Goal: Task Accomplishment & Management: Use online tool/utility

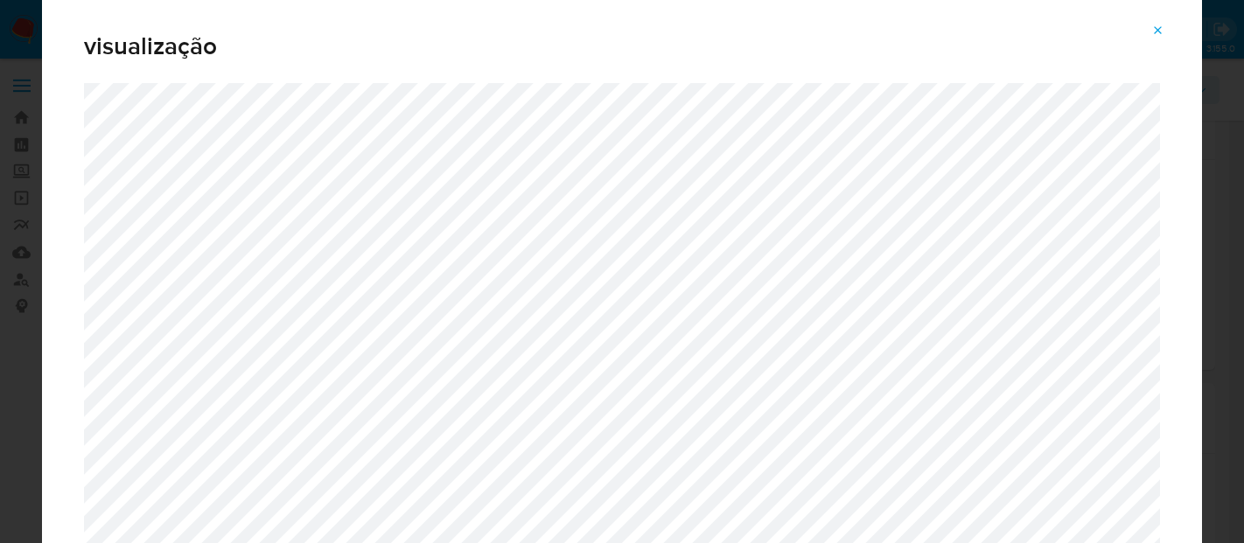
select select "10"
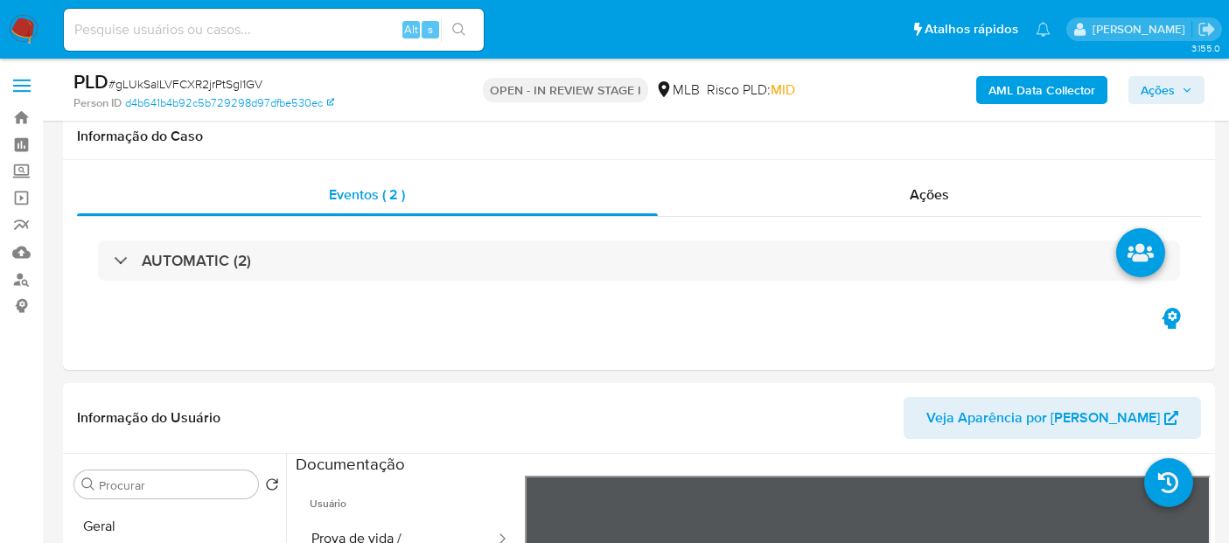
select select "10"
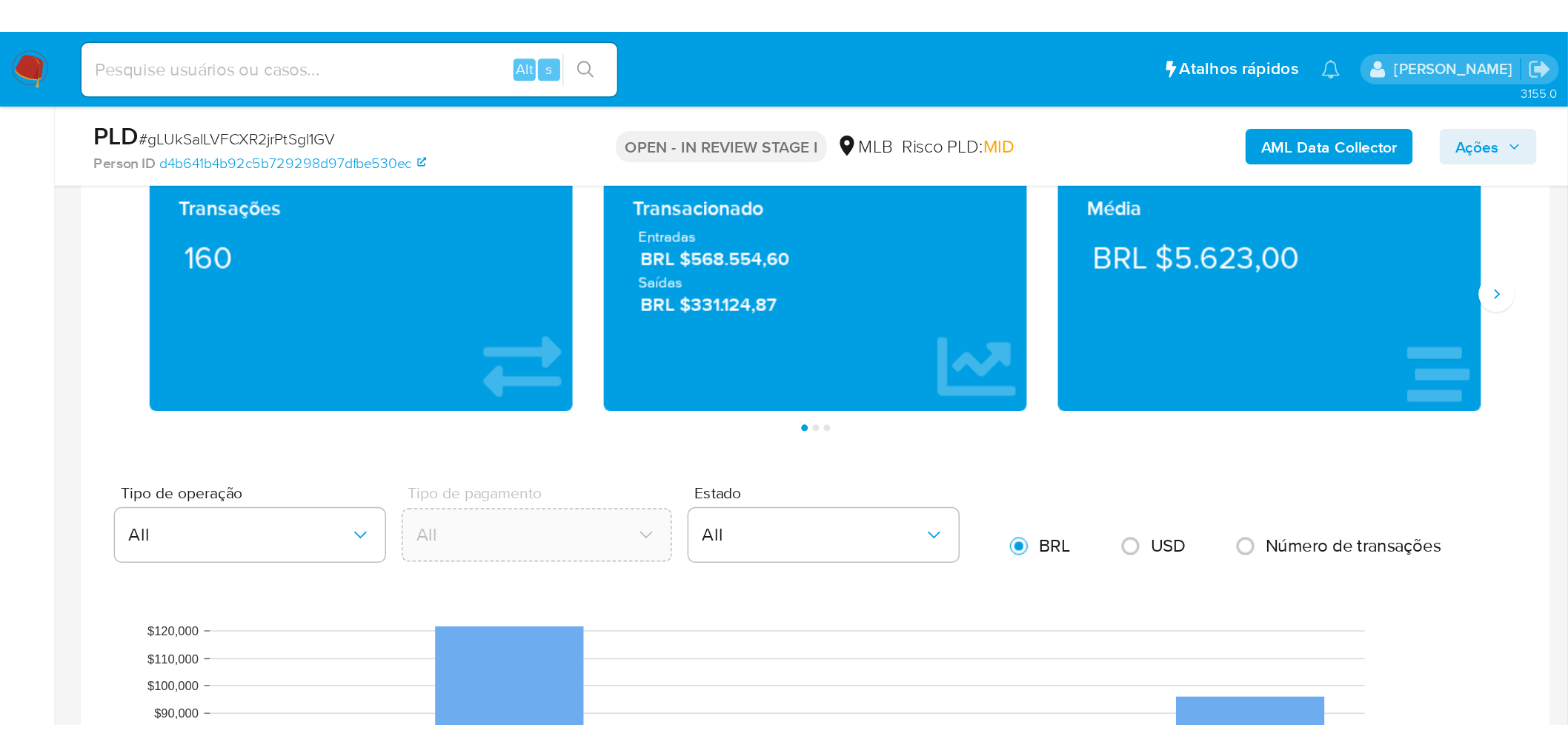
scroll to position [987, 0]
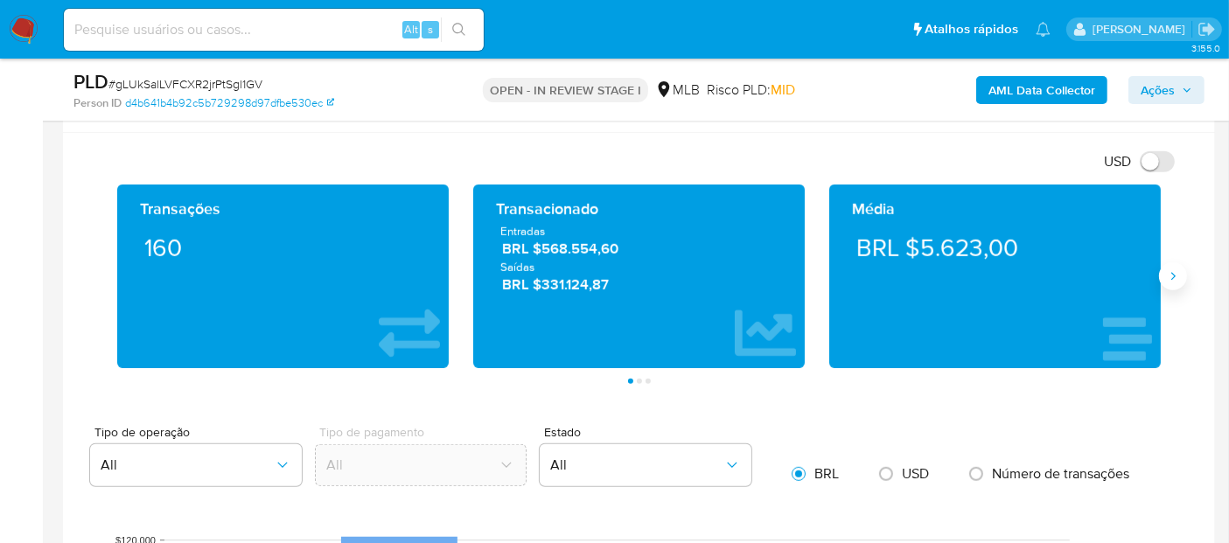
click at [1175, 270] on icon "Siguiente" at bounding box center [1173, 277] width 14 height 14
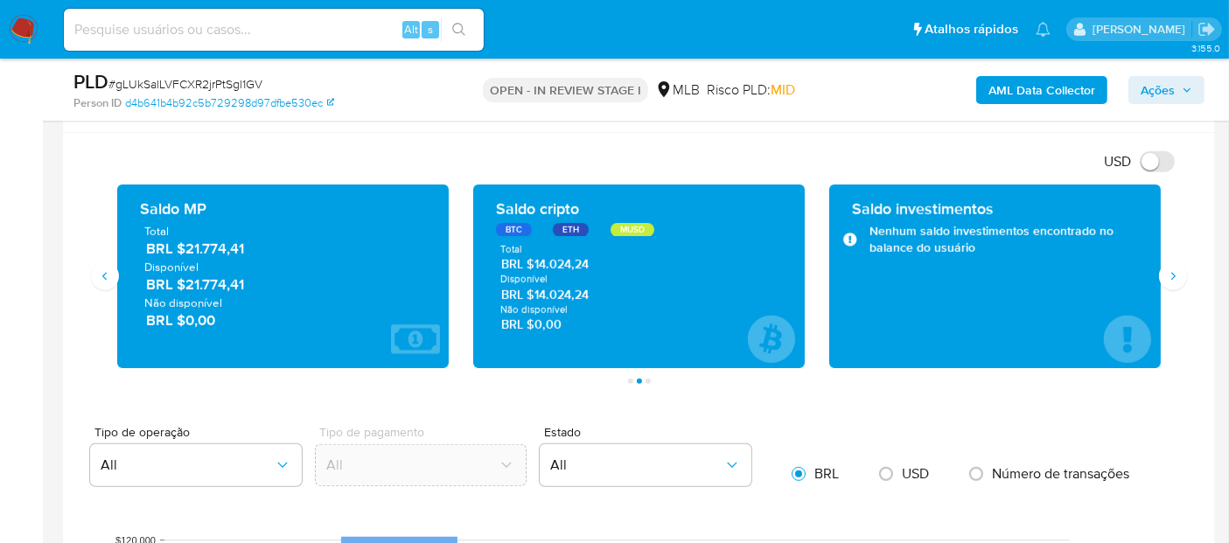
drag, startPoint x: 264, startPoint y: 278, endPoint x: 183, endPoint y: 280, distance: 81.4
click at [183, 280] on span "BRL $21.774,41" at bounding box center [284, 285] width 276 height 20
drag, startPoint x: 603, startPoint y: 298, endPoint x: 537, endPoint y: 293, distance: 65.8
click at [537, 293] on span "BRL $14.024,24" at bounding box center [639, 294] width 277 height 17
click at [1173, 274] on icon "Siguiente" at bounding box center [1173, 277] width 14 height 14
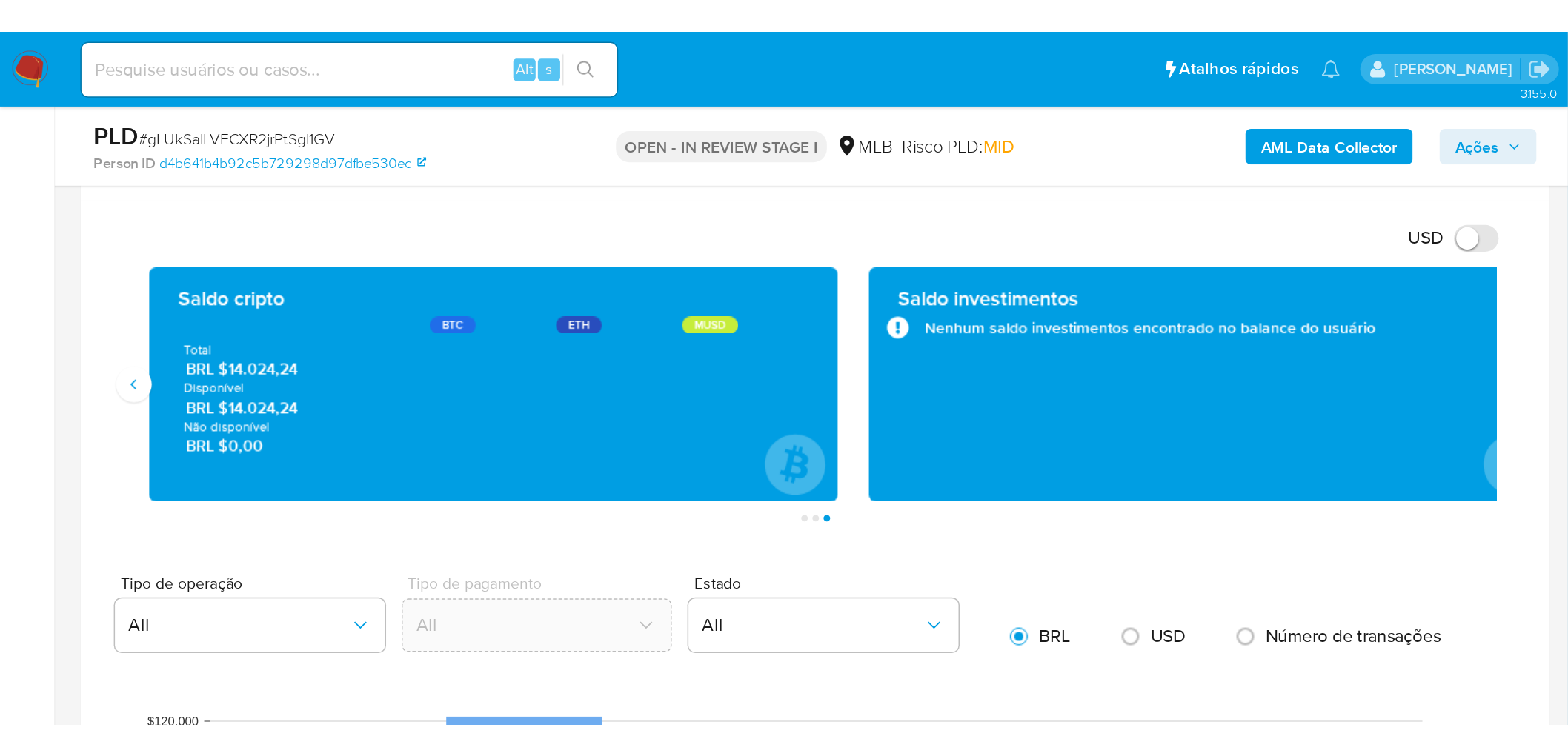
scroll to position [128, 0]
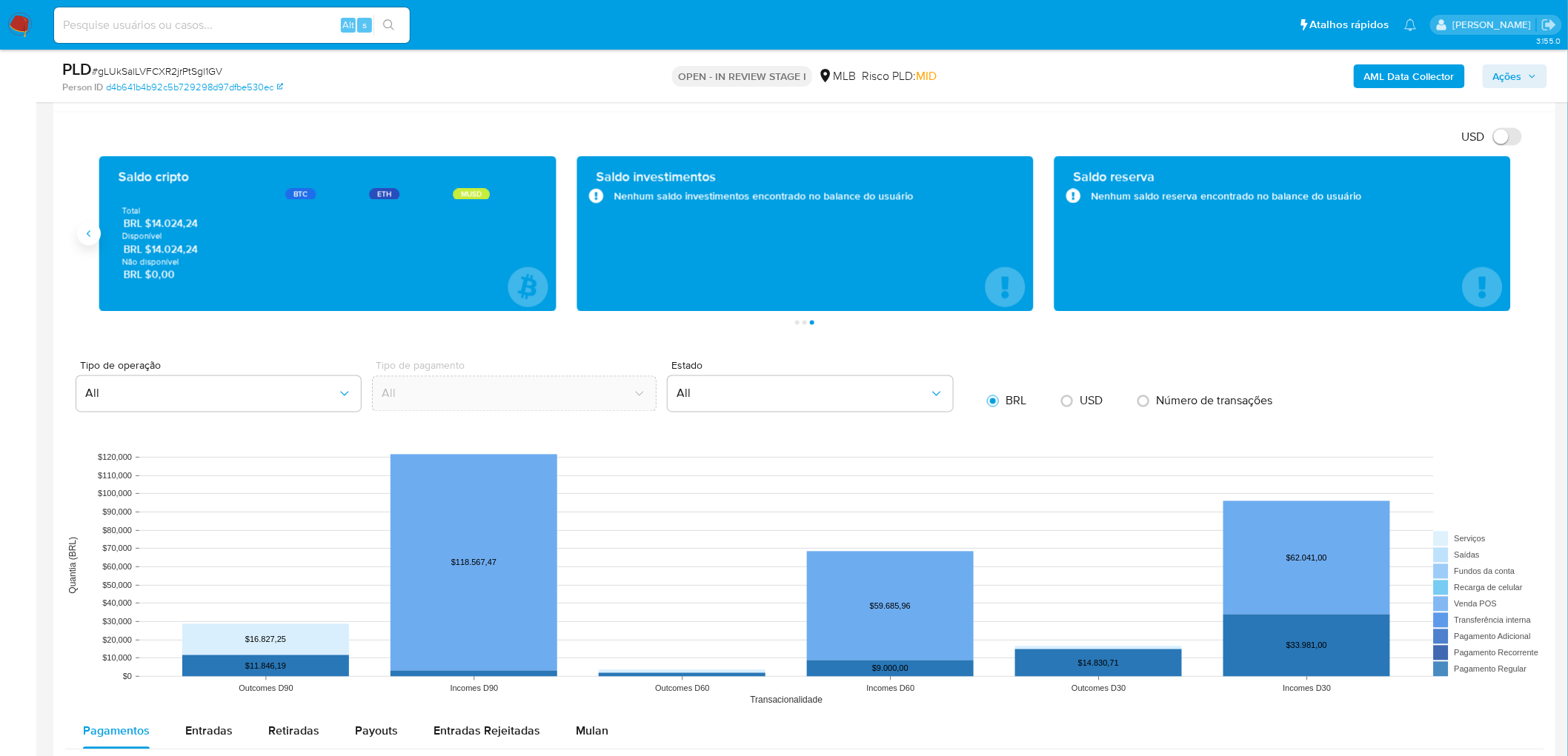
click at [84, 233] on icon "Anterior" at bounding box center [89, 235] width 12 height 12
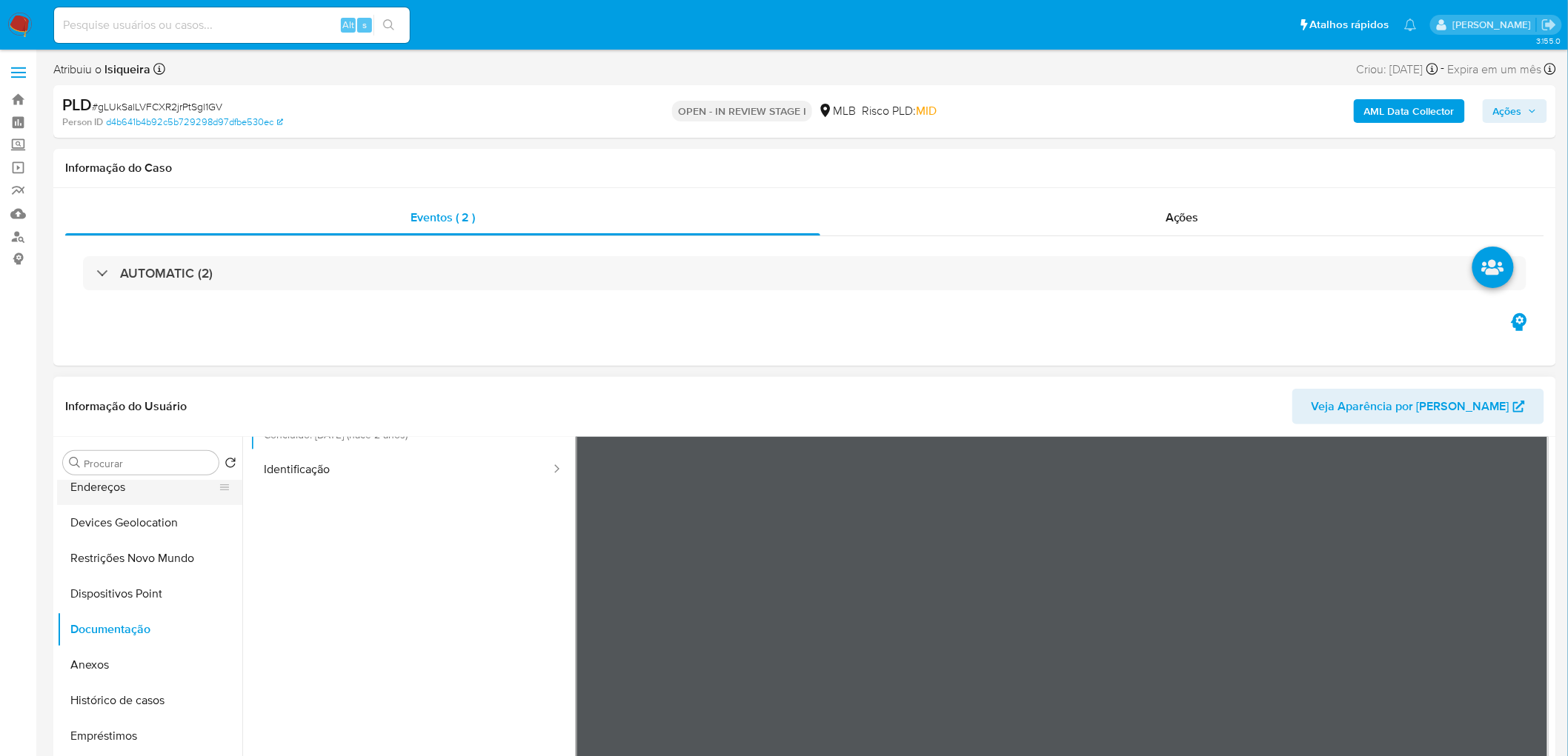
scroll to position [0, 0]
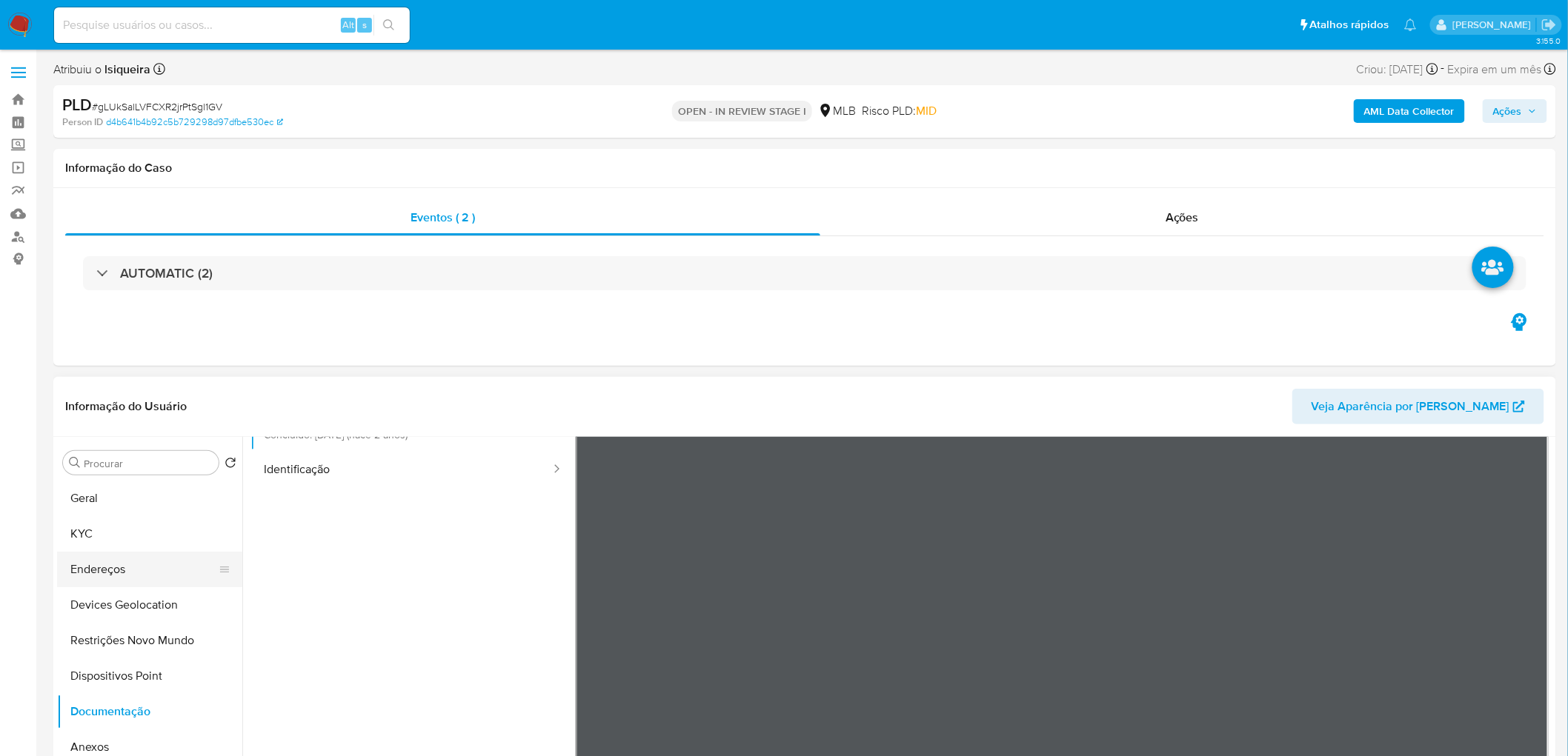
click at [101, 460] on button "Geral" at bounding box center [149, 499] width 185 height 36
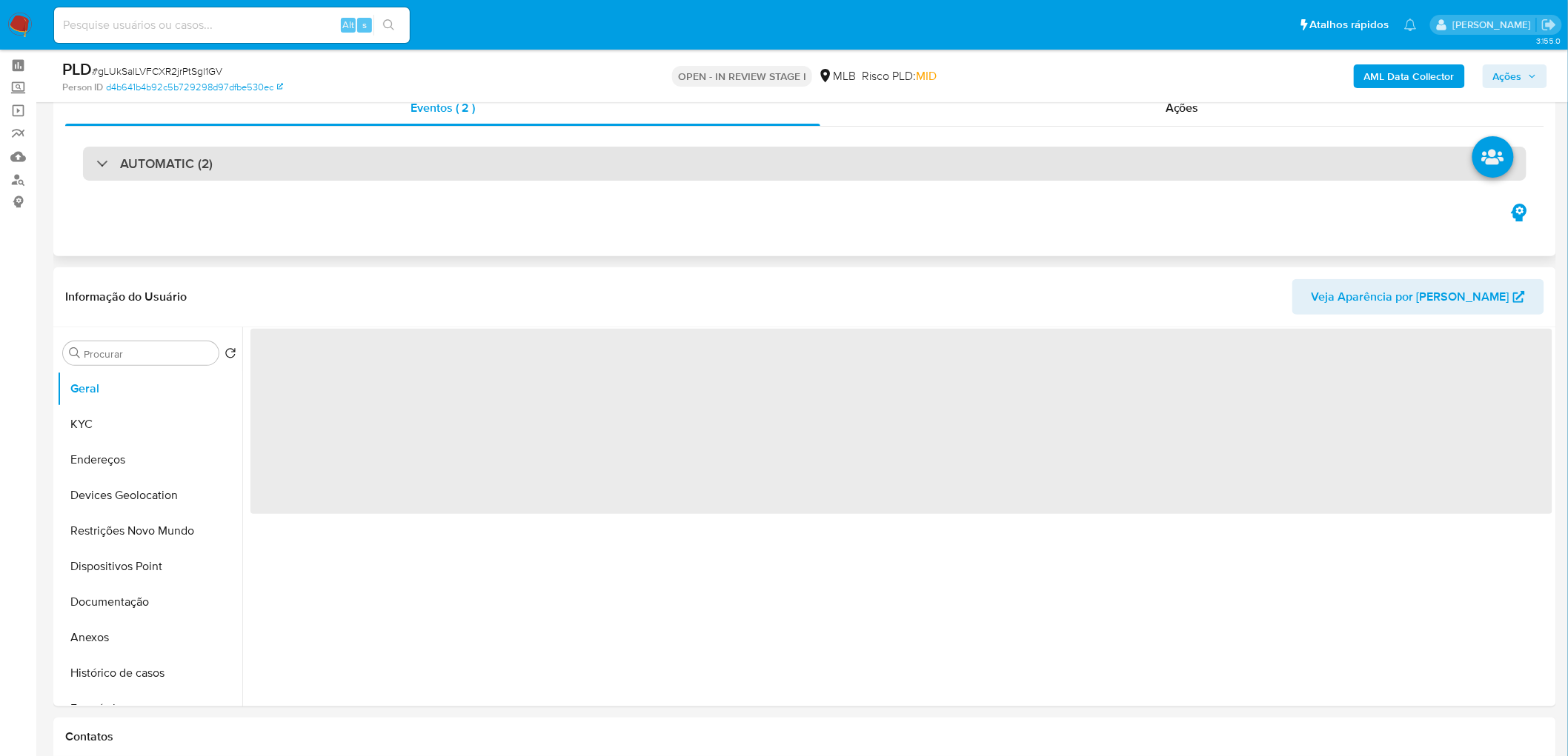
scroll to position [82, 0]
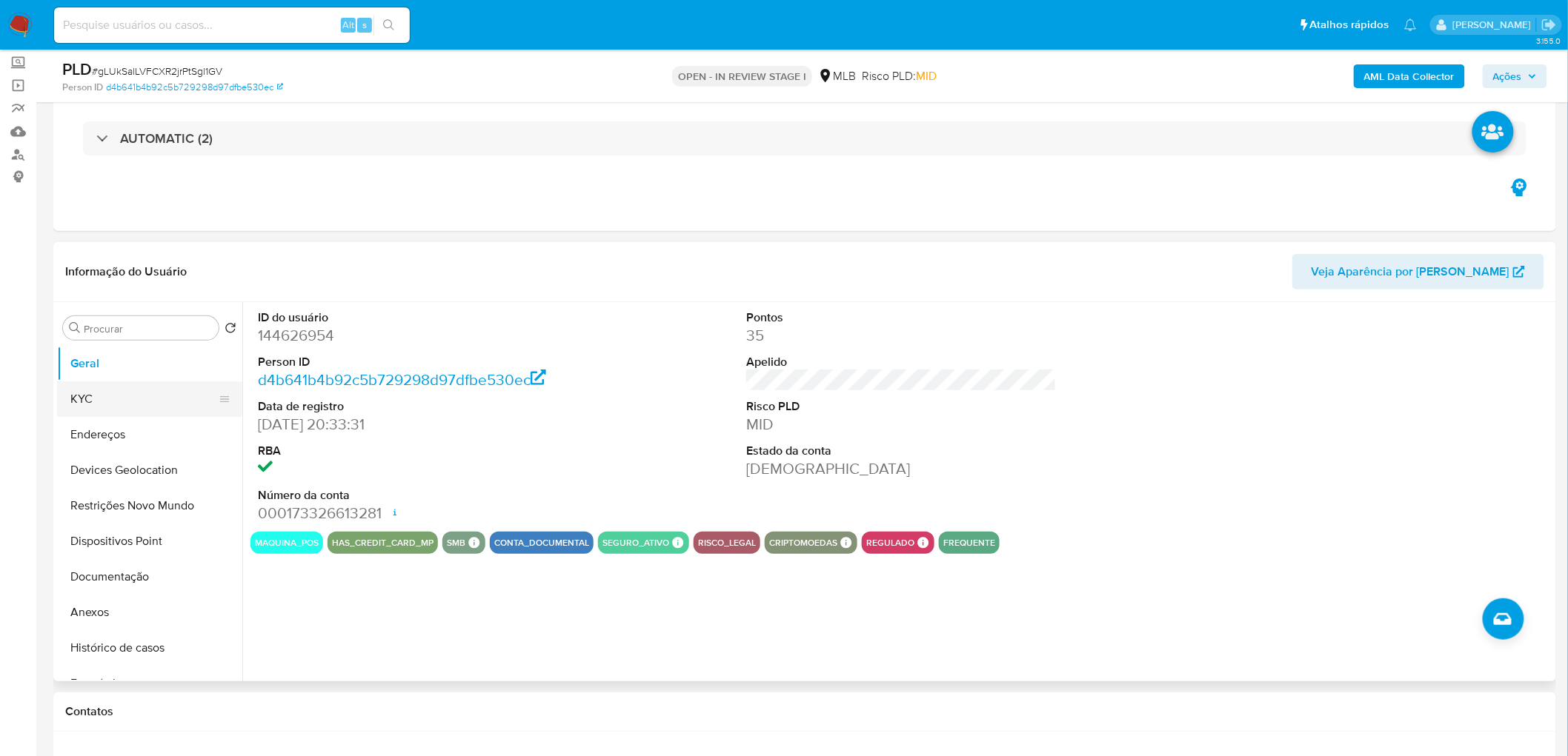
click at [181, 402] on button "KYC" at bounding box center [143, 400] width 174 height 36
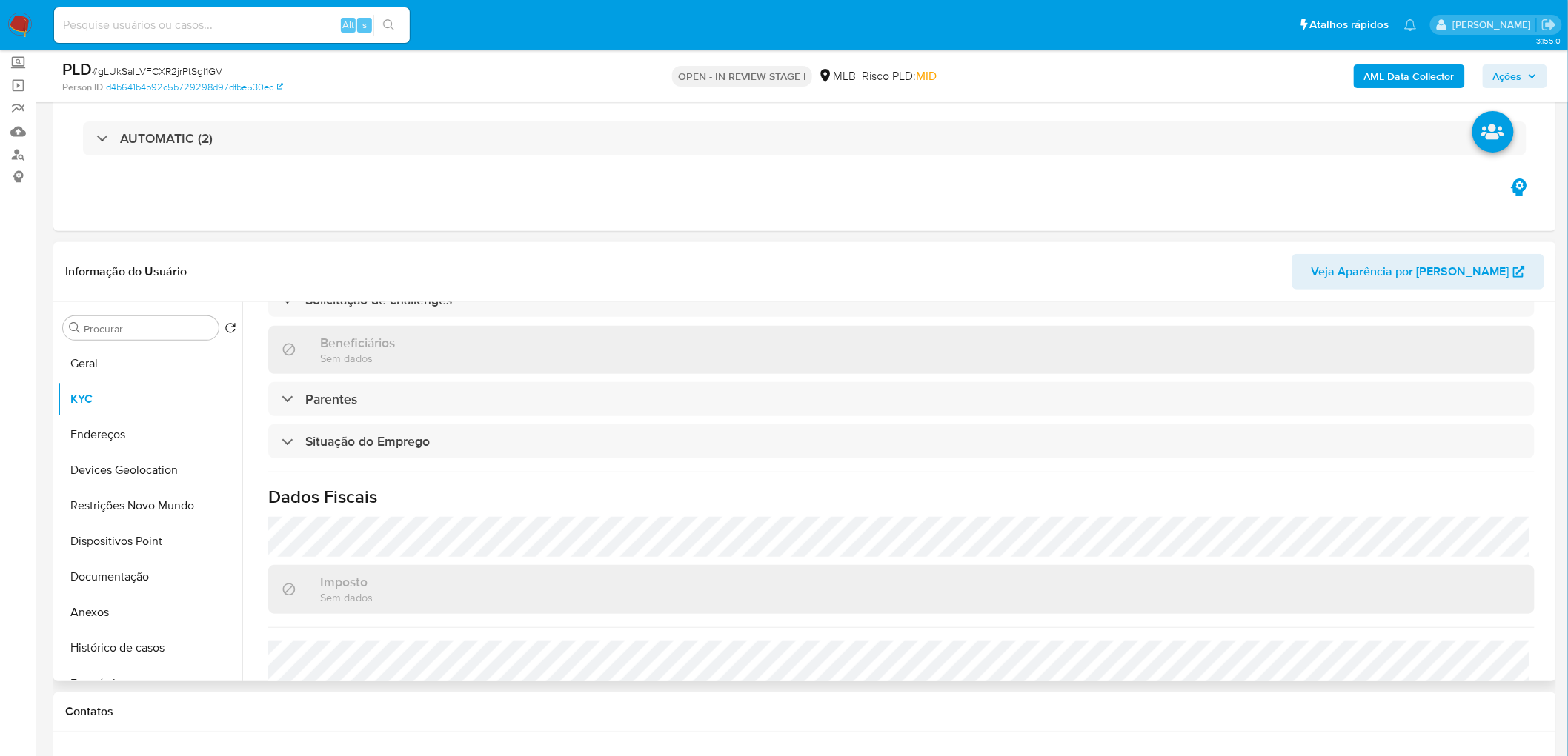
scroll to position [534, 0]
click at [136, 423] on button "Endereços" at bounding box center [143, 435] width 174 height 36
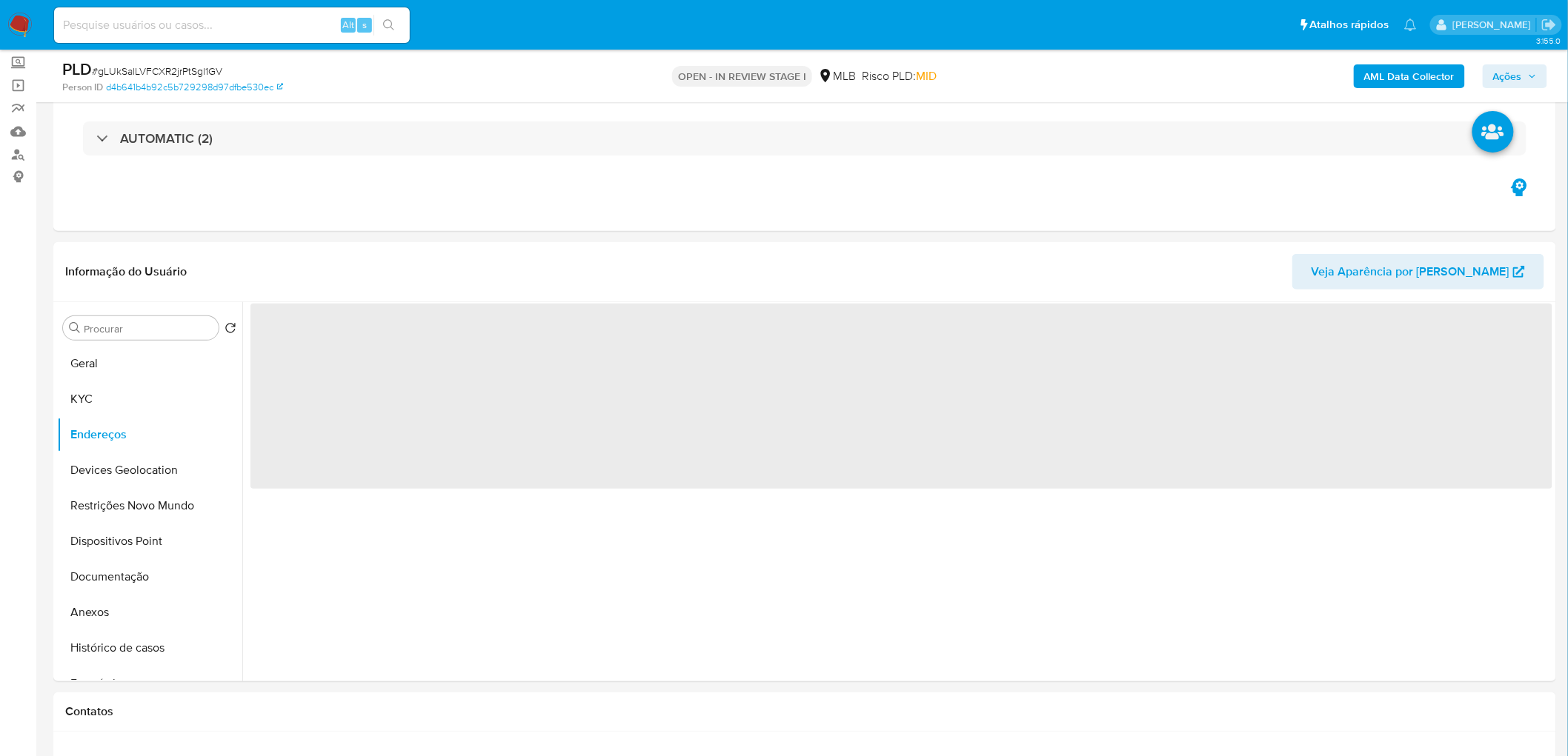
scroll to position [0, 0]
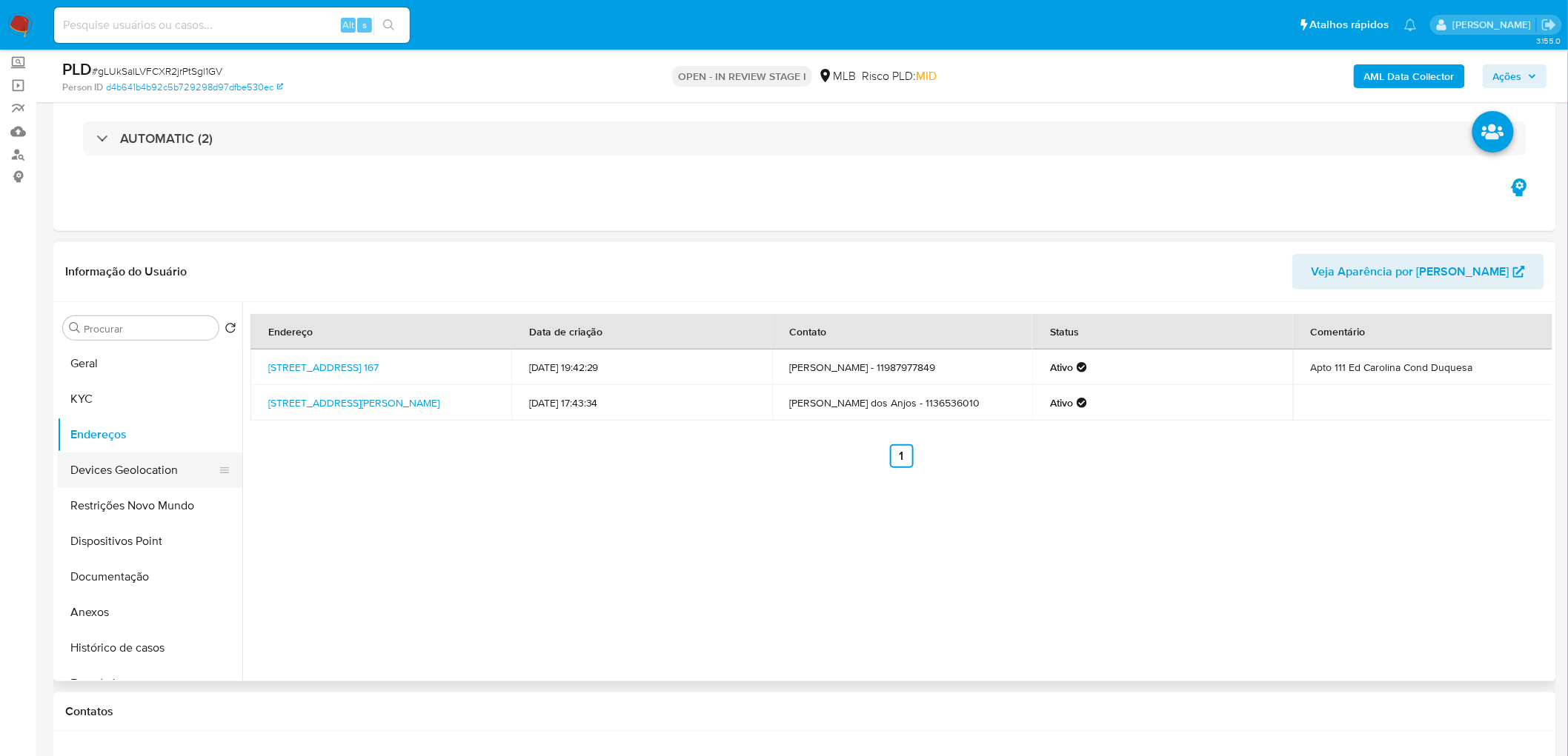
click at [135, 460] on button "Devices Geolocation" at bounding box center [143, 471] width 174 height 36
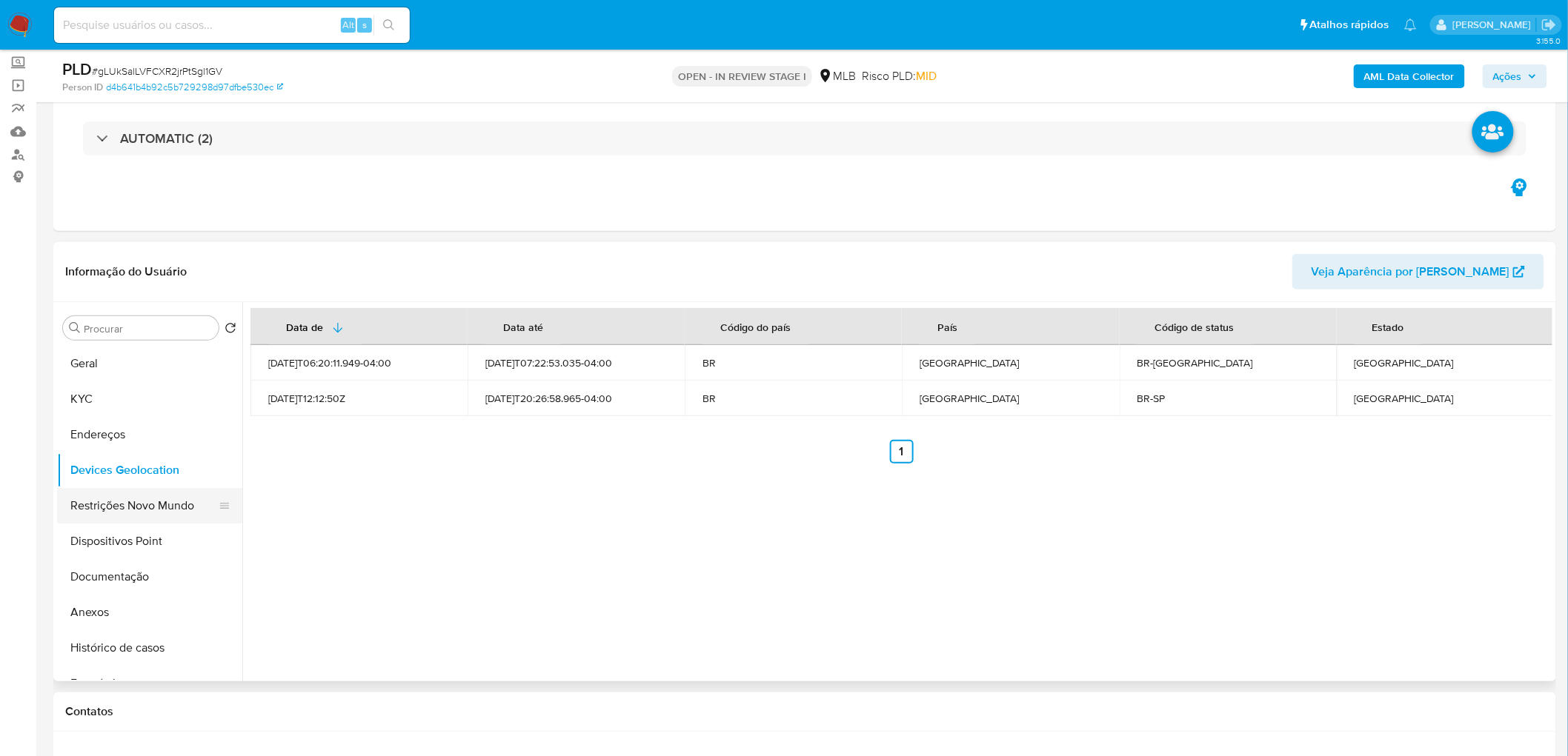
click at [152, 460] on button "Restrições Novo Mundo" at bounding box center [143, 506] width 174 height 36
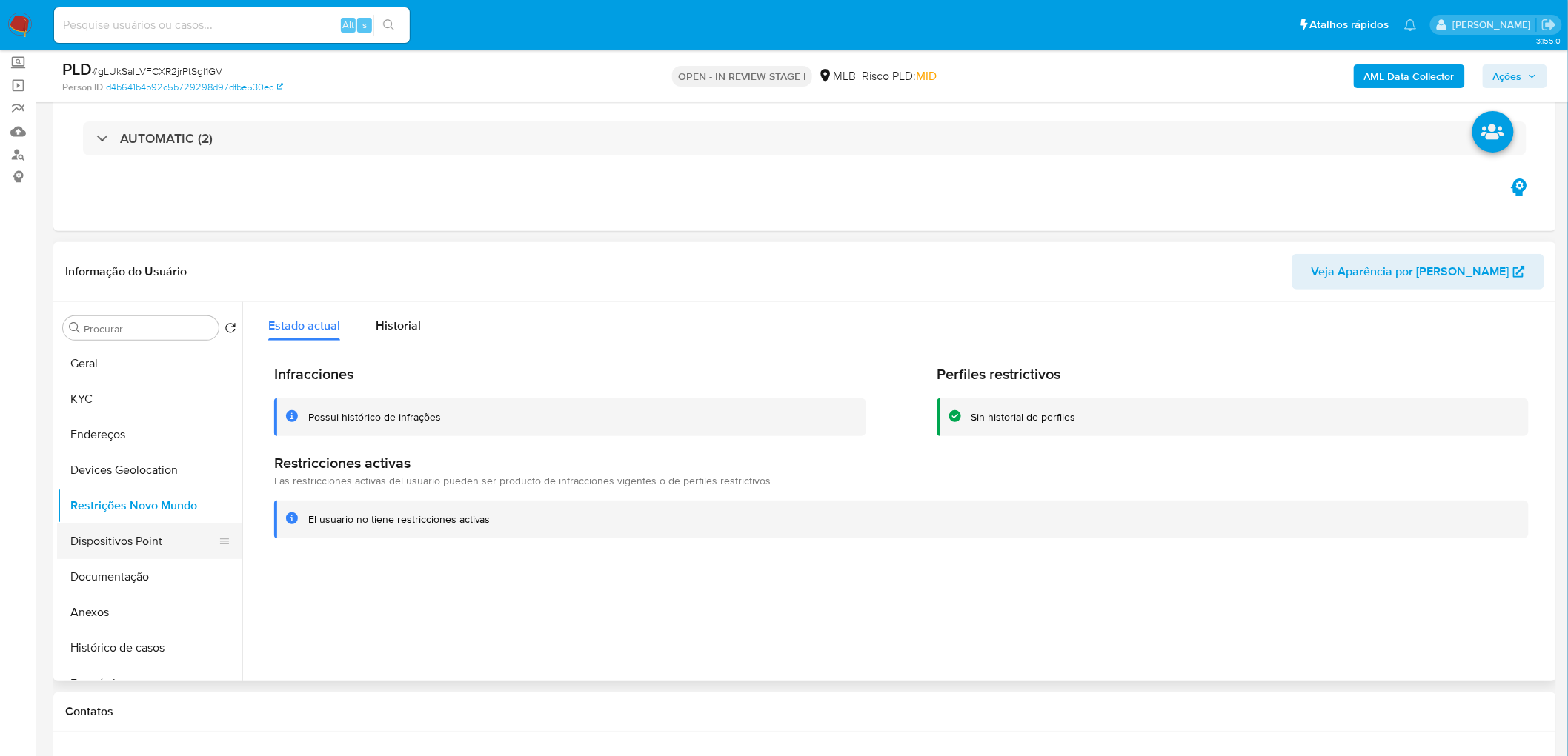
click at [171, 460] on button "Dispositivos Point" at bounding box center [143, 542] width 174 height 36
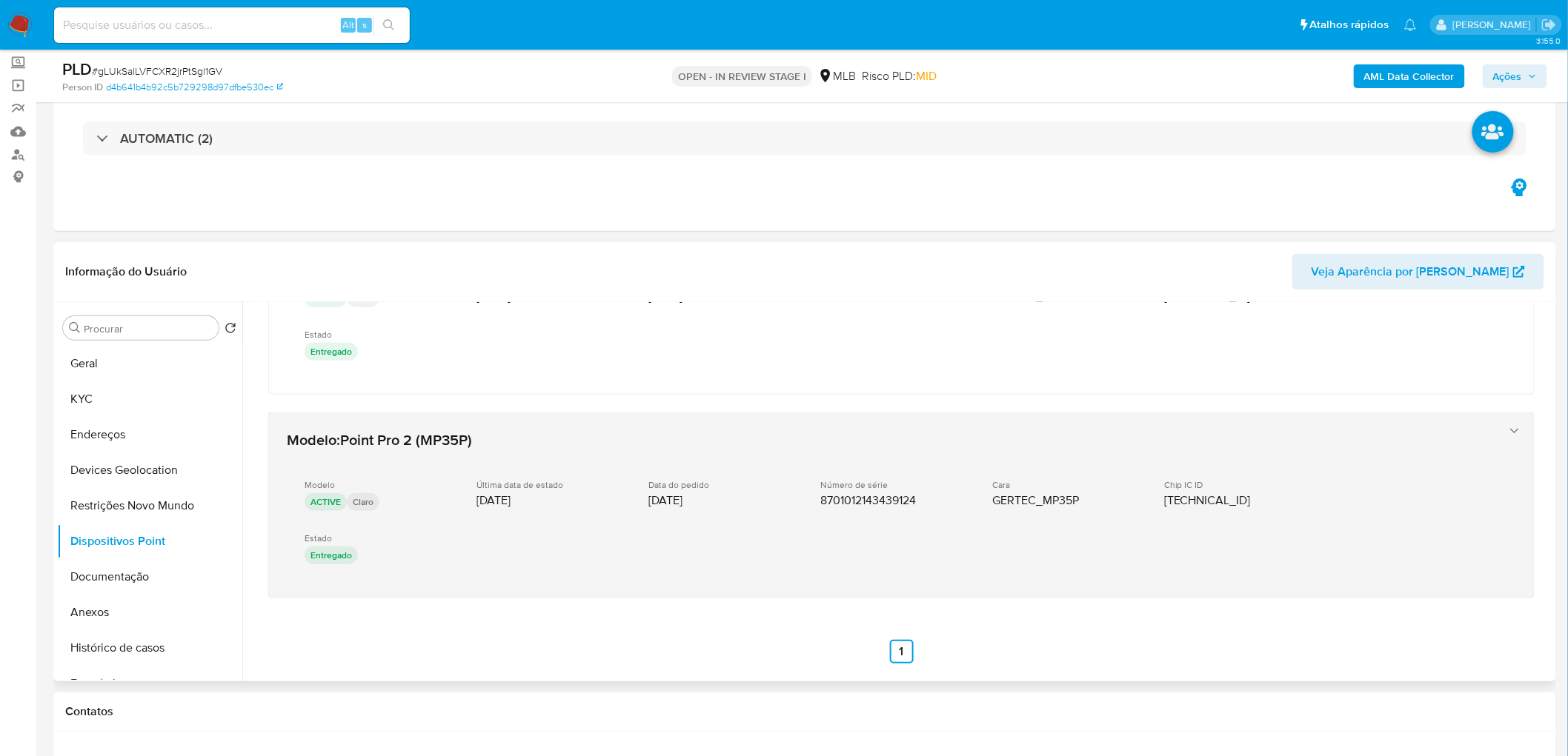
scroll to position [116, 0]
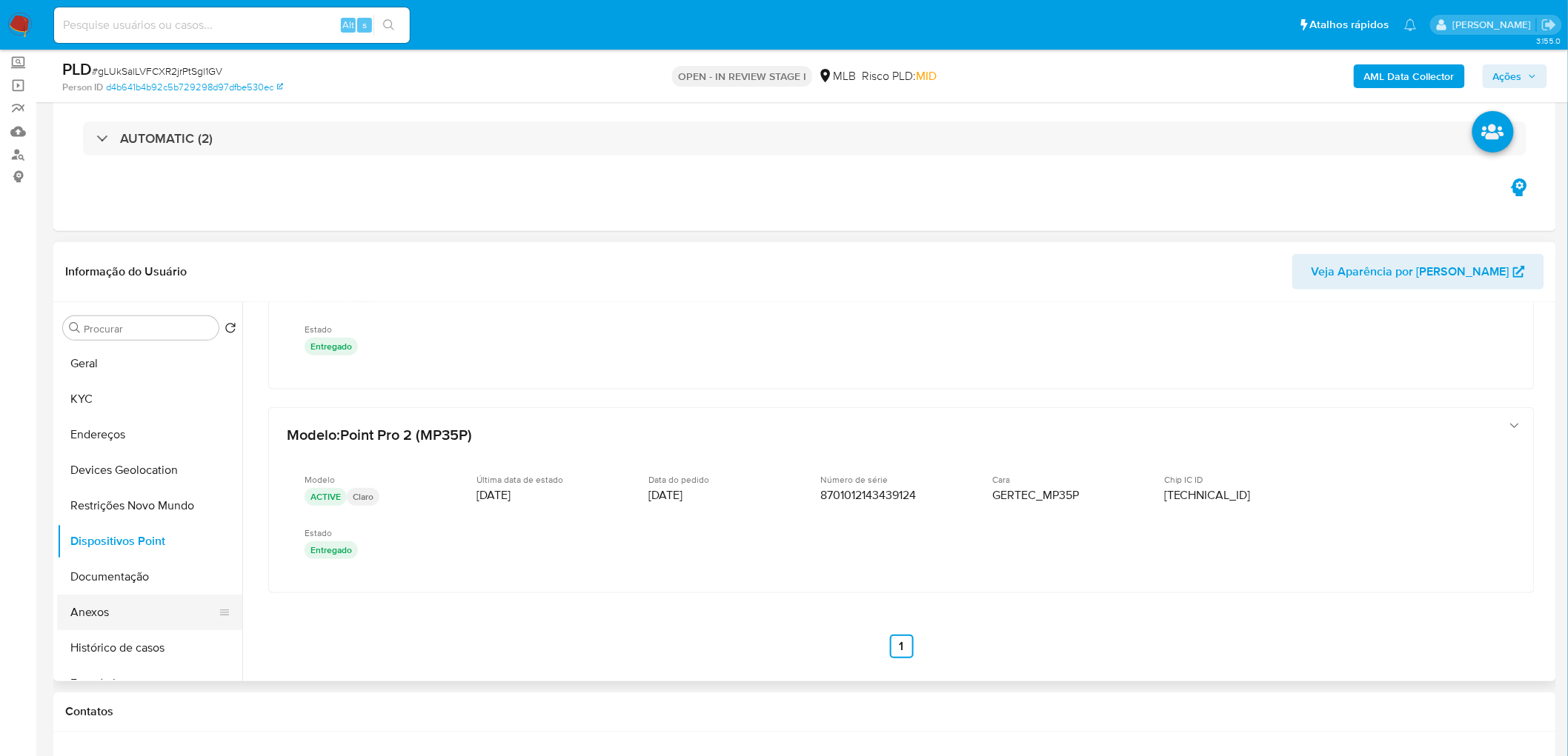
click at [121, 460] on button "Anexos" at bounding box center [143, 613] width 174 height 36
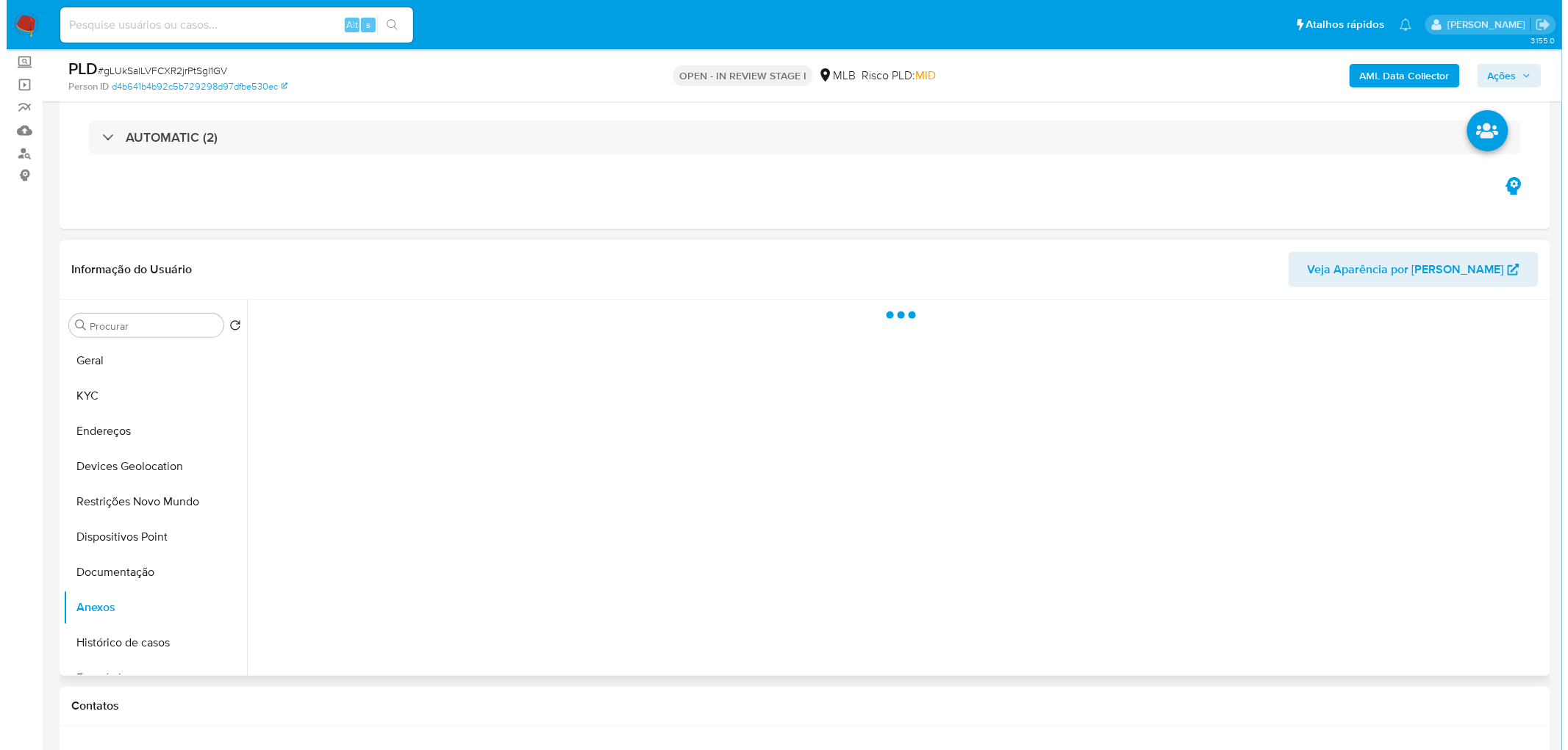
scroll to position [163, 0]
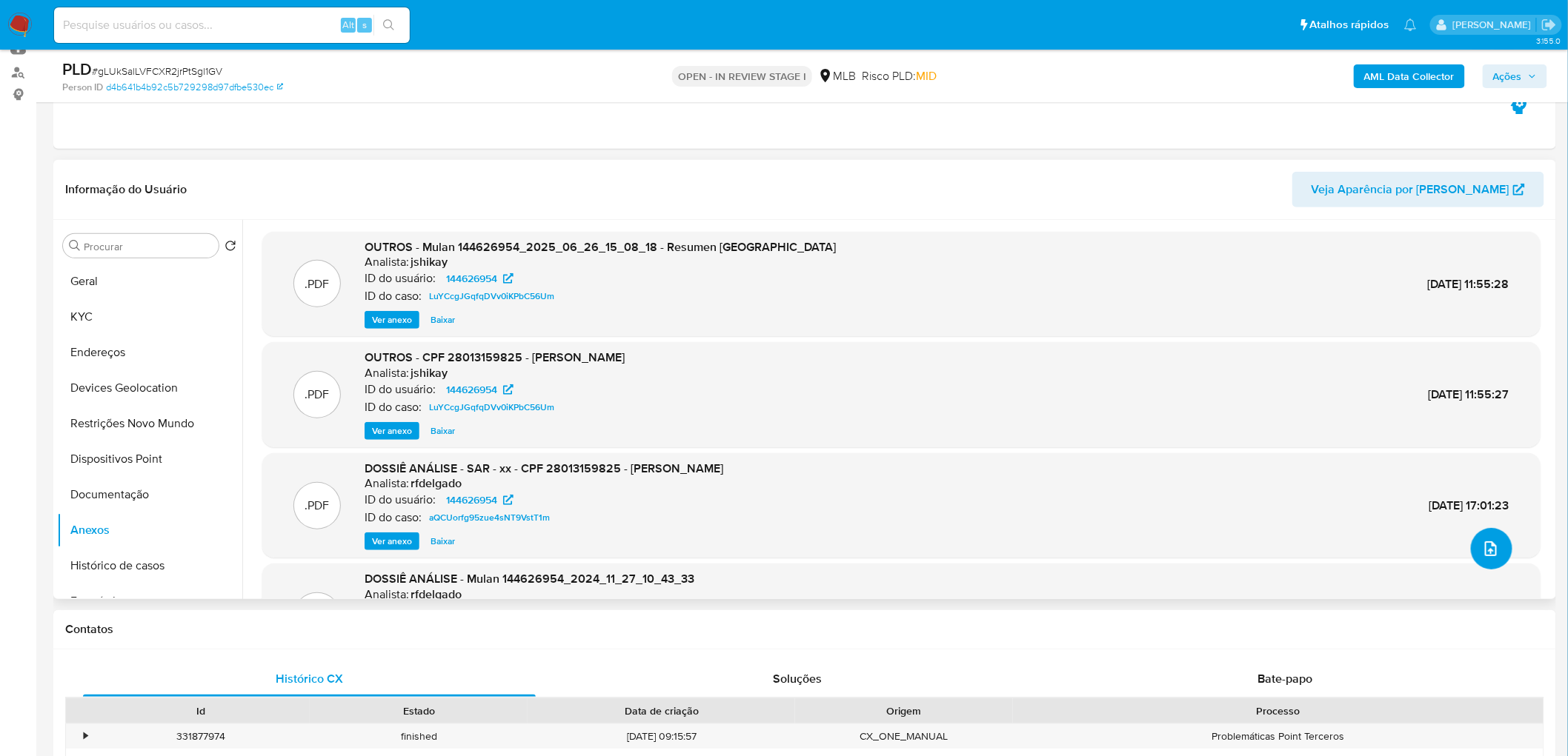
click at [1041, 460] on icon "upload-file" at bounding box center [1490, 549] width 18 height 18
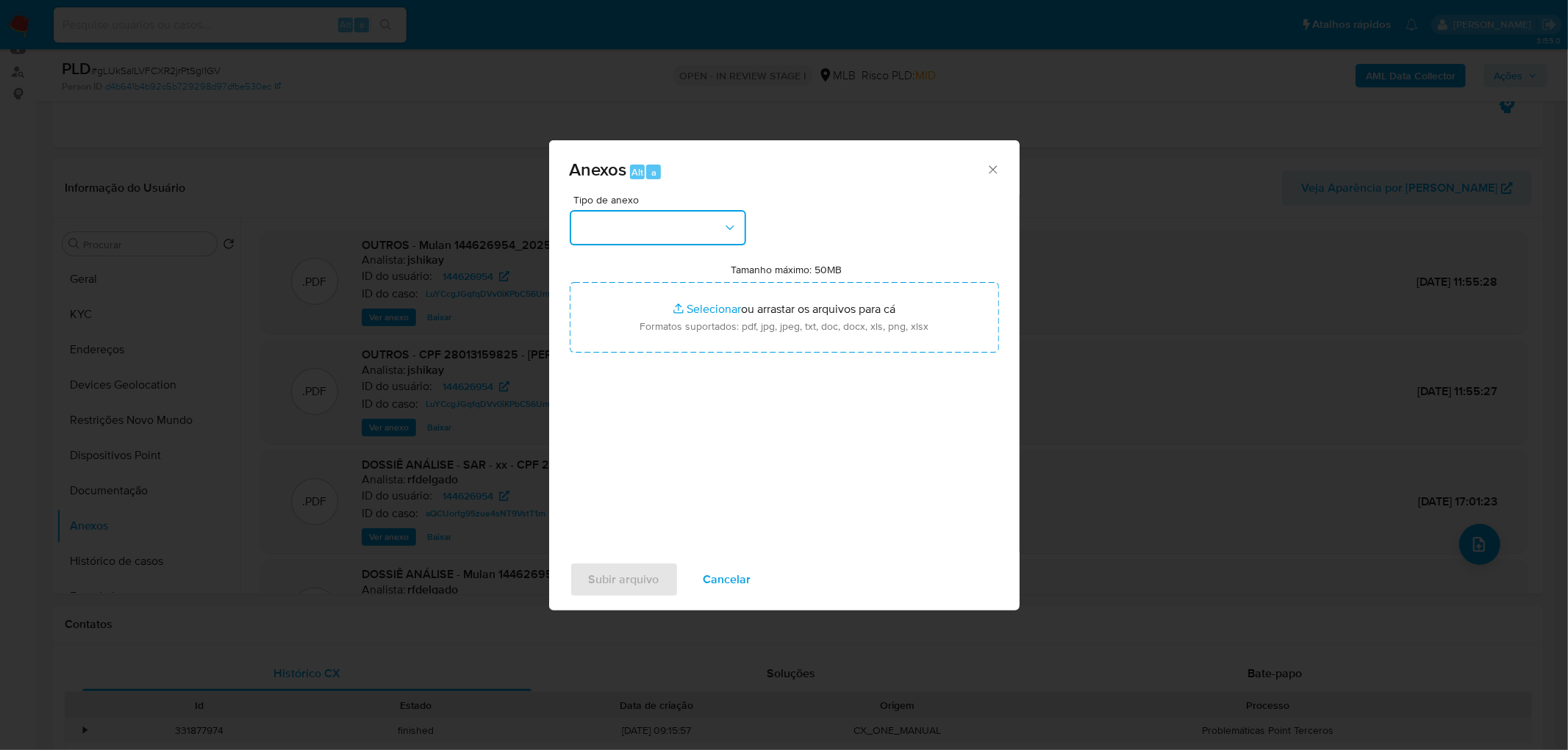
click at [664, 214] on button "button" at bounding box center [658, 228] width 176 height 35
click at [657, 369] on div "OUTROS" at bounding box center [653, 351] width 150 height 35
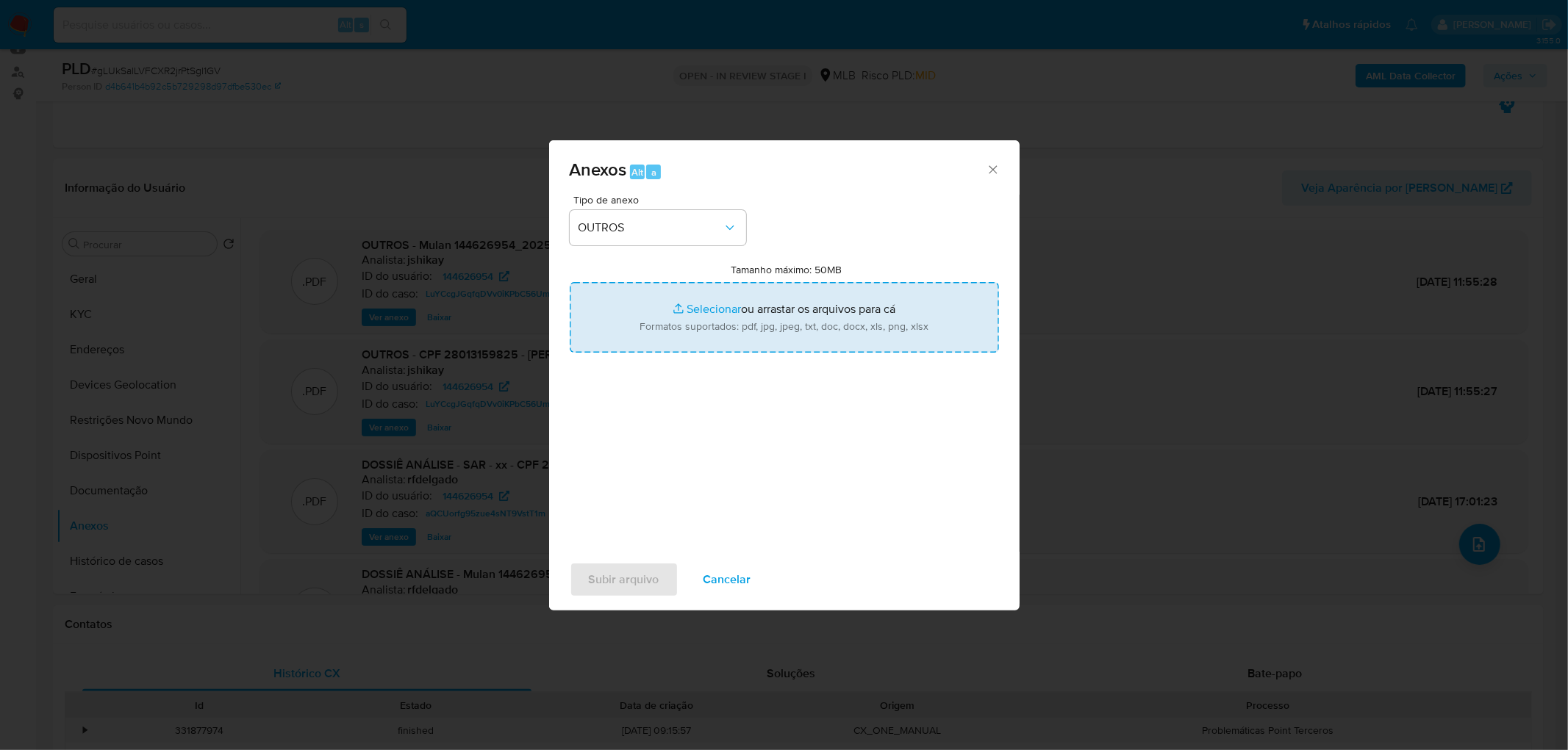
click at [750, 304] on input "Tamanho máximo: 50MB Selecionar arquivos" at bounding box center [784, 317] width 429 height 71
type input "C:\fakepath\ID- 144626954- CPF 28013159825 - MARCELO FERREIRA DOS ANJOS.pdf"
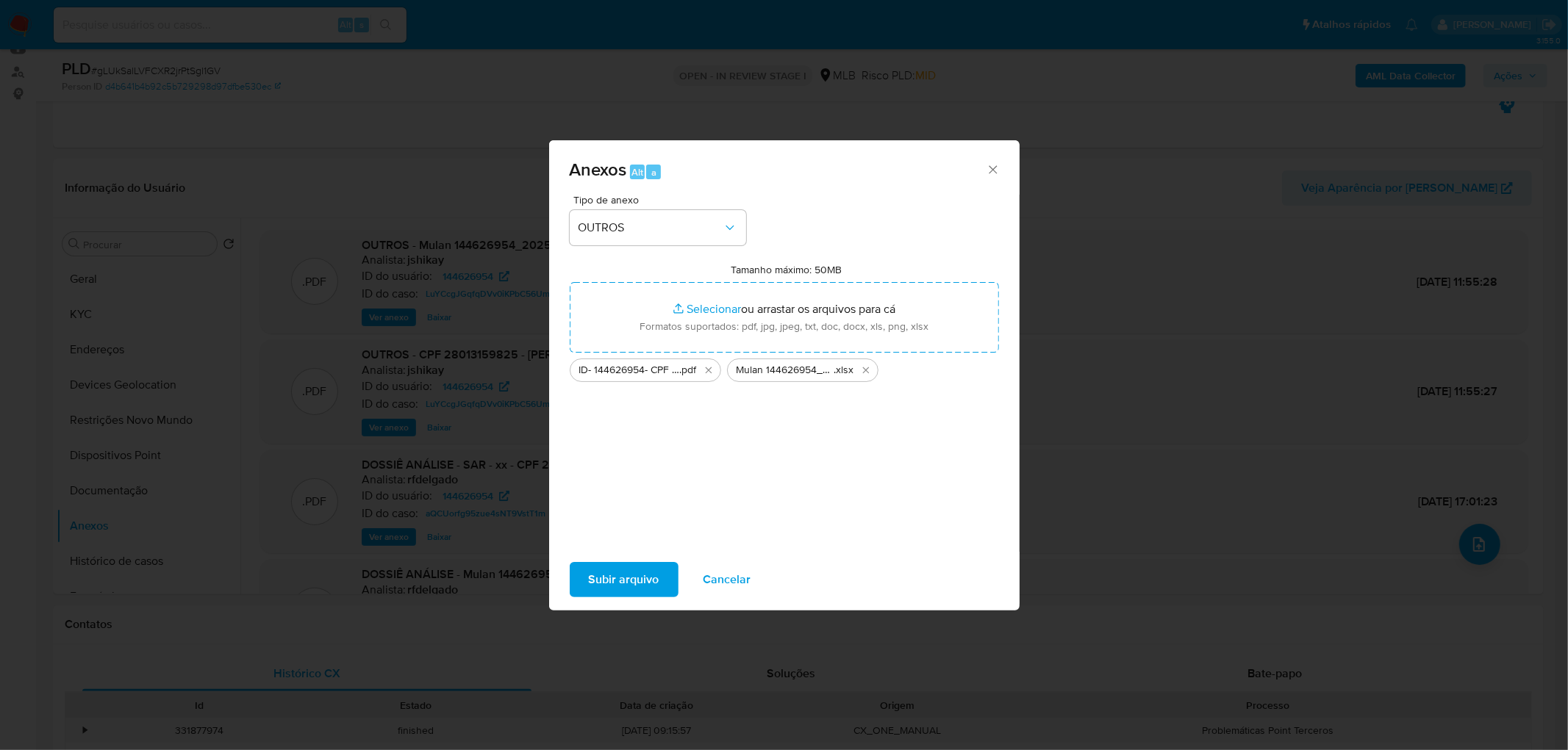
click at [624, 456] on span "Subir arquivo" at bounding box center [624, 580] width 71 height 33
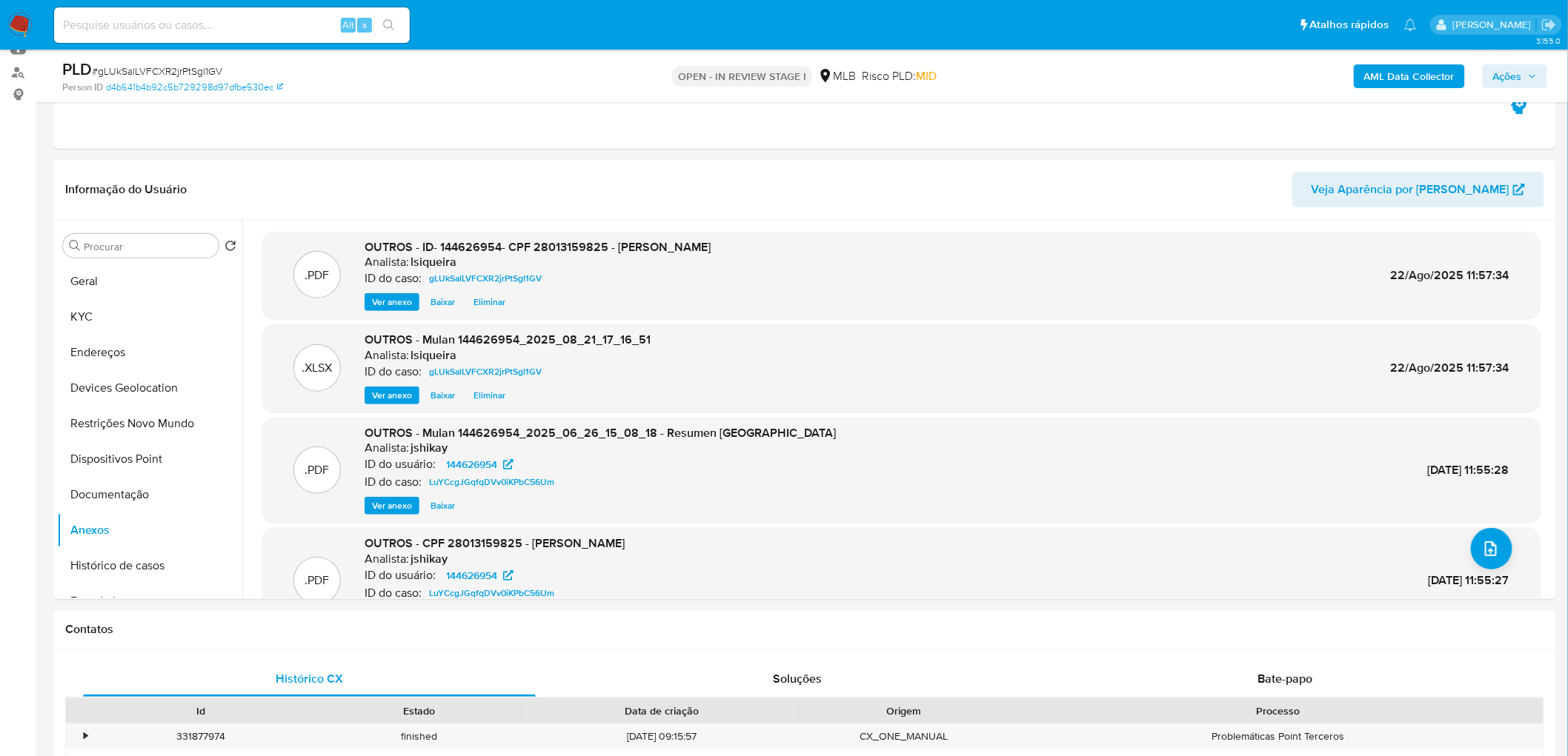
click at [1041, 81] on span "Ações" at bounding box center [1507, 76] width 29 height 24
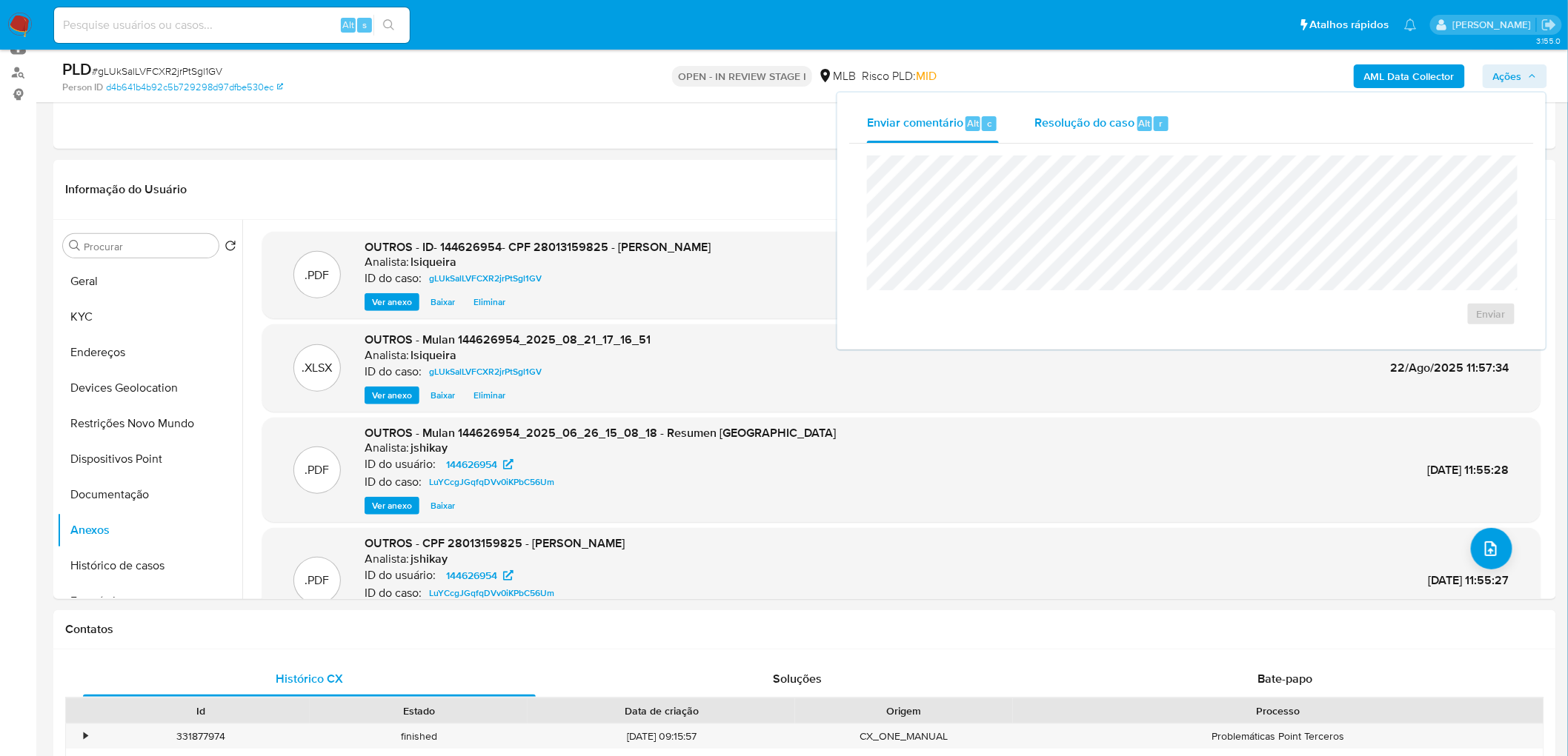
click at [1041, 115] on span "Resolução do caso" at bounding box center [1085, 123] width 100 height 17
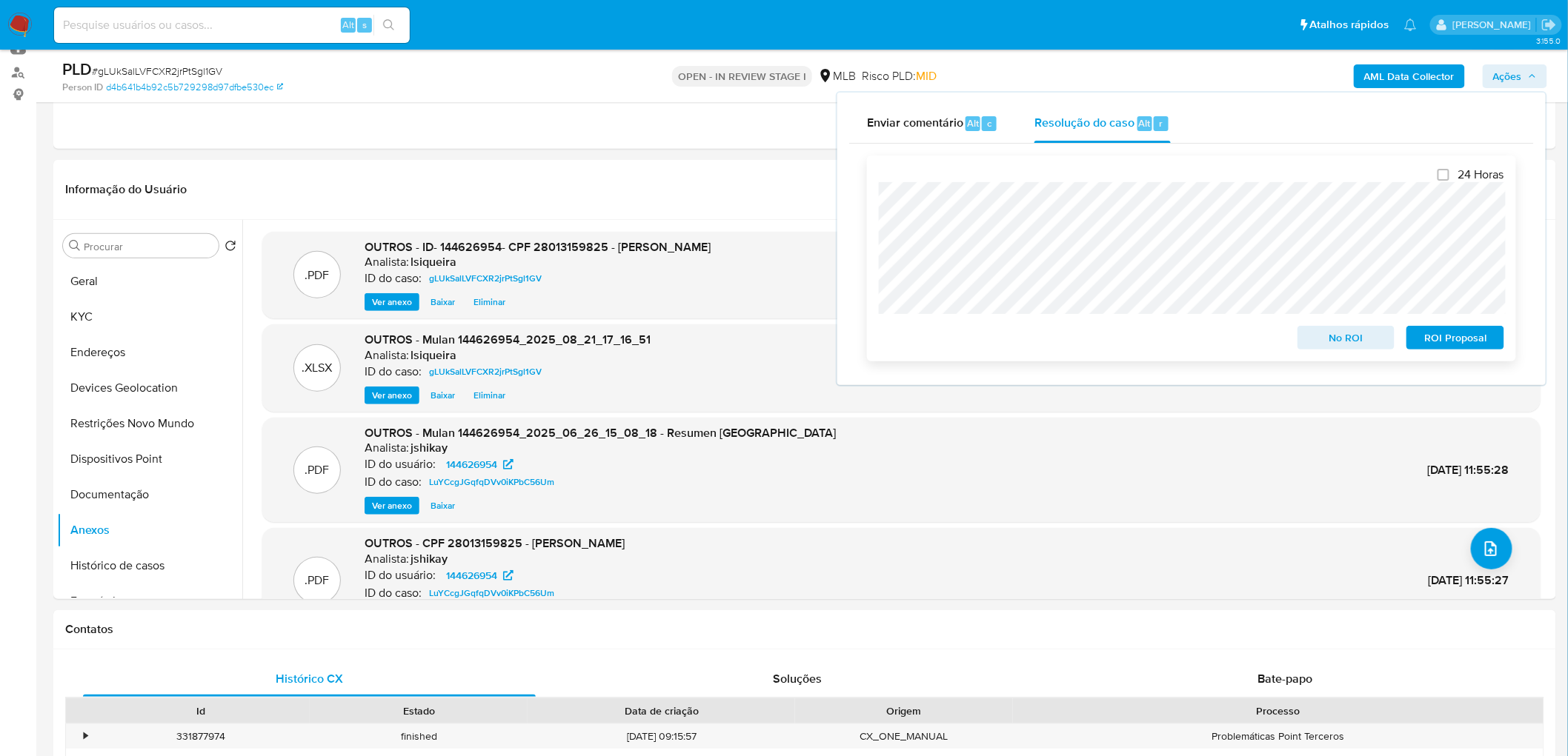
click at [1041, 336] on span "No ROI" at bounding box center [1345, 338] width 77 height 21
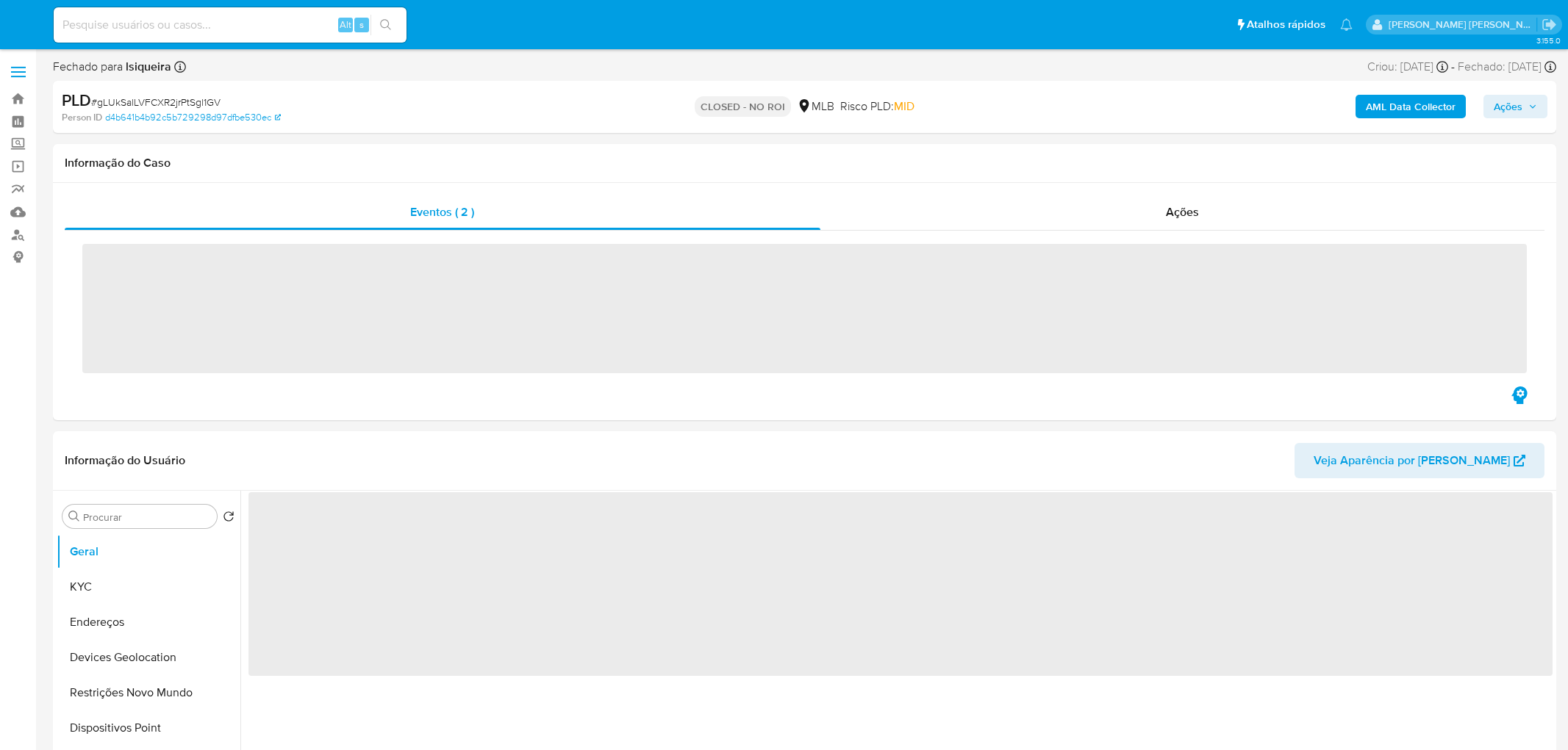
select select "10"
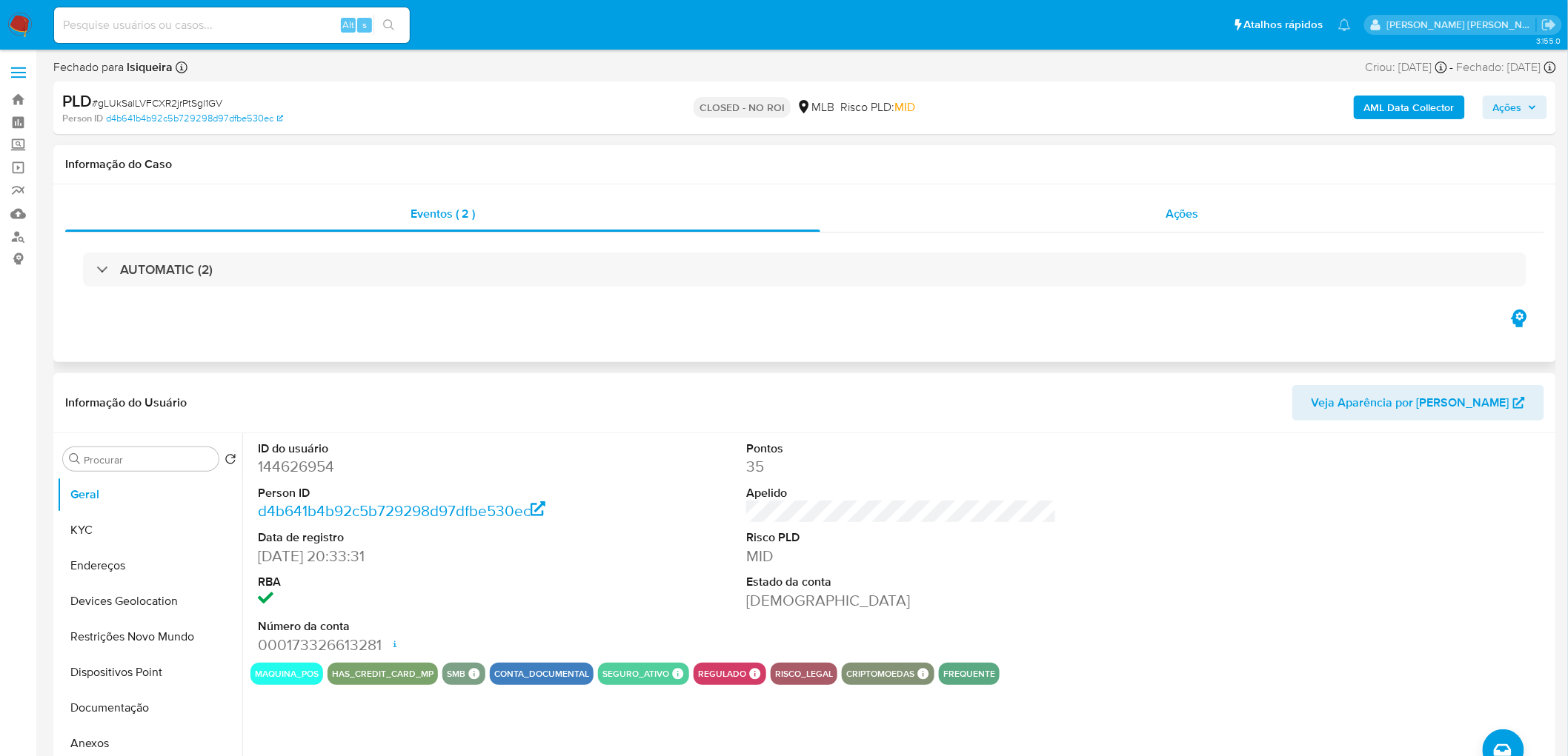
click at [1113, 211] on div "Ações" at bounding box center [1182, 214] width 724 height 36
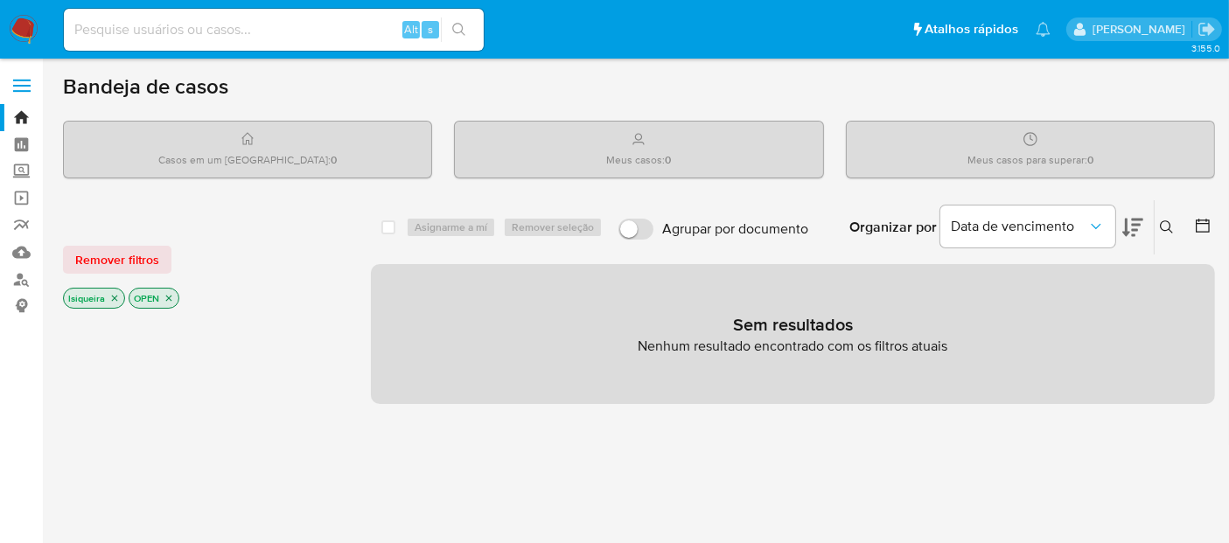
click at [28, 16] on img at bounding box center [24, 30] width 30 height 30
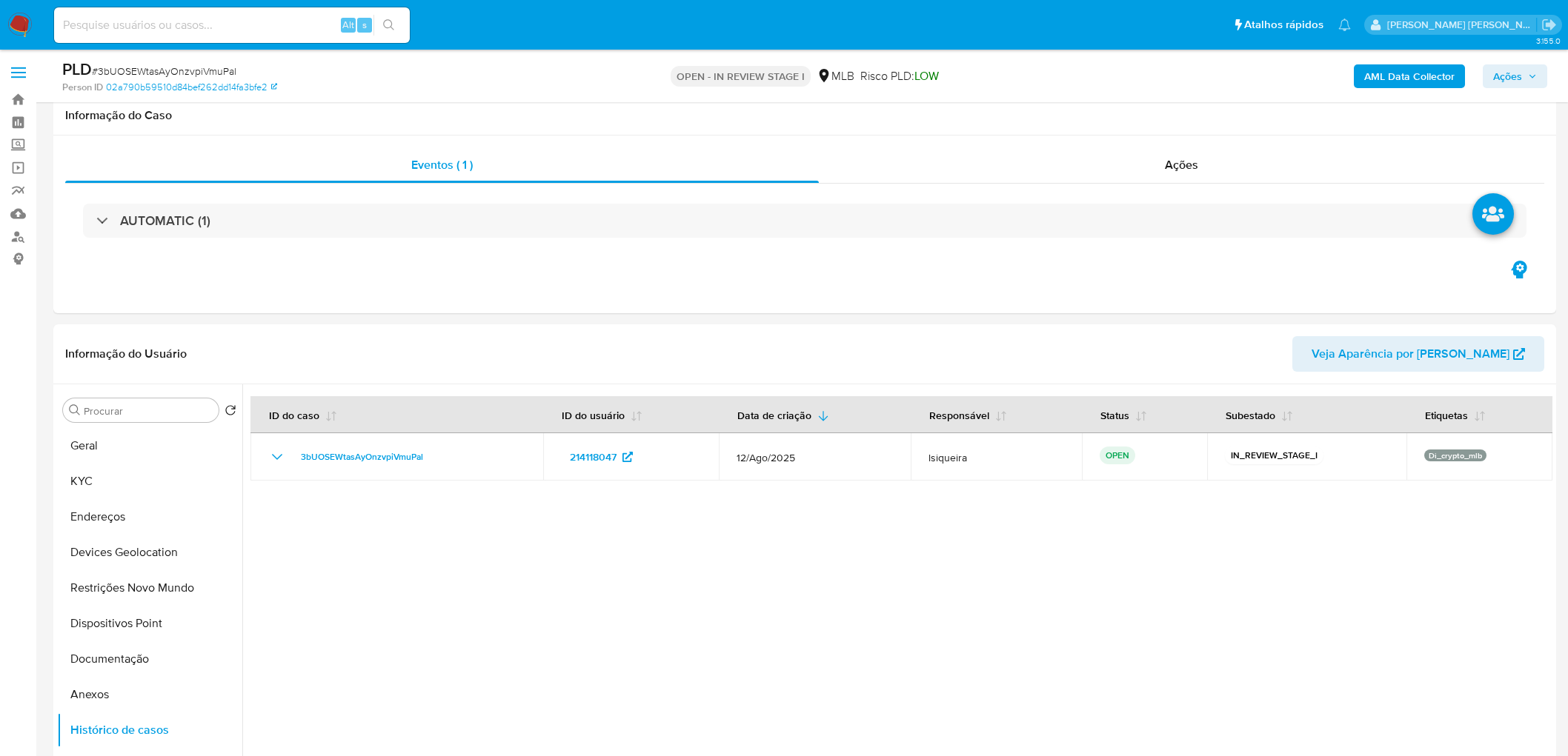
select select "10"
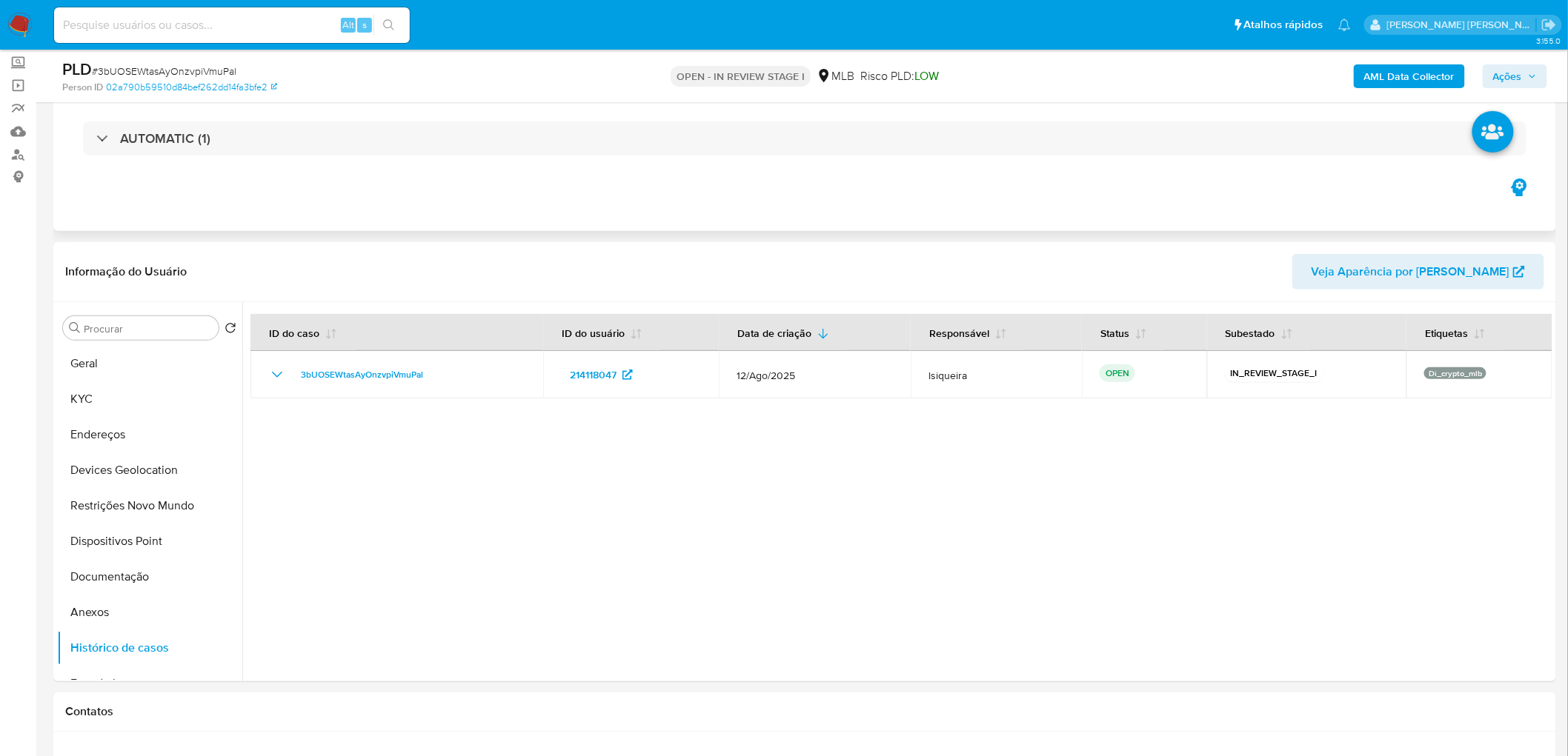
click at [1019, 197] on div "Eventos ( 1 ) Ações AUTOMATIC (1)" at bounding box center [804, 142] width 1503 height 178
click at [1387, 616] on div at bounding box center [897, 492] width 1310 height 379
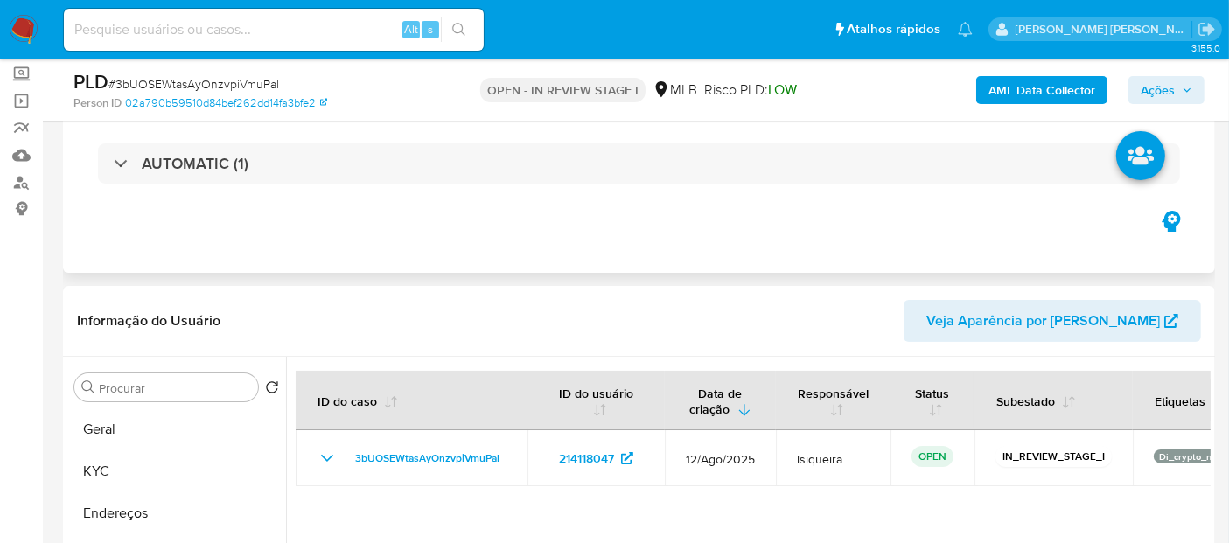
click at [702, 270] on div "Eventos ( 1 ) Ações AUTOMATIC (1)" at bounding box center [639, 168] width 1152 height 210
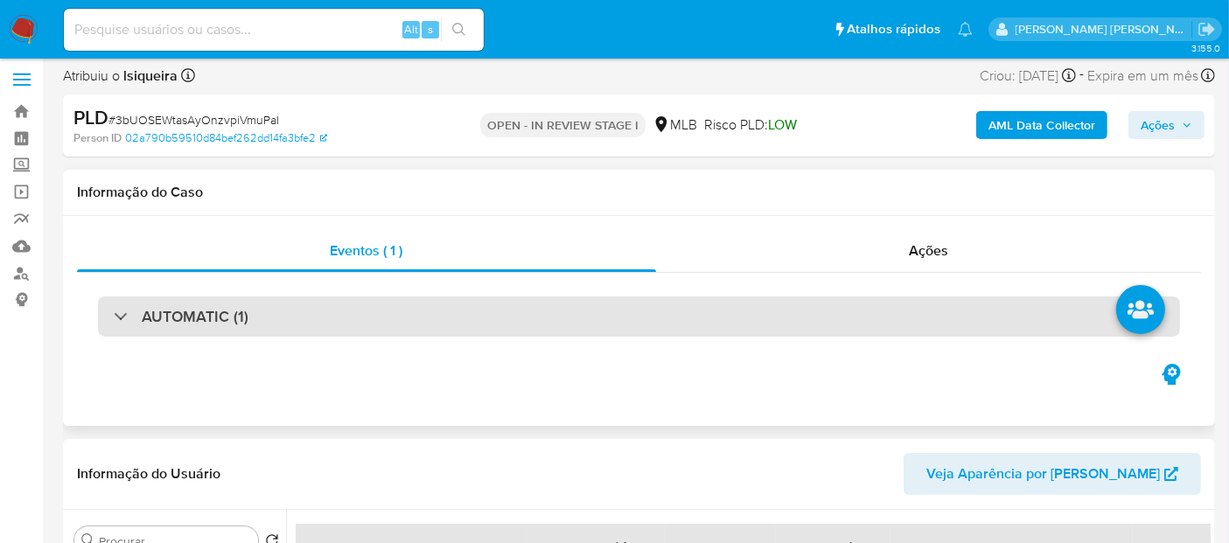
scroll to position [194, 0]
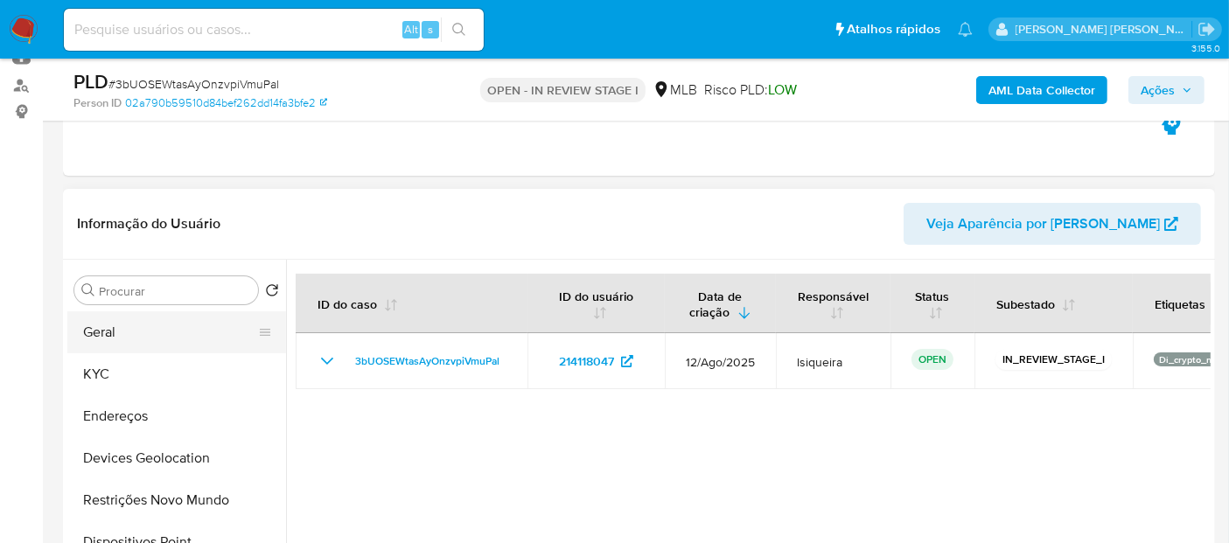
click at [171, 328] on button "Geral" at bounding box center [169, 333] width 205 height 42
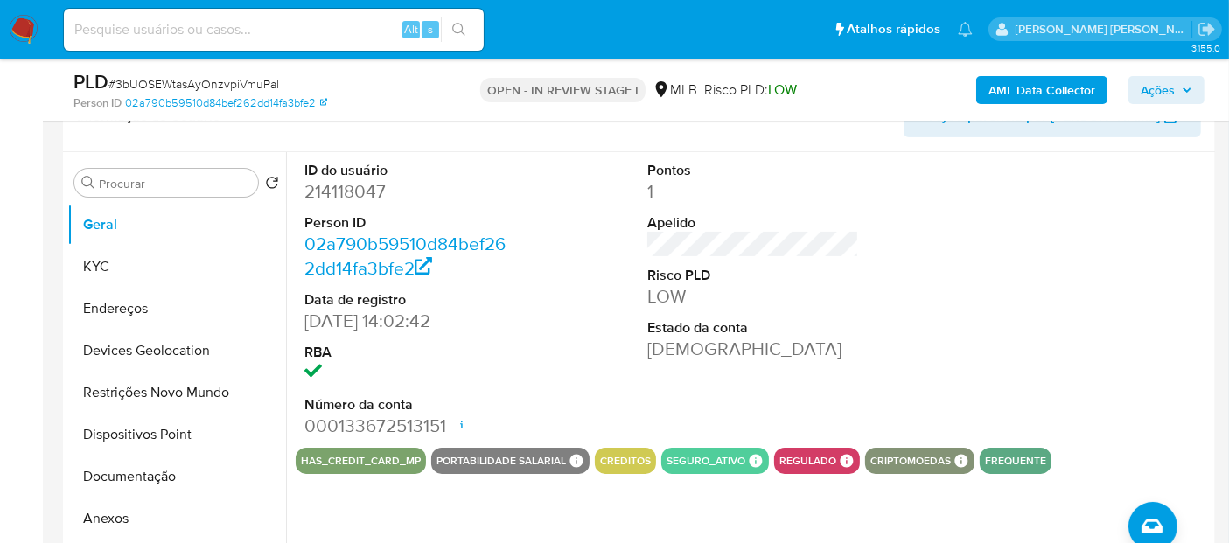
scroll to position [389, 0]
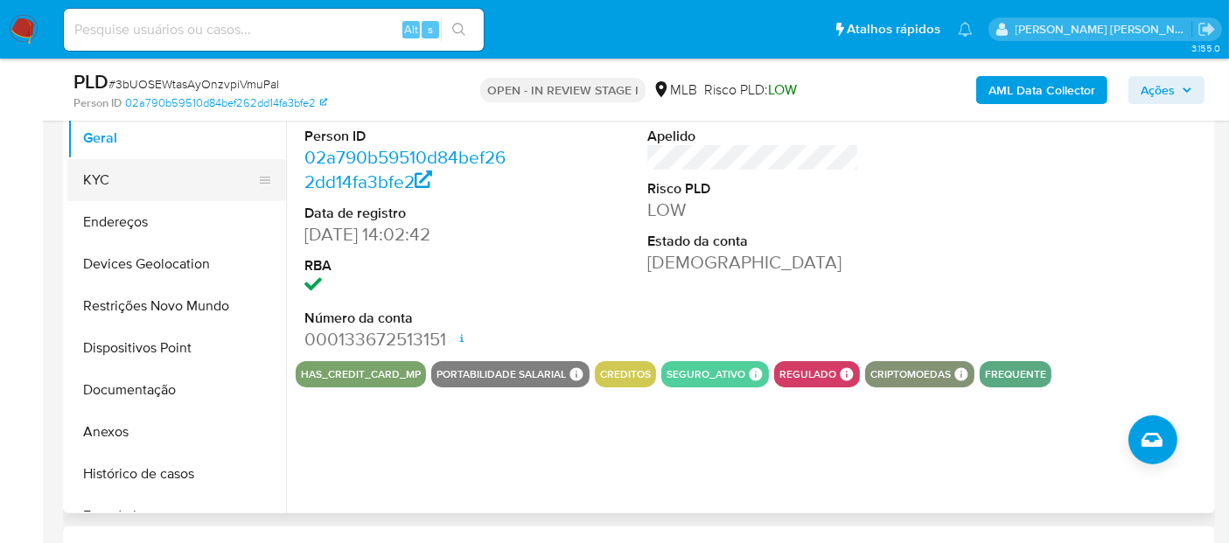
click at [141, 183] on button "KYC" at bounding box center [169, 180] width 205 height 42
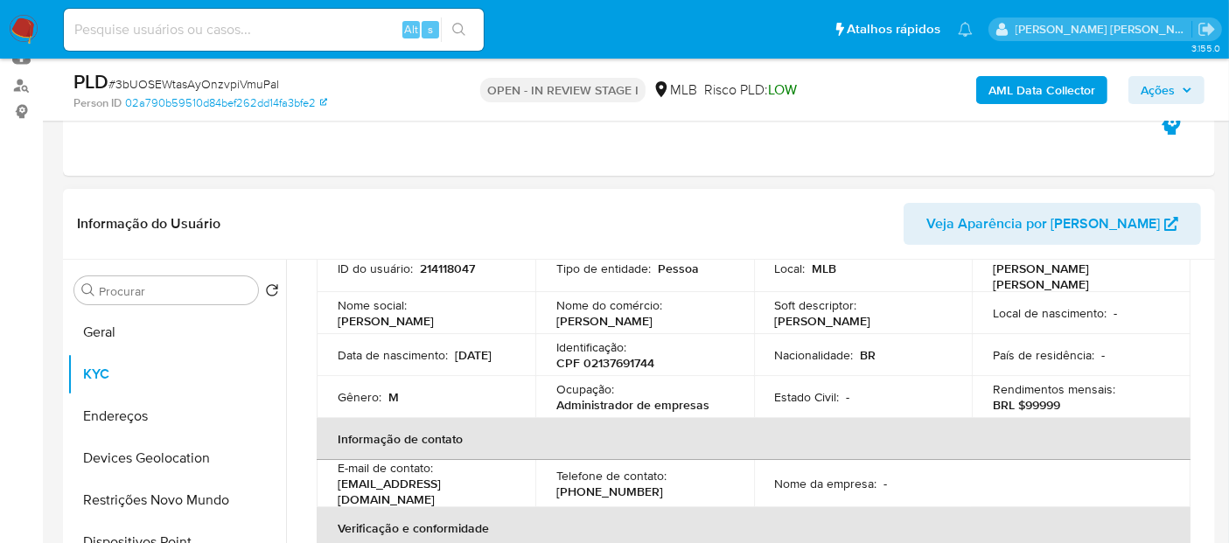
scroll to position [97, 0]
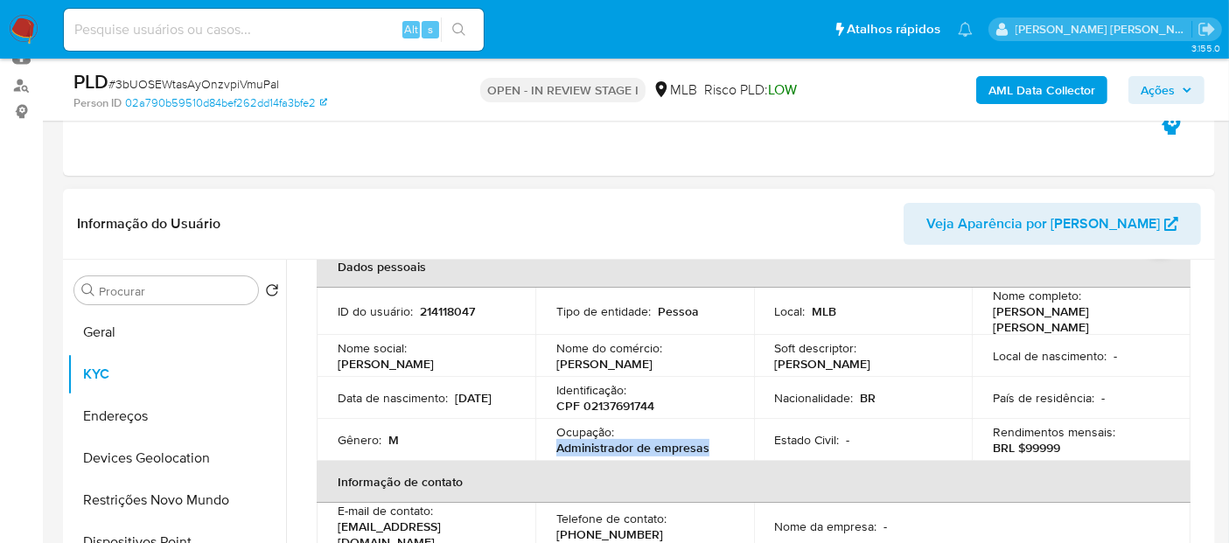
drag, startPoint x: 729, startPoint y: 444, endPoint x: 545, endPoint y: 441, distance: 183.8
click at [545, 441] on td "Ocupação : Administrador de empresas" at bounding box center [645, 440] width 219 height 42
copy p "Administrador de empresas"
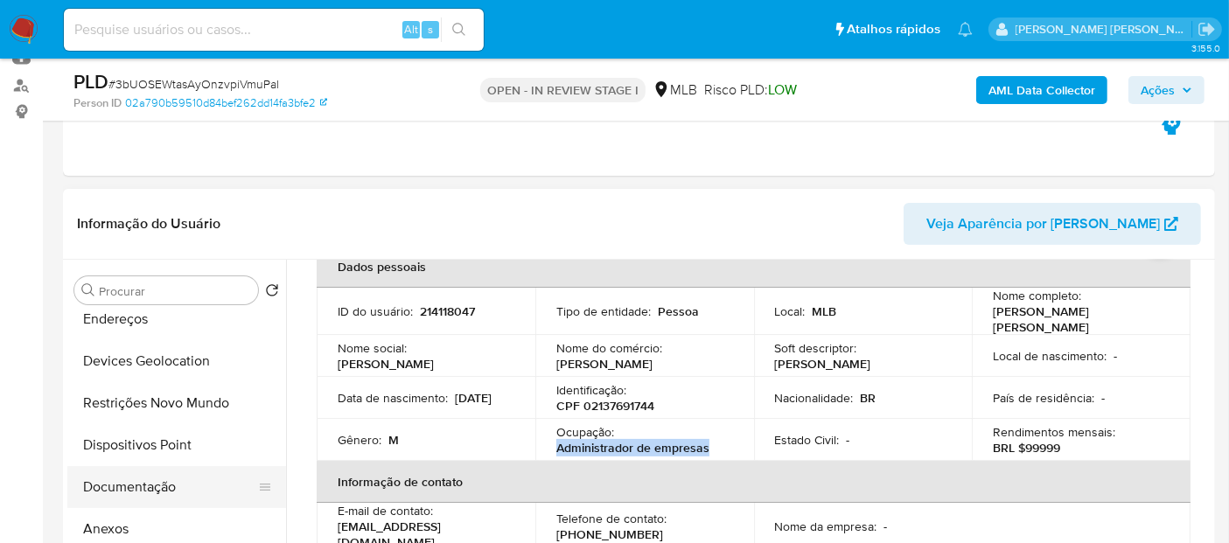
click at [166, 492] on button "Documentação" at bounding box center [169, 487] width 205 height 42
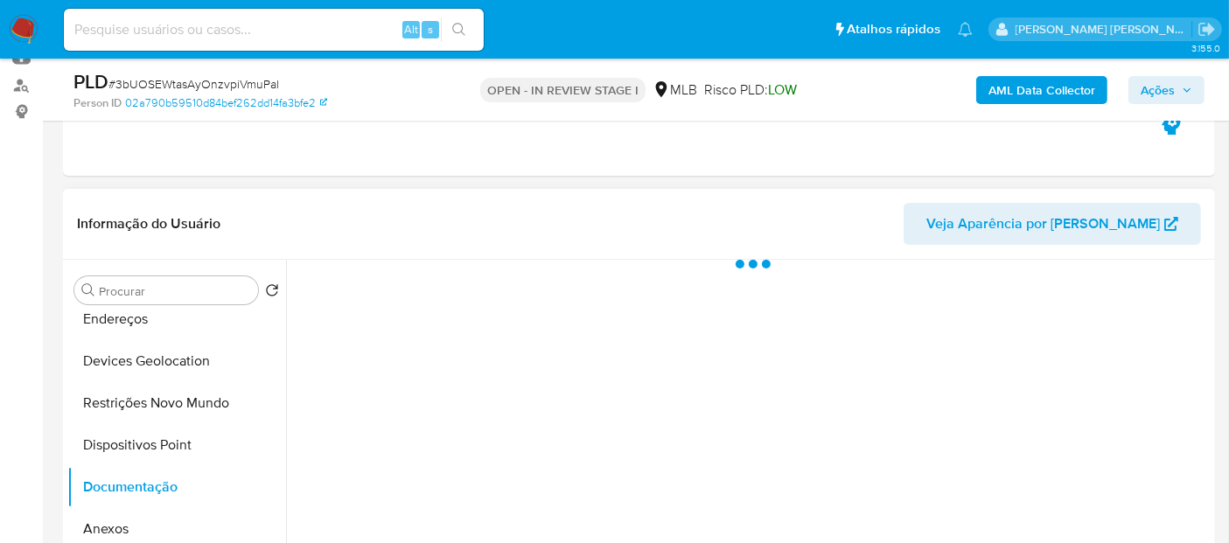
scroll to position [291, 0]
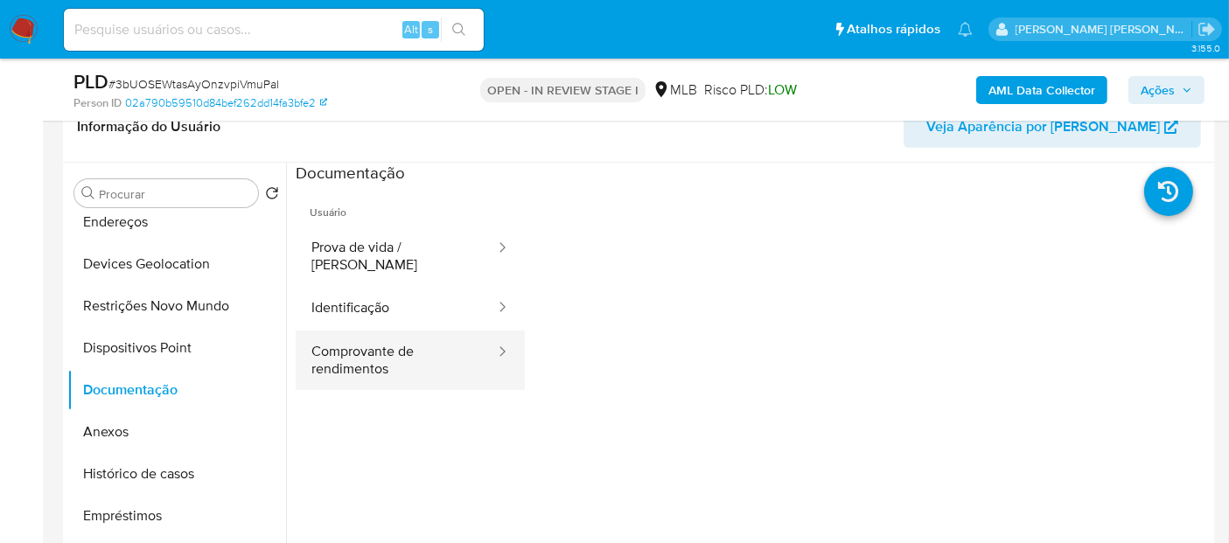
click at [385, 363] on button "Comprovante de rendimentos" at bounding box center [396, 361] width 201 height 60
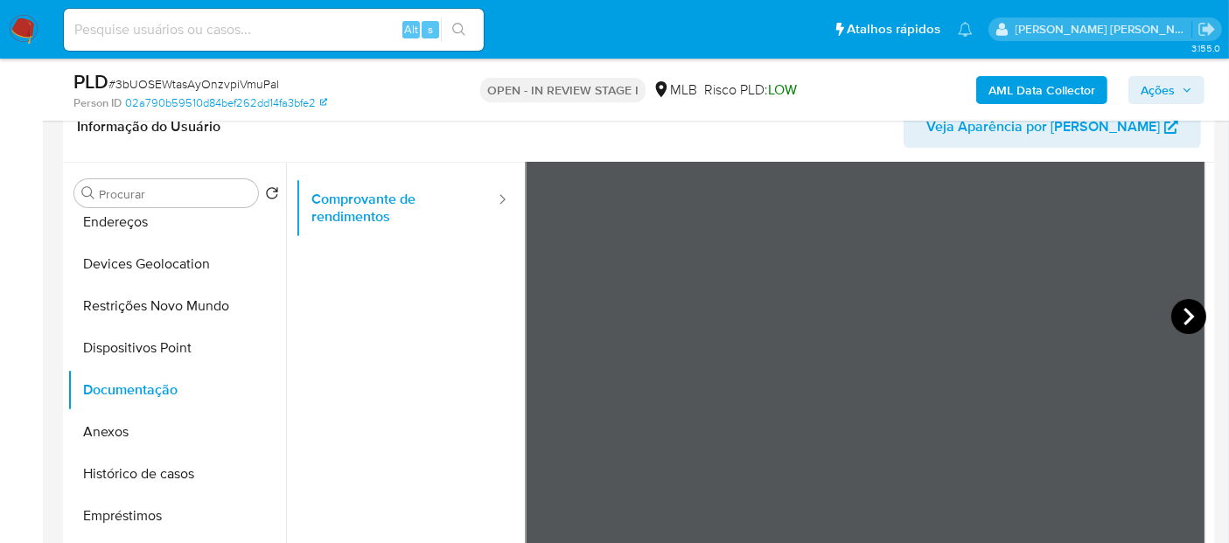
click at [1177, 309] on icon at bounding box center [1189, 316] width 35 height 35
click at [1180, 313] on icon at bounding box center [1189, 316] width 35 height 35
click at [1178, 314] on icon at bounding box center [1189, 316] width 35 height 35
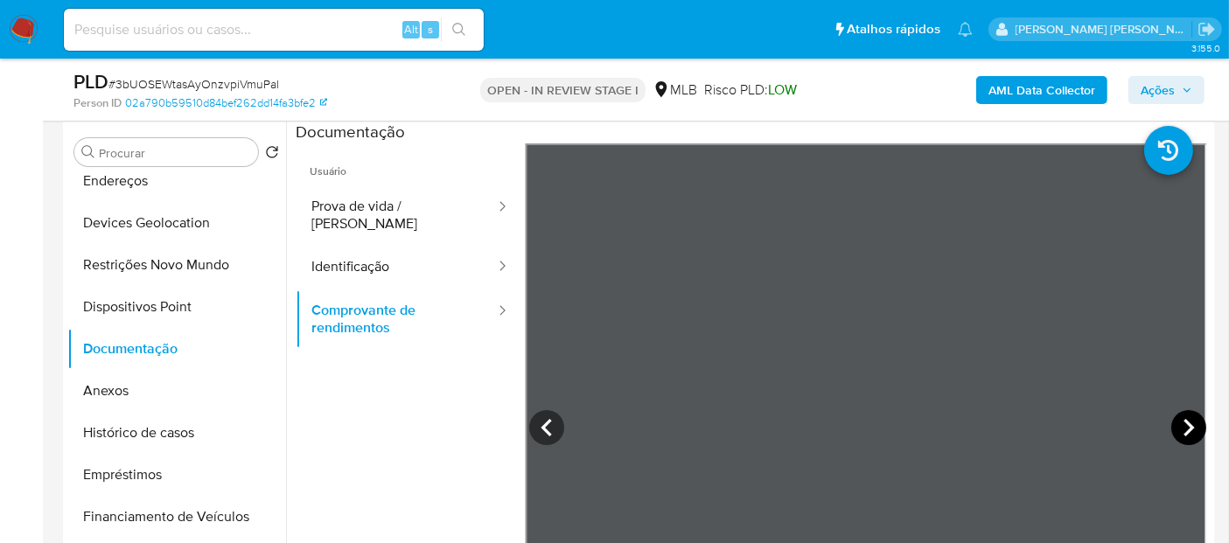
scroll to position [486, 0]
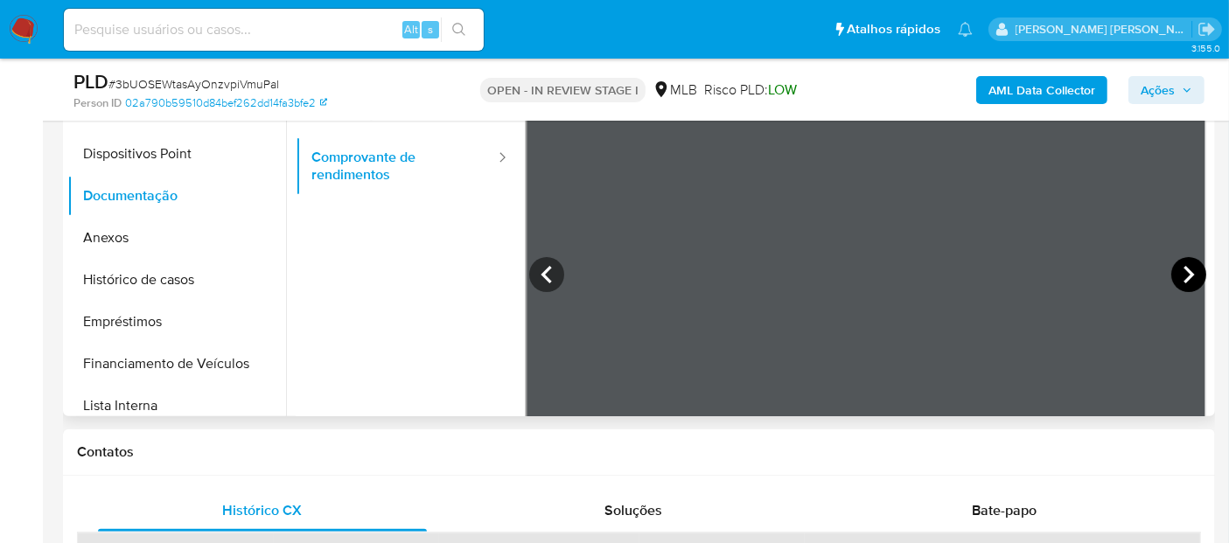
click at [1172, 272] on icon at bounding box center [1189, 274] width 35 height 35
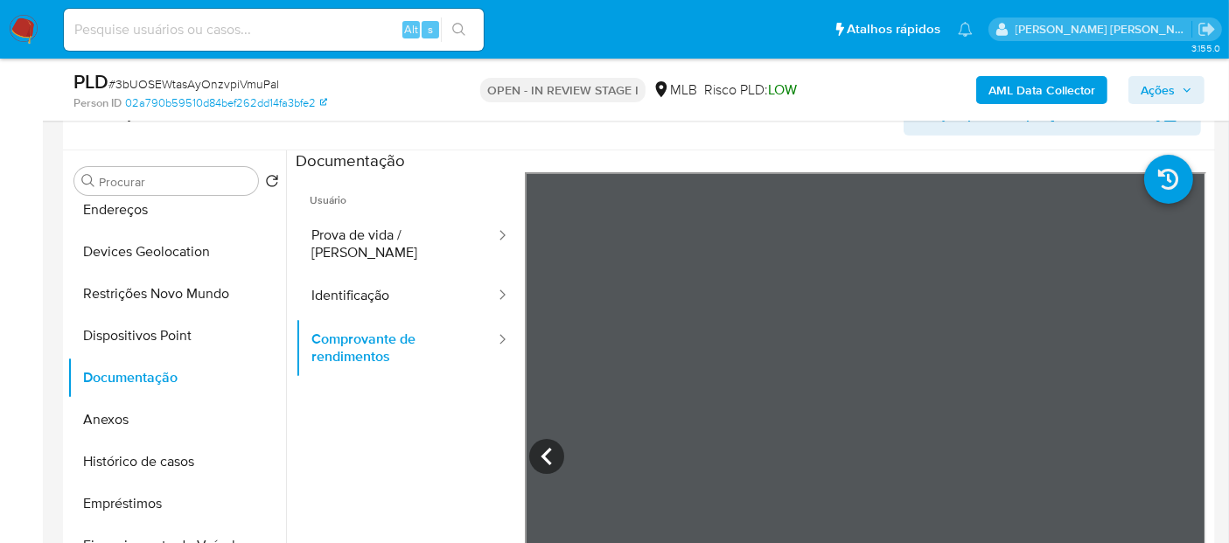
scroll to position [194, 0]
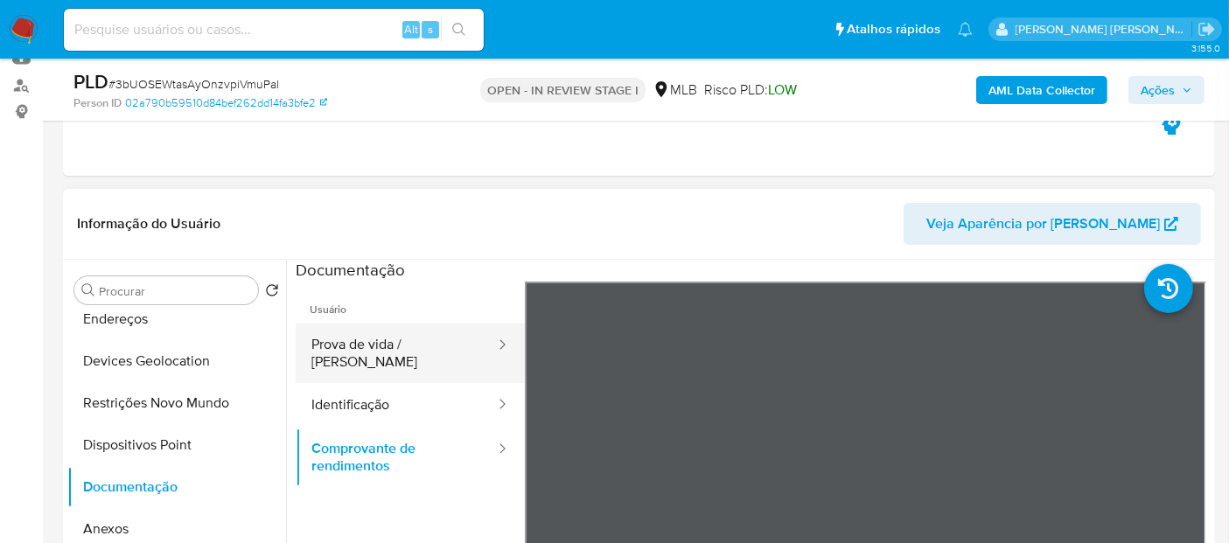
click at [387, 344] on button "Prova de vida / Selfie" at bounding box center [396, 354] width 201 height 60
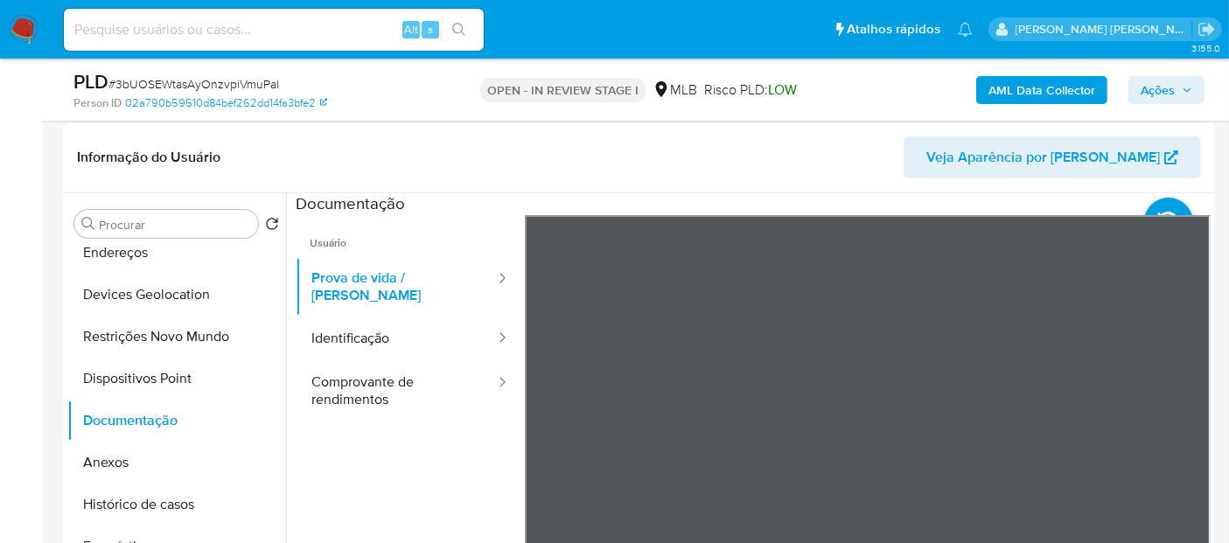
scroll to position [291, 0]
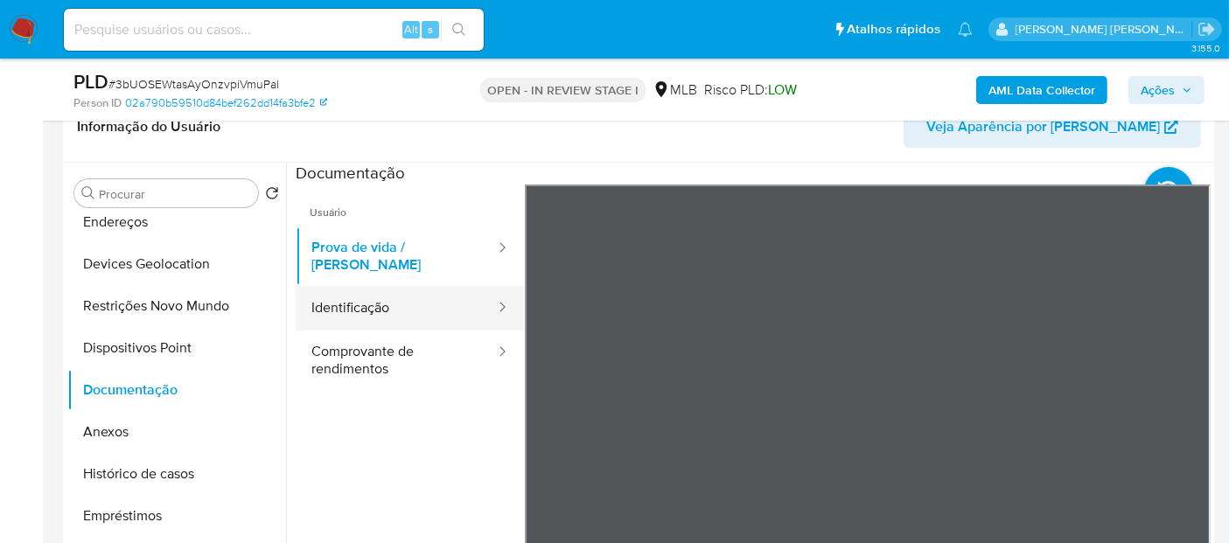
click at [380, 297] on button "Identificação" at bounding box center [396, 308] width 201 height 45
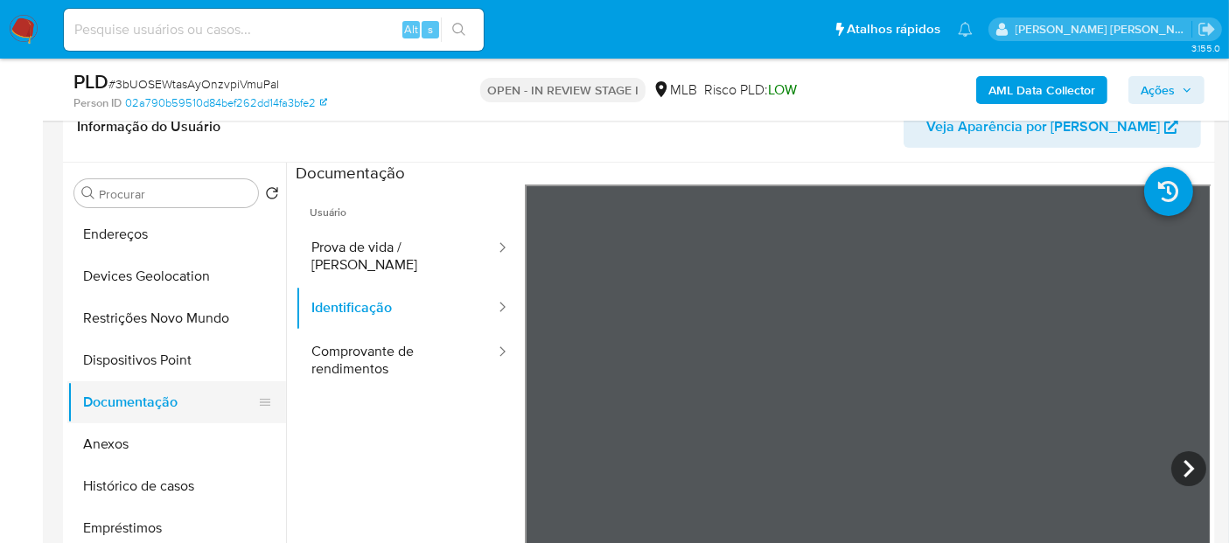
scroll to position [194, 0]
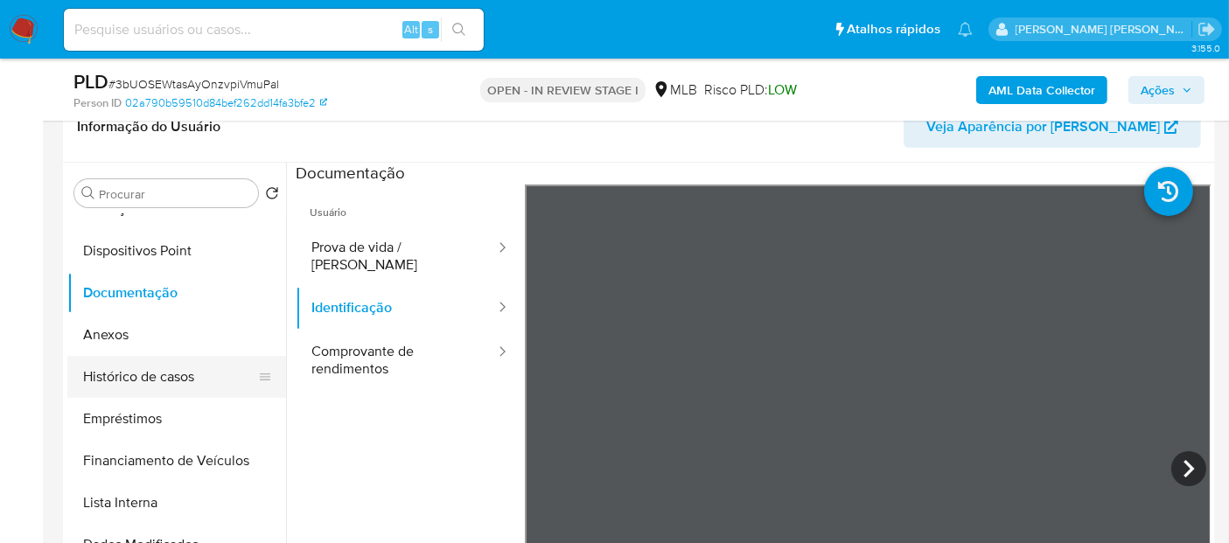
click at [170, 373] on button "Histórico de casos" at bounding box center [169, 377] width 205 height 42
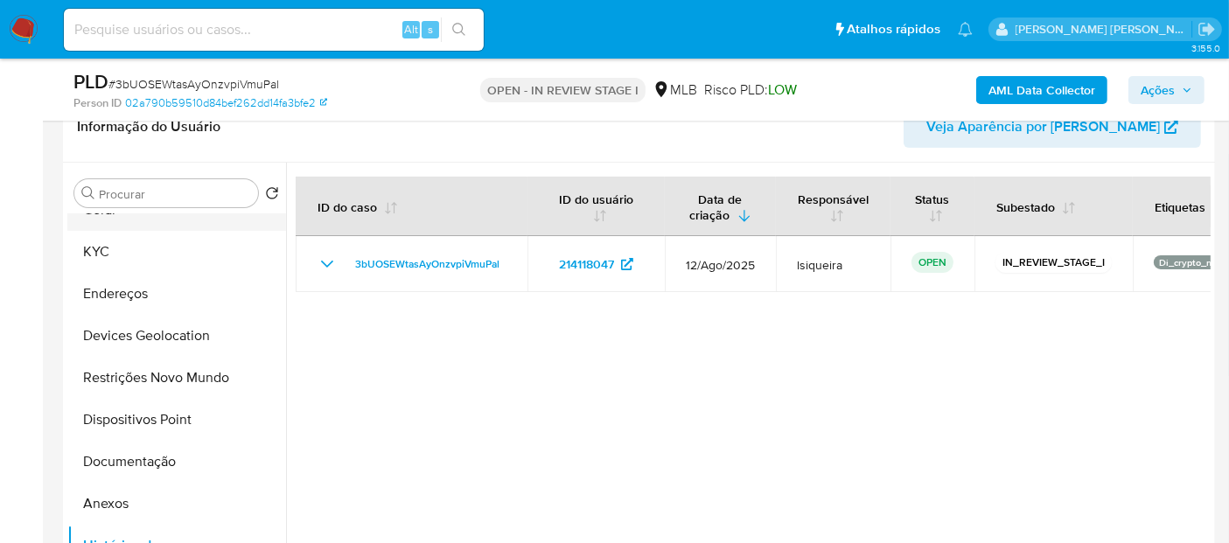
scroll to position [0, 0]
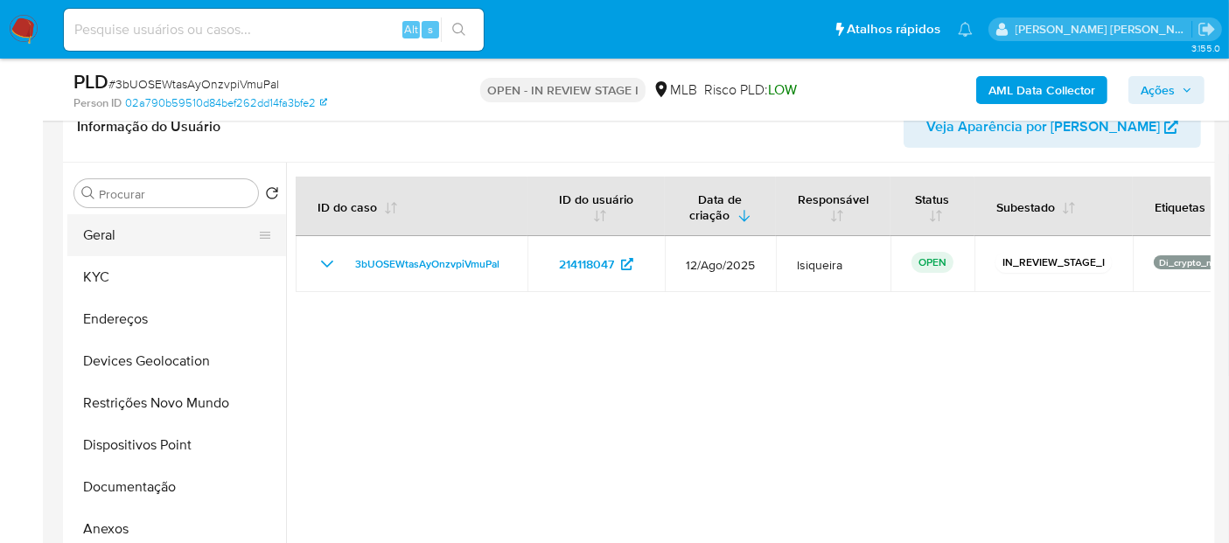
click at [179, 241] on button "Geral" at bounding box center [169, 235] width 205 height 42
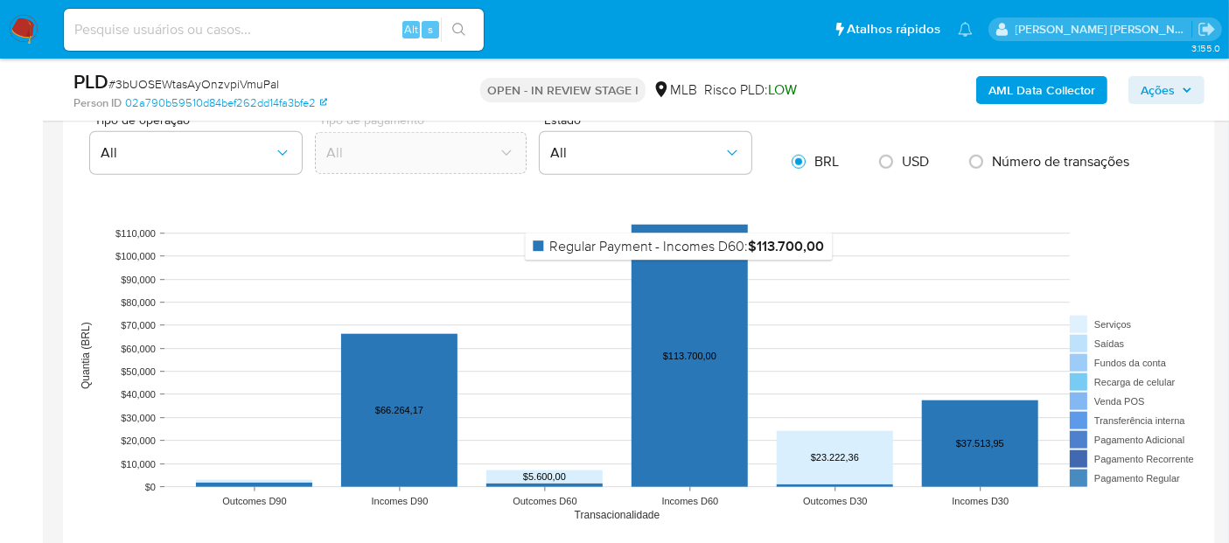
scroll to position [1847, 0]
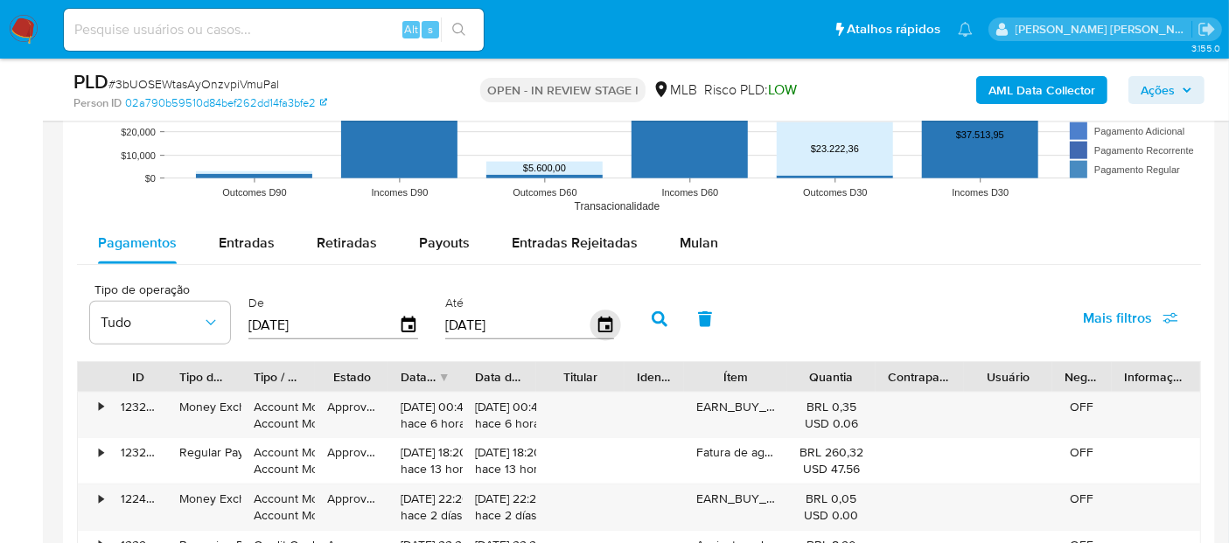
click at [606, 318] on icon "button" at bounding box center [605, 326] width 31 height 31
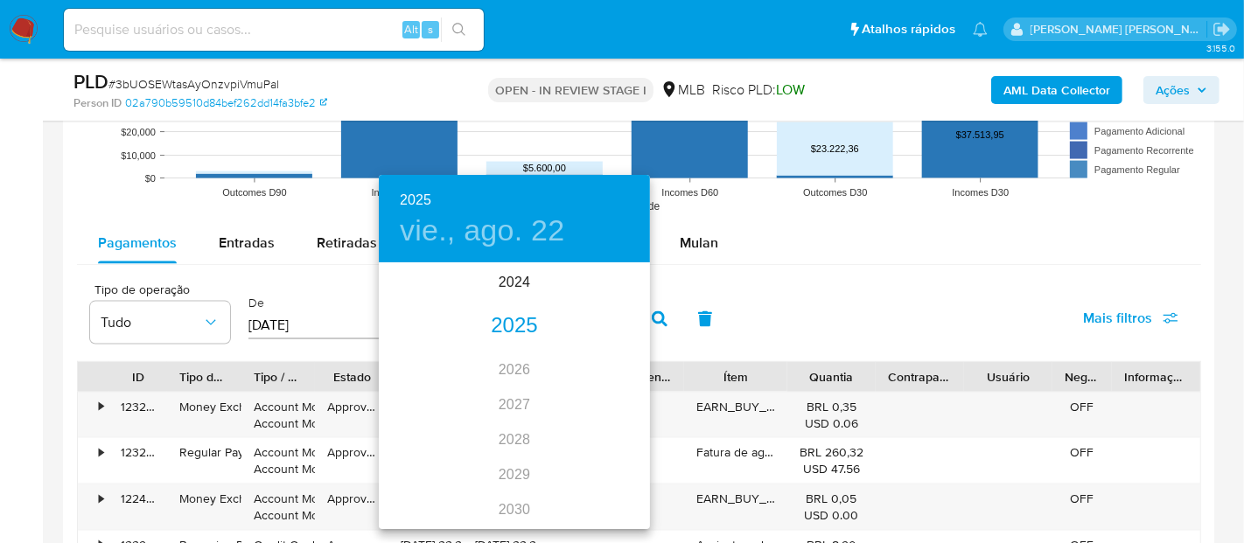
click at [515, 327] on div "2025" at bounding box center [514, 326] width 271 height 35
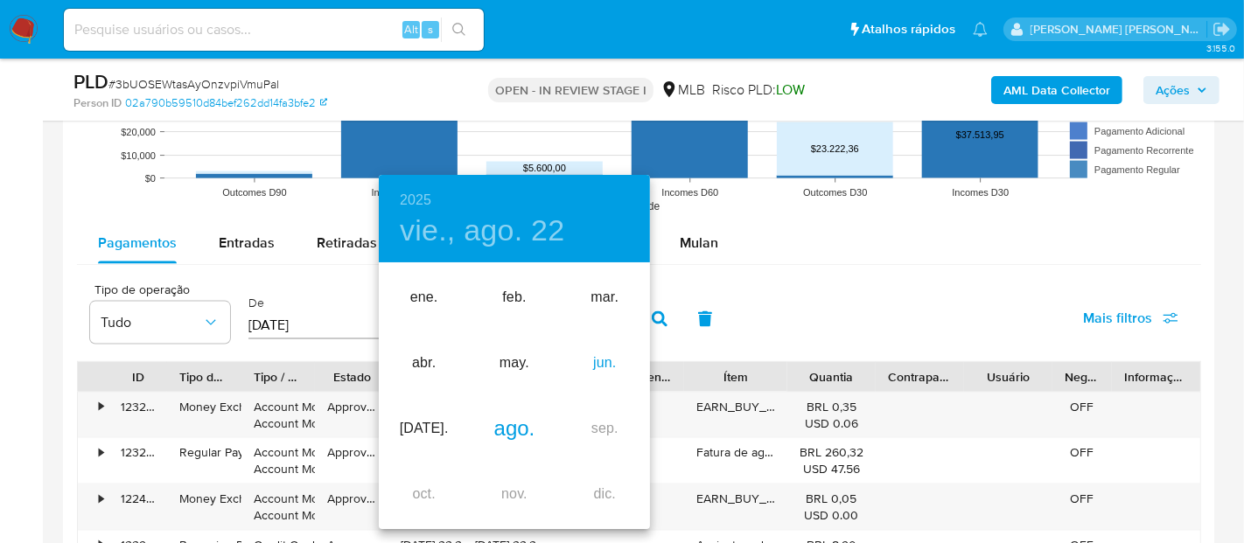
click at [610, 361] on div "jun." at bounding box center [605, 364] width 90 height 66
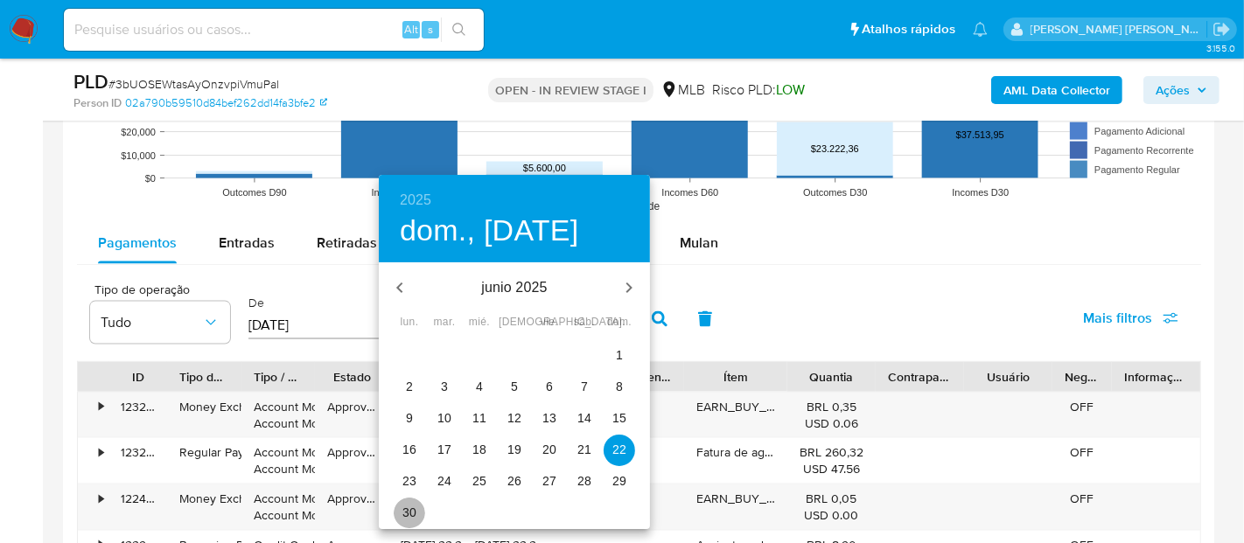
click at [416, 511] on p "30" at bounding box center [410, 513] width 14 height 18
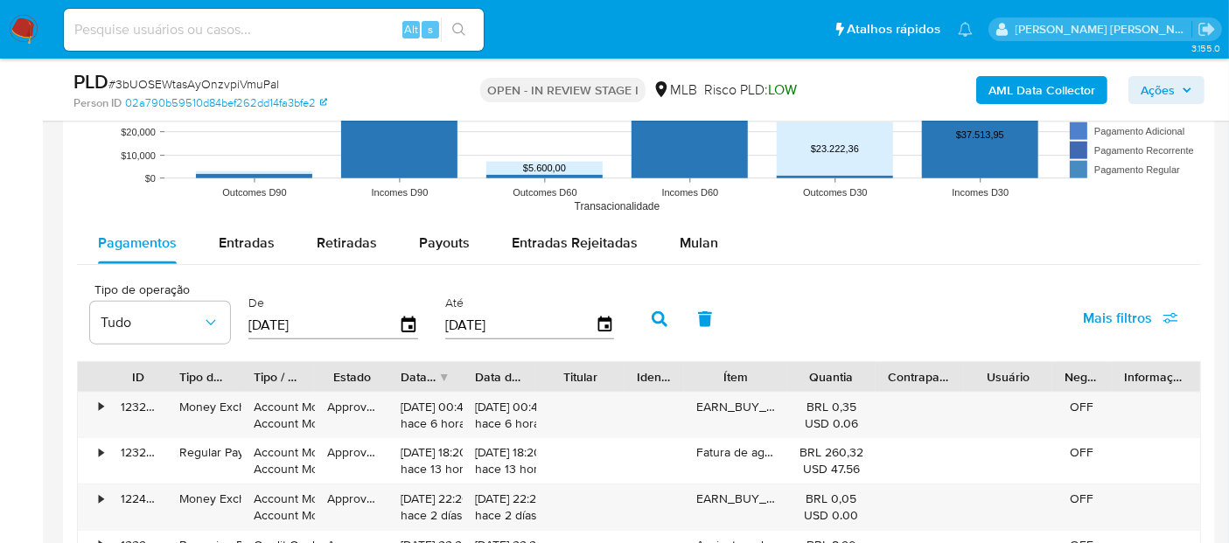
click at [655, 319] on icon "button" at bounding box center [660, 320] width 16 height 16
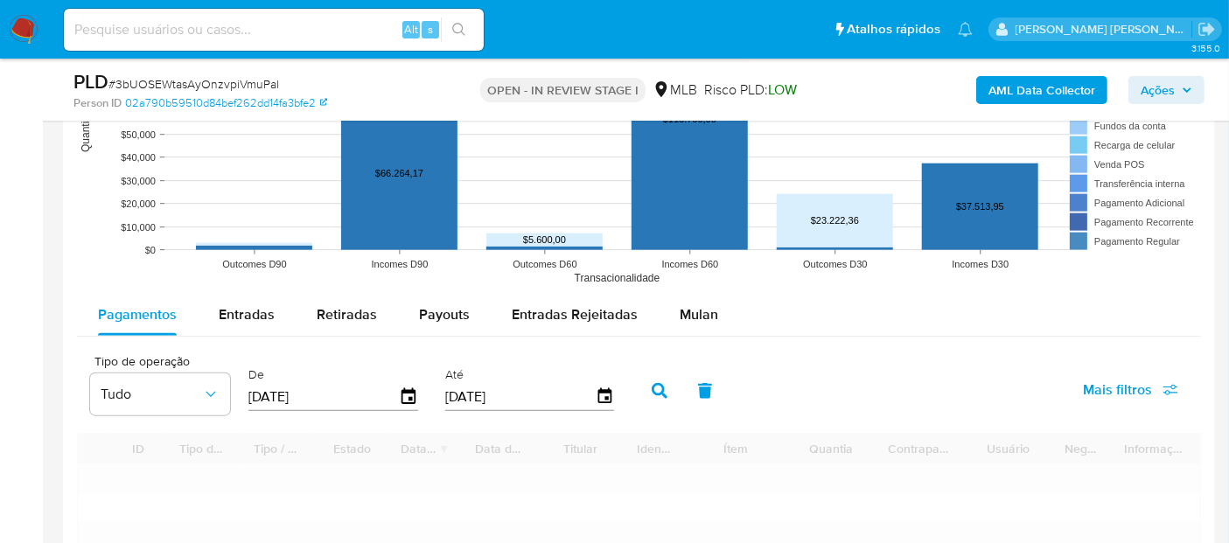
scroll to position [1750, 0]
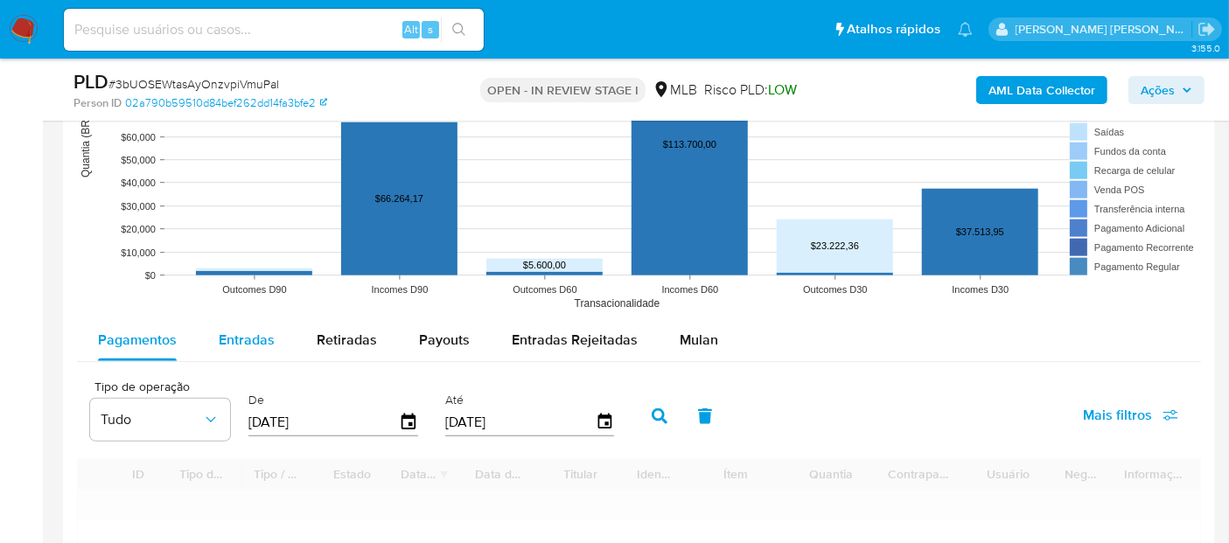
click at [266, 334] on span "Entradas" at bounding box center [247, 340] width 56 height 20
select select "10"
click at [602, 422] on icon "button" at bounding box center [605, 423] width 31 height 31
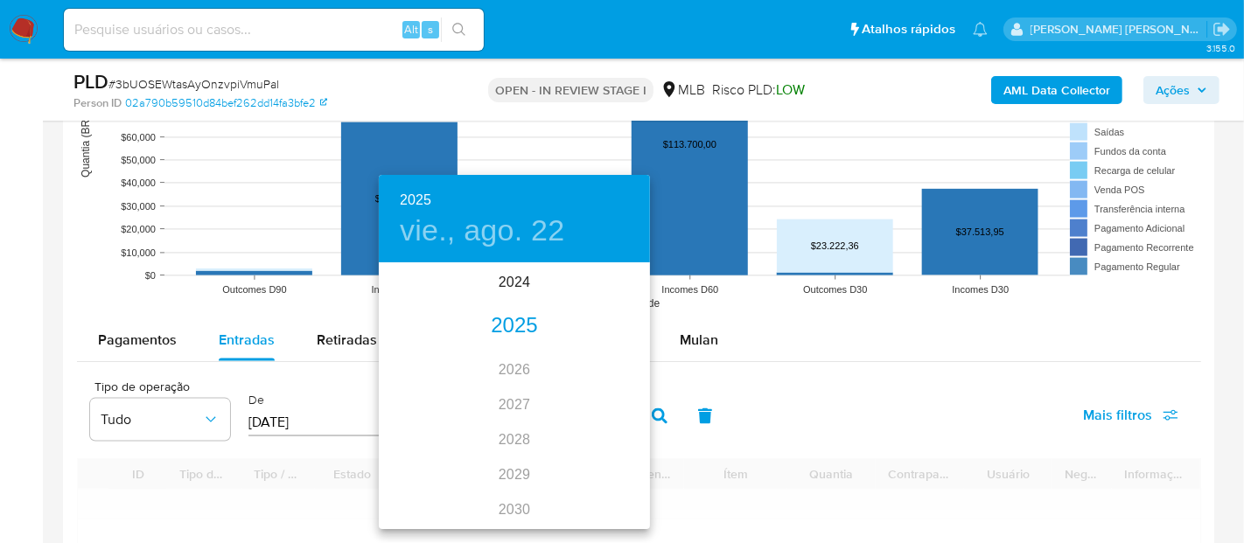
click at [500, 324] on div "2025" at bounding box center [514, 326] width 271 height 35
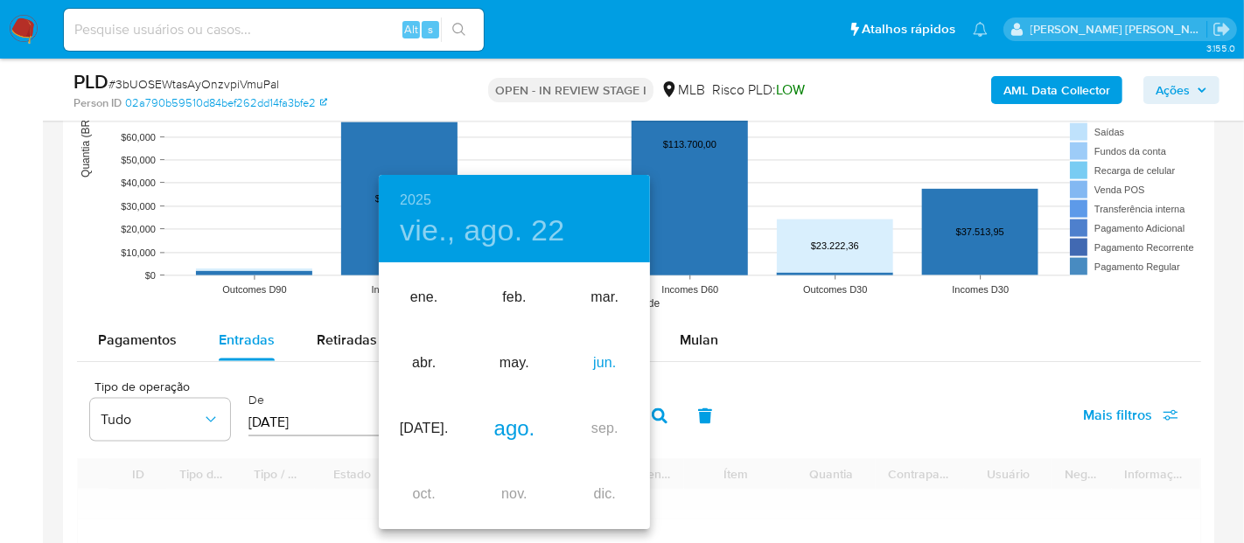
click at [597, 361] on div "jun." at bounding box center [605, 364] width 90 height 66
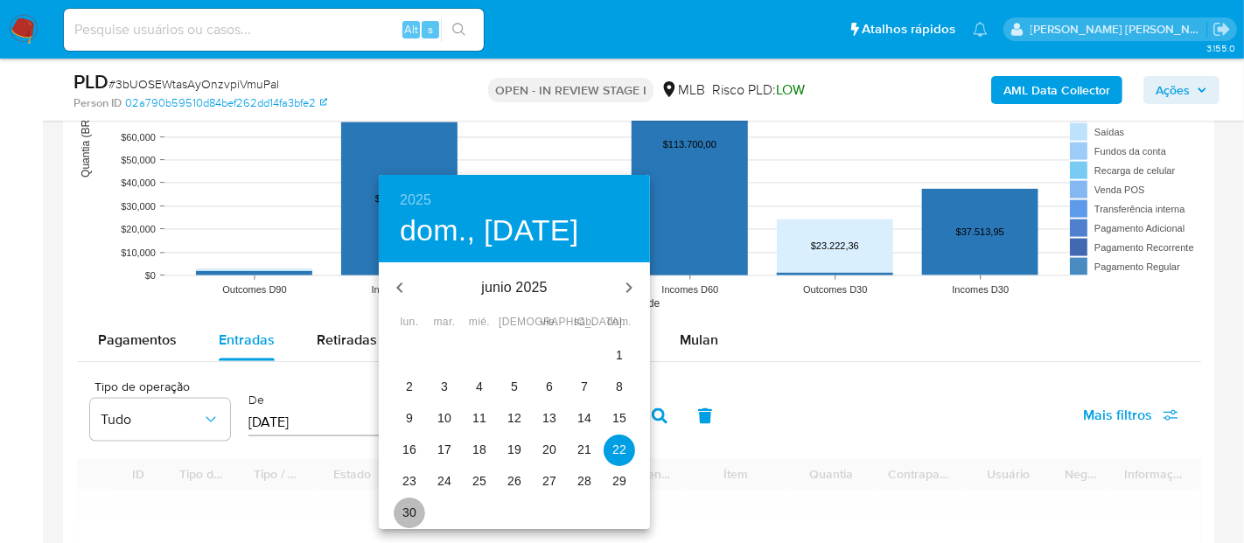
click at [410, 514] on p "30" at bounding box center [410, 513] width 14 height 18
type input "30/06/2025"
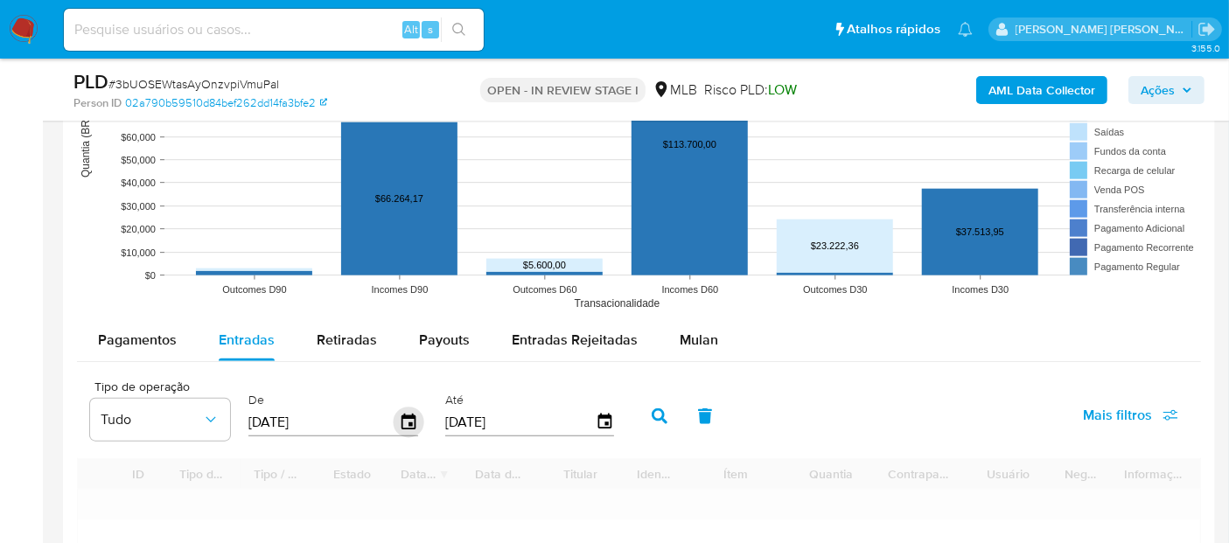
click at [405, 424] on icon "button" at bounding box center [409, 423] width 31 height 31
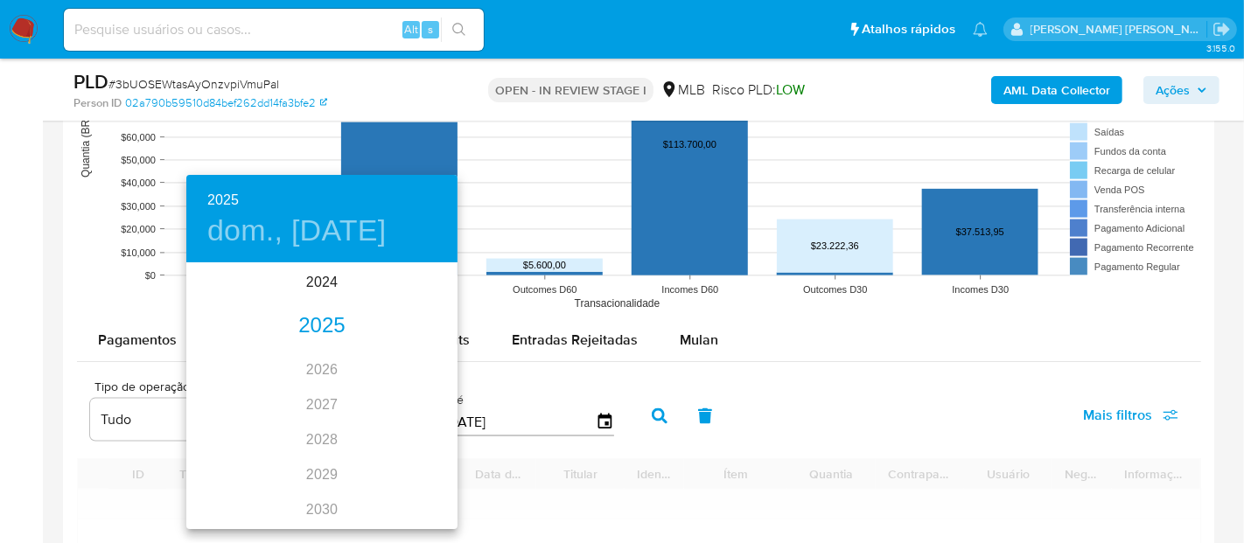
click at [321, 326] on div "2025" at bounding box center [321, 326] width 271 height 35
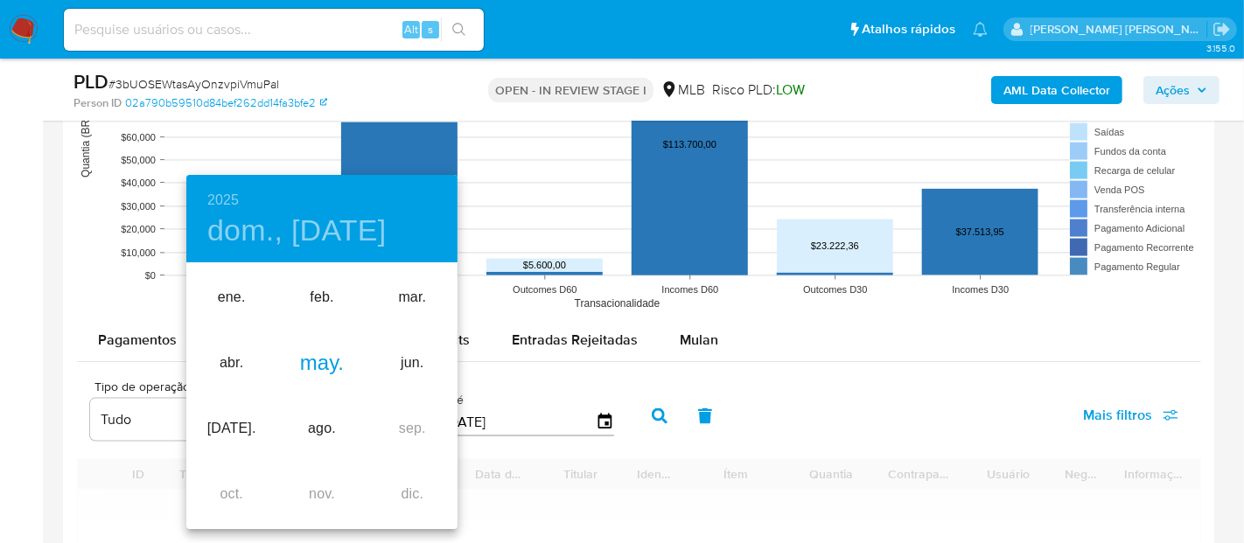
click at [314, 361] on div "may." at bounding box center [322, 364] width 90 height 66
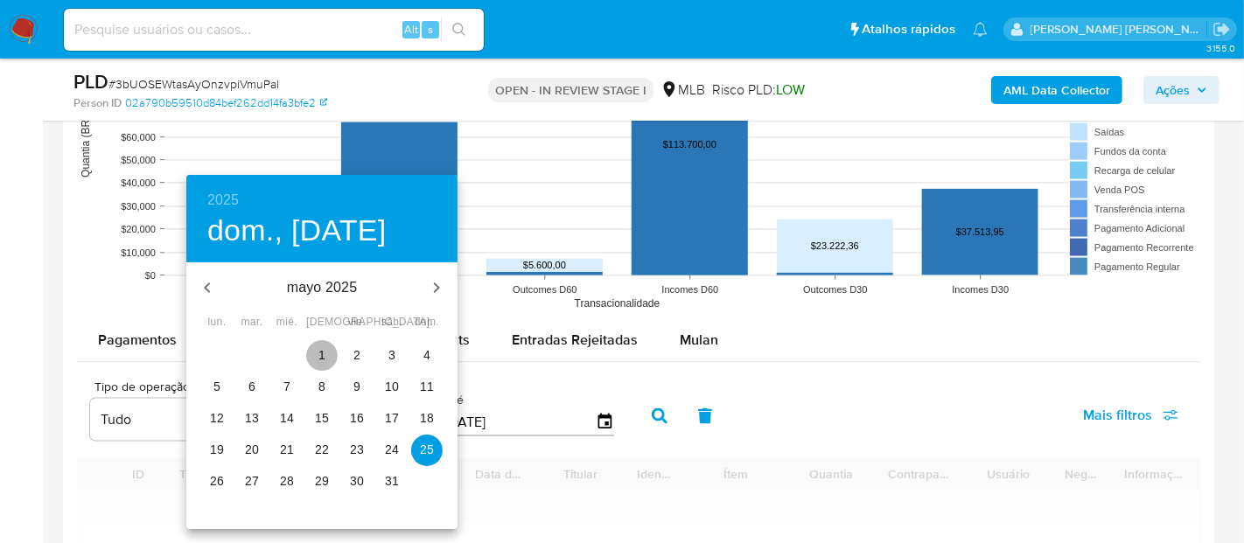
click at [319, 343] on button "1" at bounding box center [322, 356] width 32 height 32
type input "01/05/2025"
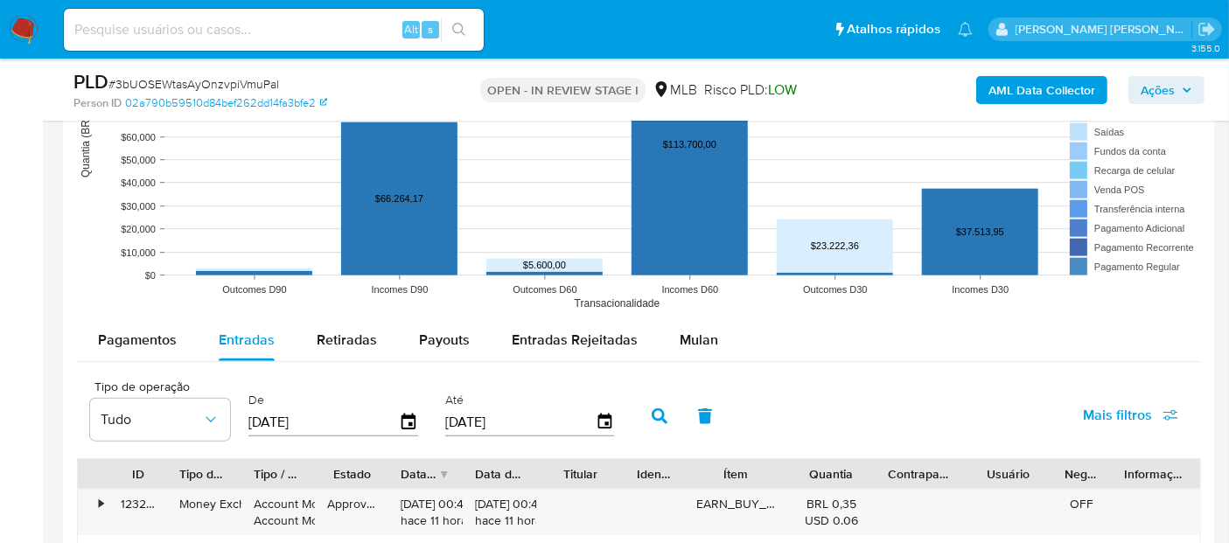
click at [652, 417] on icon "button" at bounding box center [660, 417] width 16 height 16
drag, startPoint x: 835, startPoint y: 382, endPoint x: 826, endPoint y: 383, distance: 8.8
click at [835, 382] on div "Tipo de operação Tudo De 01/05/2025 Até 30/06/2025 Mais filtros" at bounding box center [639, 415] width 1124 height 88
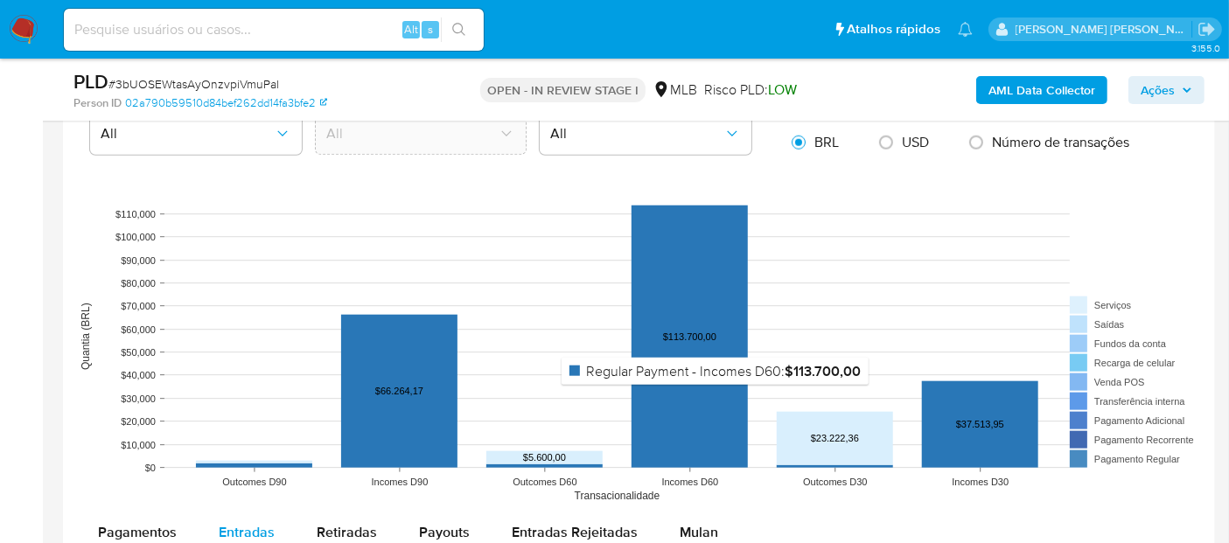
scroll to position [1166, 0]
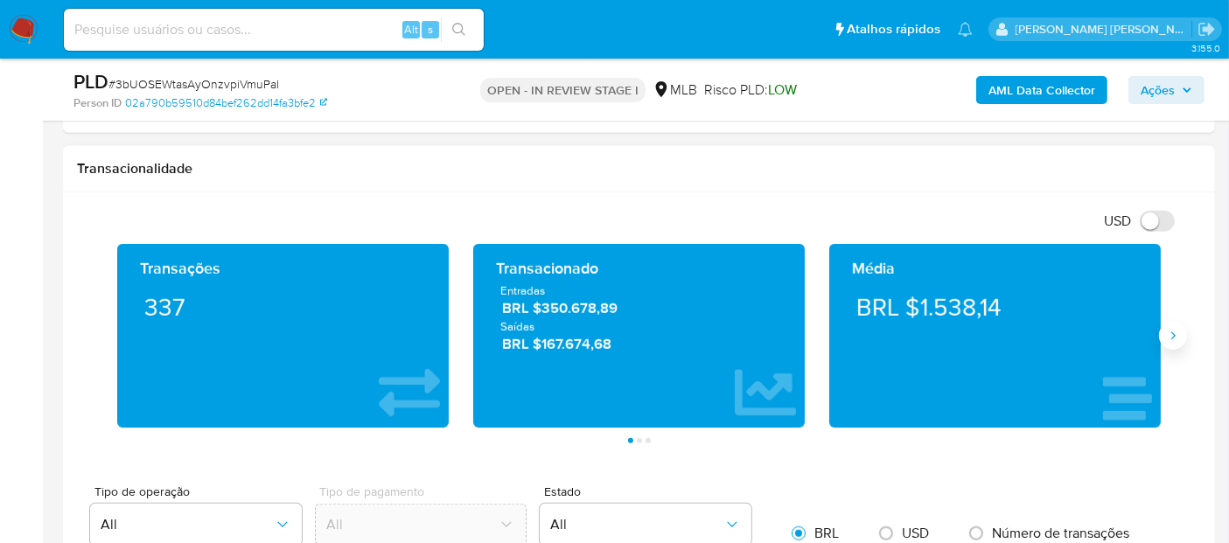
click at [1170, 333] on icon "Siguiente" at bounding box center [1173, 336] width 14 height 14
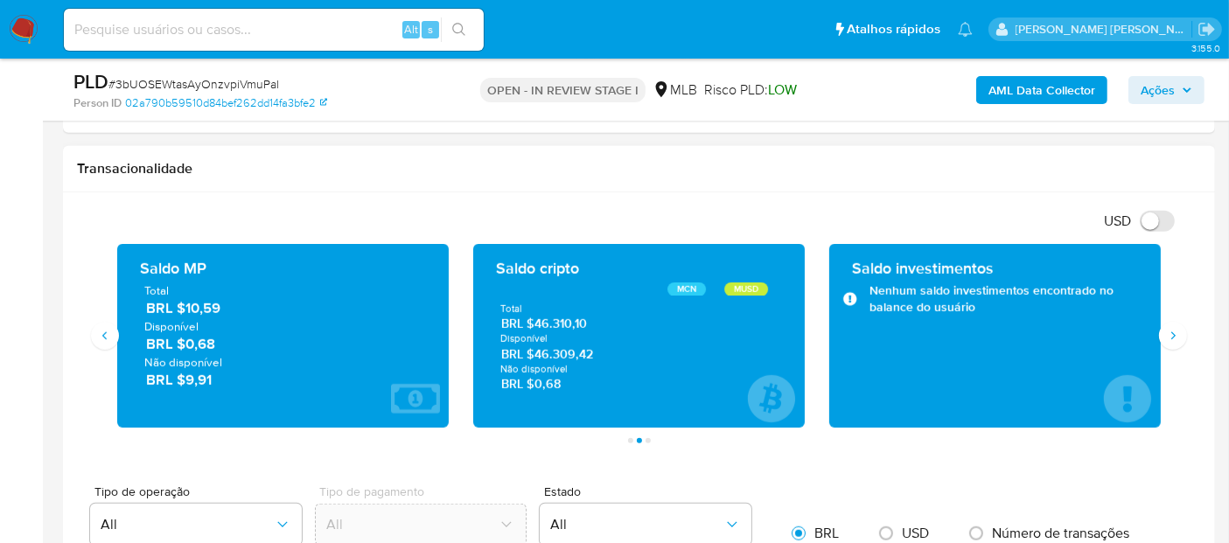
drag, startPoint x: 599, startPoint y: 354, endPoint x: 538, endPoint y: 353, distance: 61.3
click at [538, 353] on span "BRL $46.309,42" at bounding box center [639, 354] width 277 height 17
click at [1173, 342] on button "Siguiente" at bounding box center [1173, 336] width 28 height 28
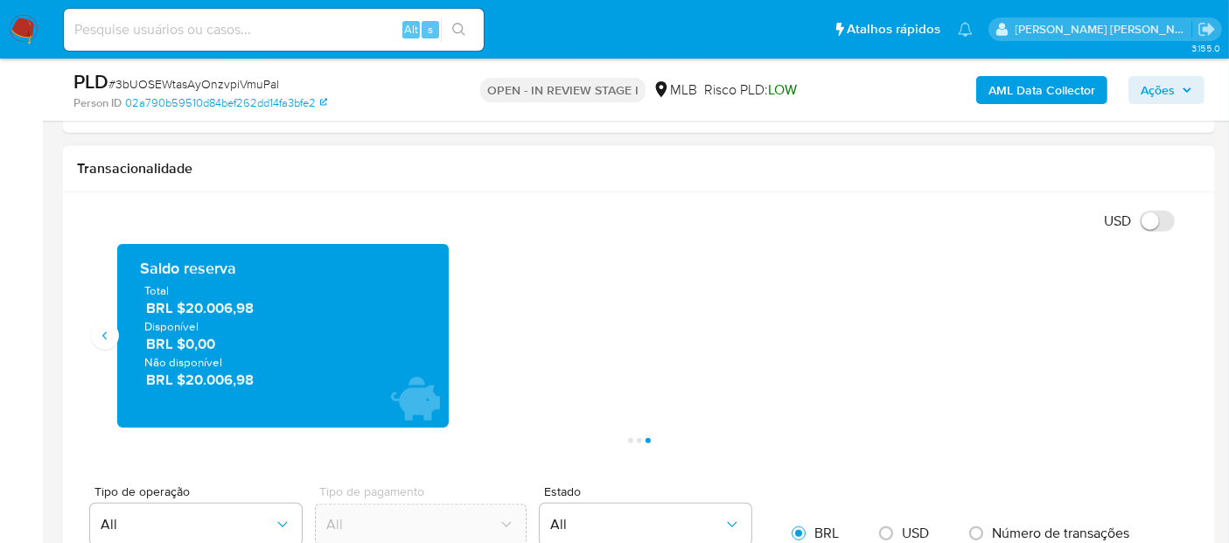
drag, startPoint x: 277, startPoint y: 308, endPoint x: 180, endPoint y: 305, distance: 97.2
click at [180, 305] on span "BRL $20.006,98" at bounding box center [284, 308] width 276 height 20
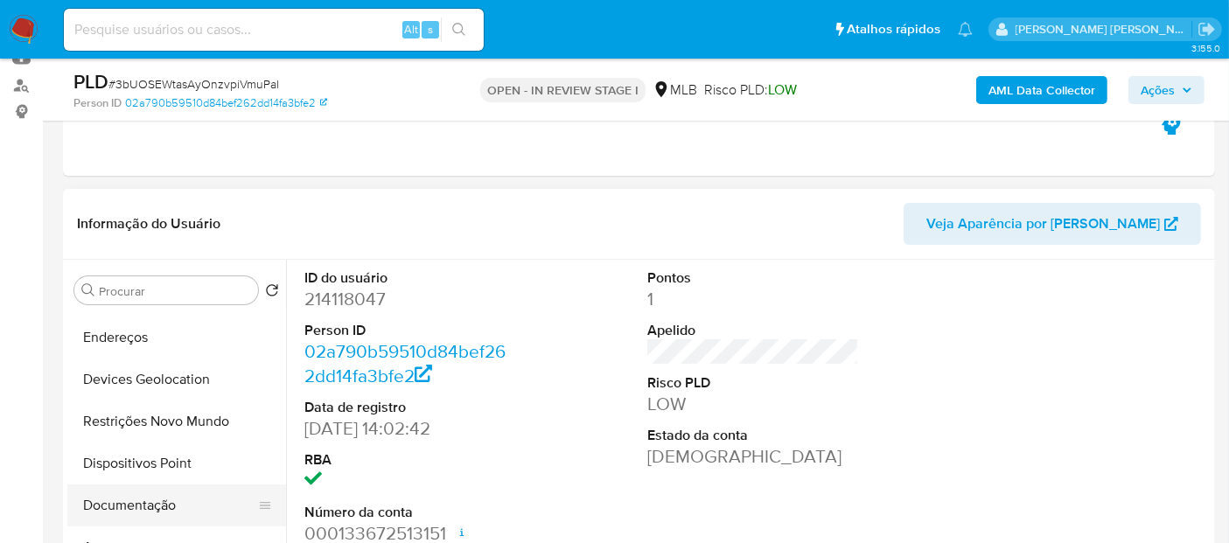
scroll to position [97, 0]
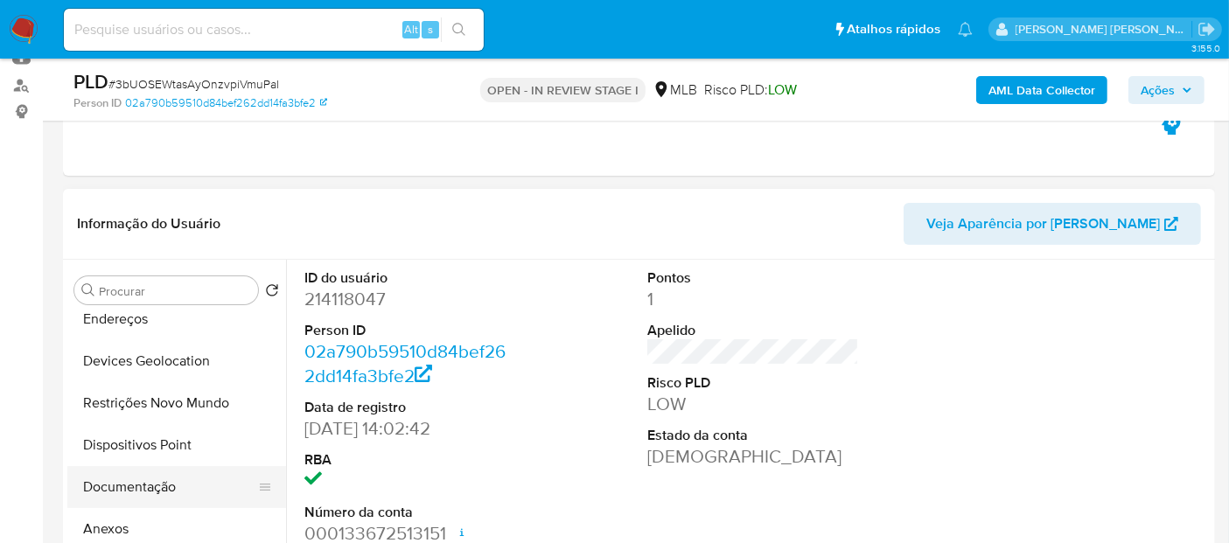
click at [138, 483] on button "Documentação" at bounding box center [169, 487] width 205 height 42
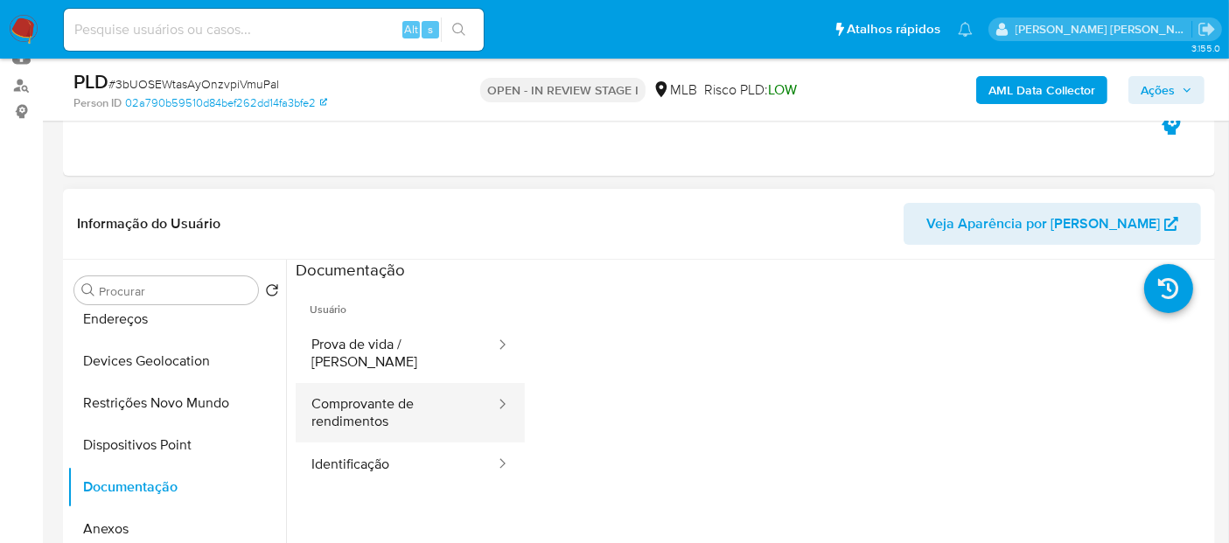
click at [402, 403] on button "Comprovante de rendimentos" at bounding box center [396, 413] width 201 height 60
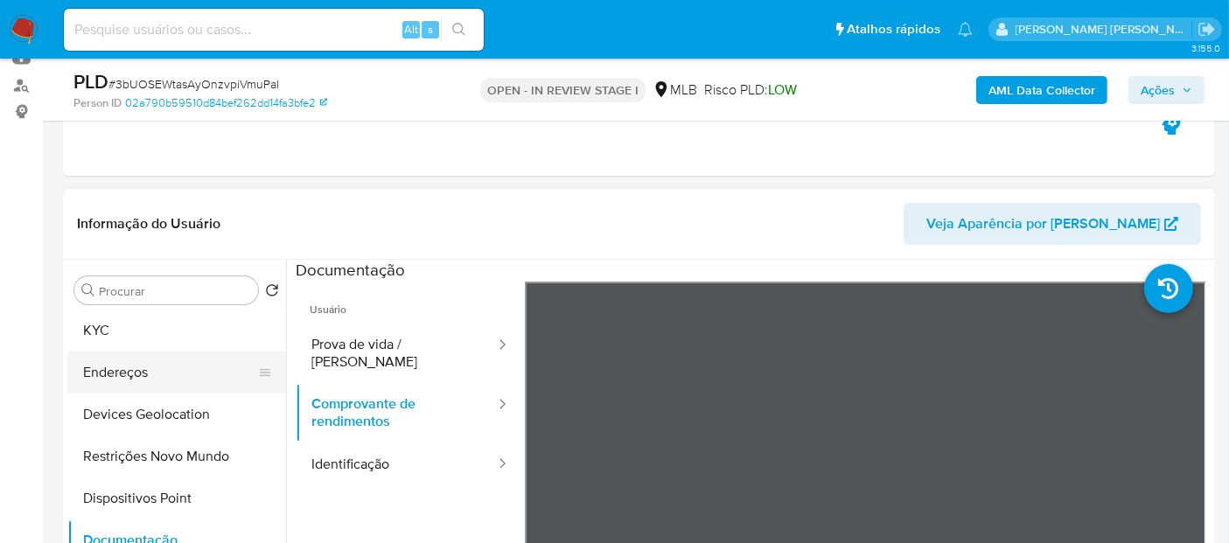
scroll to position [0, 0]
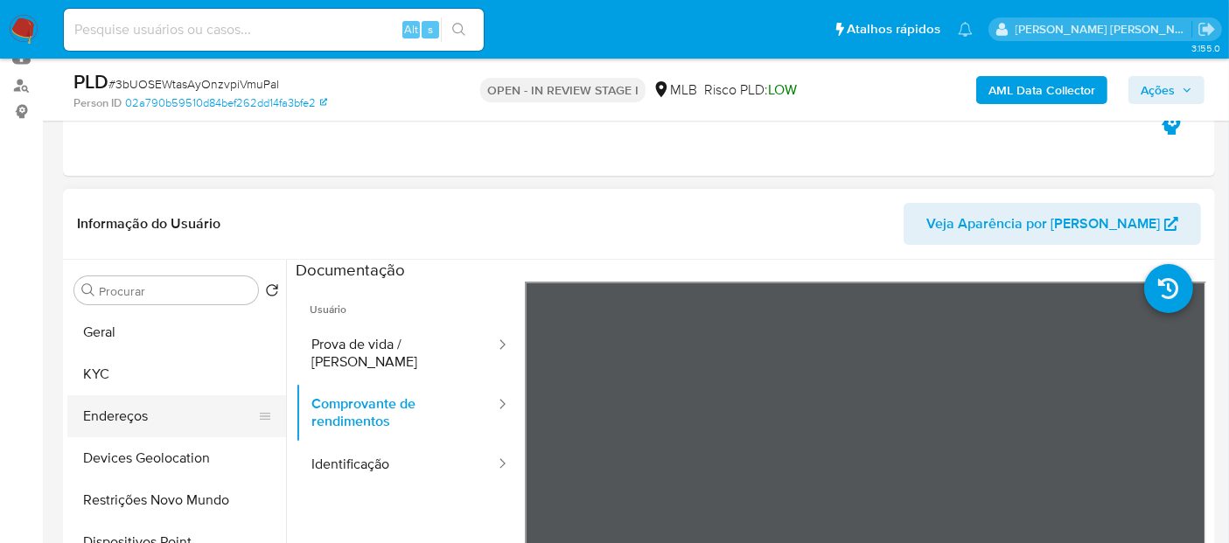
click at [142, 332] on button "Geral" at bounding box center [176, 333] width 219 height 42
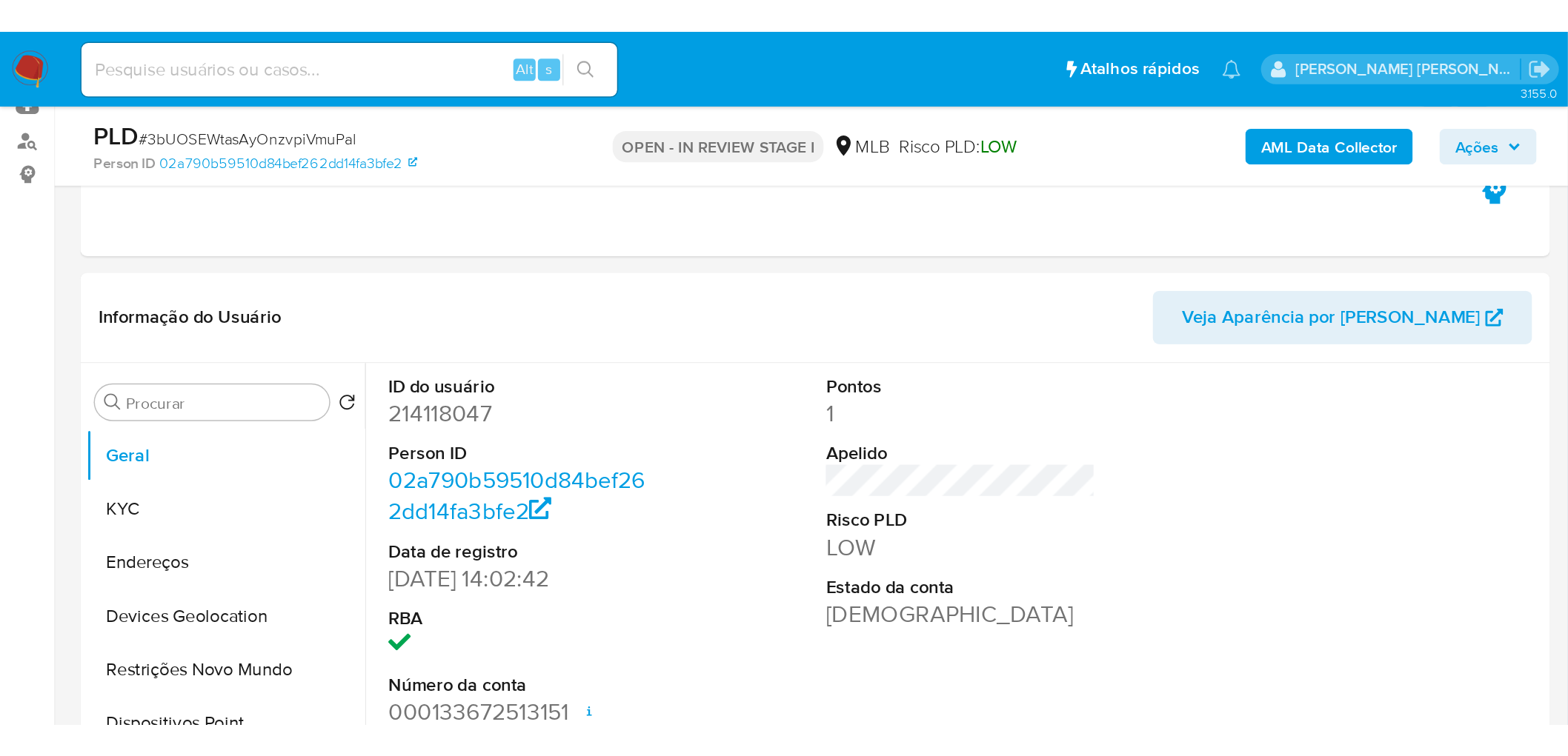
scroll to position [164, 0]
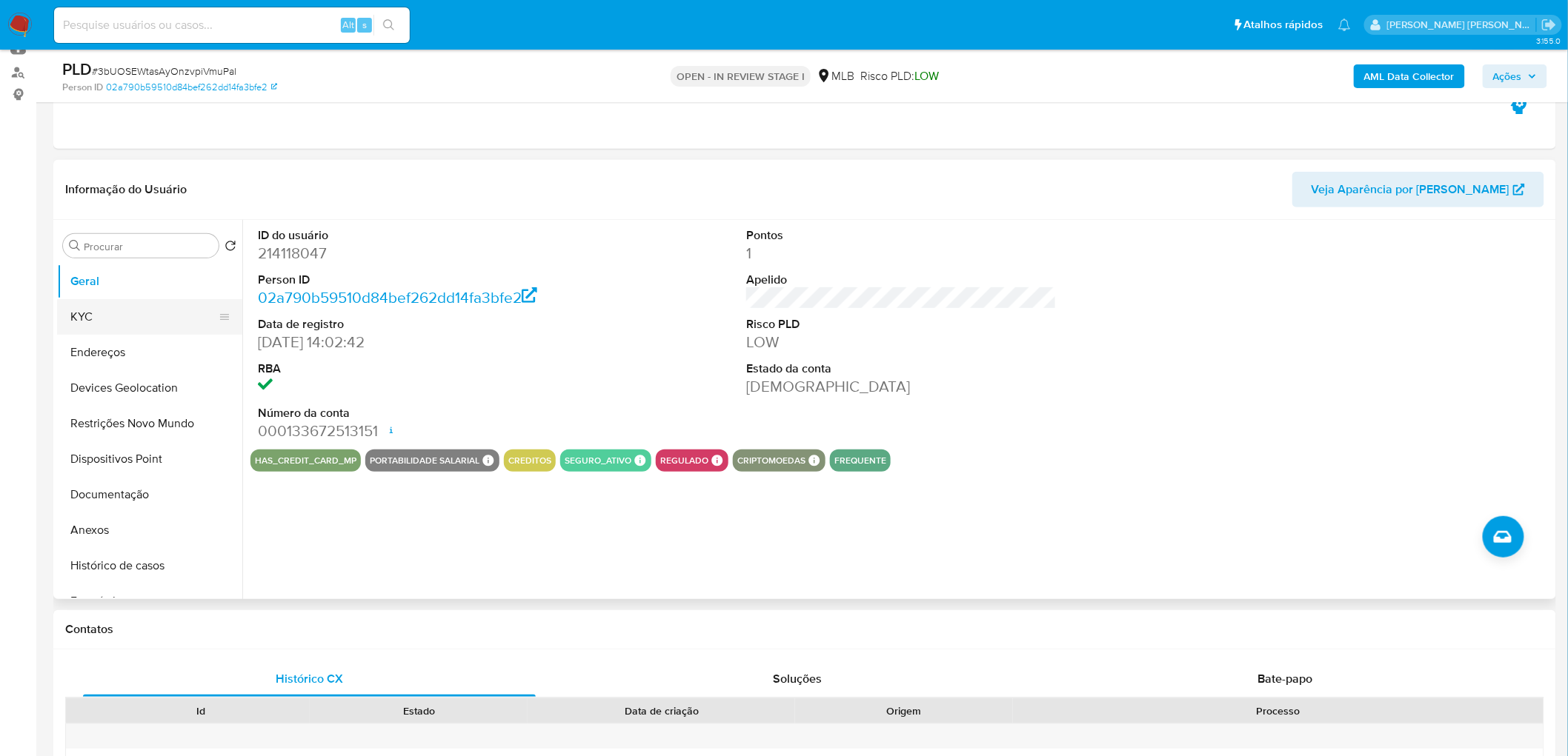
click at [101, 316] on button "KYC" at bounding box center [143, 317] width 174 height 36
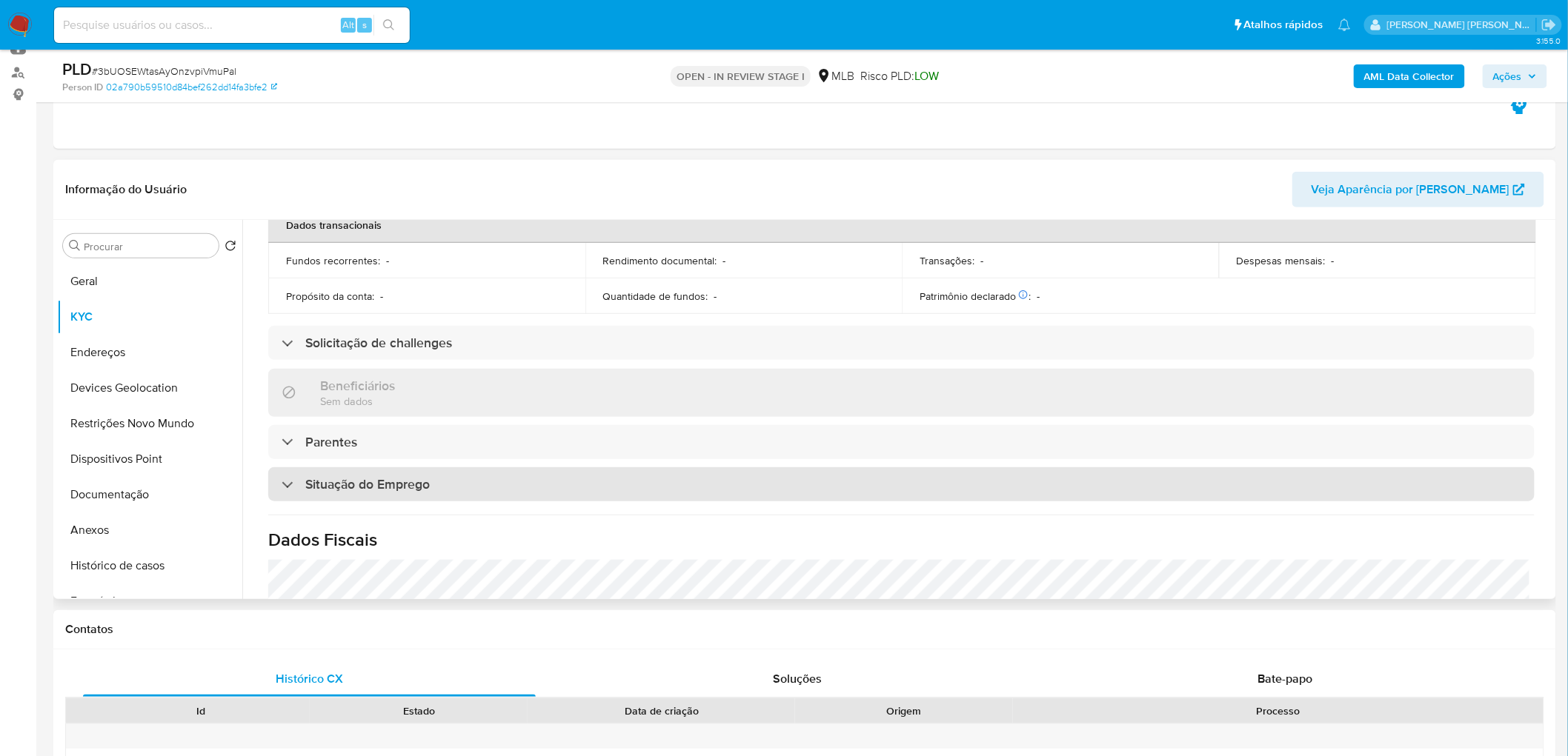
scroll to position [616, 0]
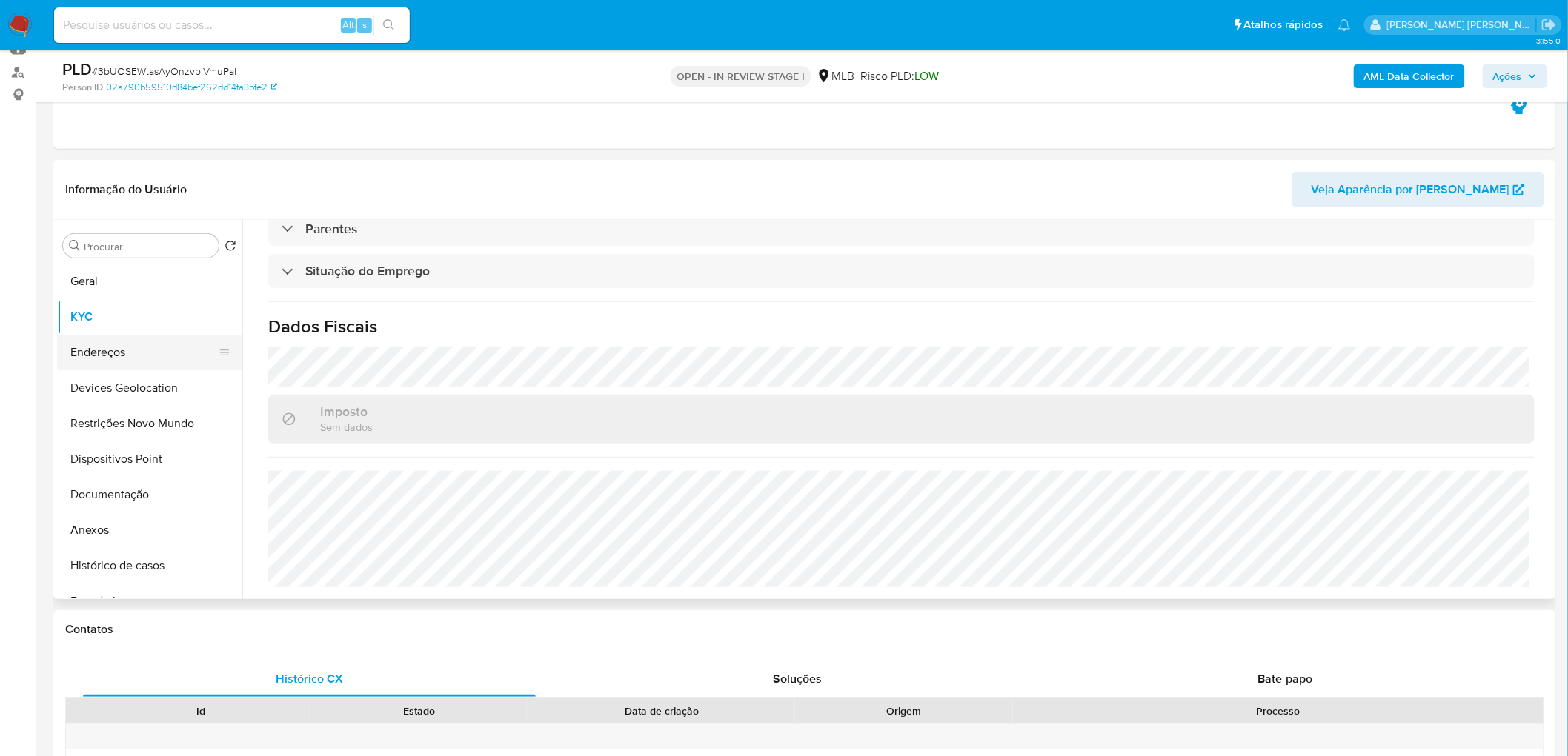
drag, startPoint x: 104, startPoint y: 360, endPoint x: 75, endPoint y: 368, distance: 30.1
click at [104, 360] on button "Endereços" at bounding box center [143, 353] width 174 height 36
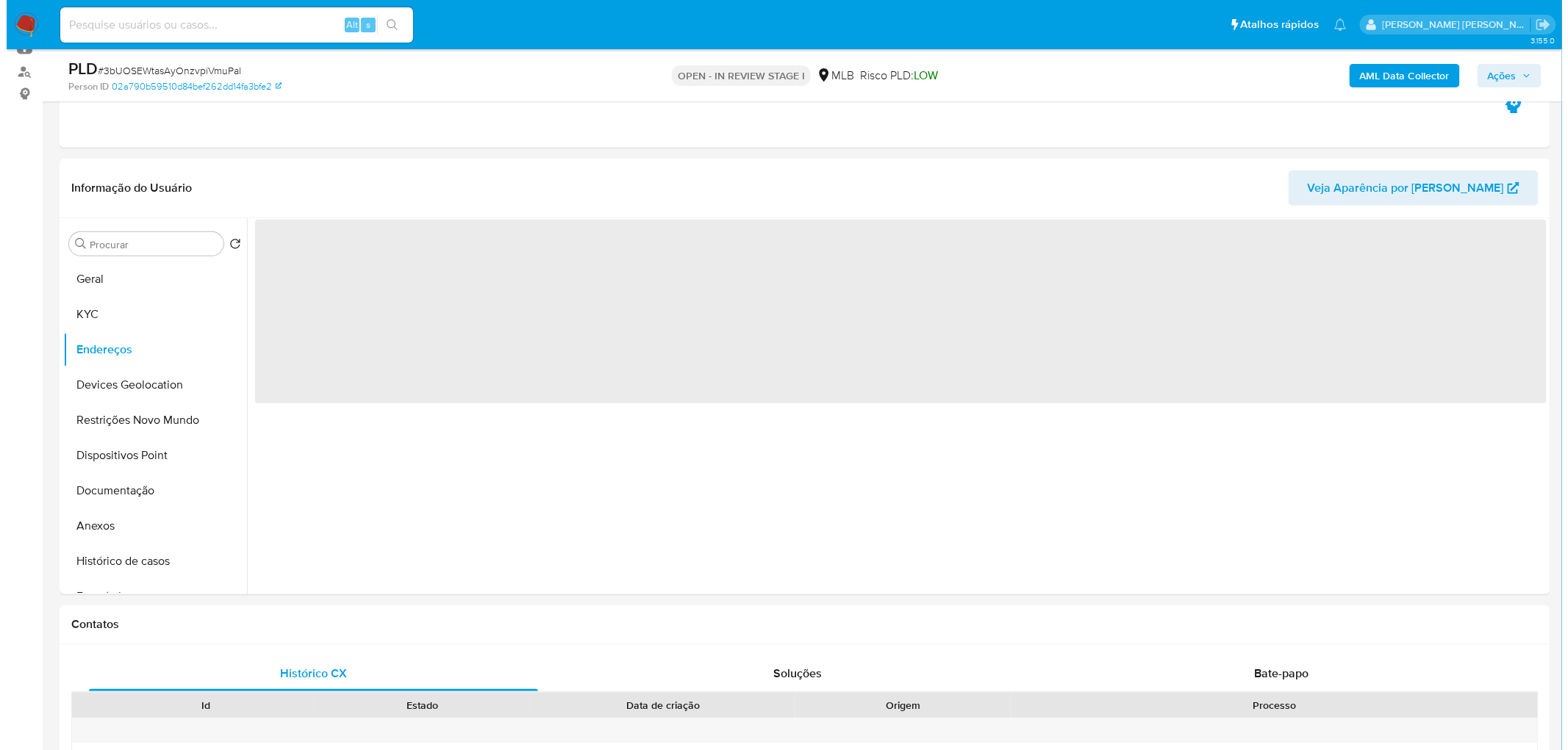
scroll to position [0, 0]
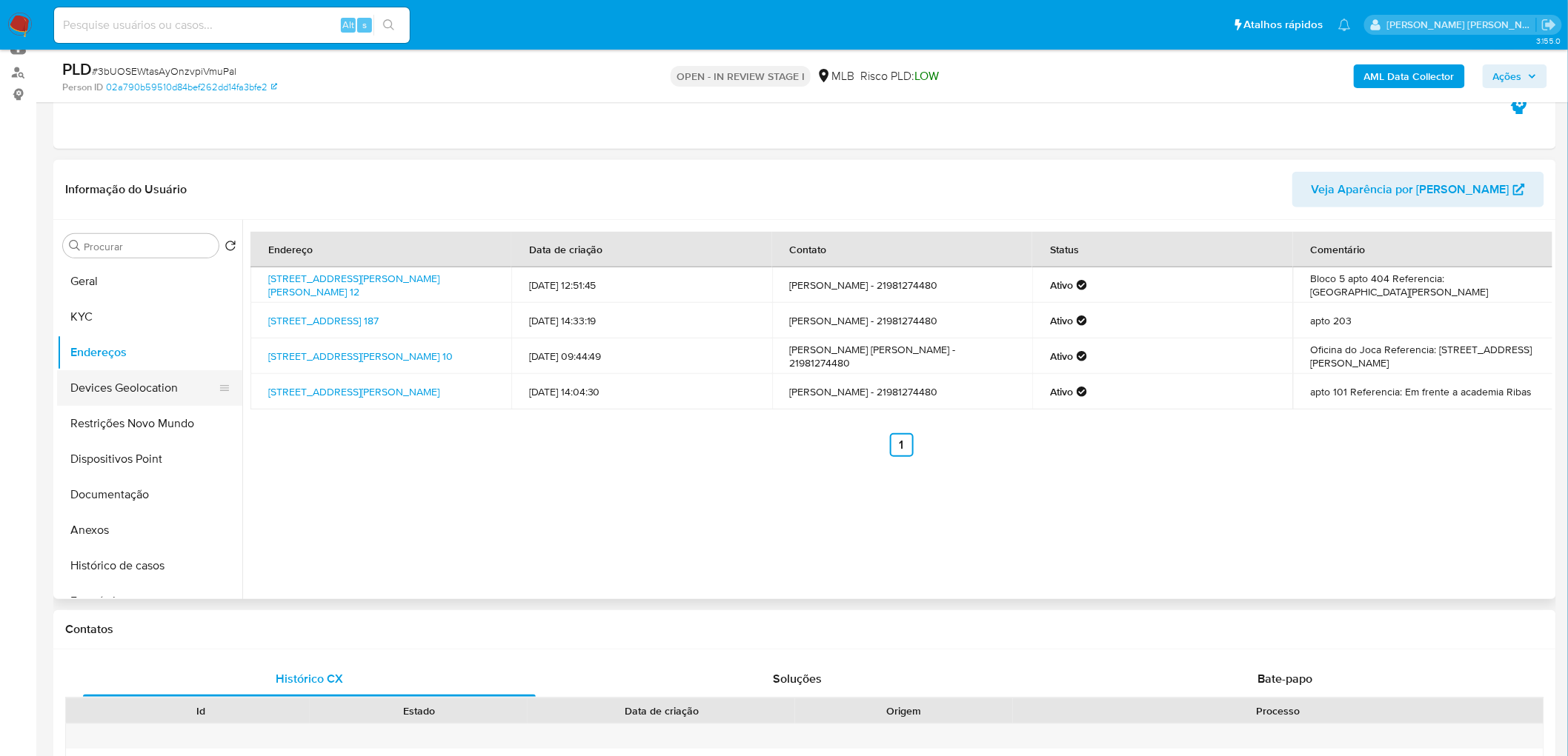
click at [111, 389] on button "Devices Geolocation" at bounding box center [143, 389] width 174 height 36
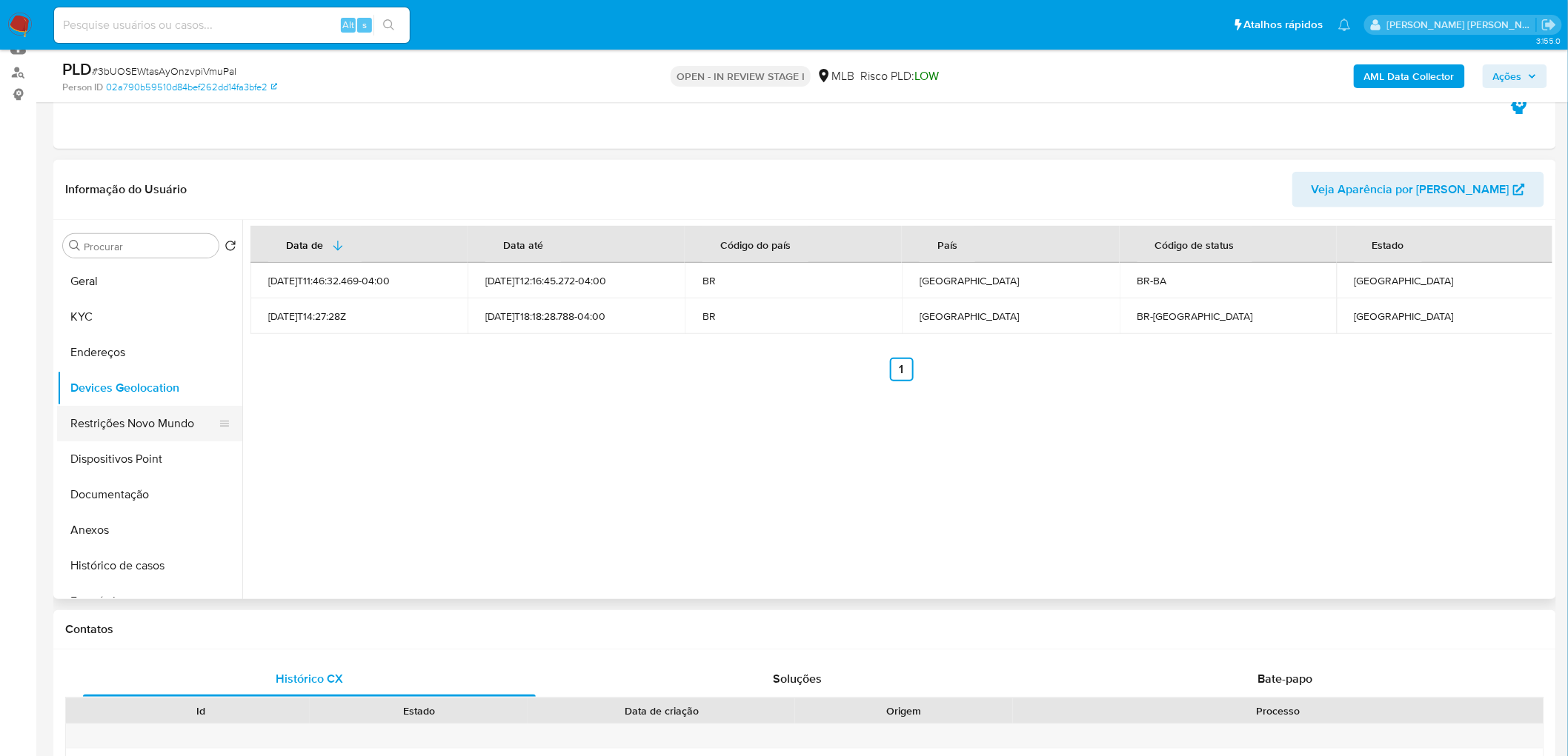
click at [113, 427] on button "Restrições Novo Mundo" at bounding box center [143, 424] width 174 height 36
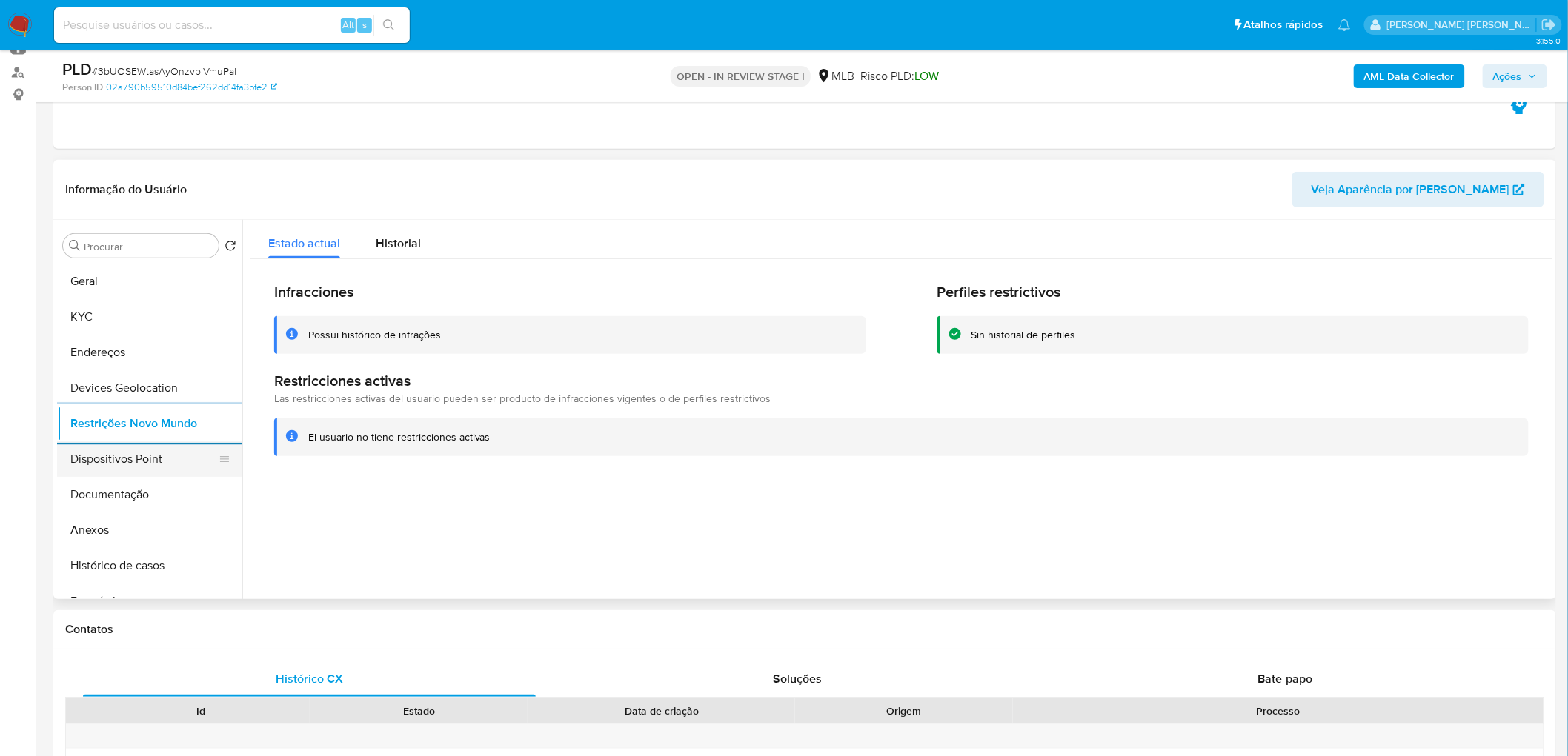
click at [131, 466] on button "Dispositivos Point" at bounding box center [143, 460] width 174 height 36
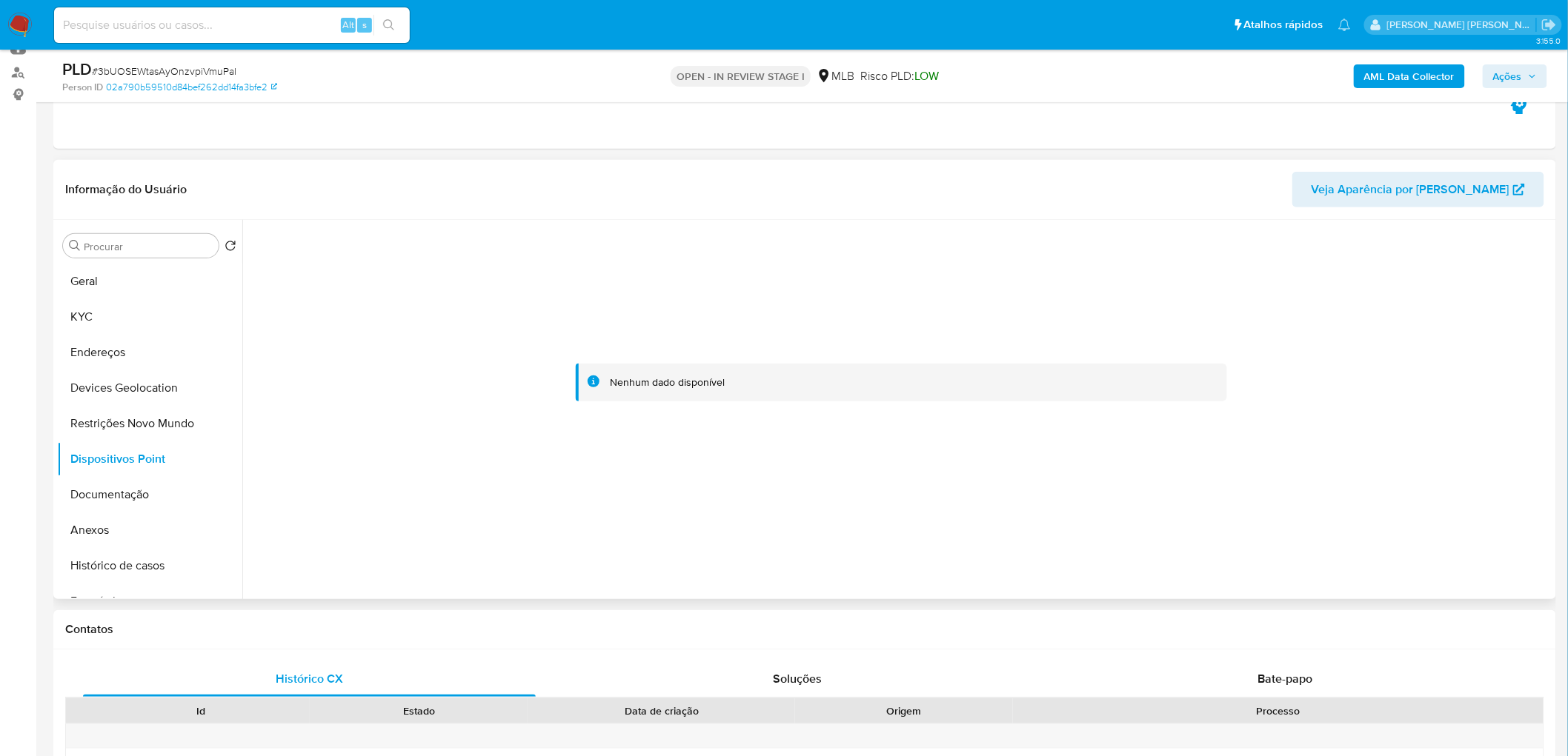
click at [388, 477] on div at bounding box center [901, 383] width 1301 height 326
click at [111, 533] on button "Anexos" at bounding box center [143, 531] width 174 height 36
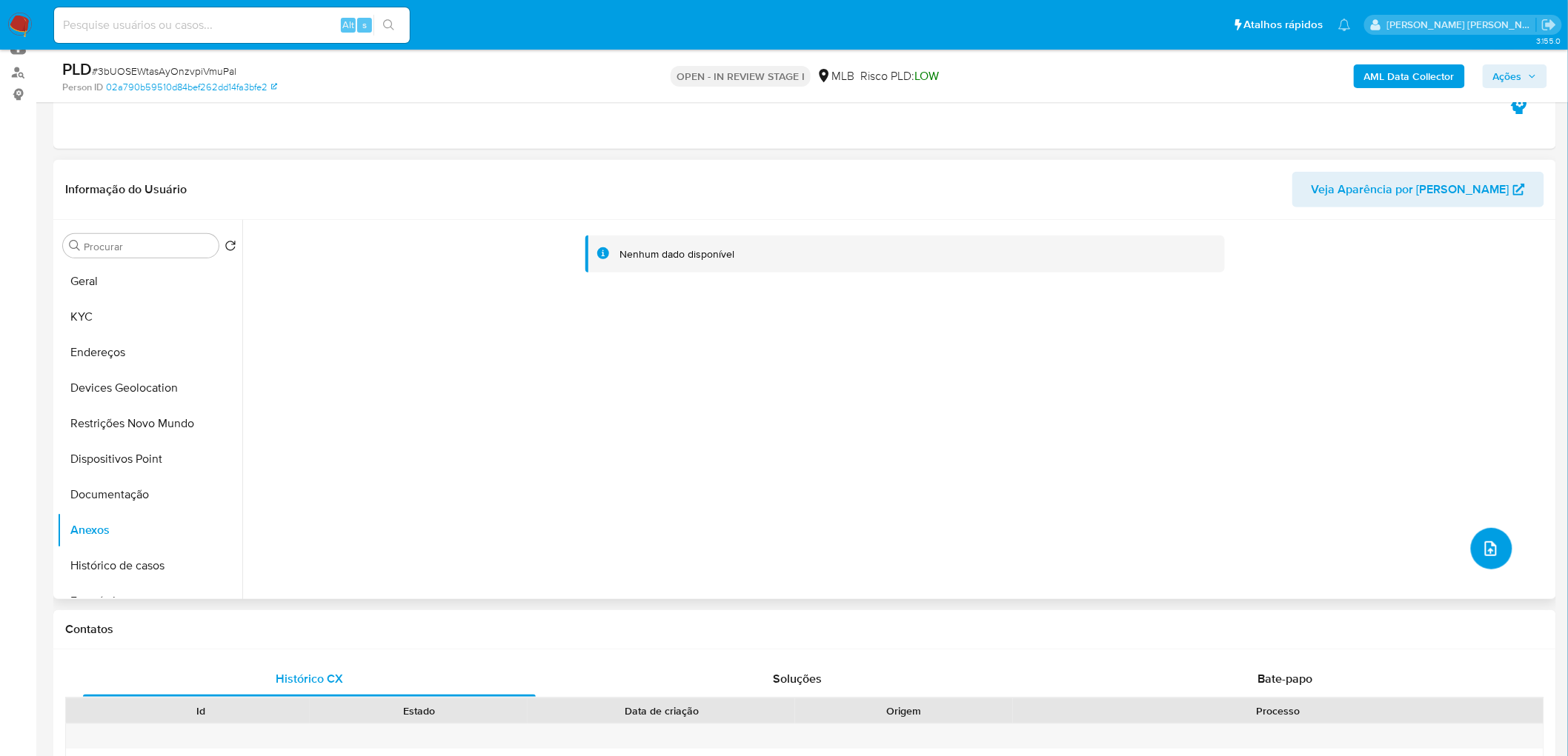
click at [1475, 549] on button "upload-file" at bounding box center [1491, 549] width 41 height 41
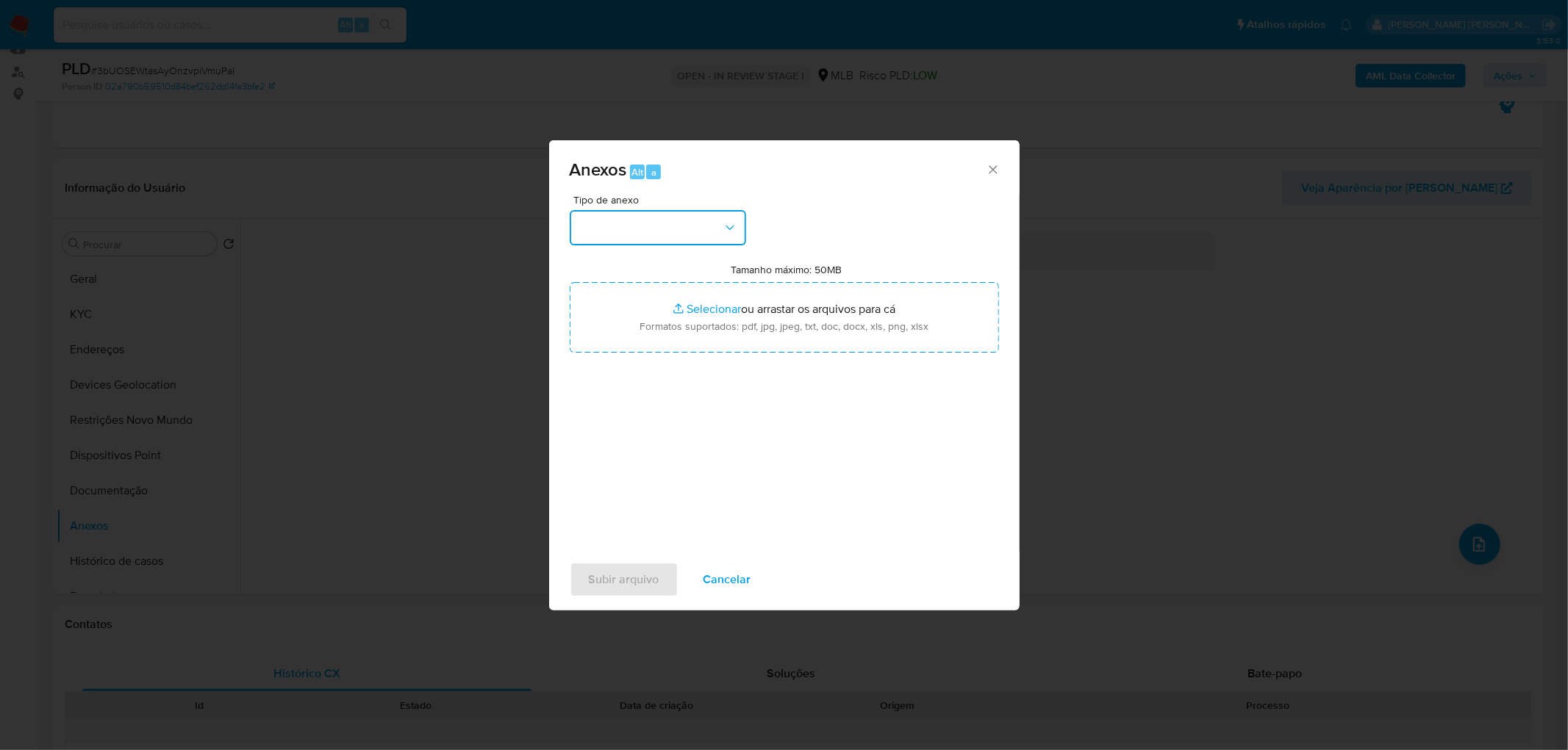
click at [686, 221] on button "button" at bounding box center [658, 228] width 176 height 35
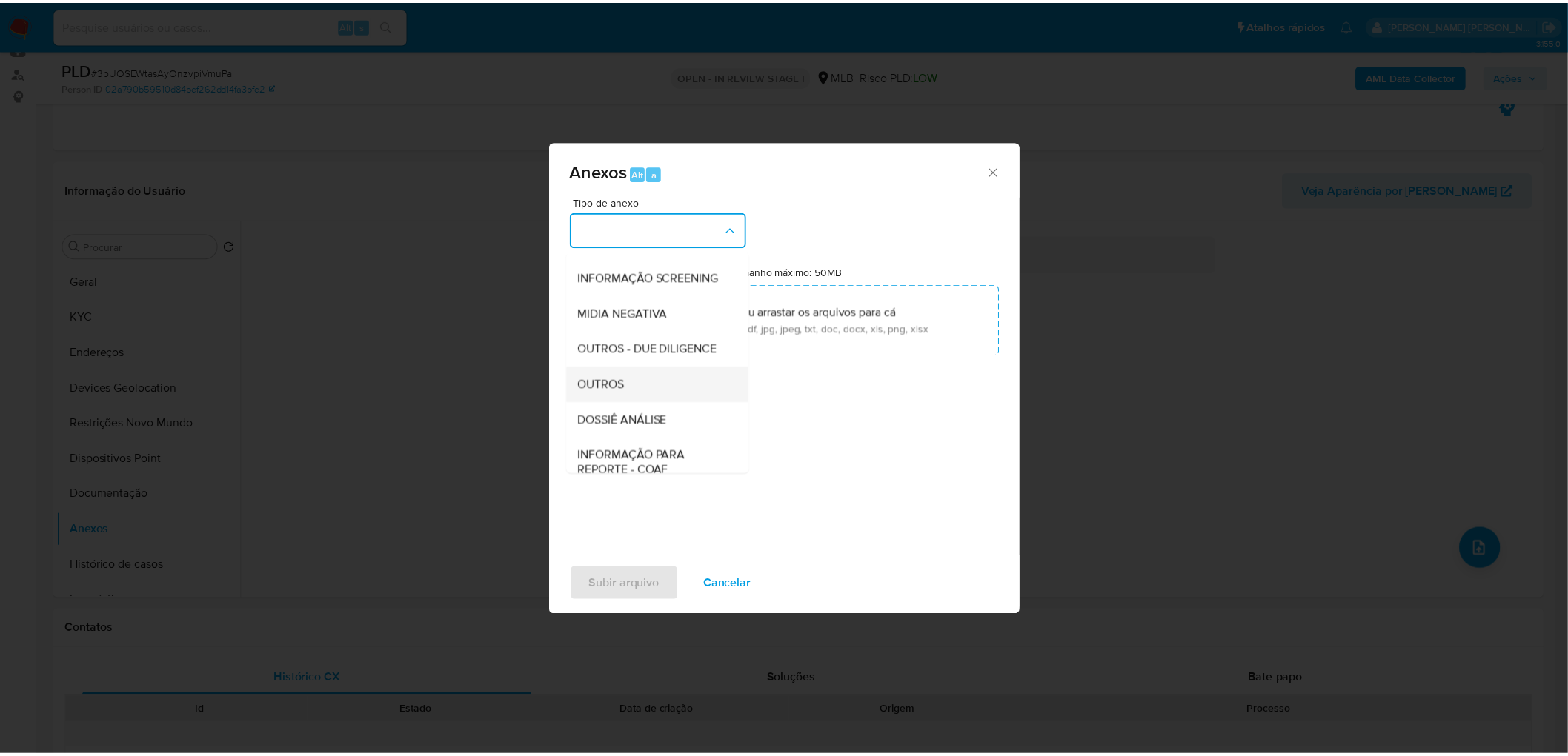
scroll to position [164, 0]
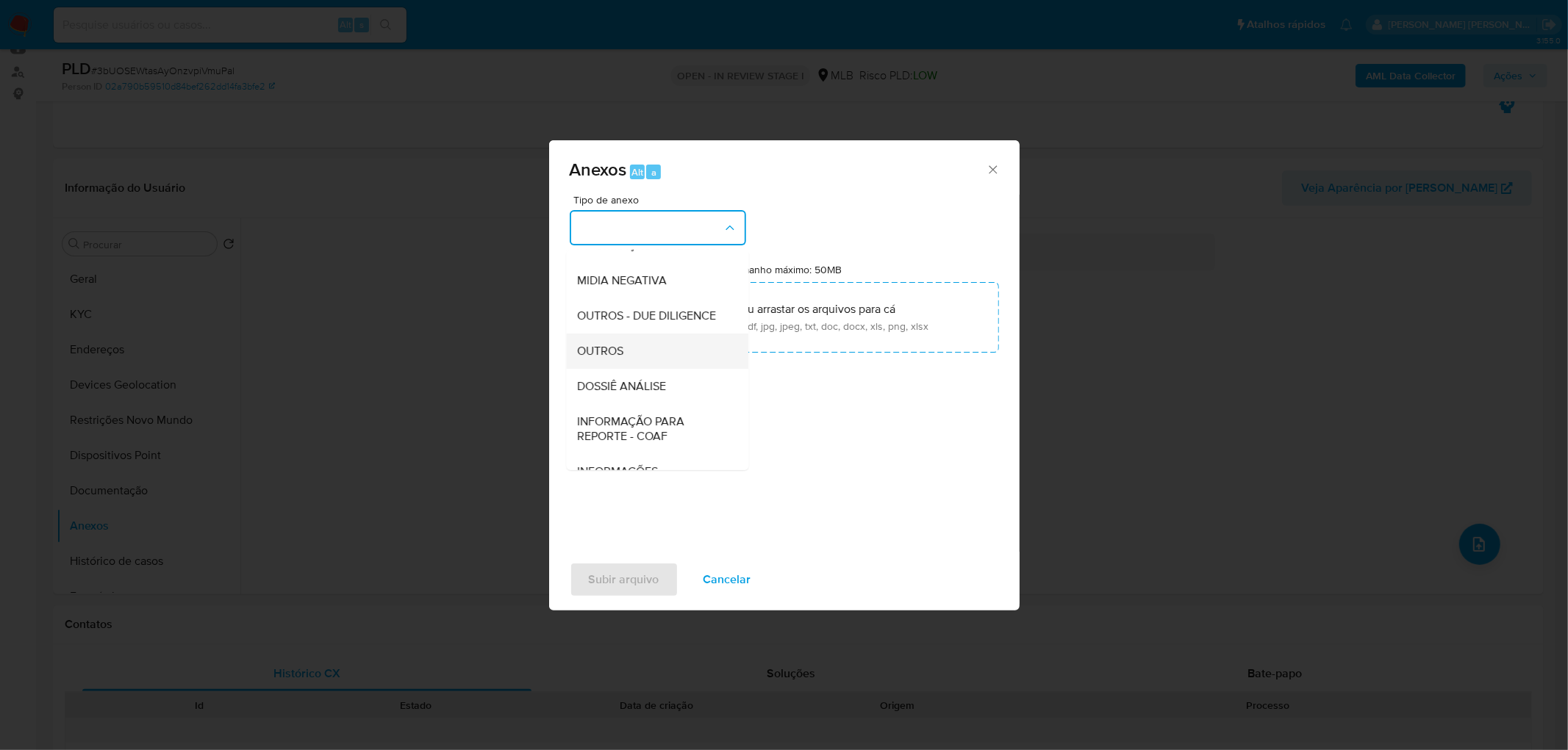
click at [637, 369] on div "OUTROS" at bounding box center [653, 351] width 150 height 35
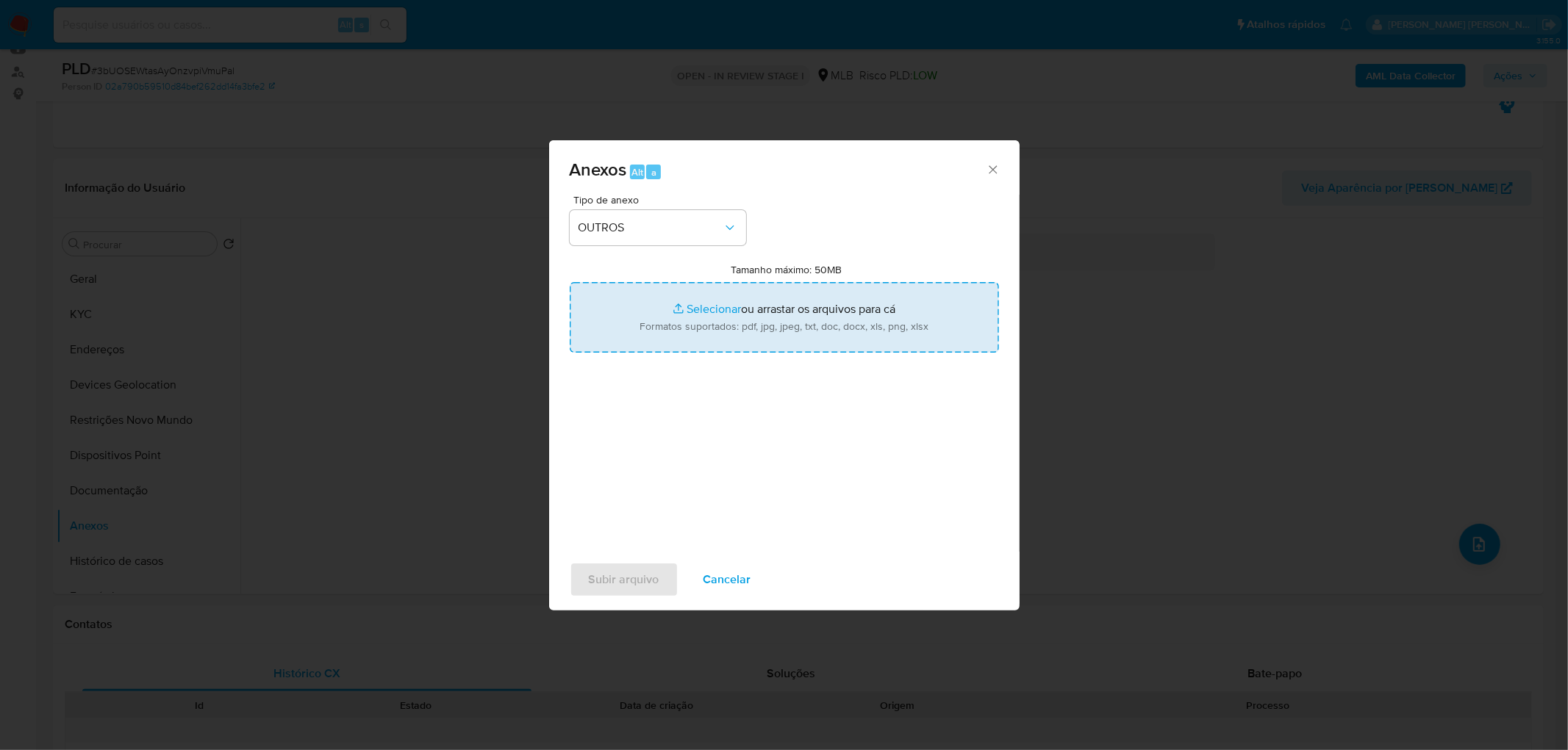
click at [677, 320] on input "Tamanho máximo: 50MB Selecionar arquivos" at bounding box center [784, 317] width 429 height 71
type input "C:\fakepath\Mulan 214118047_2025_08_21_17_19_55.xlsx"
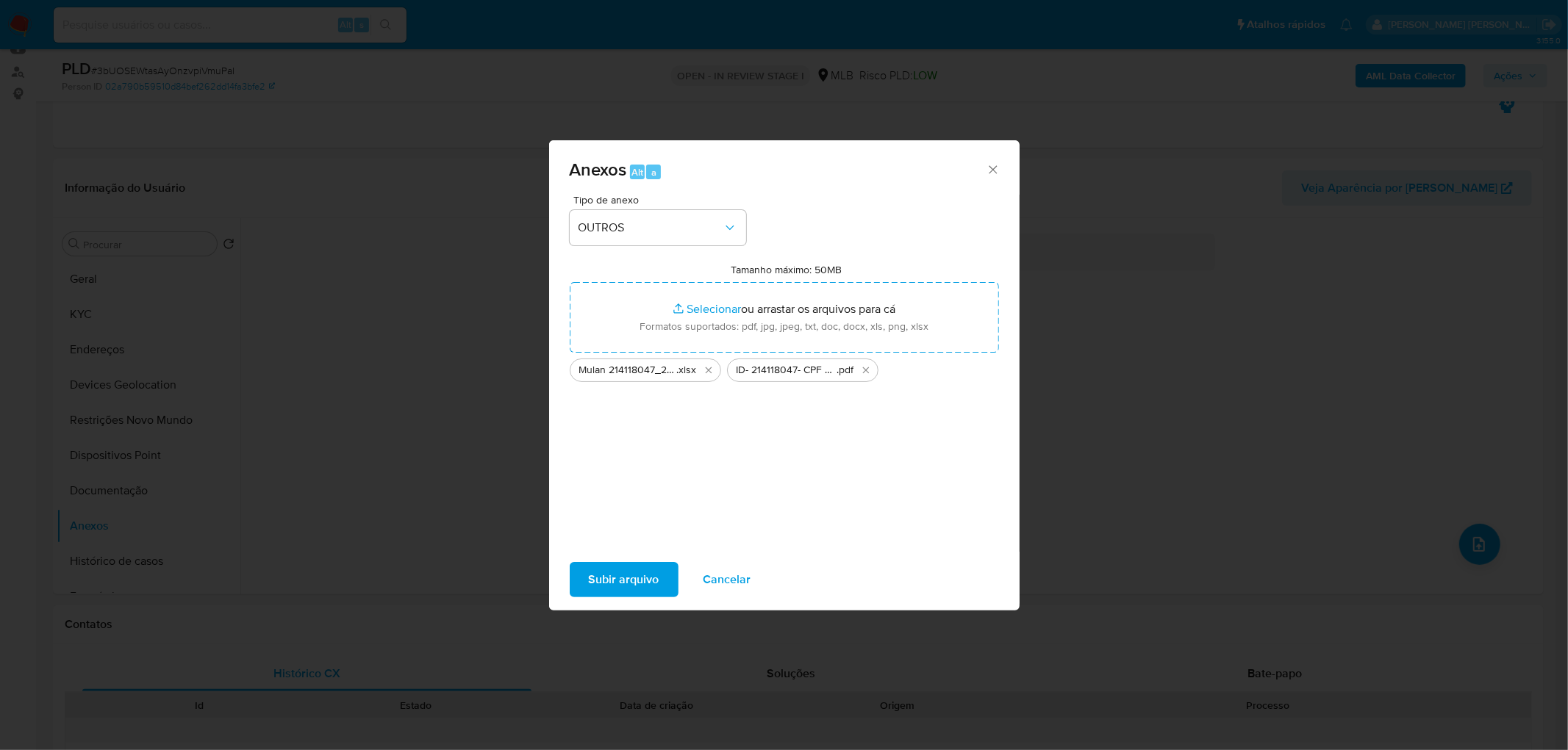
click at [641, 572] on span "Subir arquivo" at bounding box center [624, 580] width 71 height 33
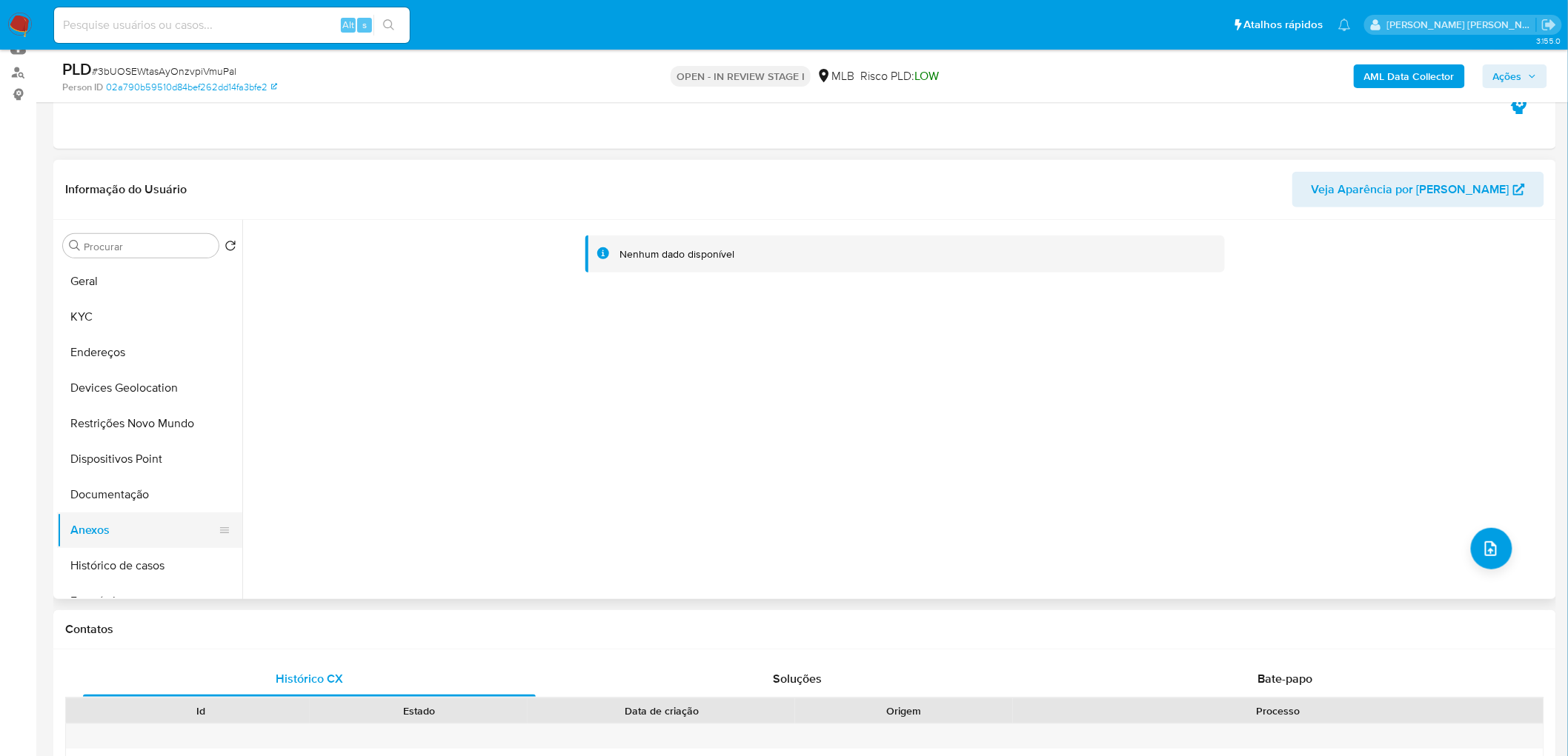
drag, startPoint x: 108, startPoint y: 497, endPoint x: 108, endPoint y: 520, distance: 23.0
click at [108, 497] on button "Documentação" at bounding box center [149, 495] width 185 height 36
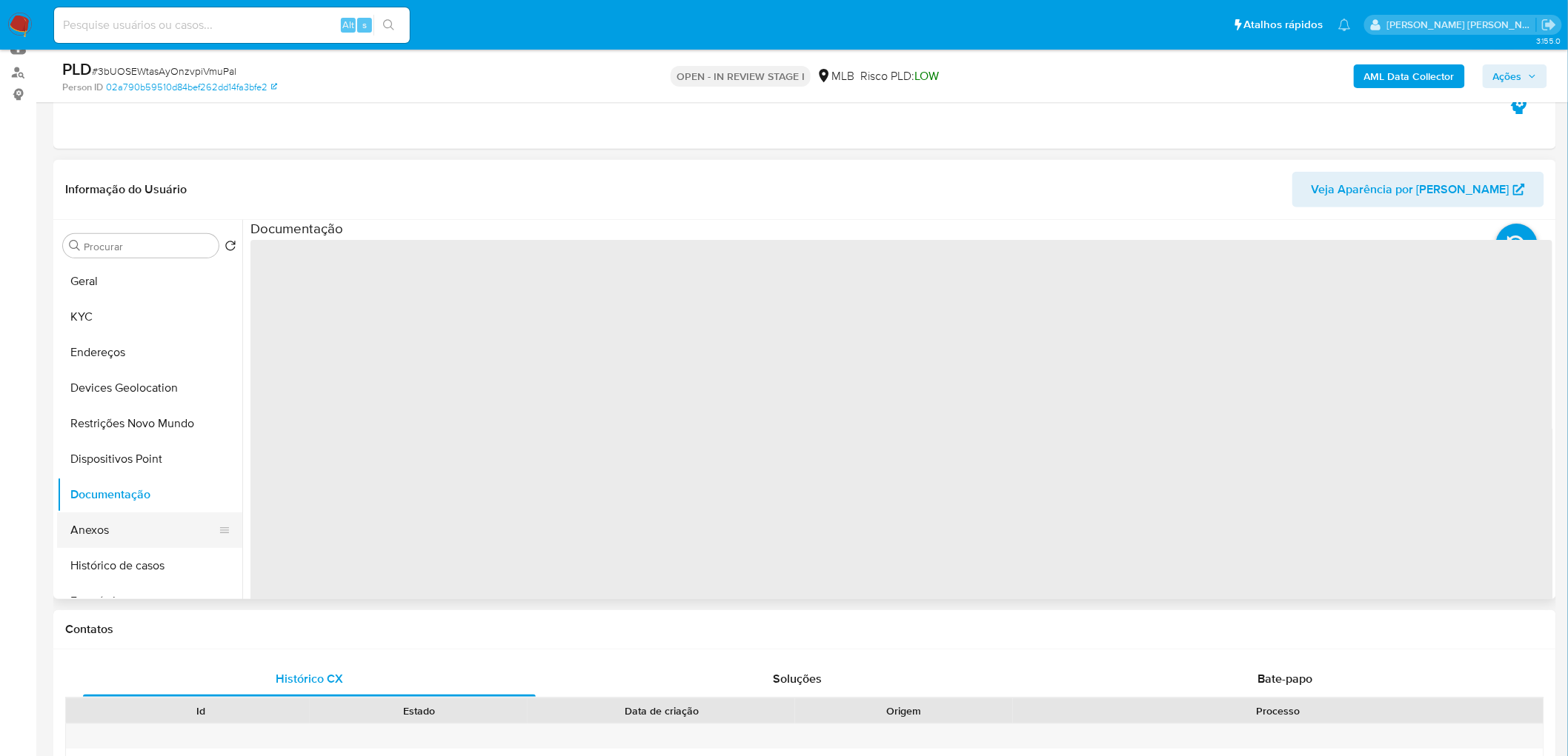
click at [108, 529] on button "Anexos" at bounding box center [143, 531] width 174 height 36
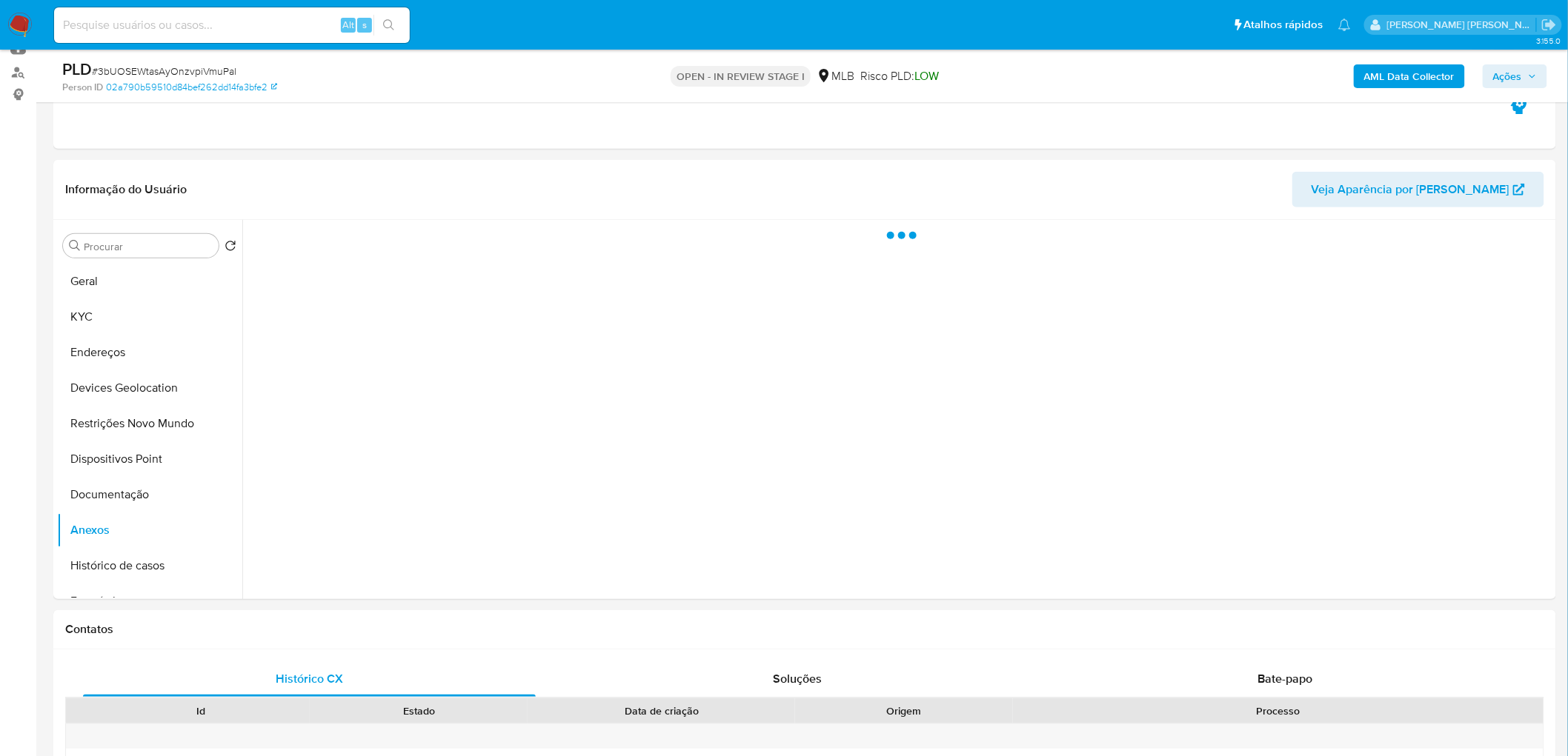
click at [1511, 71] on span "Ações" at bounding box center [1507, 76] width 29 height 24
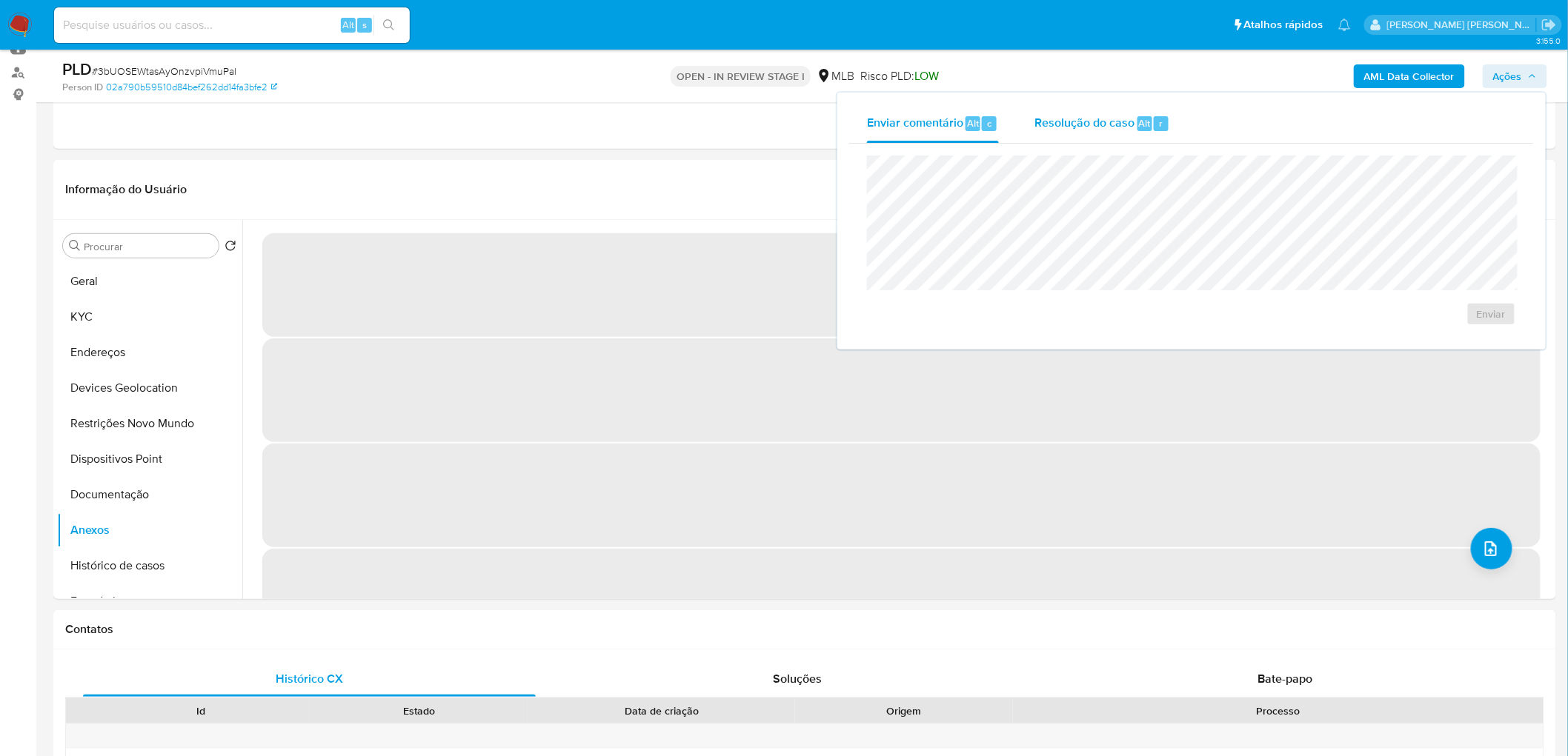
click at [1097, 126] on span "Resolução do caso" at bounding box center [1085, 123] width 100 height 17
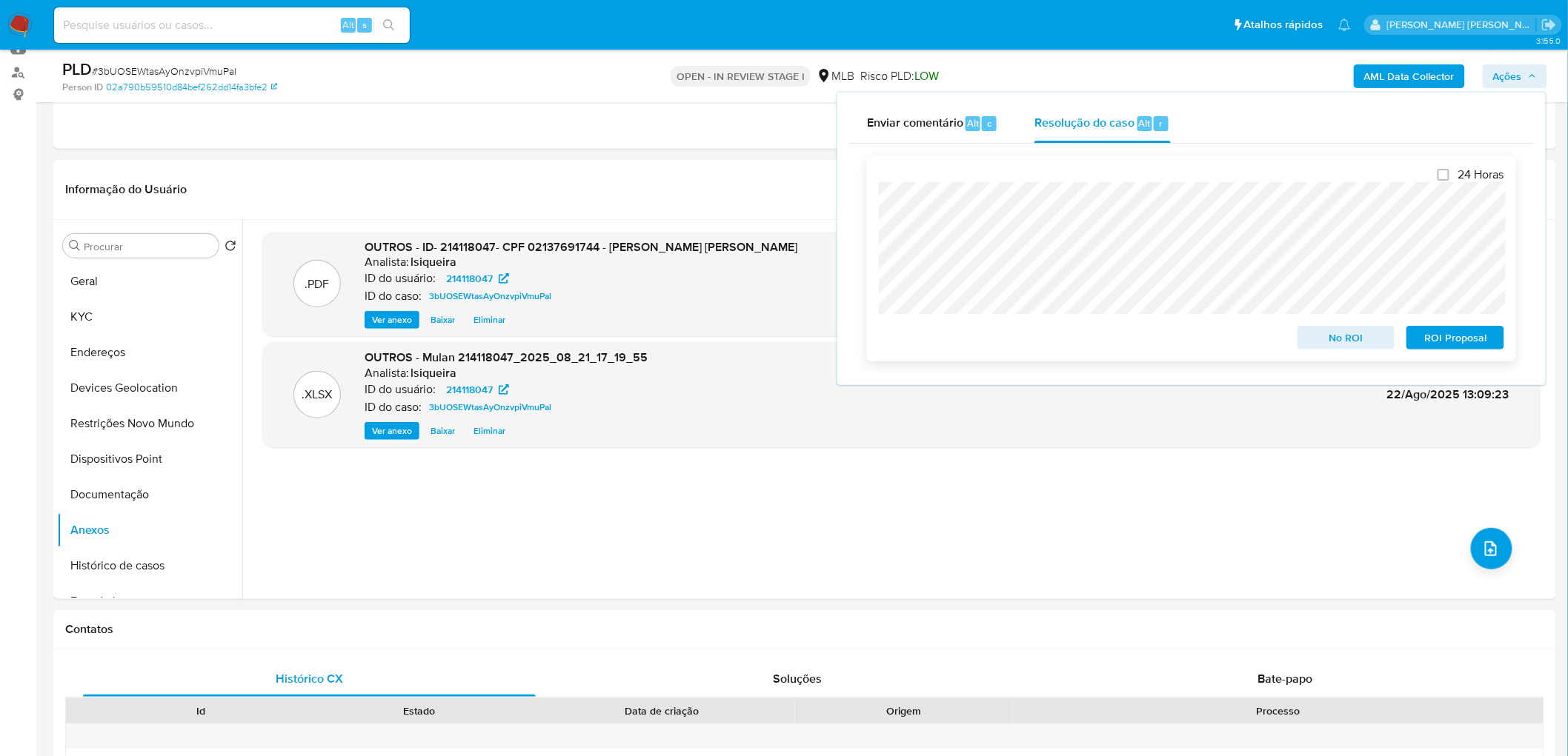
click at [1359, 334] on span "No ROI" at bounding box center [1345, 338] width 77 height 21
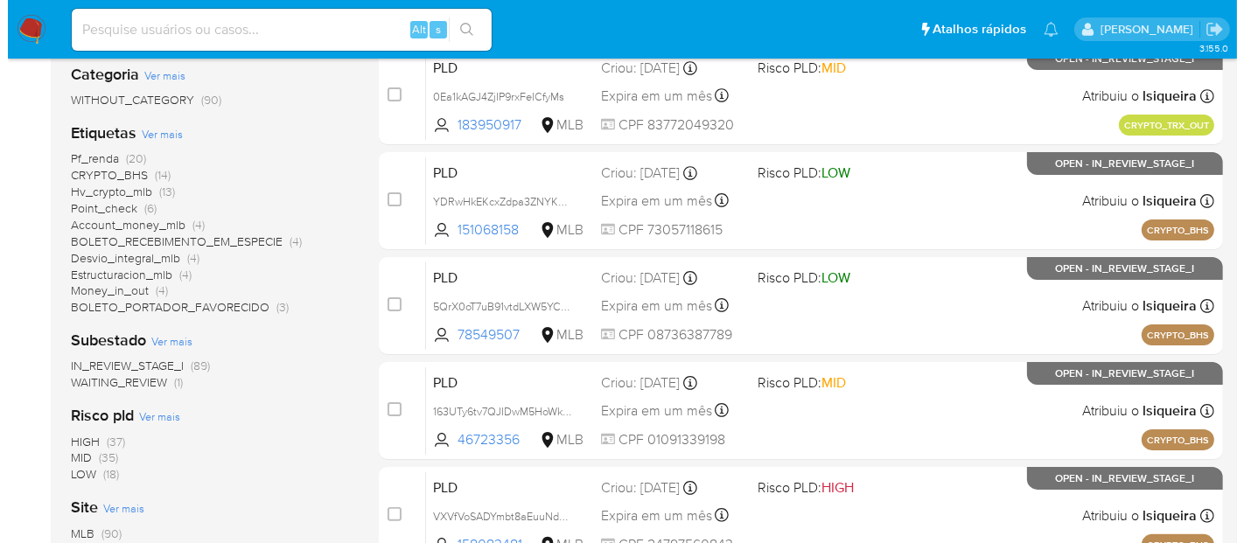
scroll to position [194, 0]
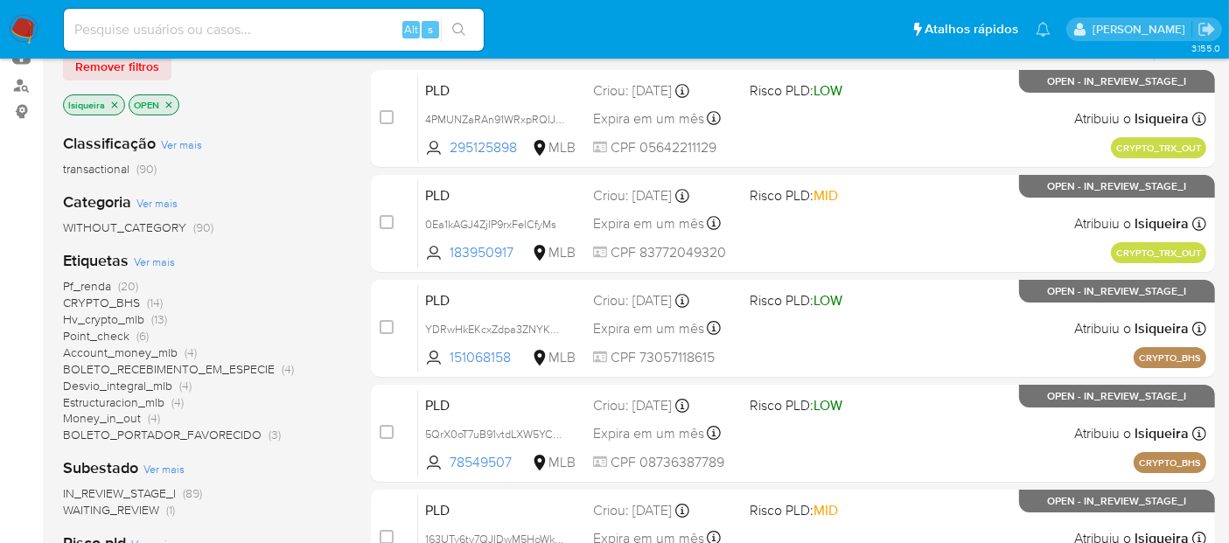
click at [158, 261] on span "Ver mais" at bounding box center [154, 262] width 41 height 16
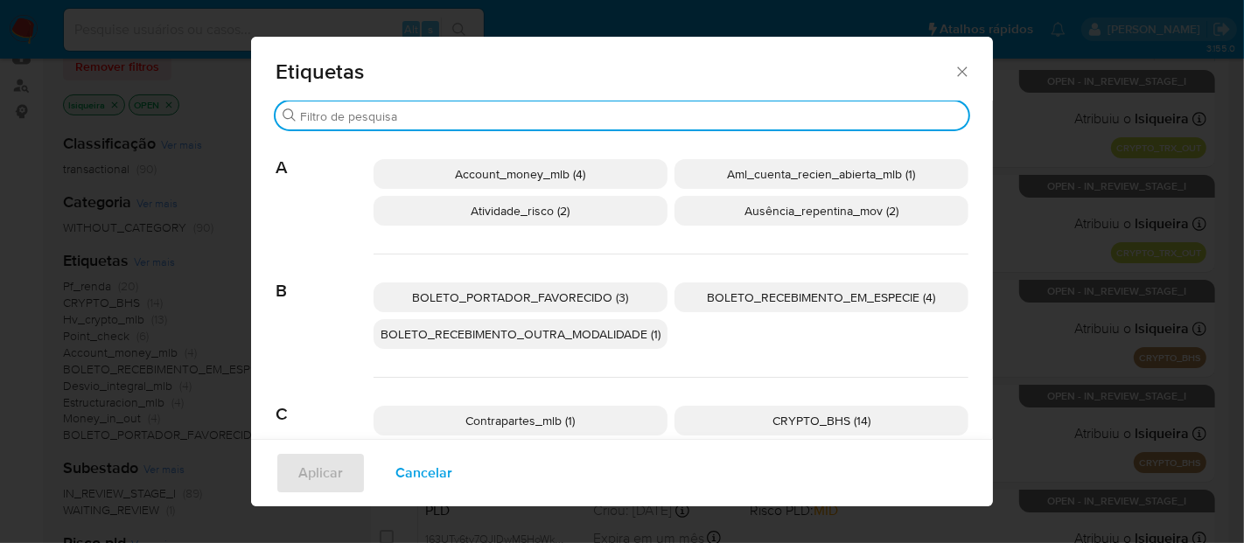
click at [543, 113] on input "Procurar" at bounding box center [631, 117] width 662 height 16
type input "s"
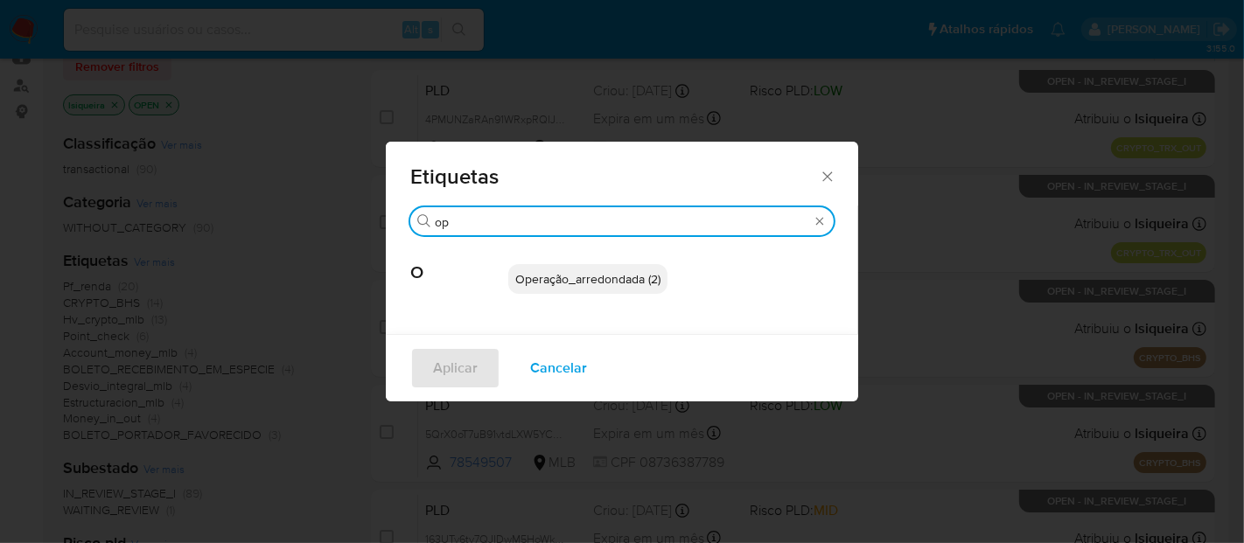
type input "op"
click at [585, 283] on span "Operação_arredondada (2)" at bounding box center [587, 279] width 145 height 18
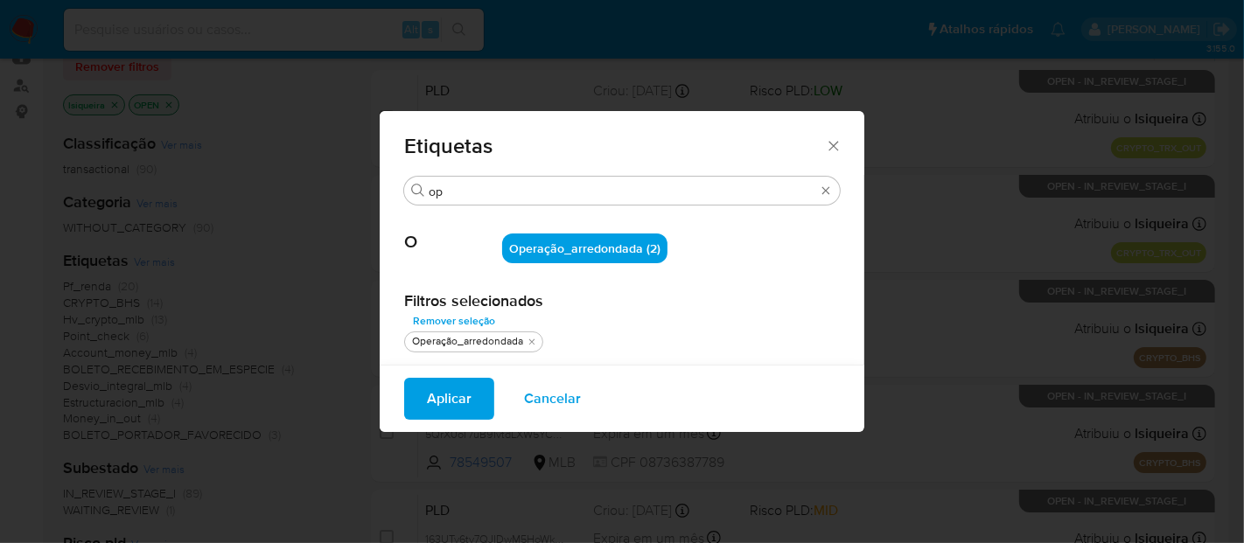
click at [448, 396] on span "Aplicar" at bounding box center [449, 399] width 45 height 39
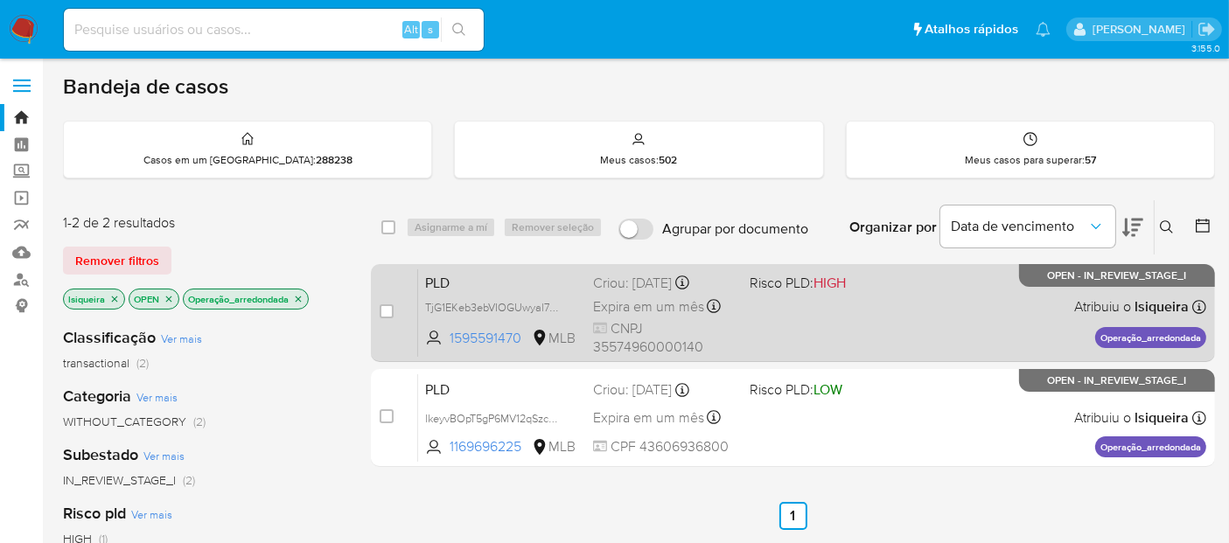
click at [920, 351] on div "PLD TjG1EKeb3ebVIOGUwyal7RiH 1595591470 MLB Risco PLD: HIGH Criou: 12/08/2025 C…" at bounding box center [812, 313] width 788 height 88
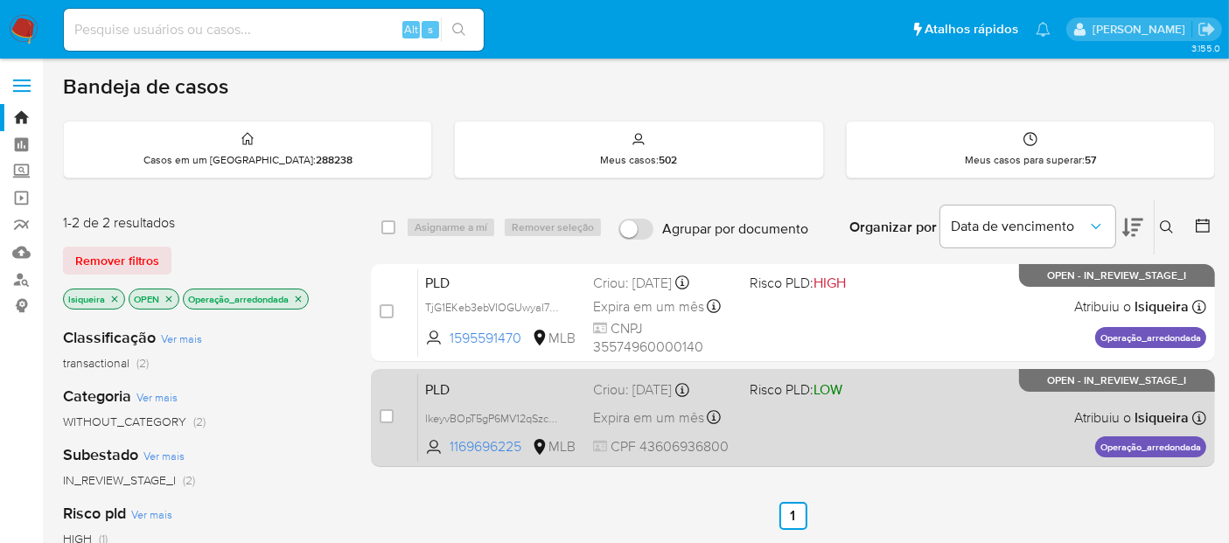
click at [879, 404] on div "PLD lkeyvBOpT5gP6MV12qSzcQmG 1169696225 MLB Risco PLD: LOW Criou: 12/08/2025 Cr…" at bounding box center [812, 418] width 788 height 88
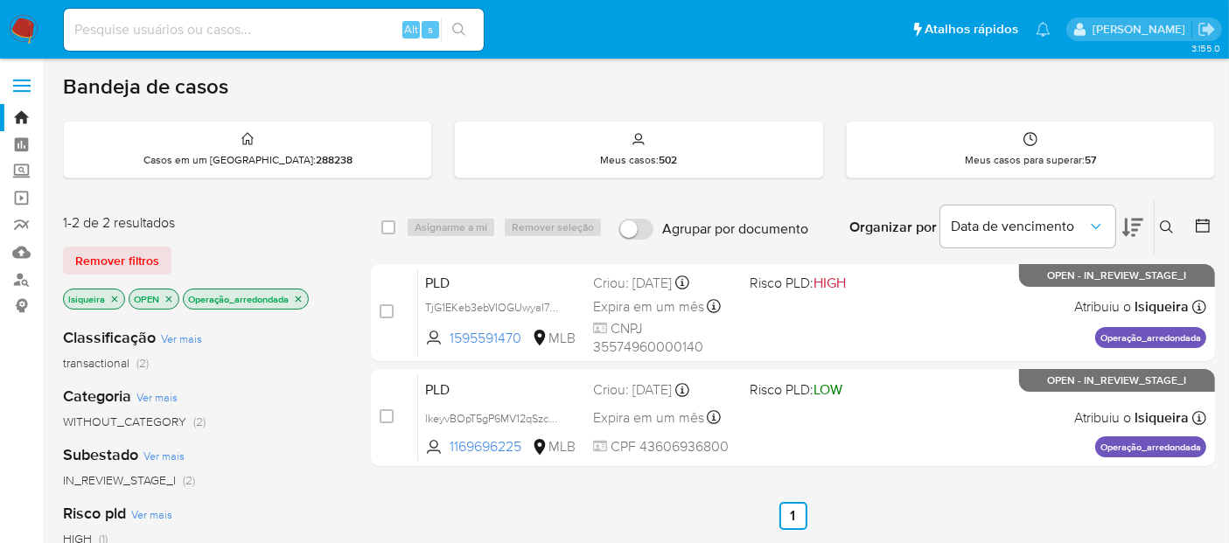
click at [301, 298] on icon "close-filter" at bounding box center [298, 299] width 11 height 11
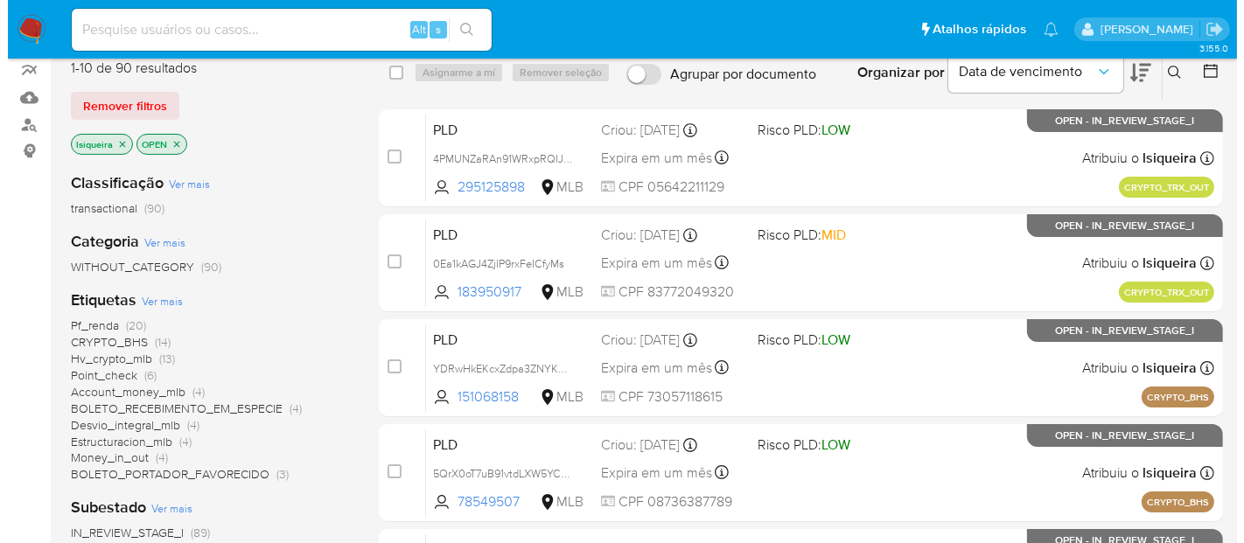
scroll to position [194, 0]
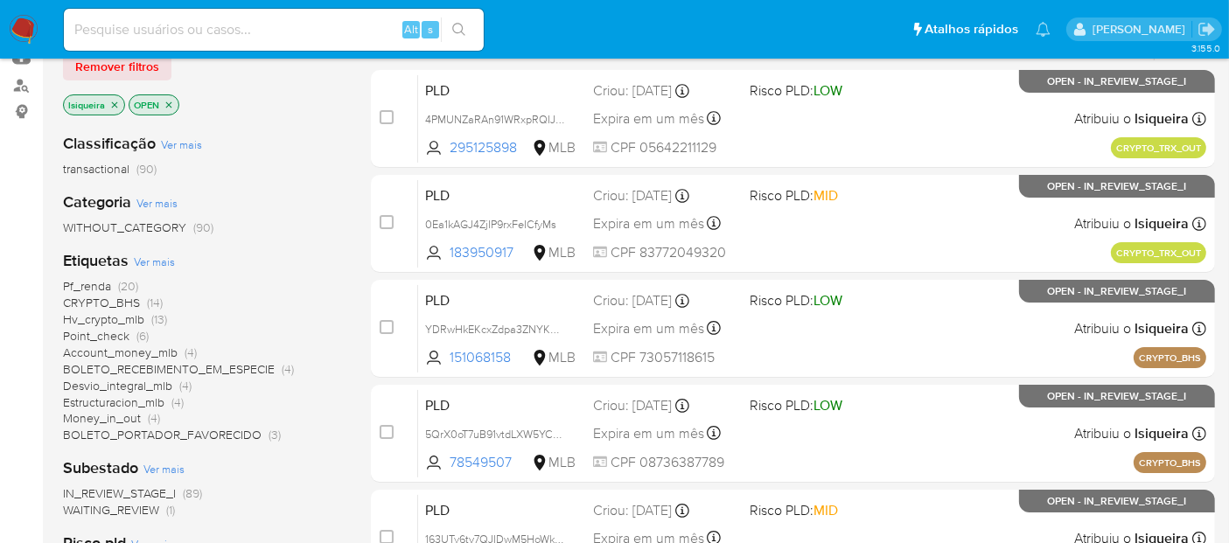
click at [159, 261] on span "Ver mais" at bounding box center [154, 262] width 41 height 16
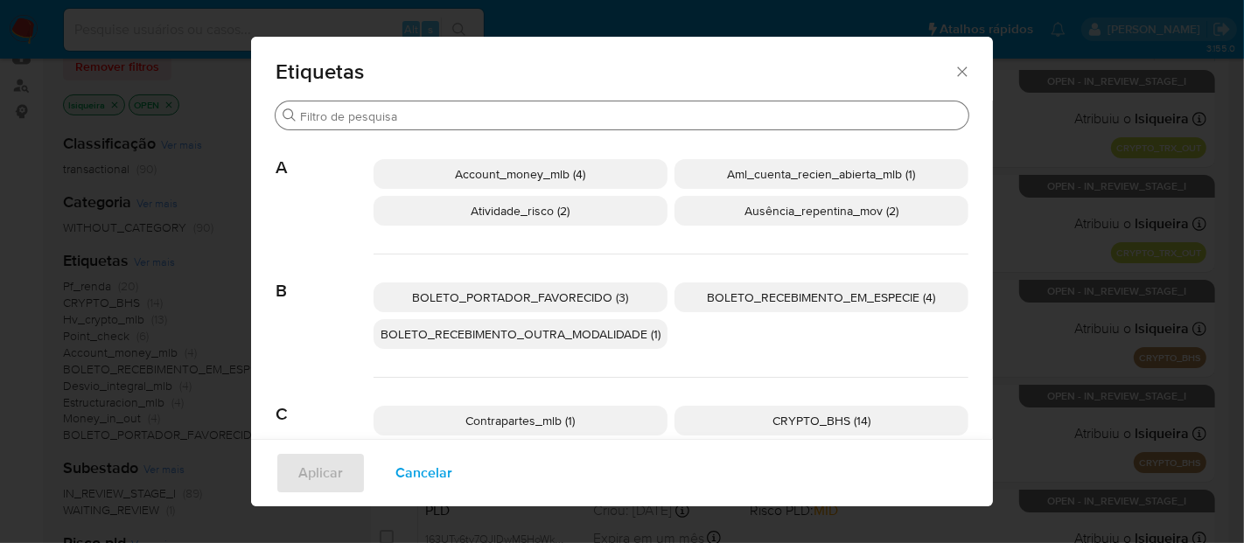
click at [474, 116] on input "Procurar" at bounding box center [631, 117] width 662 height 16
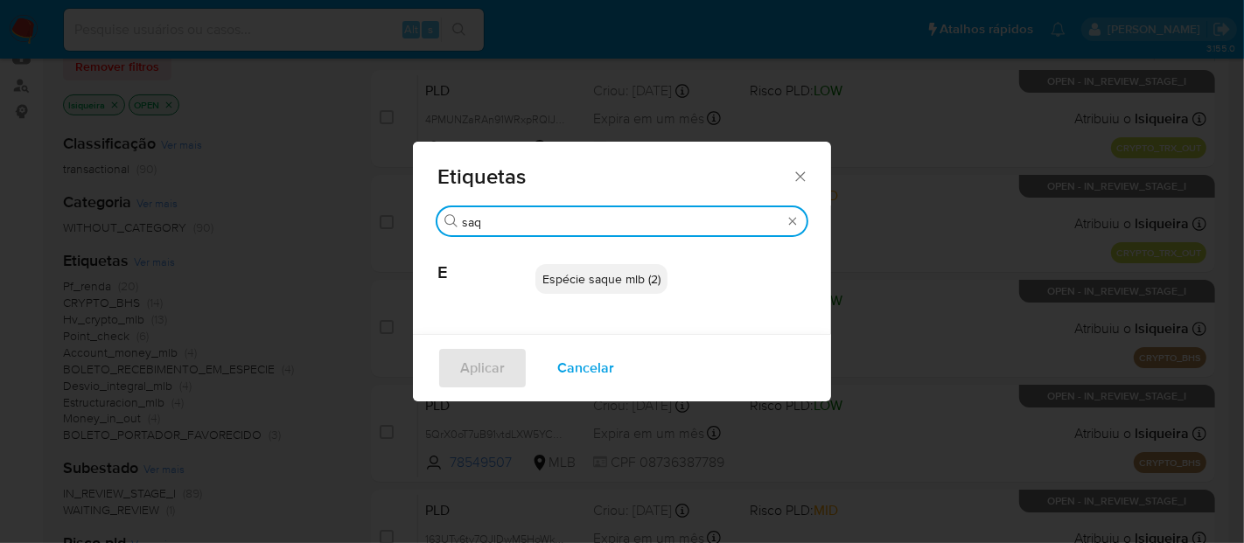
type input "saq"
click at [627, 277] on span "Espécie saque mlb (2)" at bounding box center [602, 279] width 118 height 18
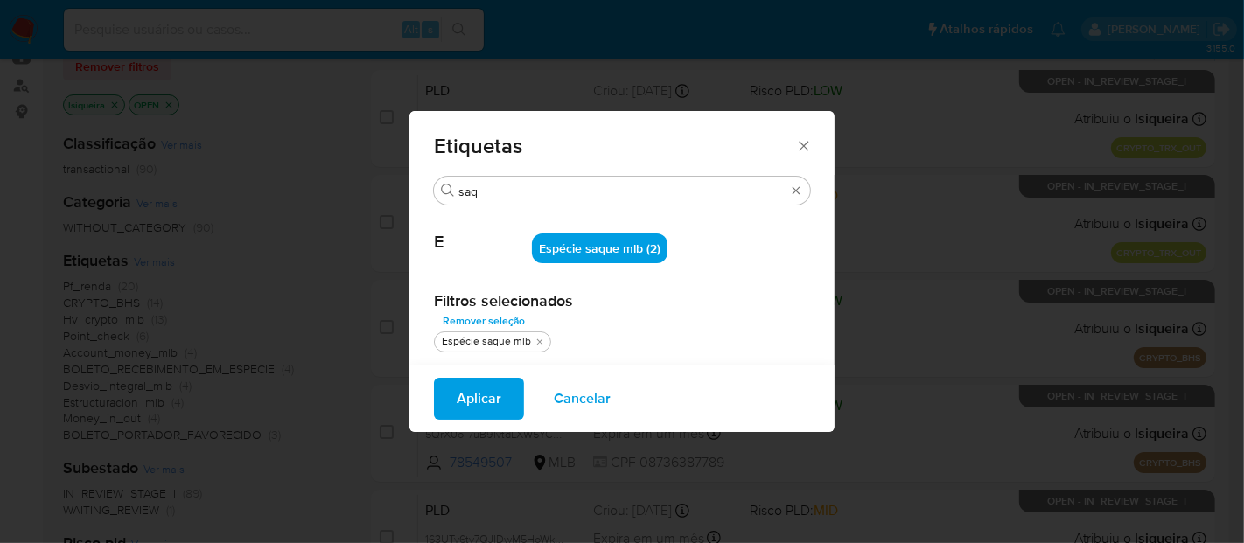
click at [491, 394] on span "Aplicar" at bounding box center [479, 399] width 45 height 39
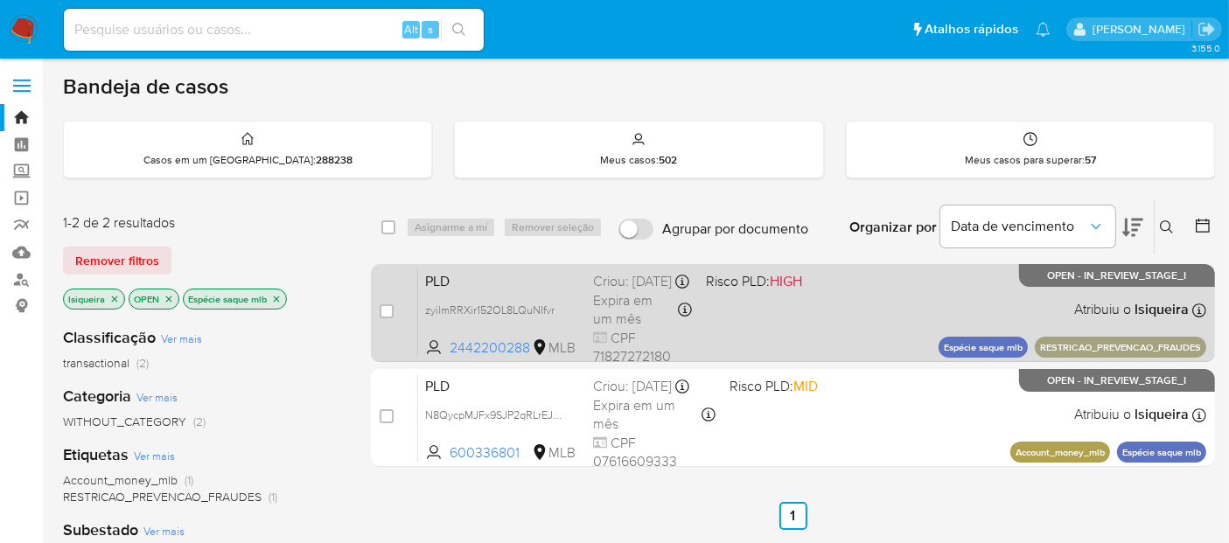
click at [821, 327] on div "PLD zyilmRRXir152OL8LQuNIfvr 2442200288 MLB Risco PLD: HIGH Criou: 12/08/2025 C…" at bounding box center [812, 313] width 788 height 88
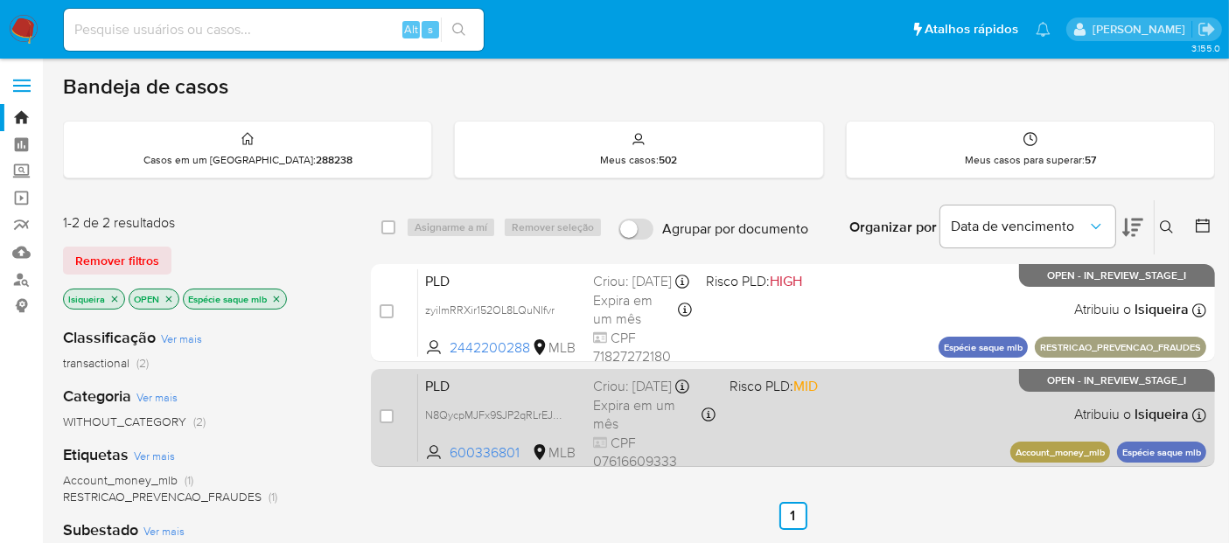
click at [822, 444] on div "PLD N8QycpMJFx9SJP2qRLrEJxU6 600336801 MLB Risco PLD: MID Criou: 12/08/2025 Cri…" at bounding box center [812, 418] width 788 height 88
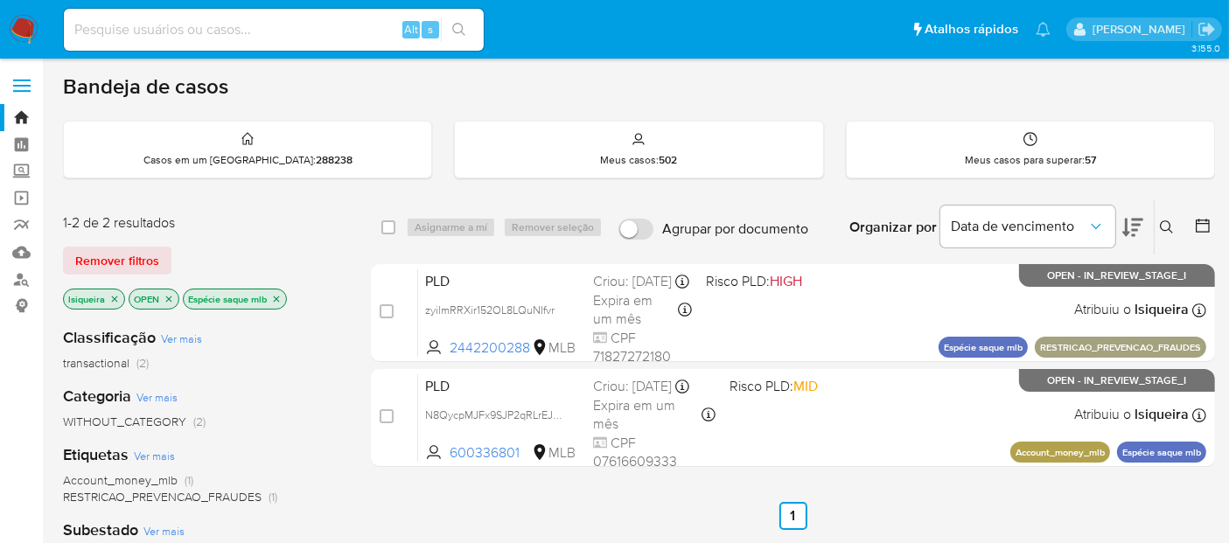
click at [278, 297] on icon "close-filter" at bounding box center [276, 299] width 11 height 11
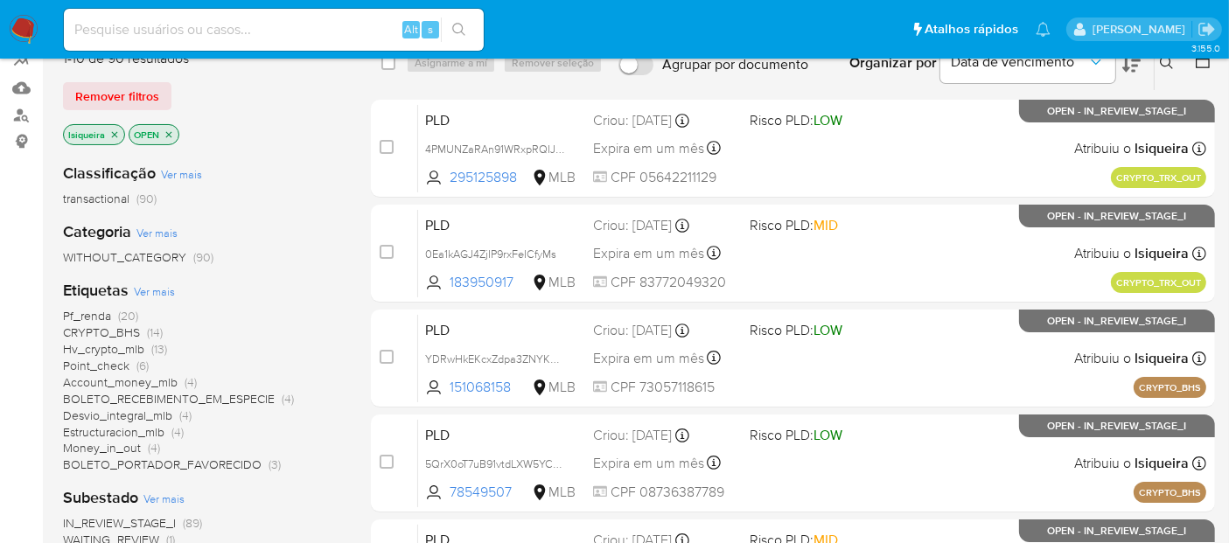
scroll to position [194, 0]
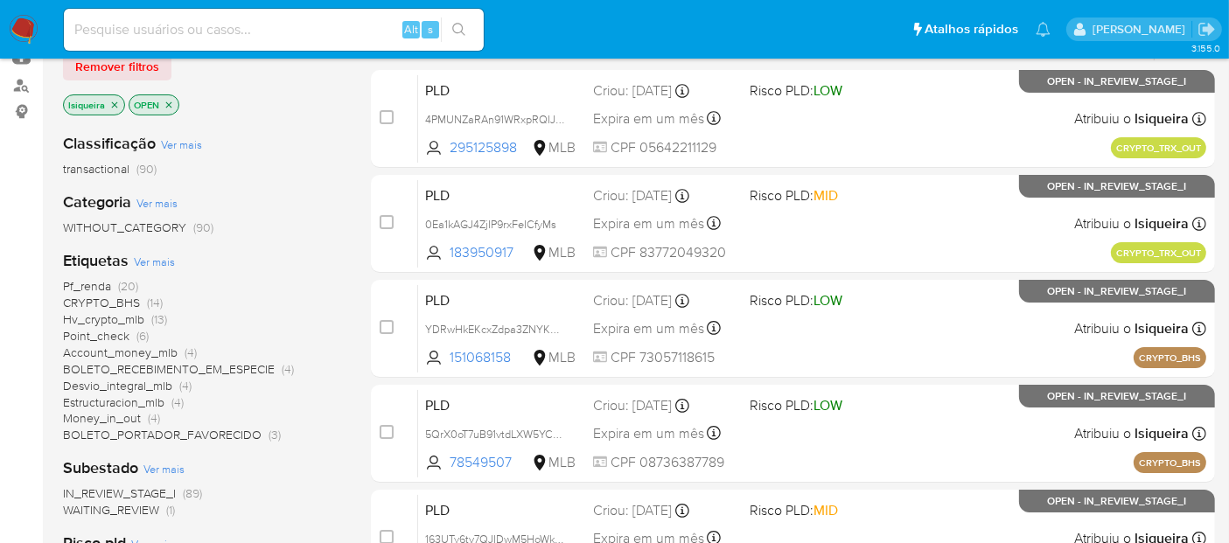
click at [164, 258] on span "Ver mais" at bounding box center [154, 262] width 41 height 16
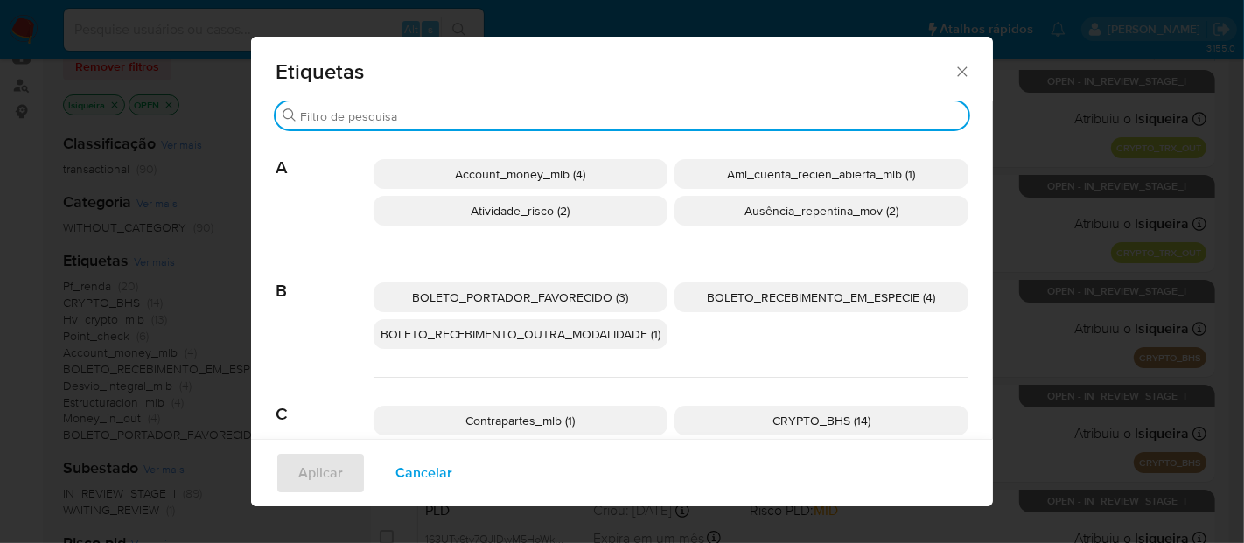
click at [652, 118] on input "Procurar" at bounding box center [631, 117] width 662 height 16
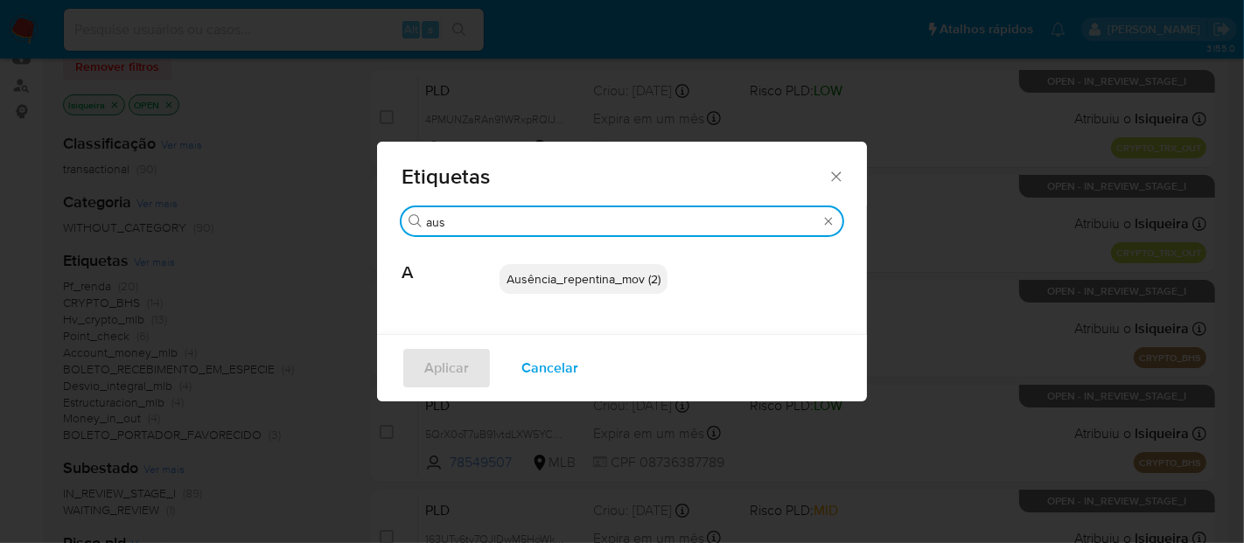
type input "aus"
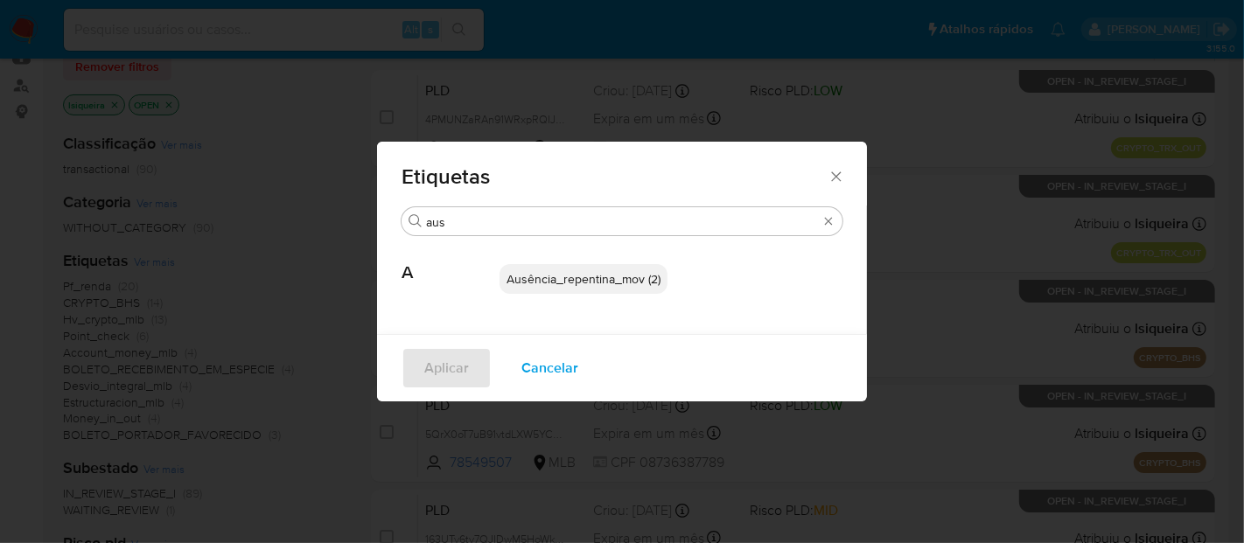
click at [577, 286] on span "Ausência_repentina_mov (2)" at bounding box center [584, 279] width 154 height 18
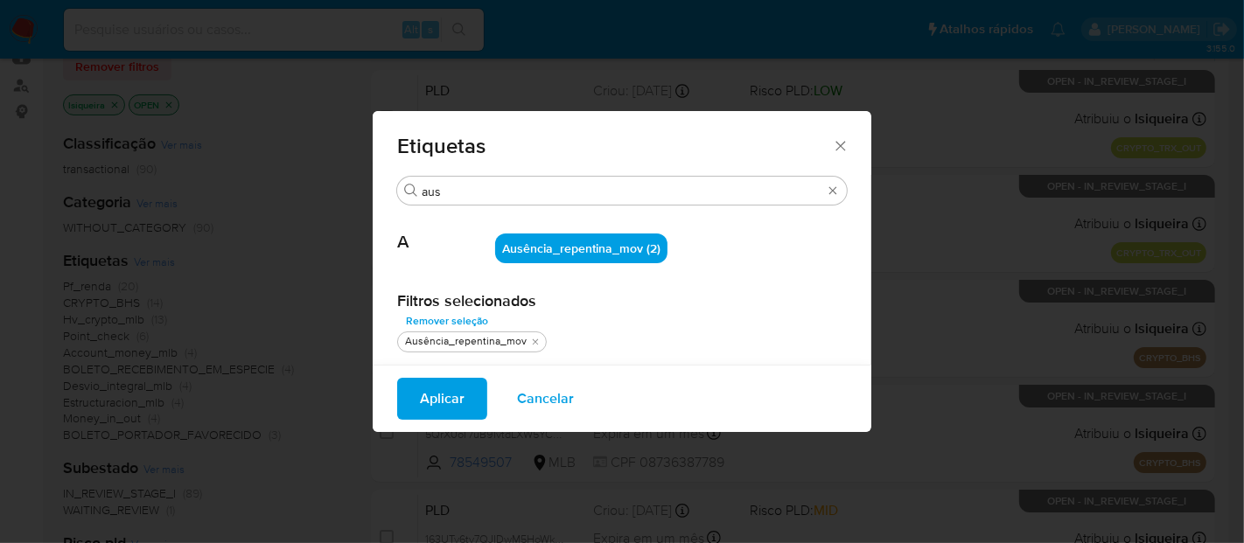
click at [415, 398] on button "Aplicar" at bounding box center [442, 399] width 90 height 42
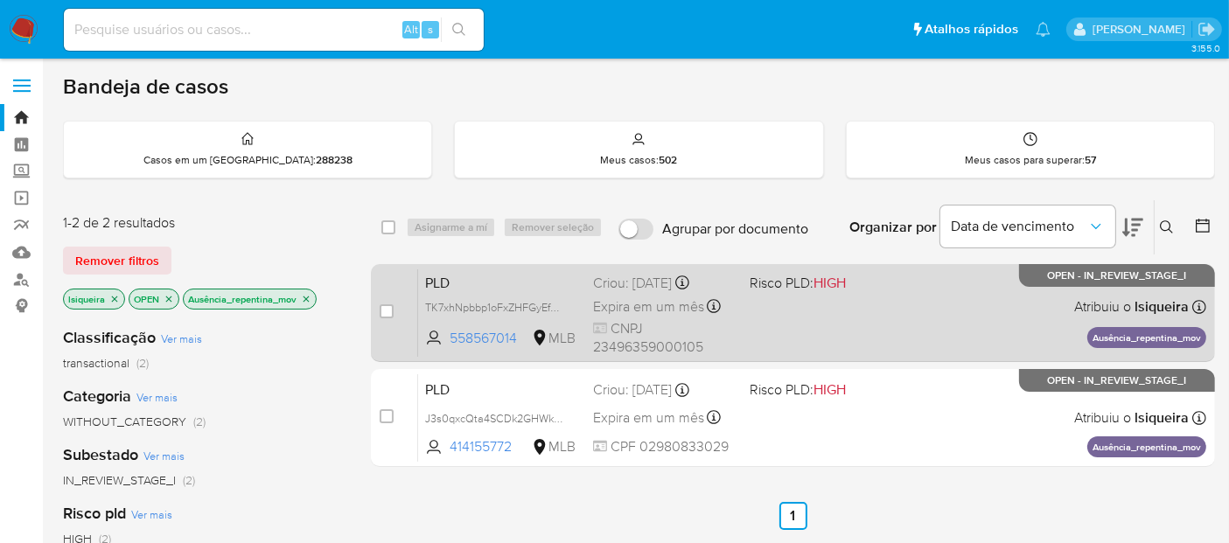
click at [803, 338] on div "PLD TK7xhNpbbp1oFxZHFGyEf6GH 558567014 MLB Risco PLD: HIGH Criou: 12/08/2025 Cr…" at bounding box center [812, 313] width 788 height 88
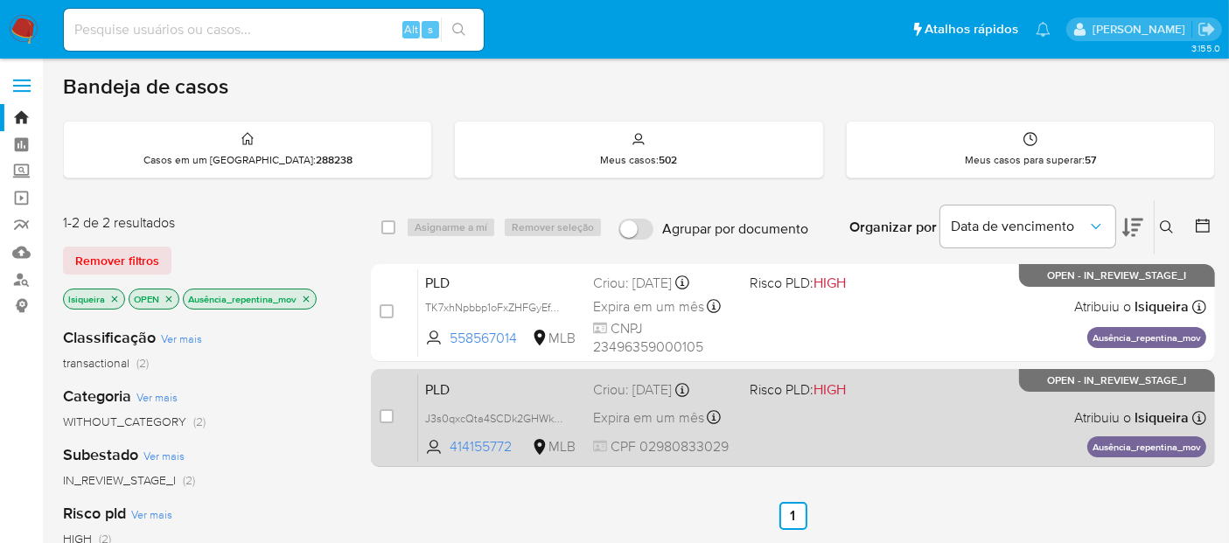
click at [790, 440] on div "PLD J3s0qxcQta4SCDk2GHWkO9SQ 414155772 MLB Risco PLD: HIGH Criou: 12/08/2025 Cr…" at bounding box center [812, 418] width 788 height 88
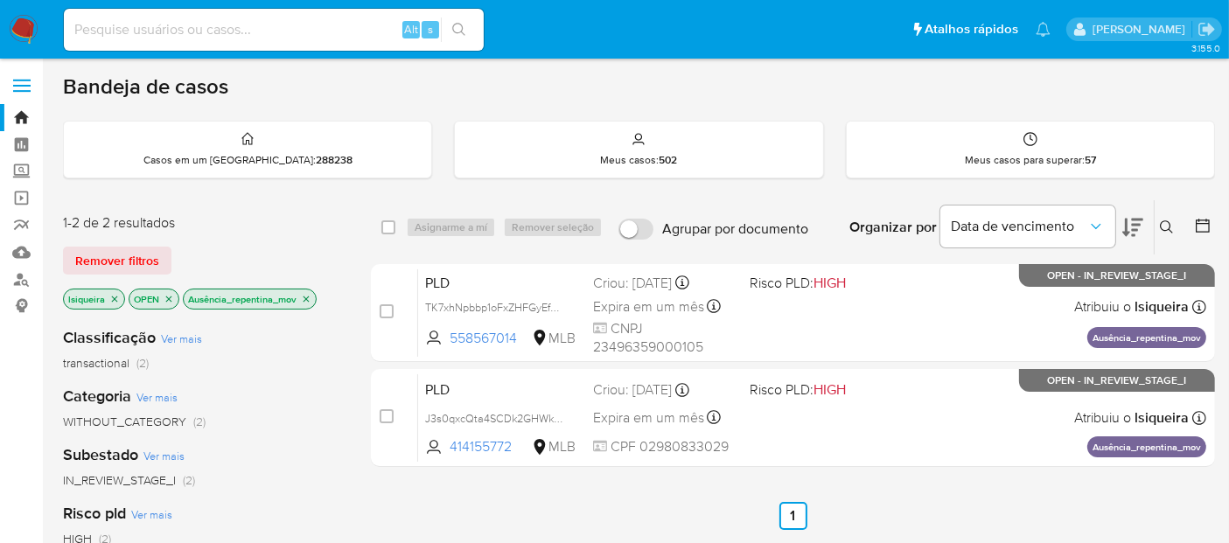
click at [310, 297] on icon "close-filter" at bounding box center [306, 299] width 11 height 11
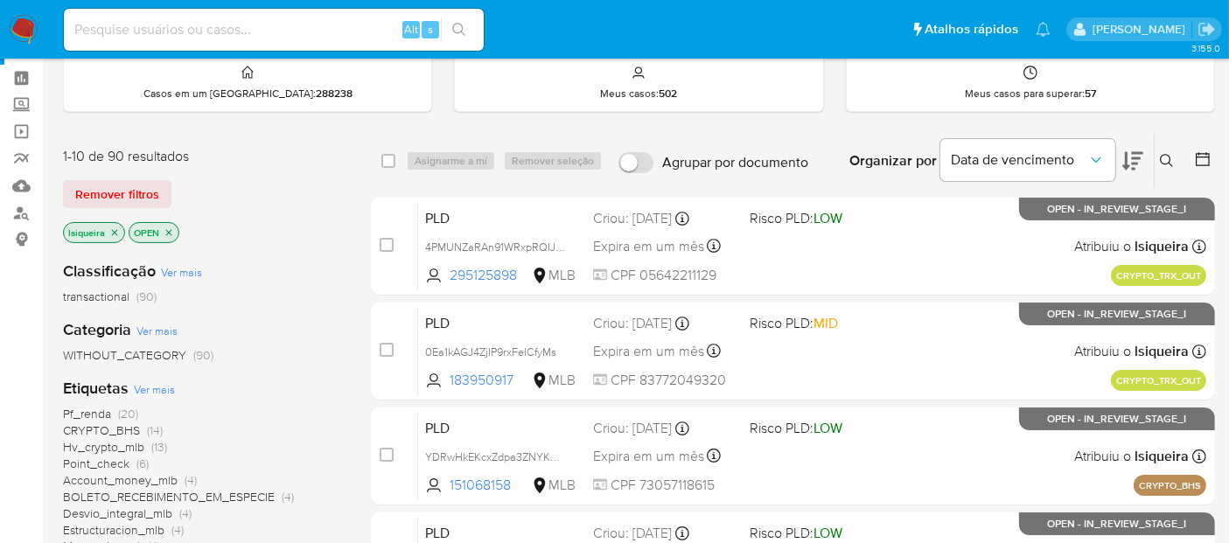
scroll to position [97, 0]
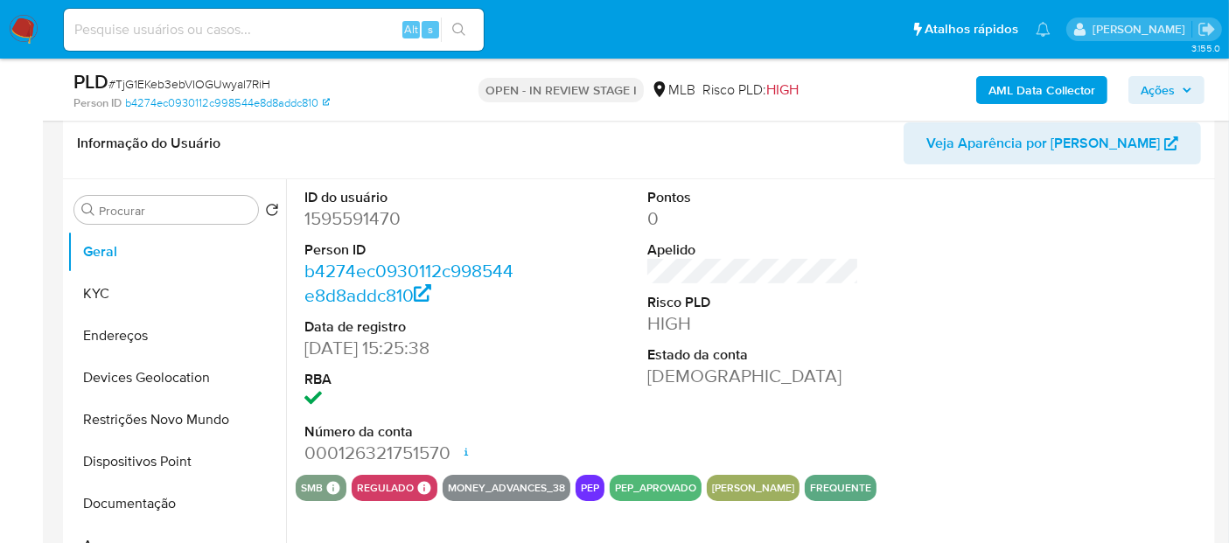
scroll to position [389, 0]
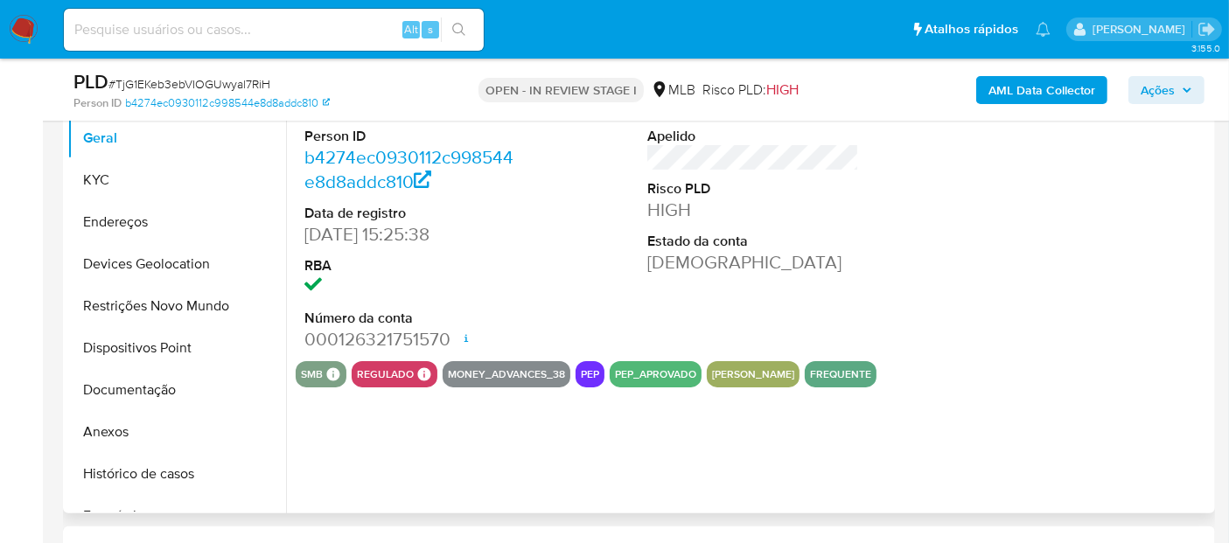
select select "10"
click at [182, 468] on button "Histórico de casos" at bounding box center [169, 474] width 205 height 42
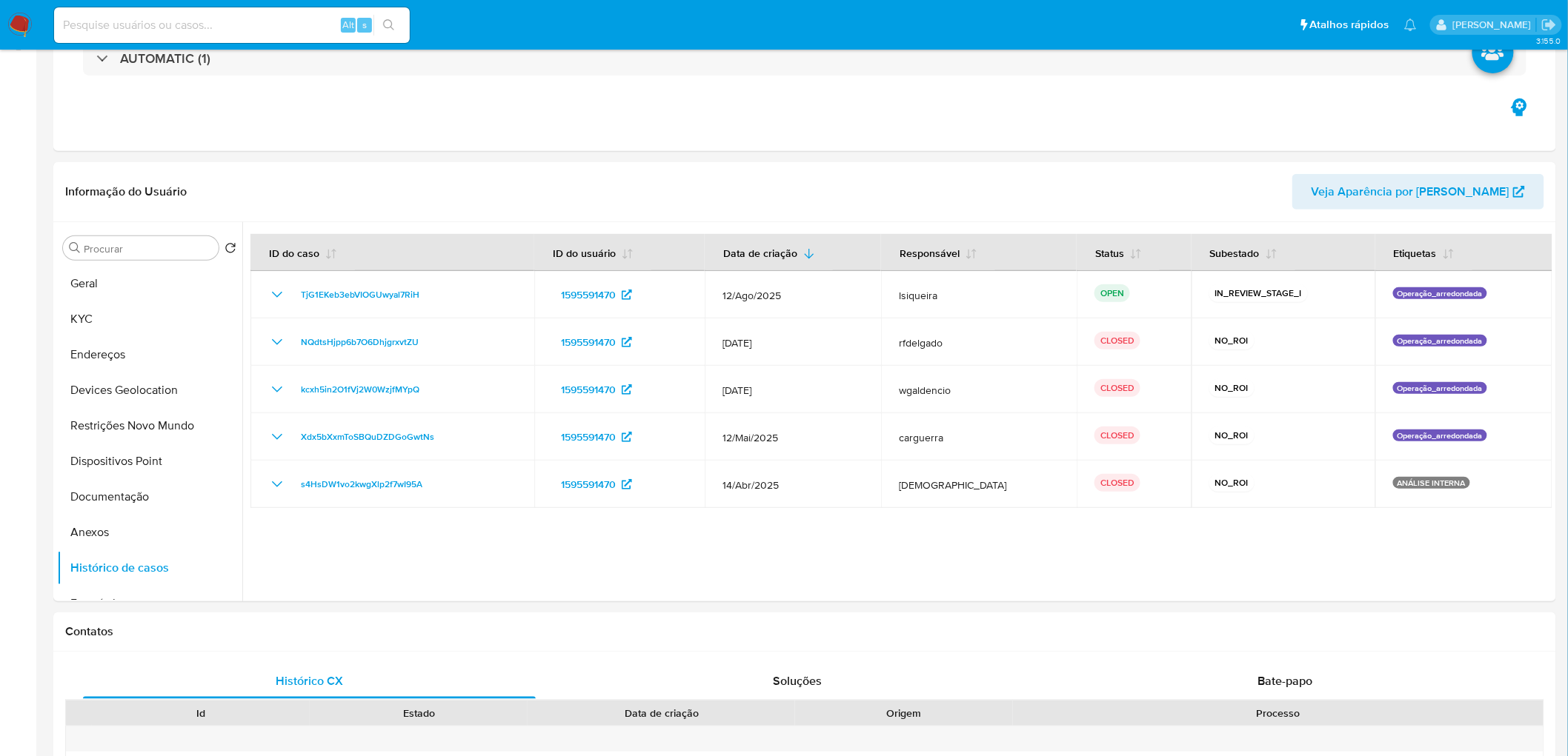
scroll to position [0, 0]
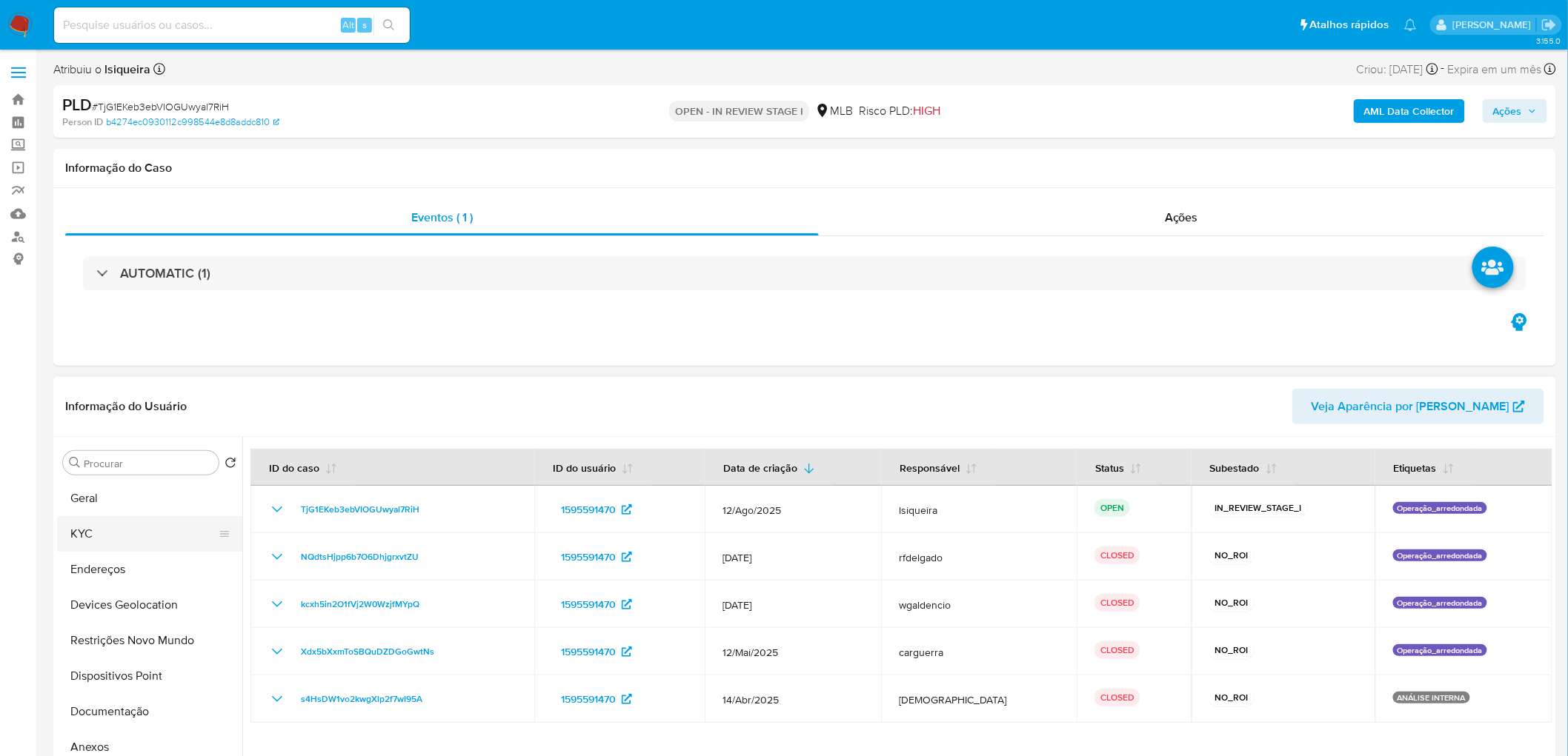
click at [106, 460] on button "KYC" at bounding box center [143, 534] width 174 height 36
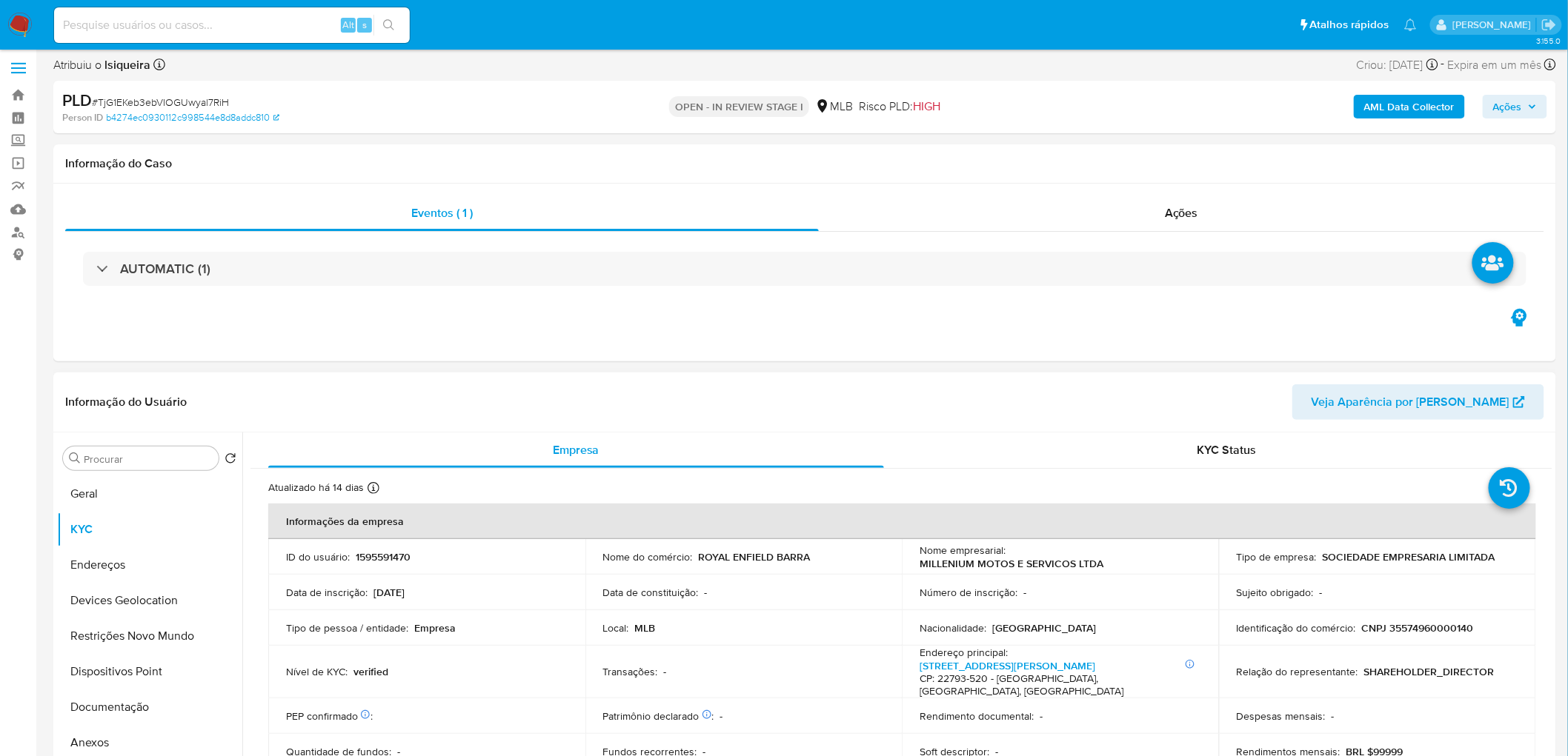
scroll to position [82, 0]
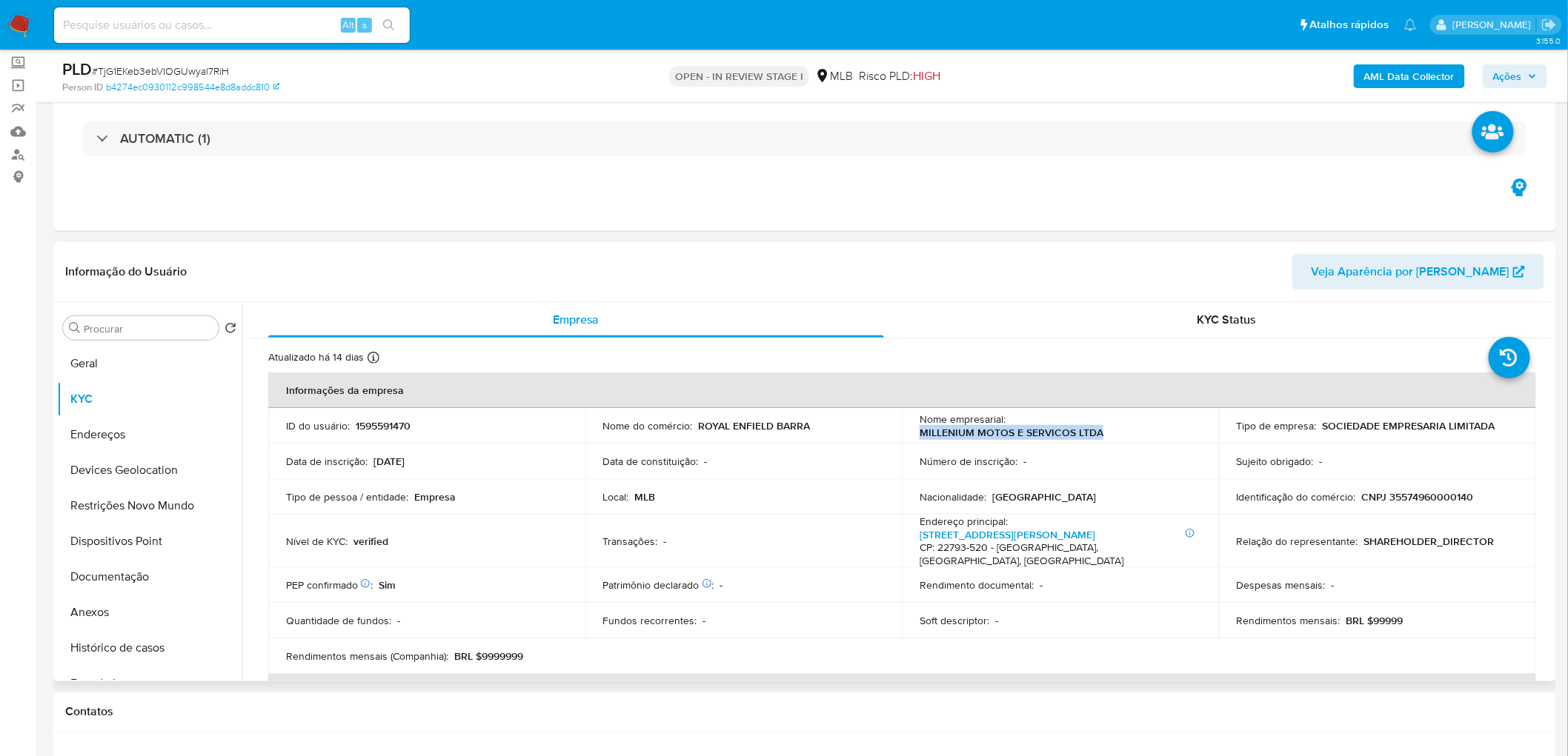
drag, startPoint x: 1195, startPoint y: 424, endPoint x: 1008, endPoint y: 426, distance: 187.0
click at [1008, 426] on div "Nome empresarial : MILLENIUM MOTOS E SERVICOS LTDA" at bounding box center [1060, 426] width 282 height 27
copy p "MILLENIUM MOTOS E SERVICOS LTDA"
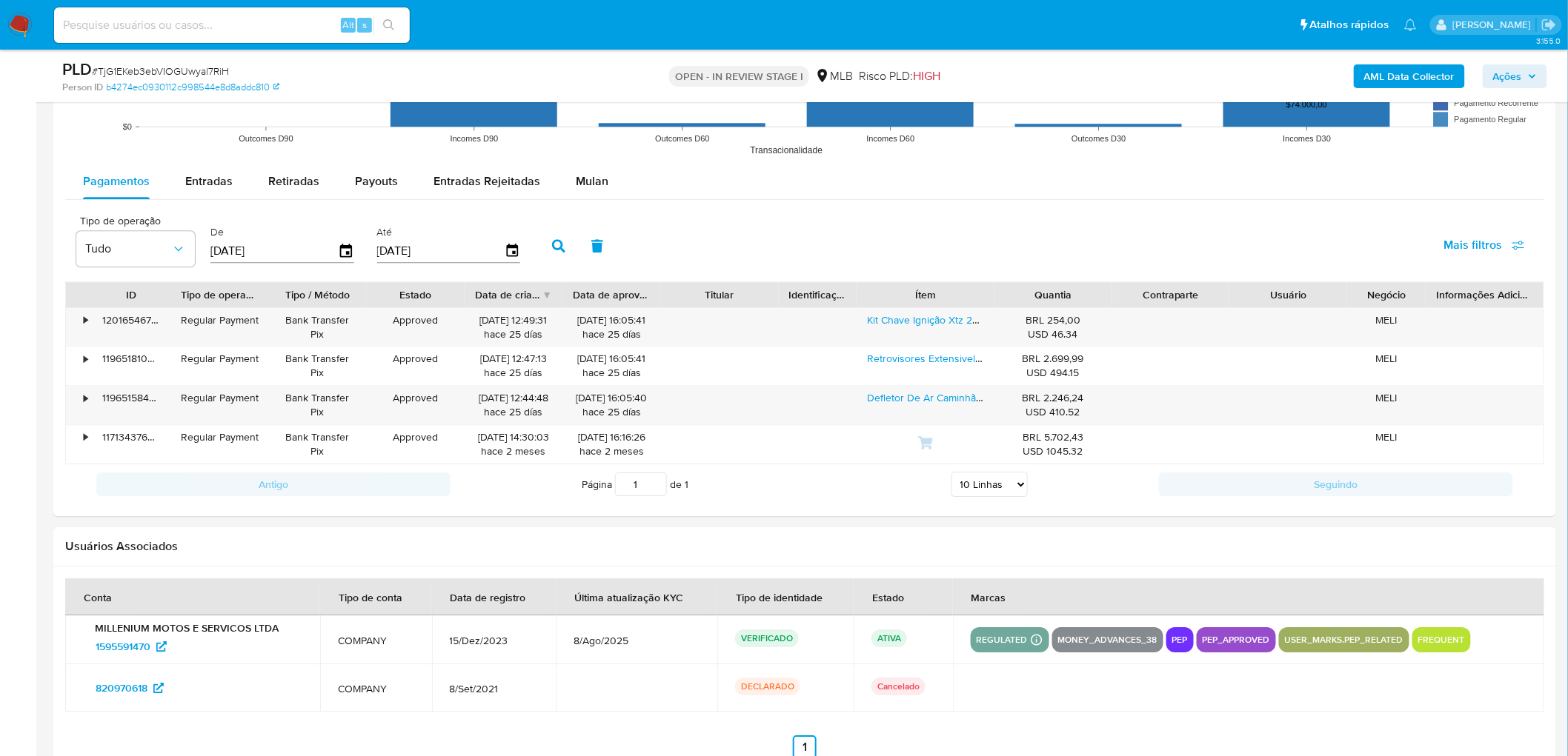
scroll to position [1616, 0]
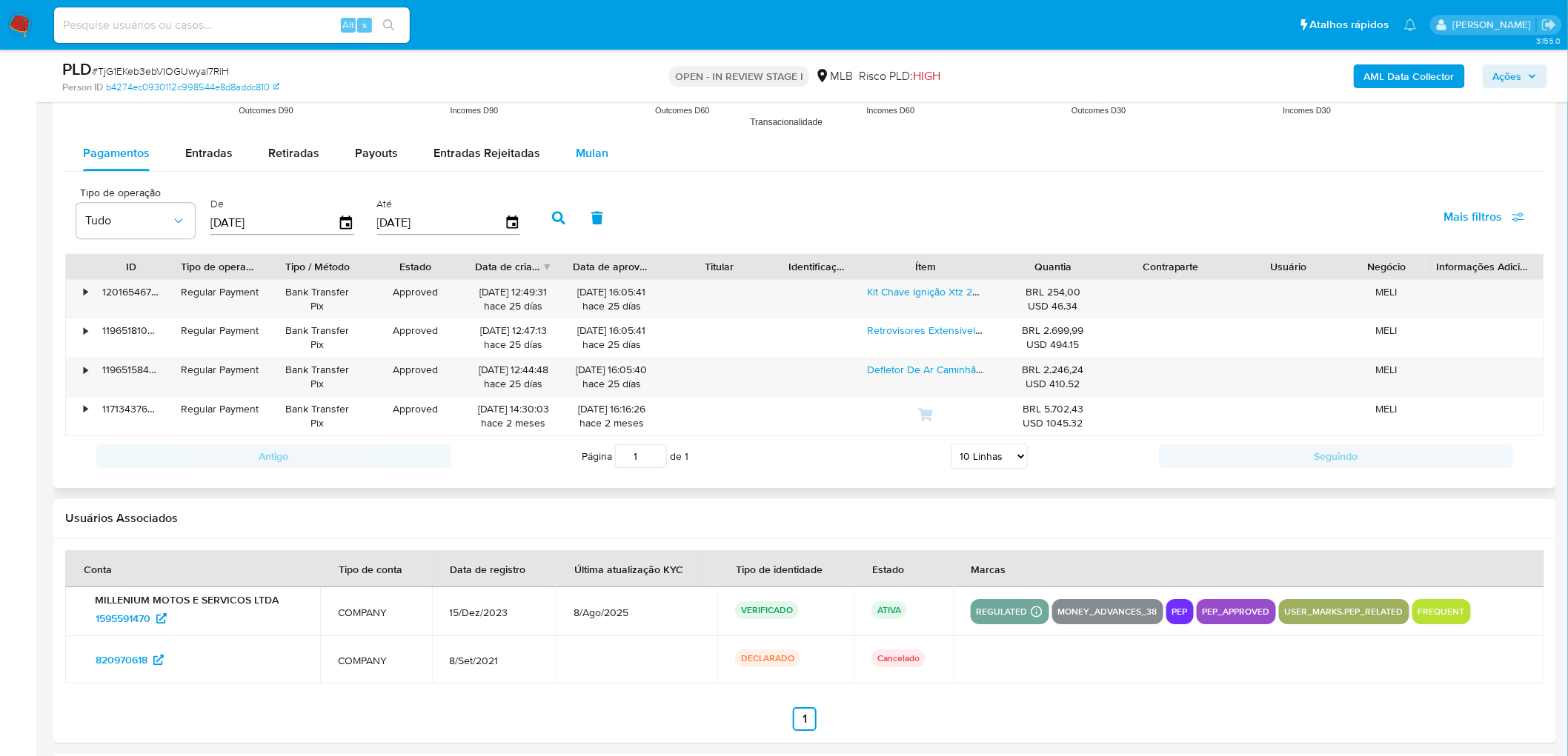
click at [591, 150] on span "Mulan" at bounding box center [592, 153] width 33 height 17
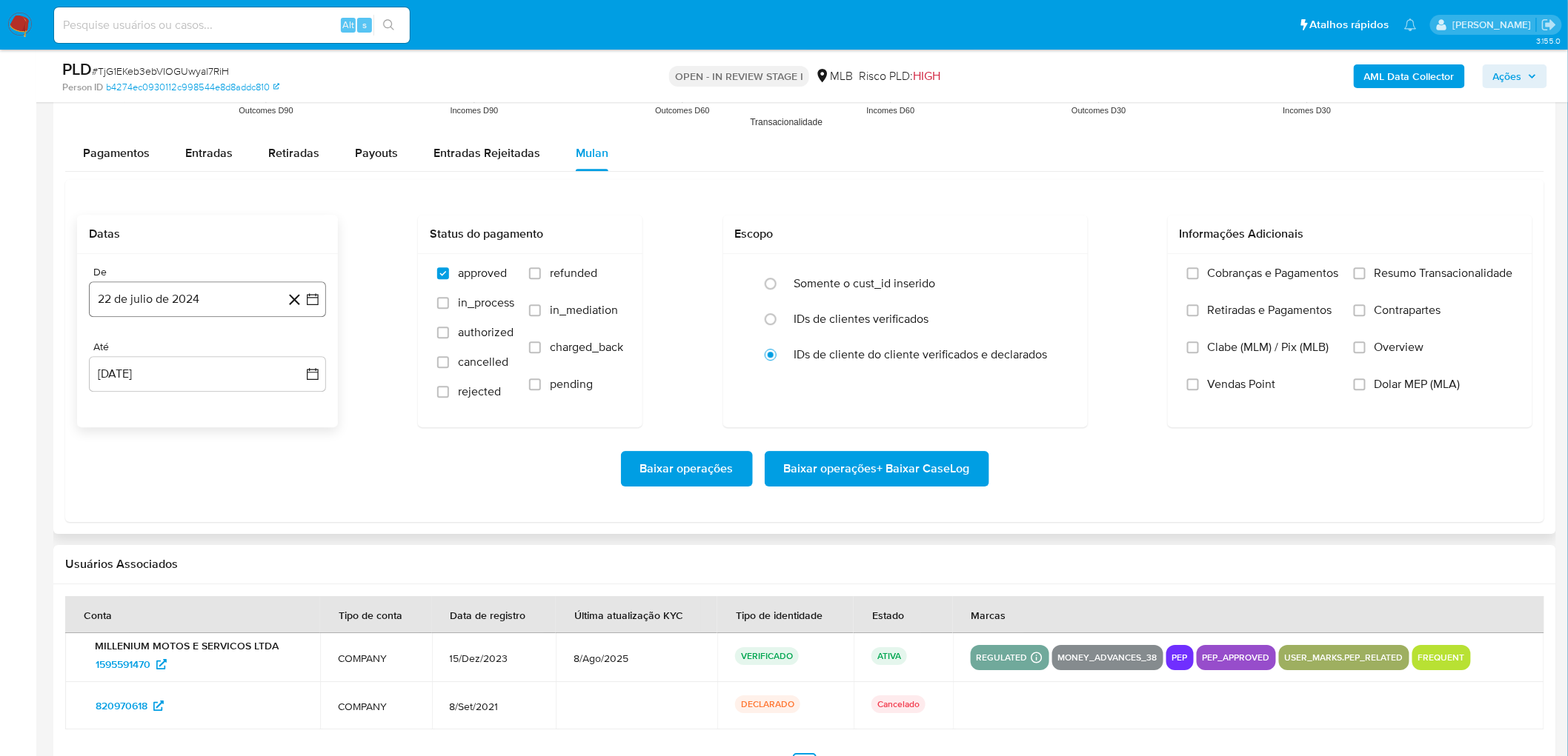
click at [136, 306] on button "22 de julio de 2024" at bounding box center [207, 300] width 237 height 36
click at [202, 350] on span "julio 2024" at bounding box center [201, 353] width 56 height 15
click at [292, 352] on icon "Año siguiente" at bounding box center [296, 352] width 18 height 18
click at [135, 460] on button "[DATE]" at bounding box center [142, 489] width 41 height 24
click at [146, 409] on button "1" at bounding box center [148, 407] width 24 height 24
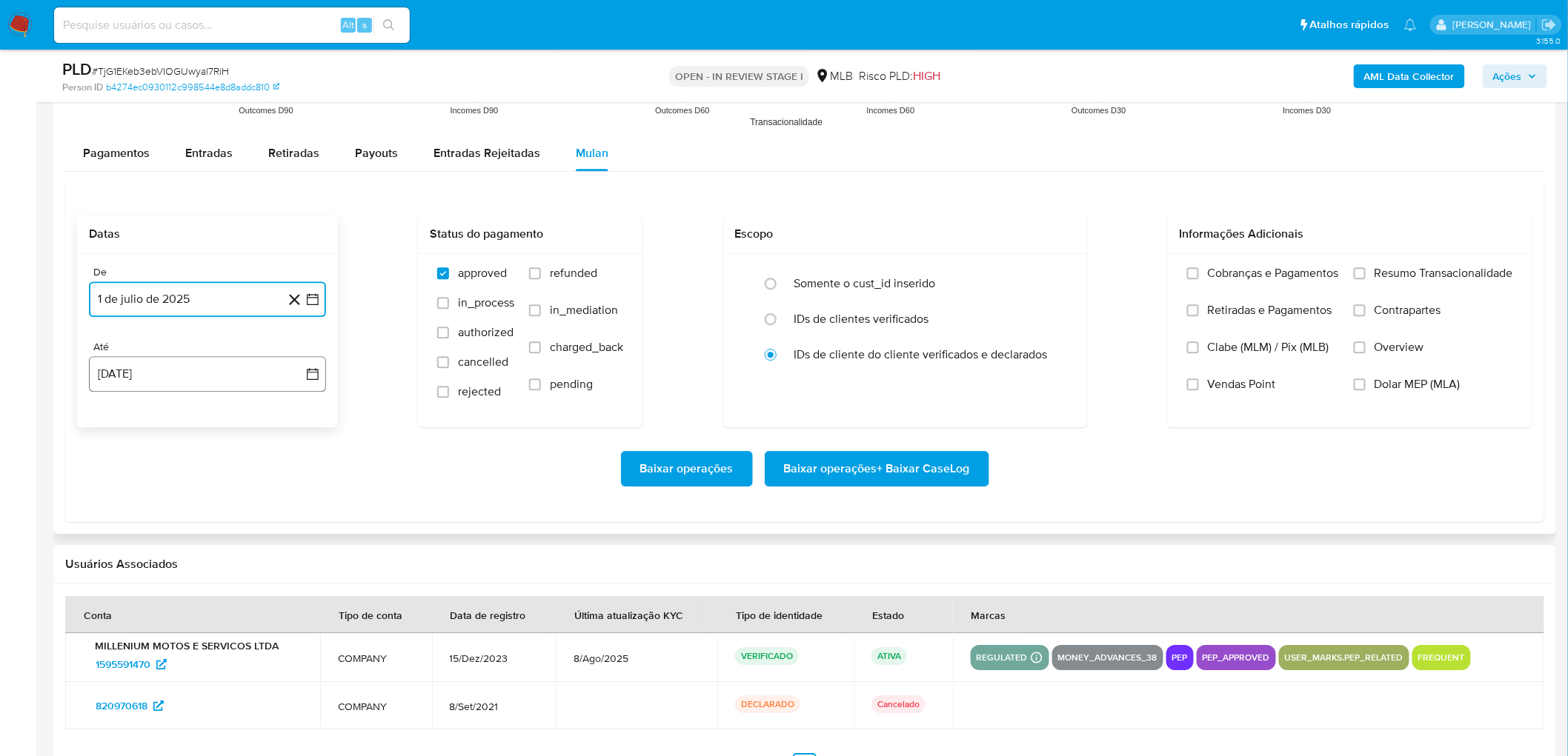
click at [162, 375] on button "22 [PERSON_NAME] de 2025" at bounding box center [207, 374] width 237 height 36
click at [181, 460] on button "20" at bounding box center [178, 571] width 24 height 24
click at [1052, 277] on input "Resumo Transacionalidade" at bounding box center [1360, 273] width 12 height 12
drag, startPoint x: 1221, startPoint y: 387, endPoint x: 1142, endPoint y: 410, distance: 82.3
click at [1052, 387] on span "Vendas Point" at bounding box center [1241, 384] width 69 height 15
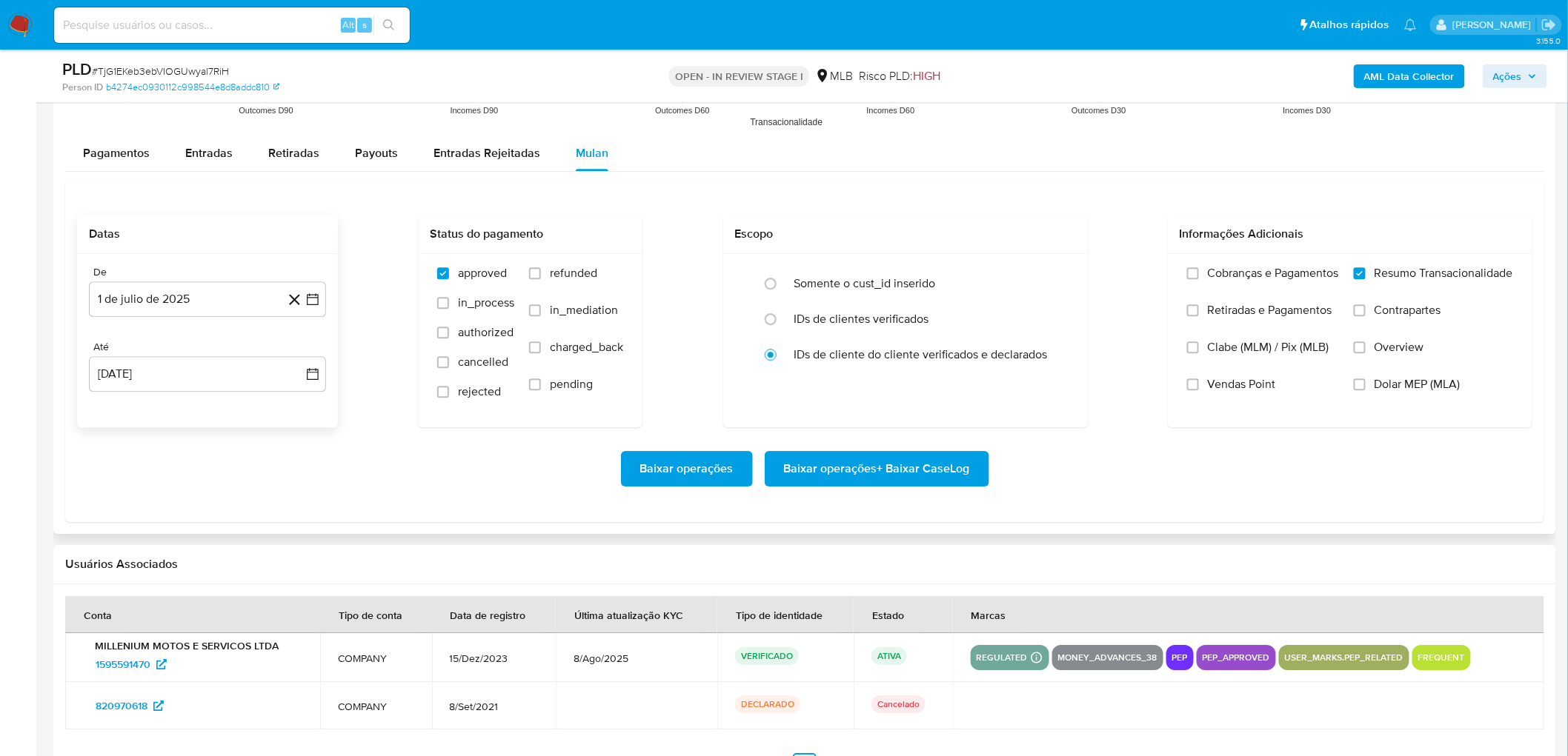
click at [1052, 387] on input "Vendas Point" at bounding box center [1193, 384] width 12 height 12
click at [876, 460] on span "Baixar operações + Baixar CaseLog" at bounding box center [877, 469] width 186 height 33
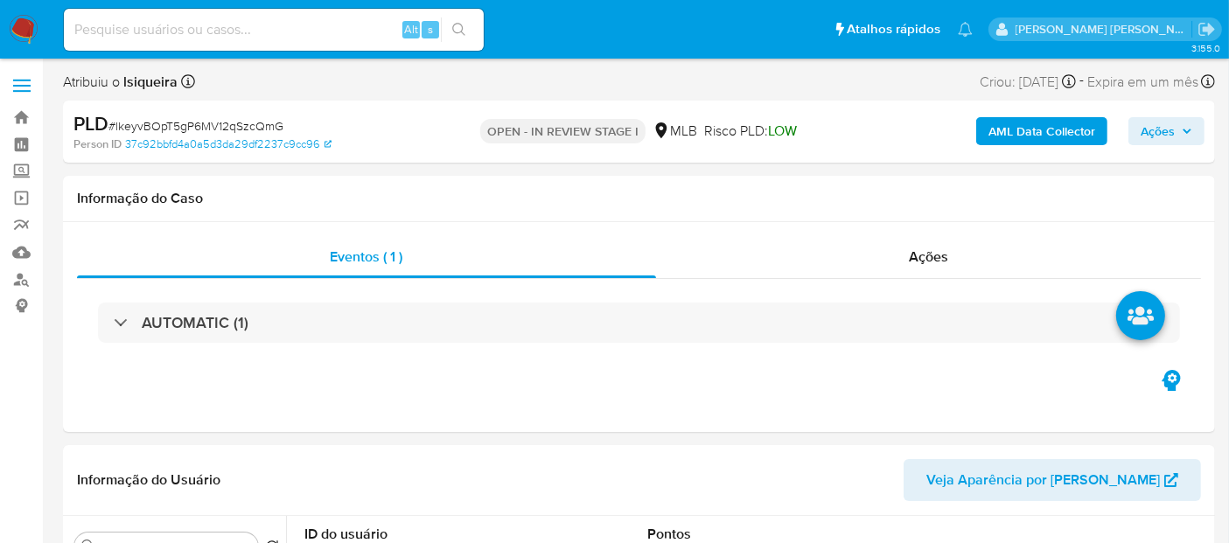
select select "10"
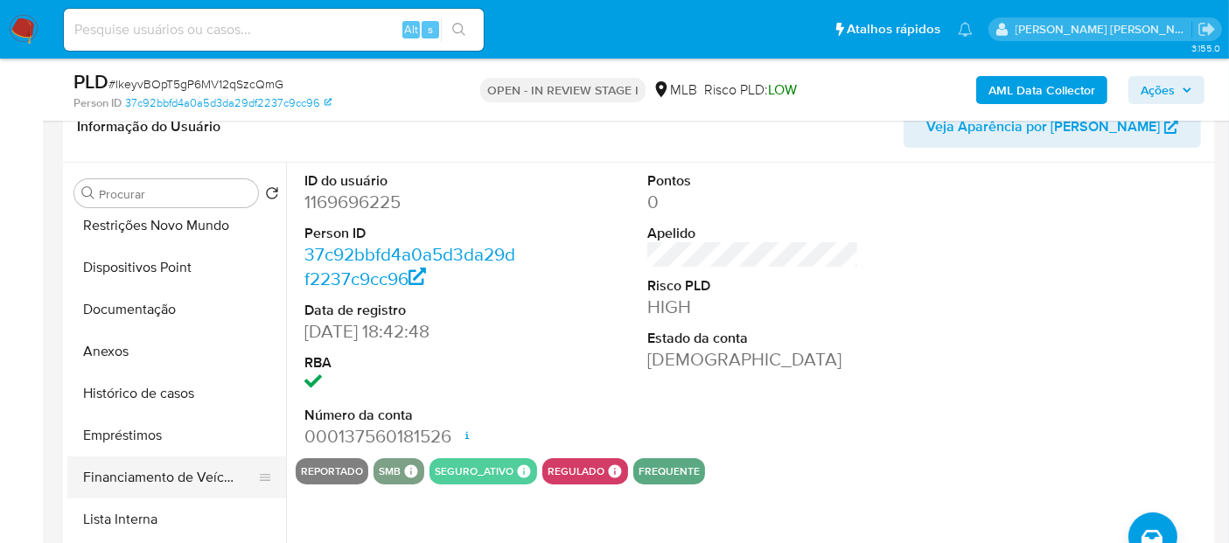
scroll to position [194, 0]
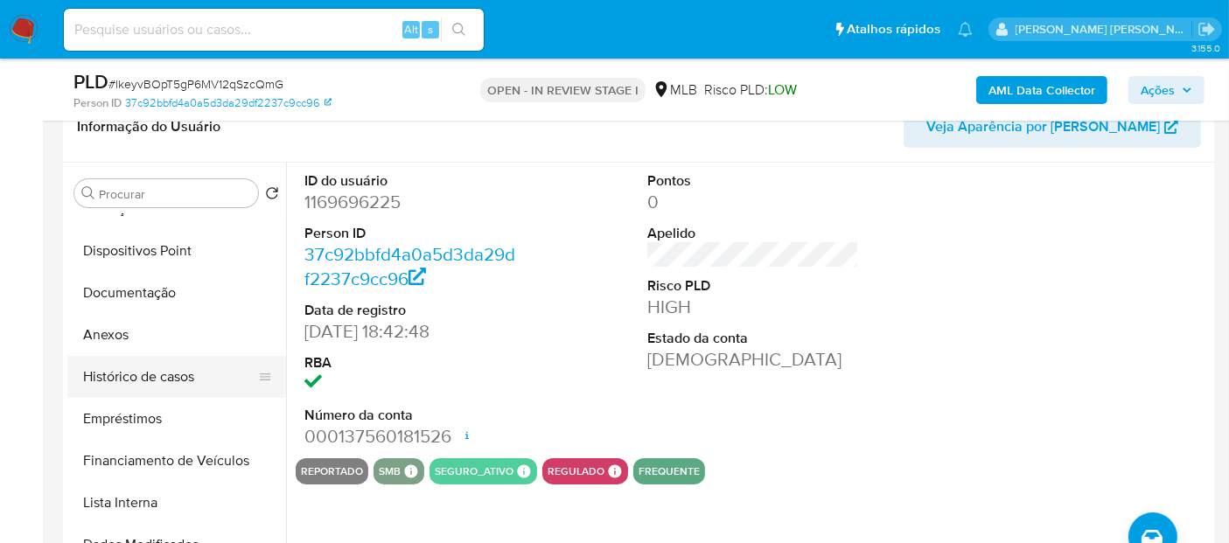
click at [165, 377] on button "Histórico de casos" at bounding box center [169, 377] width 205 height 42
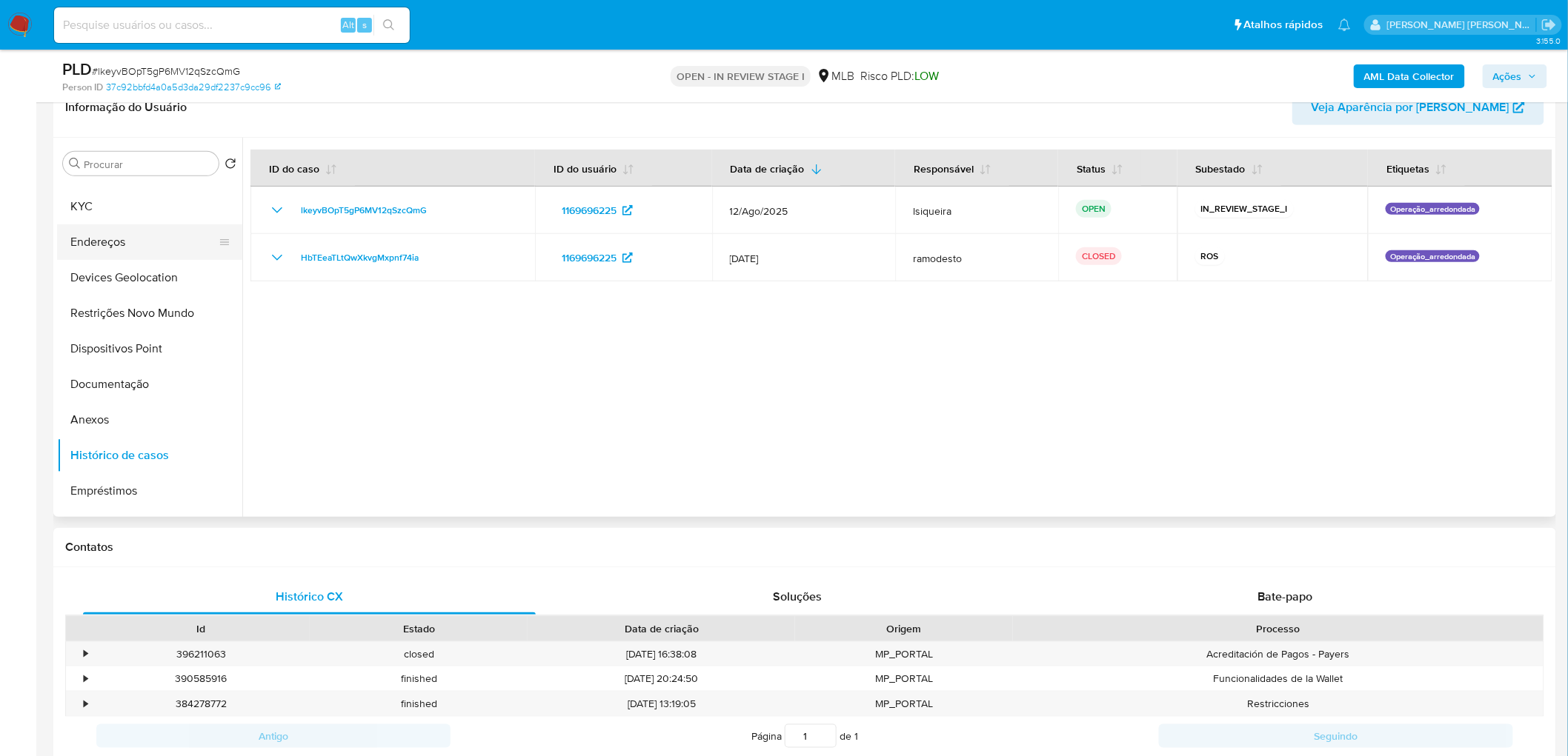
scroll to position [0, 0]
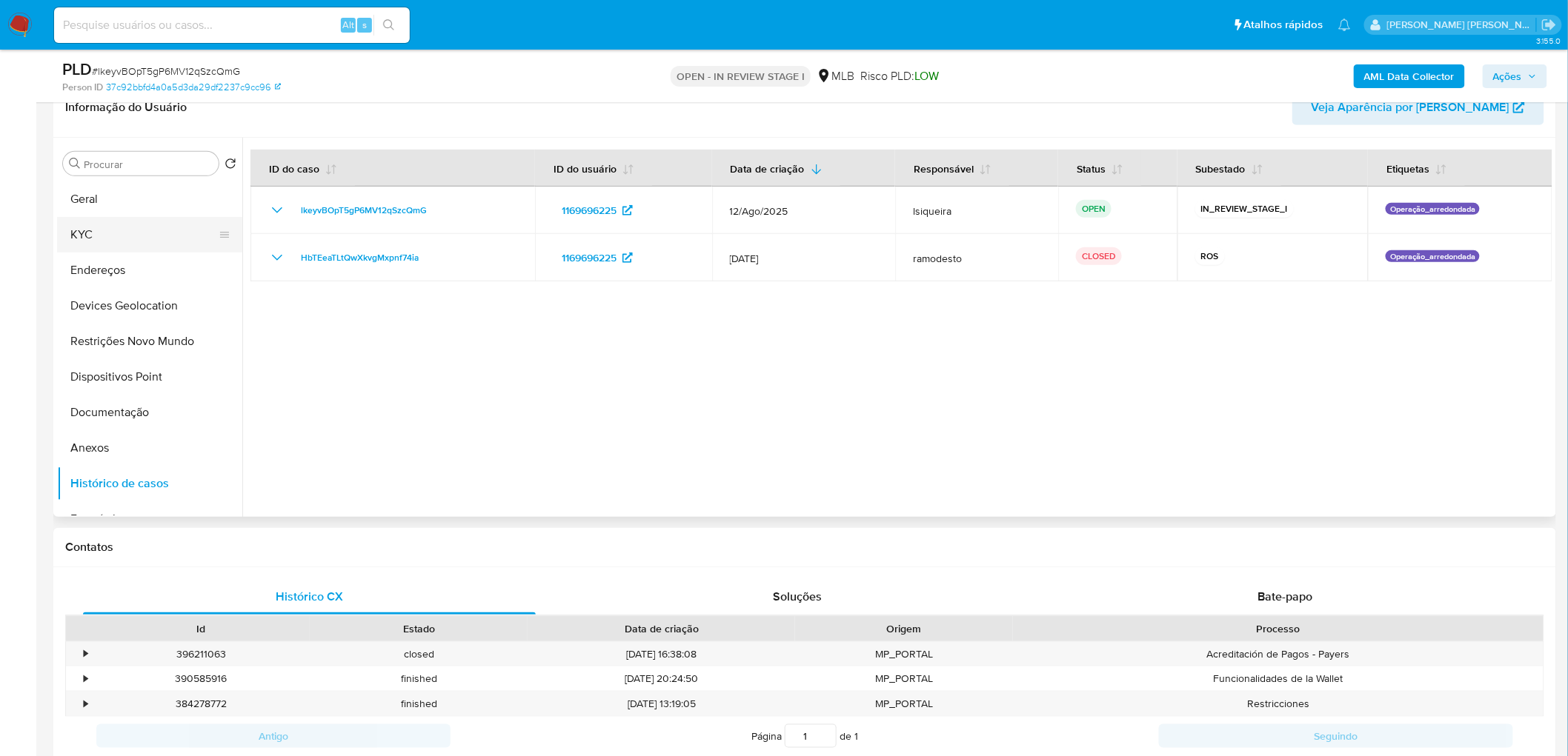
click at [110, 232] on button "KYC" at bounding box center [143, 235] width 174 height 36
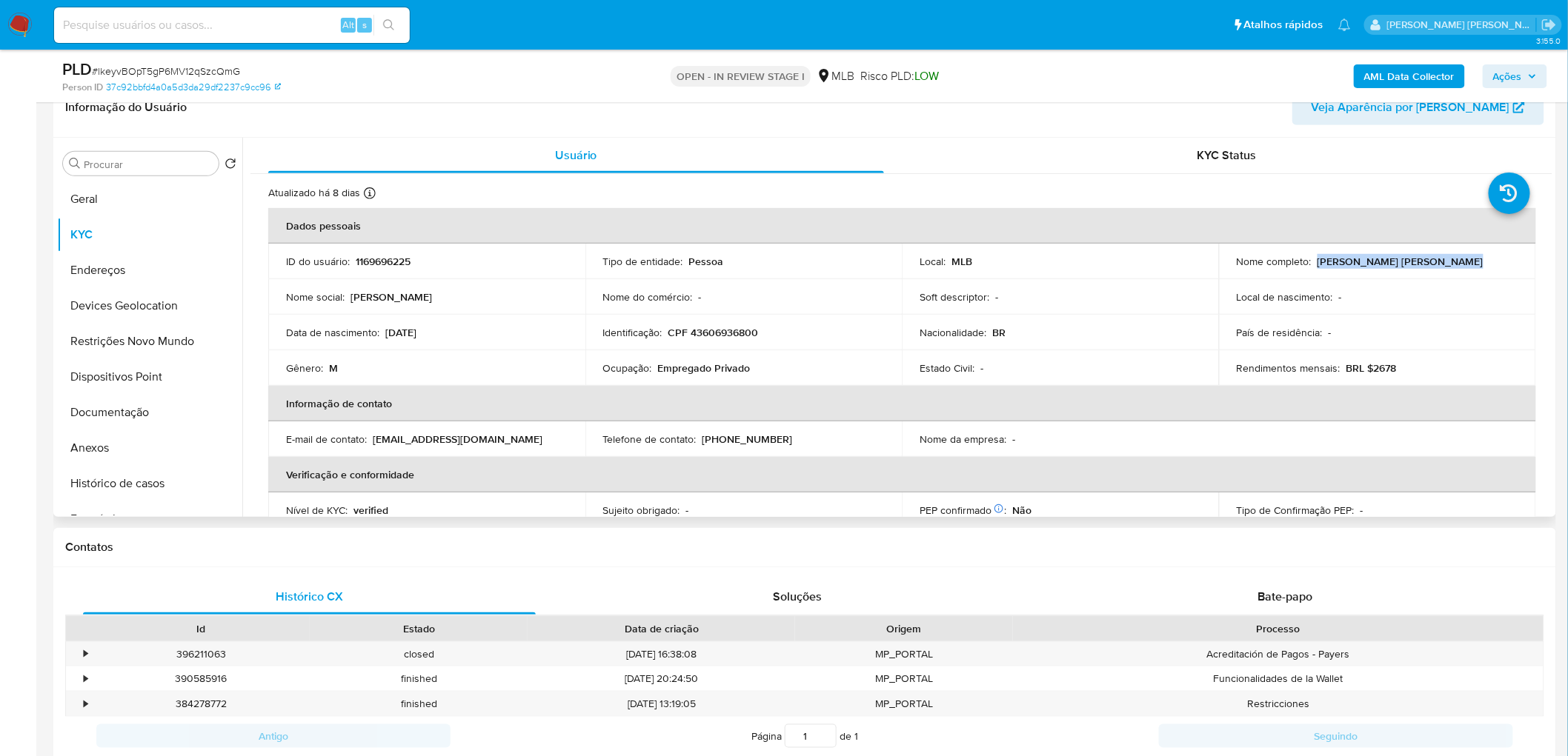
drag, startPoint x: 1463, startPoint y: 263, endPoint x: 1317, endPoint y: 263, distance: 146.0
click at [947, 263] on div "Nome completo : [PERSON_NAME] [PERSON_NAME]" at bounding box center [1377, 262] width 282 height 14
copy p "[PERSON_NAME] [PERSON_NAME]"
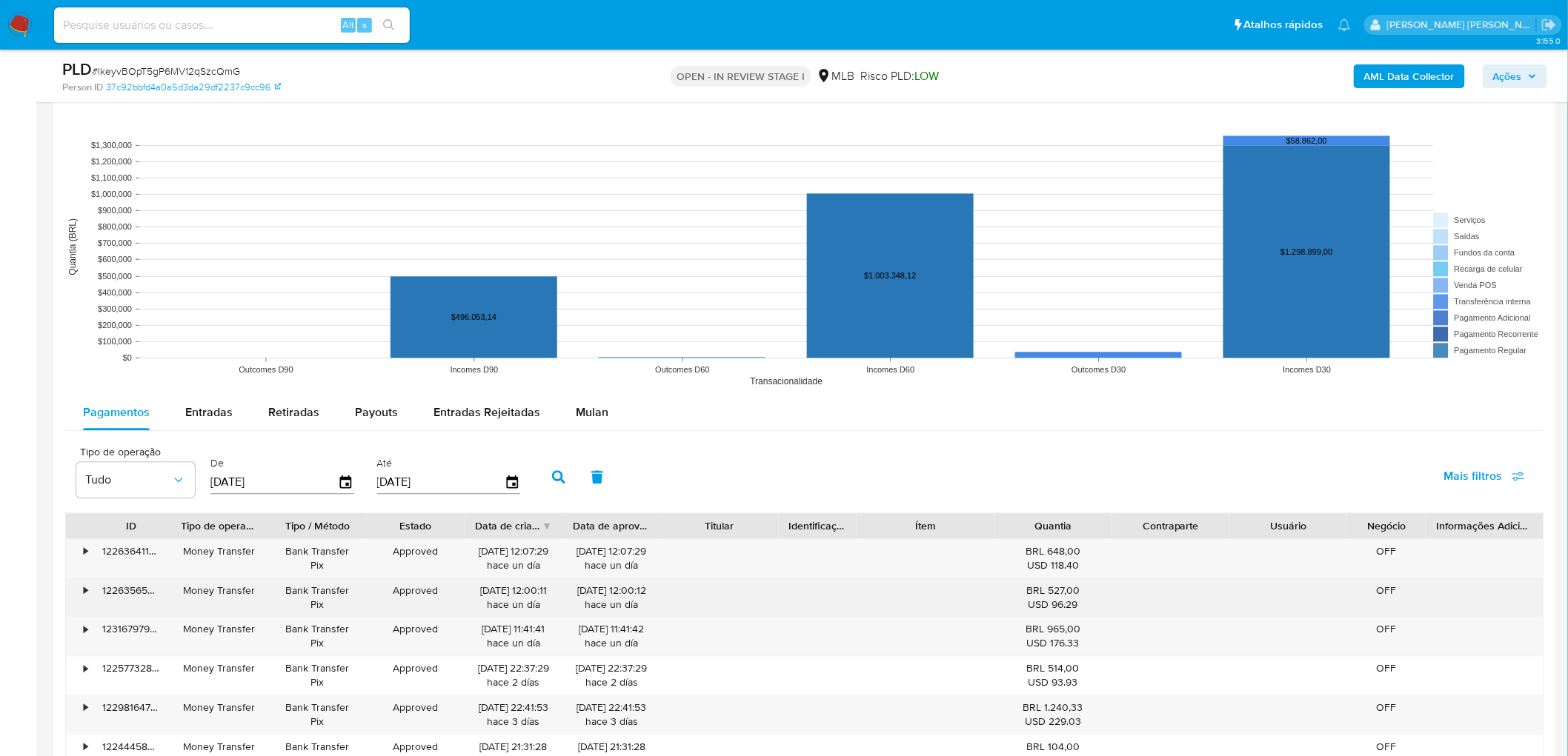
scroll to position [1399, 0]
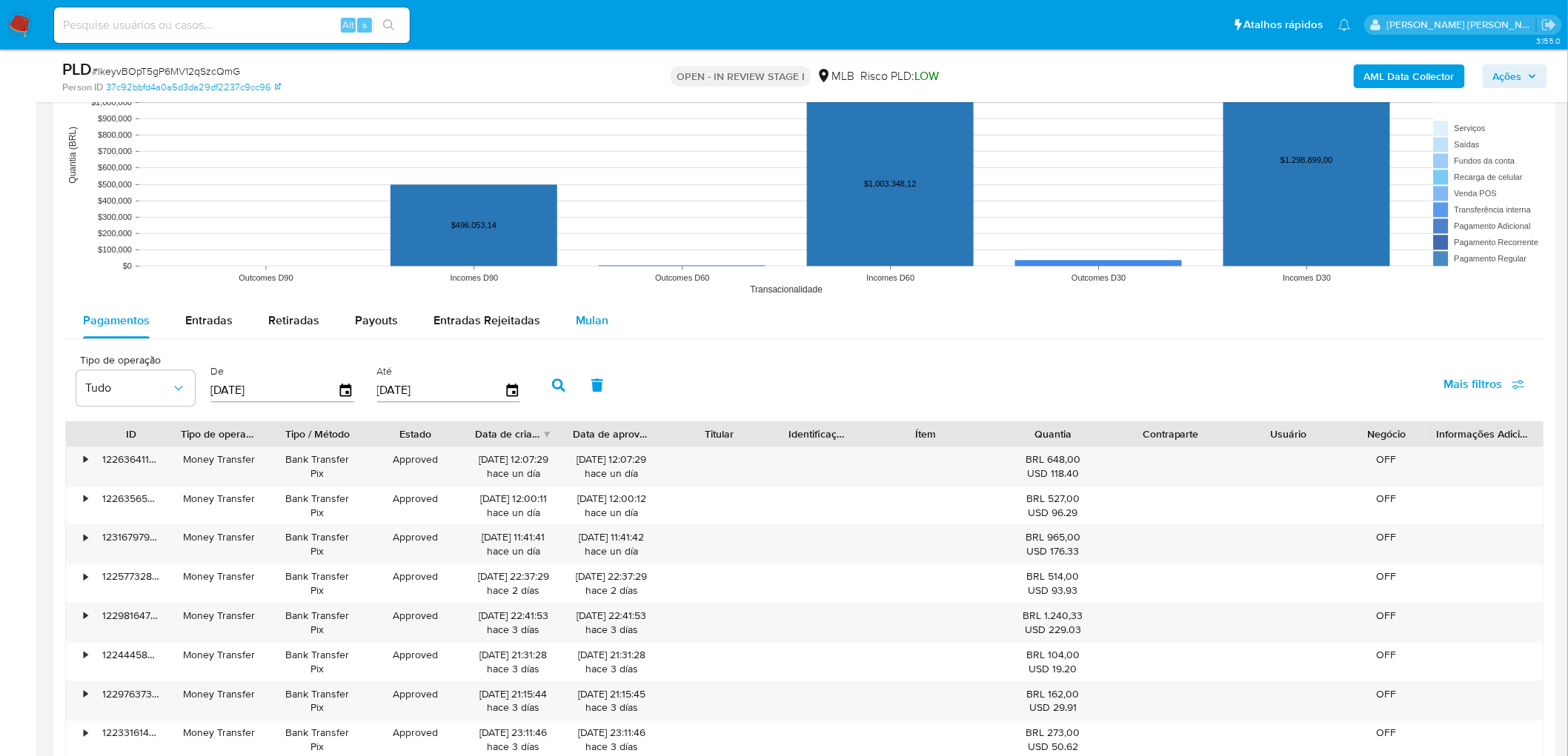
click at [580, 317] on span "Mulan" at bounding box center [592, 320] width 33 height 17
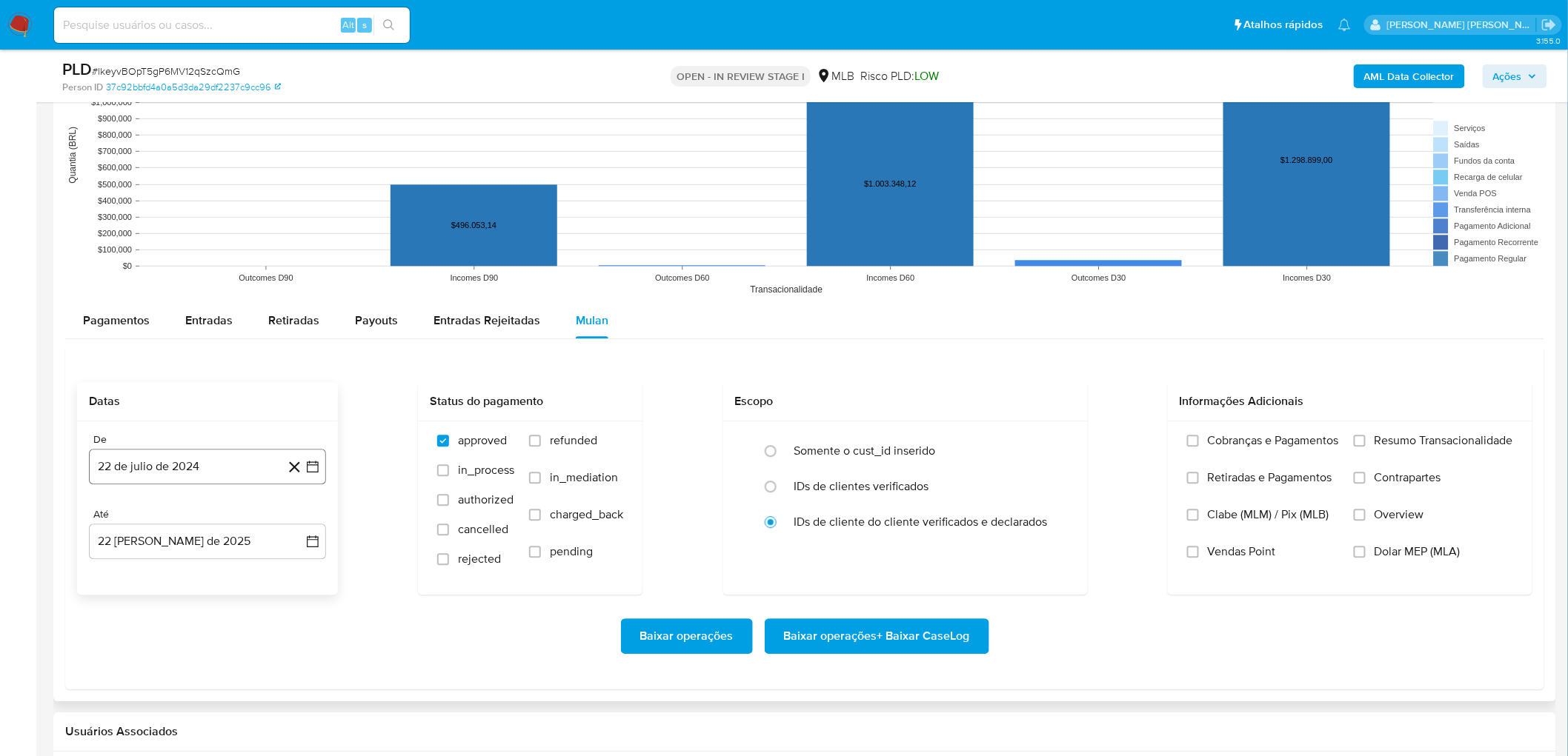
click at [182, 413] on button "22 de julio de 2024" at bounding box center [207, 466] width 237 height 36
click at [181, 413] on span "julio 2024" at bounding box center [201, 521] width 56 height 15
click at [296, 413] on icon "Año siguiente" at bounding box center [297, 520] width 18 height 18
click at [149, 413] on span "[DATE]" at bounding box center [144, 657] width 33 height 12
click at [148, 413] on button "1" at bounding box center [148, 575] width 24 height 24
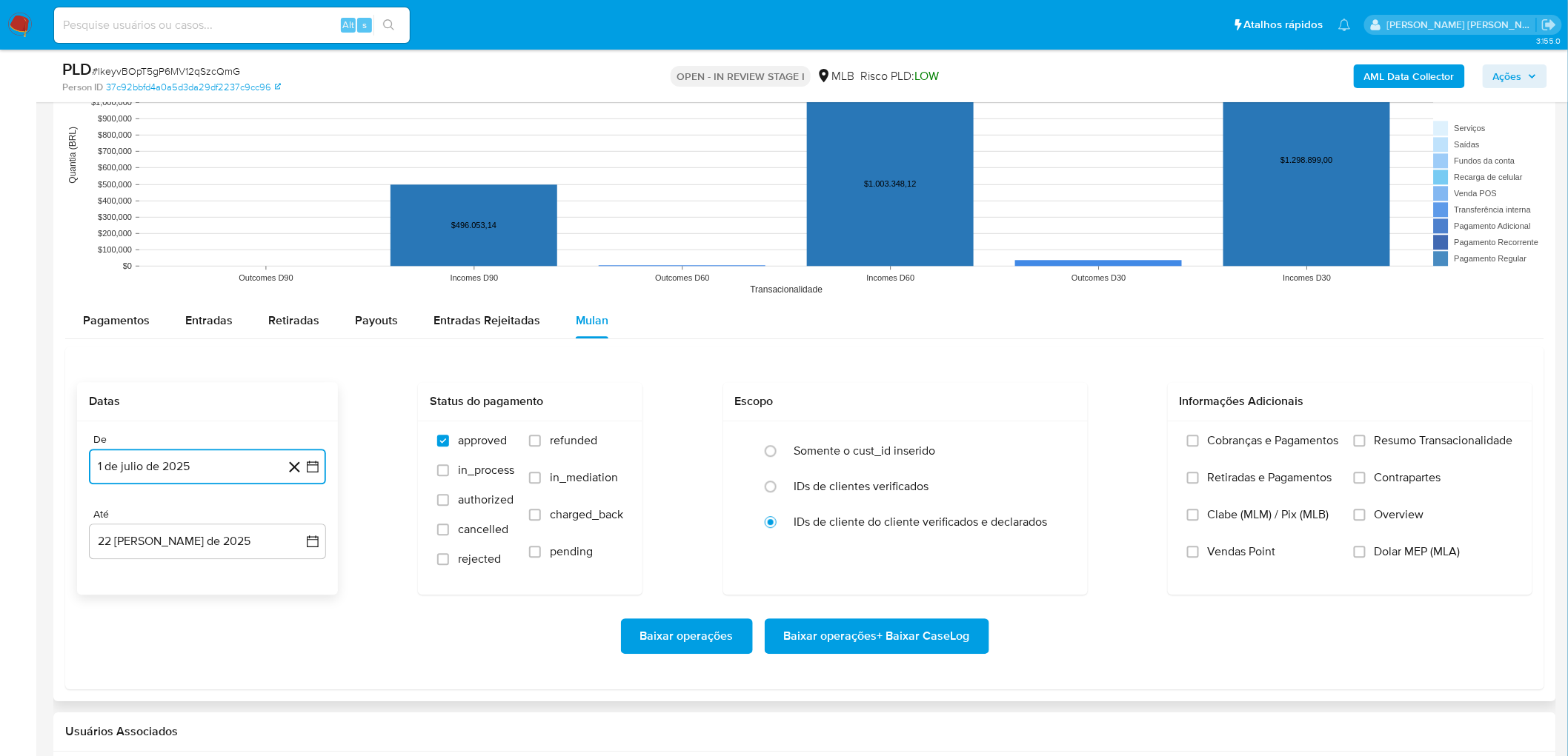
drag, startPoint x: 193, startPoint y: 539, endPoint x: 196, endPoint y: 566, distance: 27.2
click at [193, 413] on button "22 [PERSON_NAME] de 2025" at bounding box center [207, 542] width 237 height 36
click at [180, 413] on button "20" at bounding box center [178, 460] width 24 height 24
click at [947, 413] on div "Cobranças e Pagamentos Retiradas e Pagamentos Clabe (MLM) / Pix (MLB) Vendas Po…" at bounding box center [1350, 507] width 365 height 172
click at [947, 413] on span "Resumo Transacionalidade" at bounding box center [1444, 441] width 139 height 15
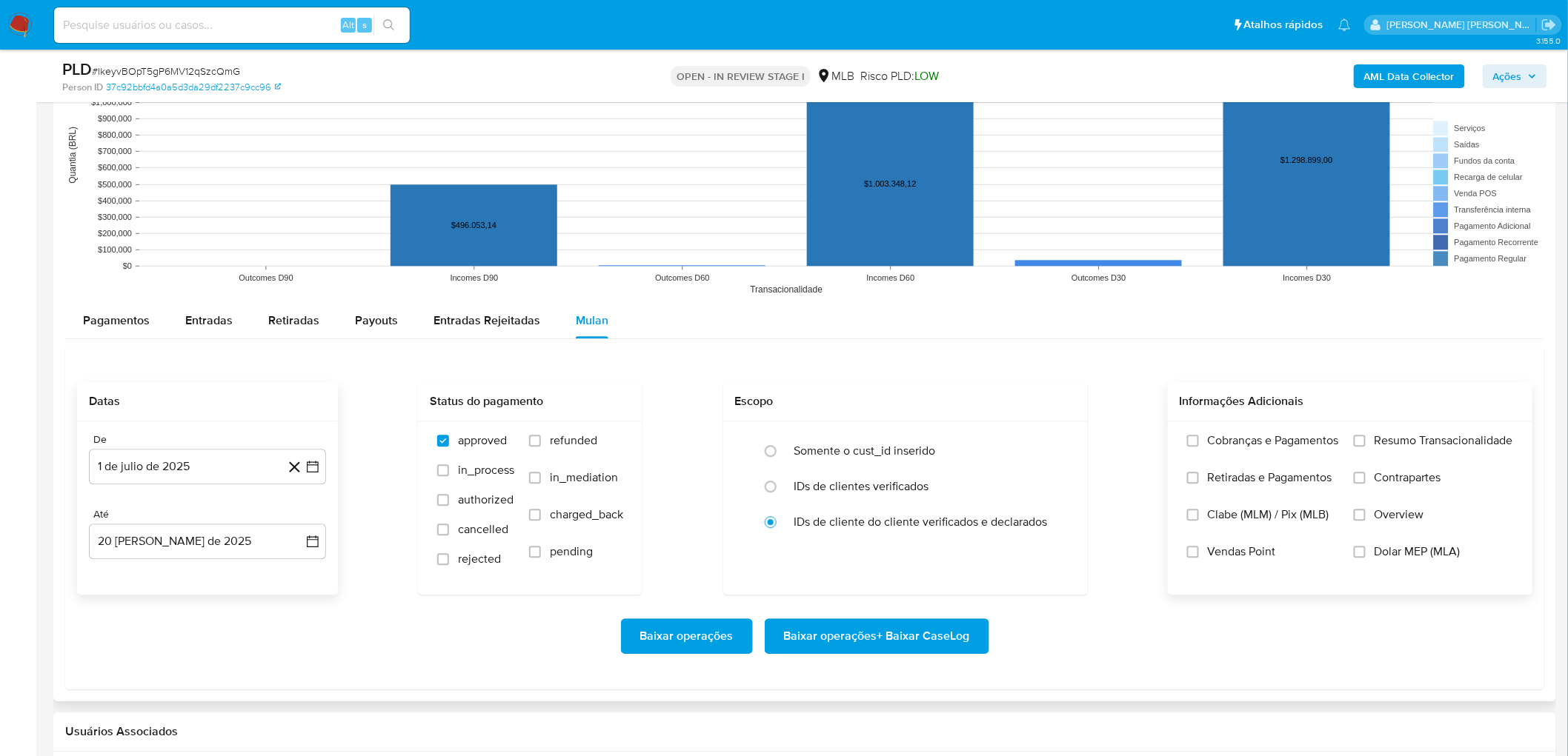
click at [947, 413] on input "Resumo Transacionalidade" at bounding box center [1360, 441] width 12 height 12
click at [947, 413] on label "Clabe (MLM) / Pix (MLB)" at bounding box center [1262, 526] width 152 height 37
click at [947, 413] on input "Clabe (MLM) / Pix (MLB)" at bounding box center [1193, 515] width 12 height 12
click at [947, 413] on span "Vendas Point" at bounding box center [1241, 552] width 69 height 15
click at [947, 413] on input "Vendas Point" at bounding box center [1193, 552] width 12 height 12
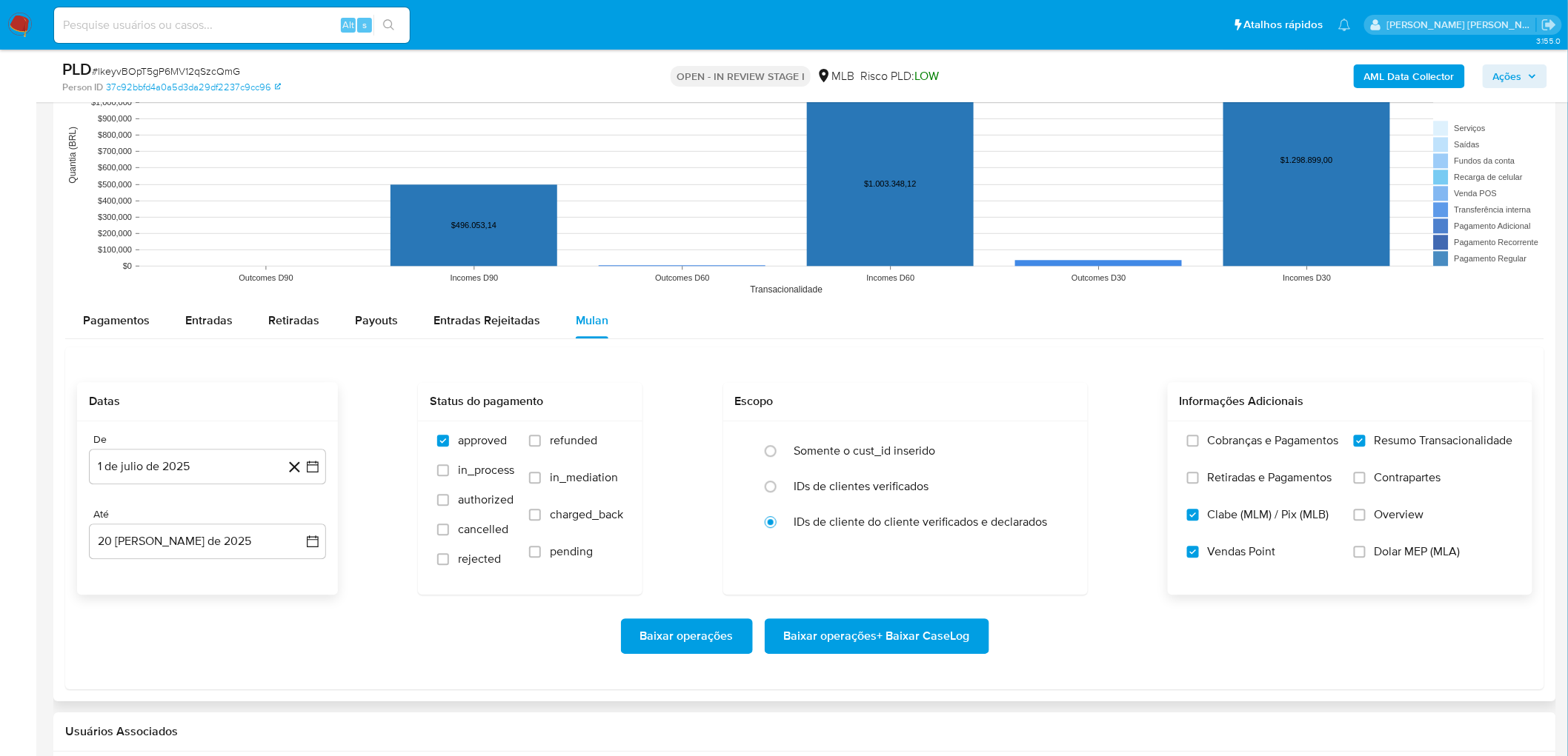
click at [947, 413] on label "Clabe (MLM) / Pix (MLB)" at bounding box center [1262, 526] width 152 height 37
click at [947, 413] on input "Clabe (MLM) / Pix (MLB)" at bounding box center [1193, 515] width 12 height 12
click at [836, 413] on span "Baixar operações + Baixar CaseLog" at bounding box center [877, 636] width 186 height 33
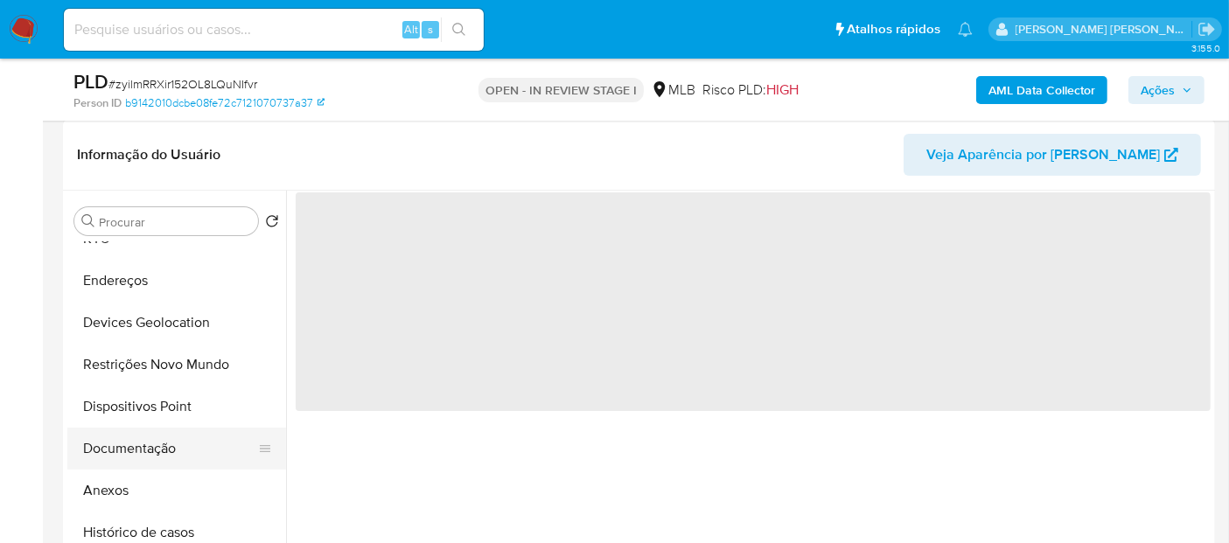
scroll to position [97, 0]
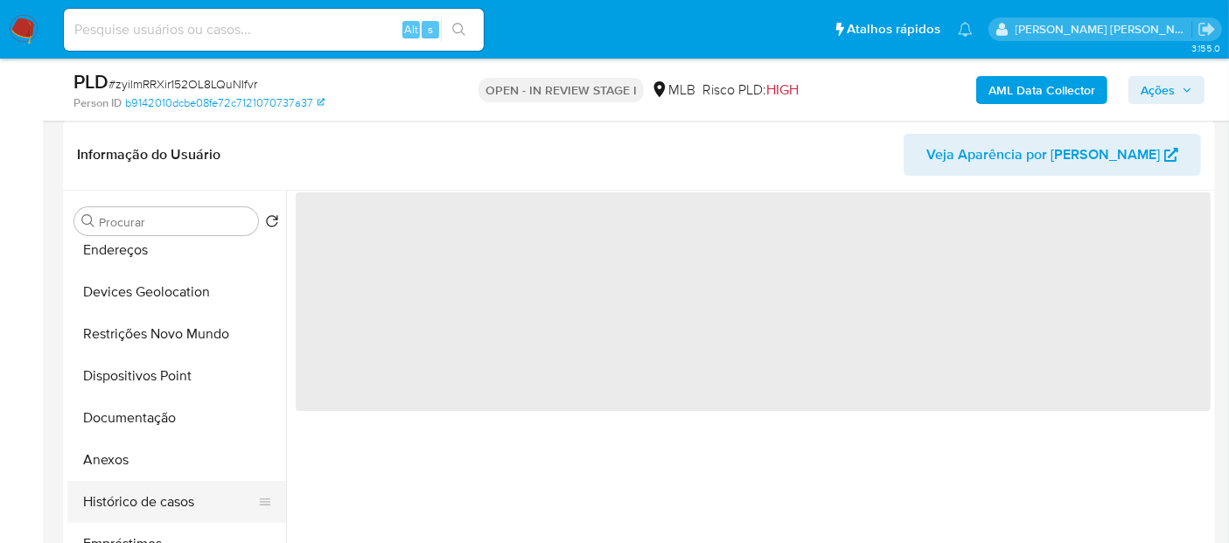
click at [159, 504] on button "Histórico de casos" at bounding box center [169, 502] width 205 height 42
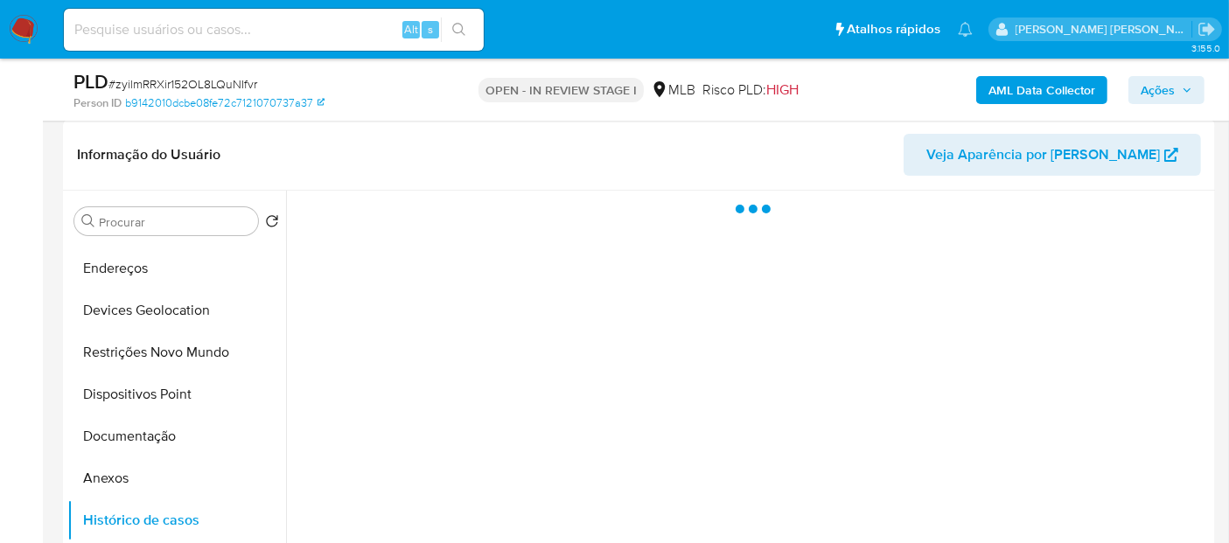
scroll to position [194, 0]
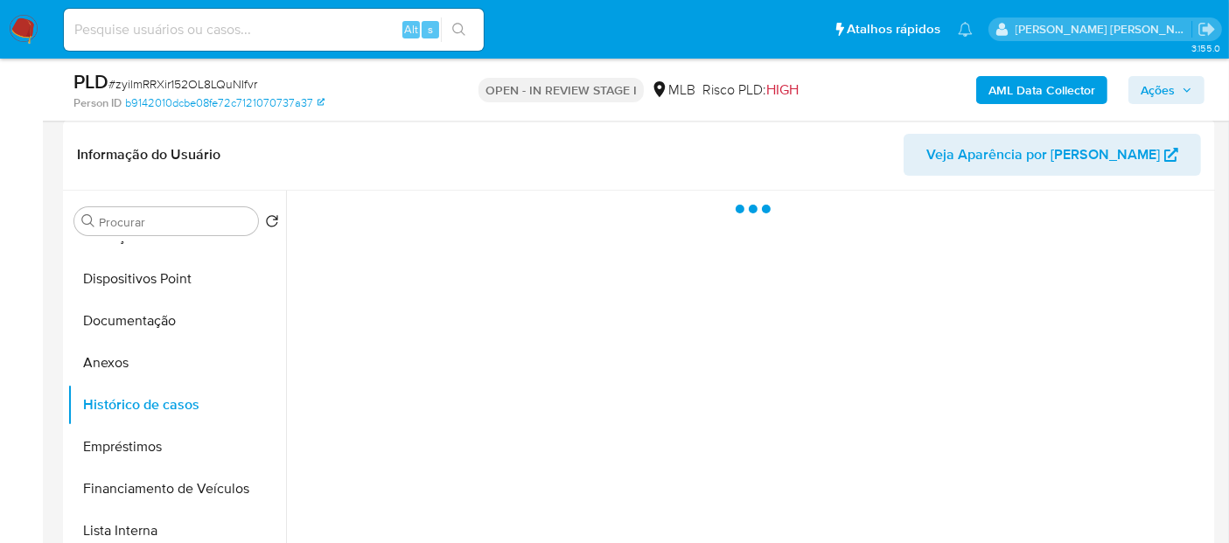
select select "10"
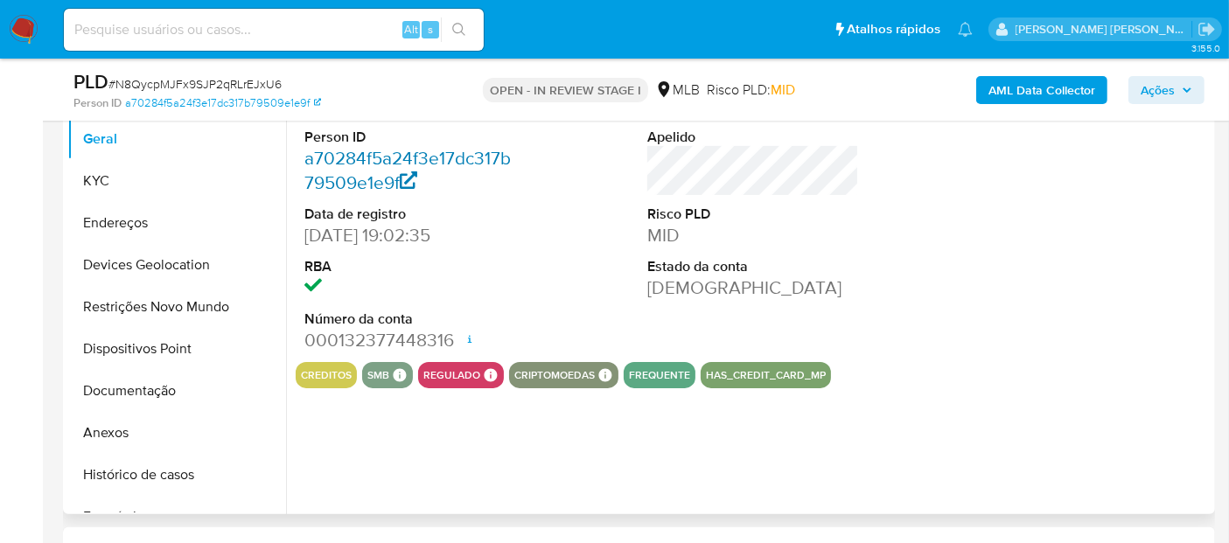
scroll to position [389, 0]
click at [147, 473] on button "Histórico de casos" at bounding box center [169, 474] width 205 height 42
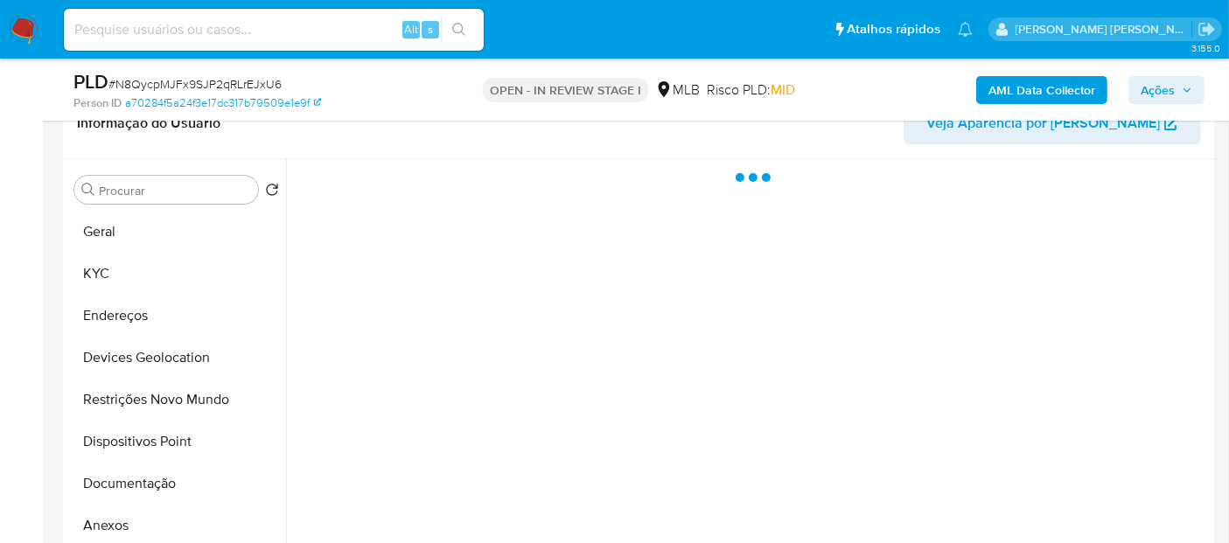
scroll to position [291, 0]
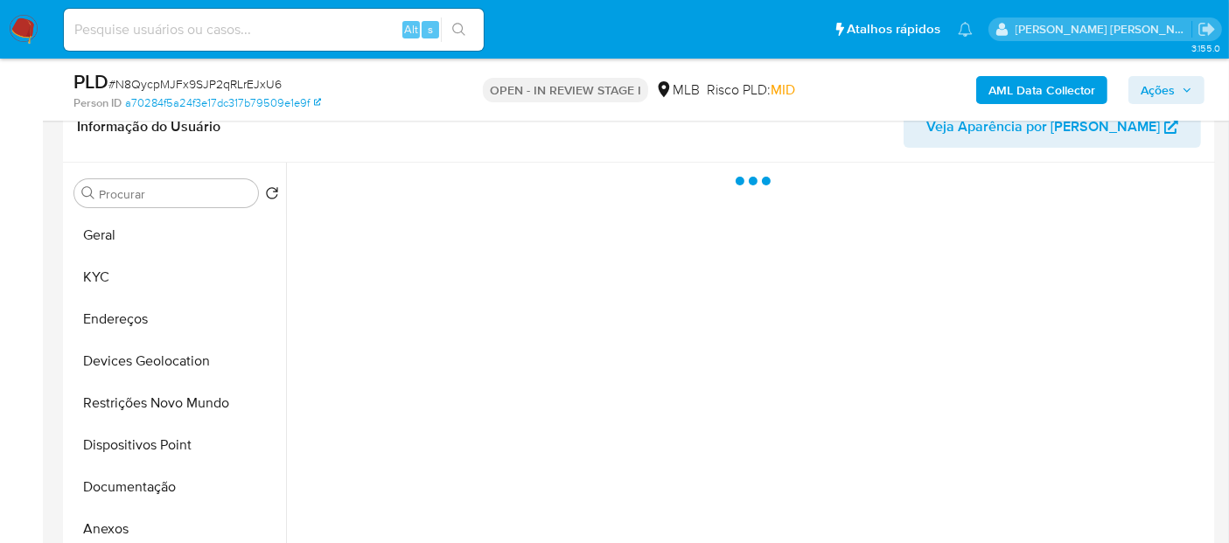
select select "10"
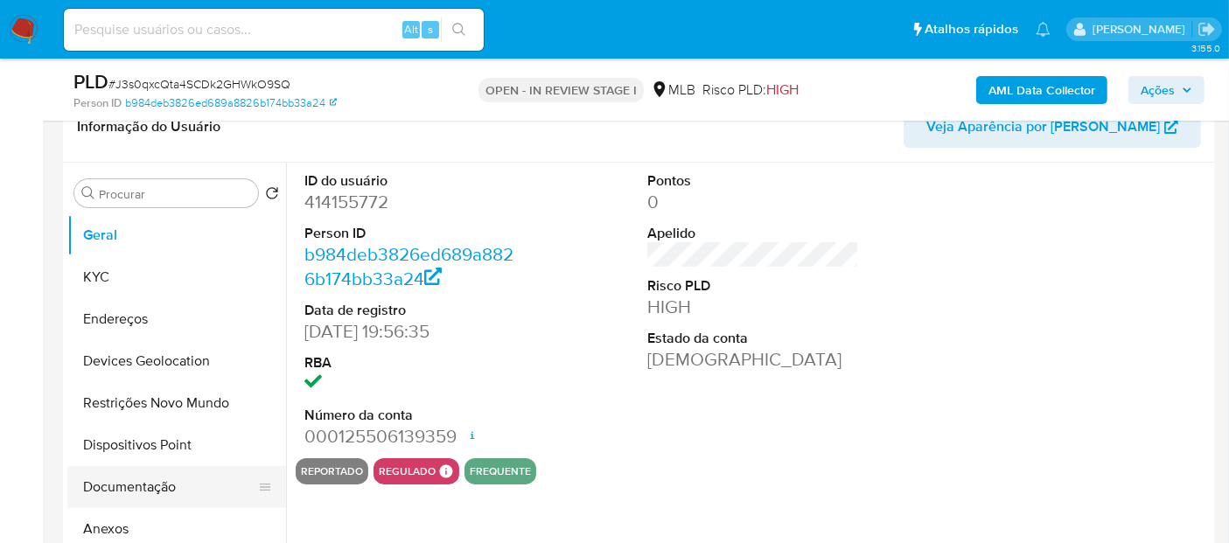
scroll to position [97, 0]
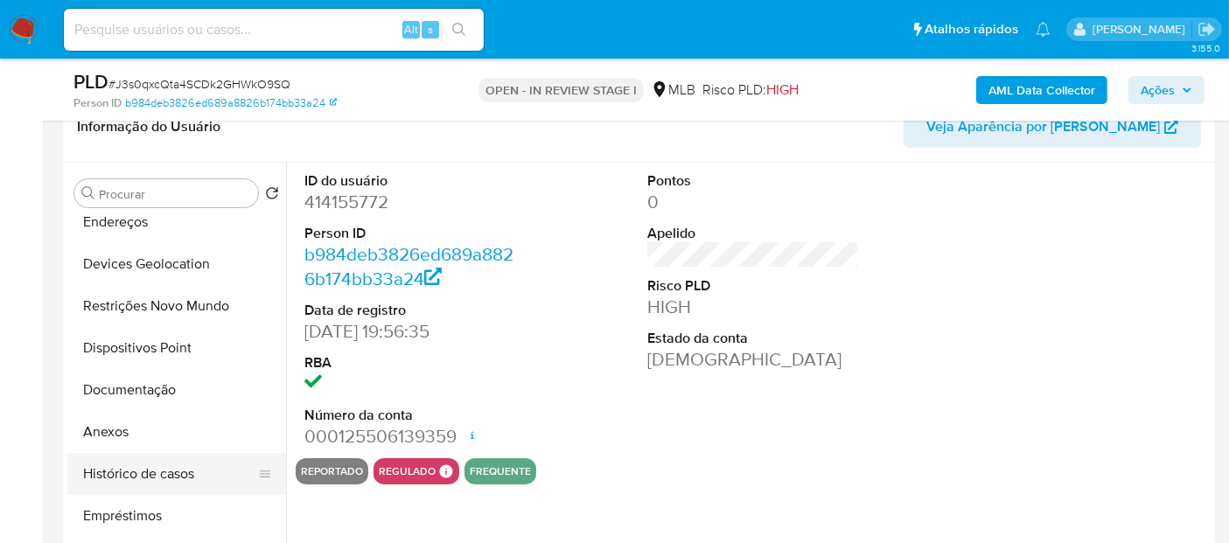
click at [162, 479] on button "Histórico de casos" at bounding box center [169, 474] width 205 height 42
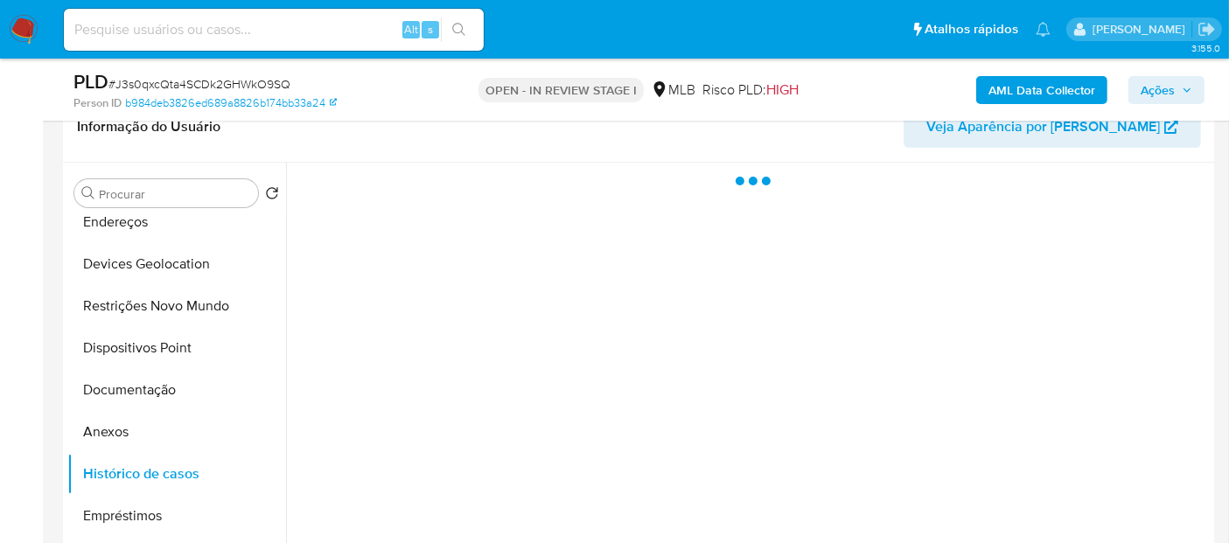
select select "10"
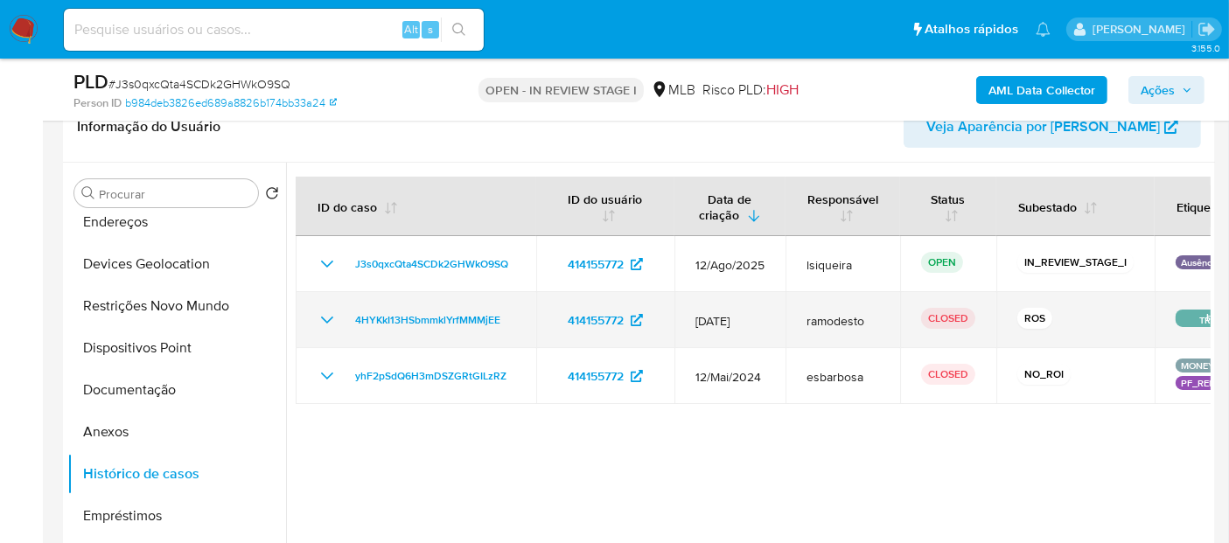
click at [327, 315] on icon "Mostrar/Ocultar" at bounding box center [327, 320] width 21 height 21
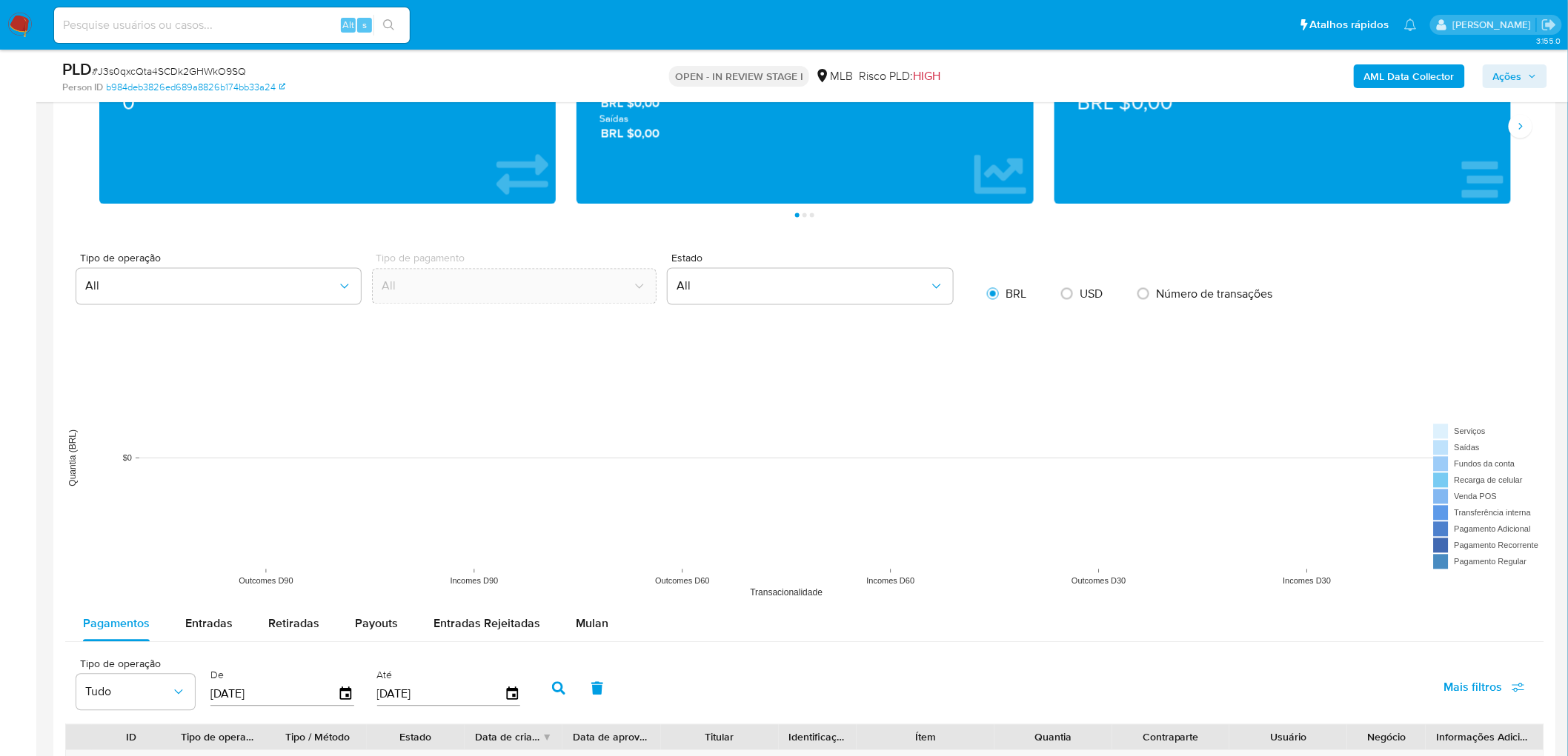
scroll to position [1152, 0]
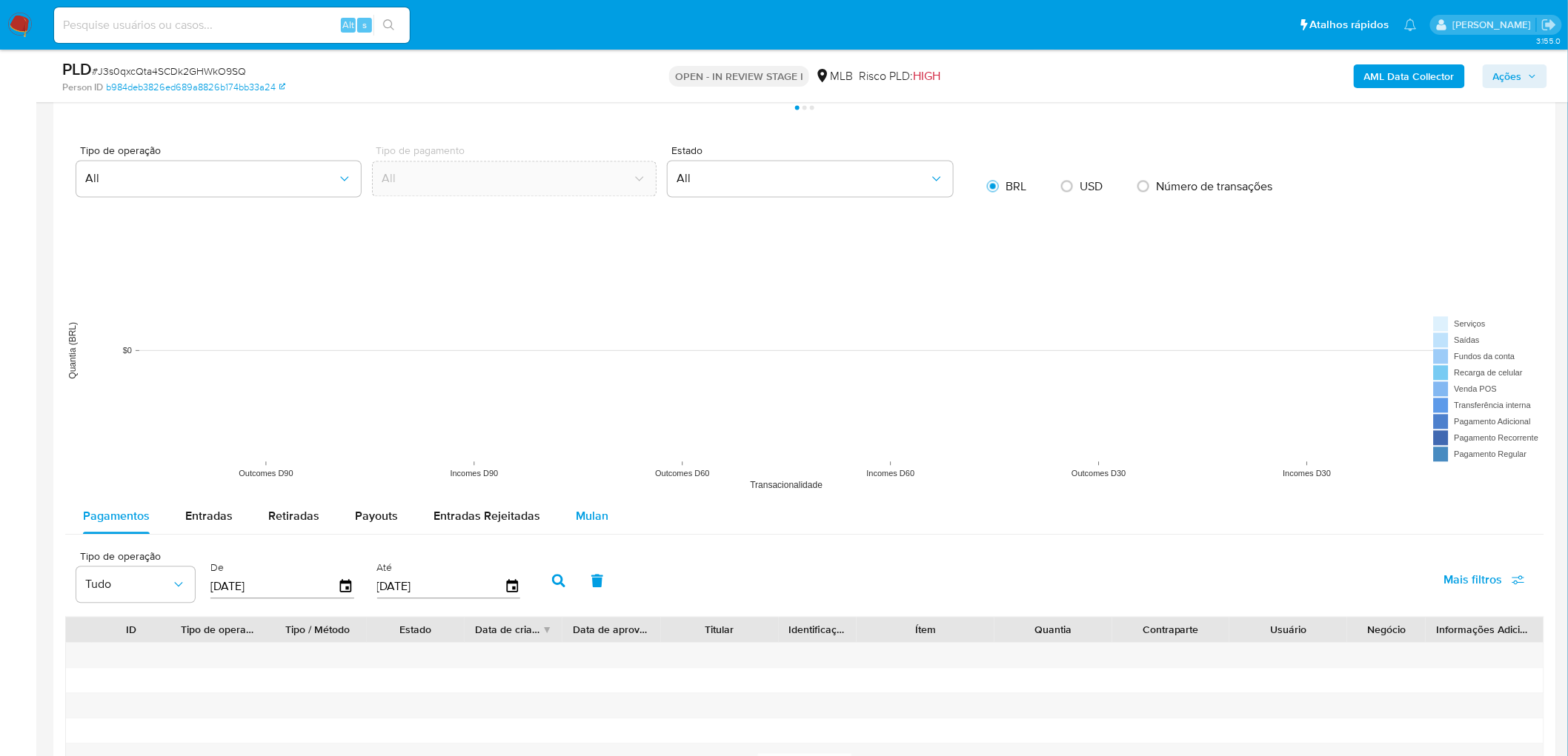
click at [576, 460] on span "Mulan" at bounding box center [592, 516] width 33 height 17
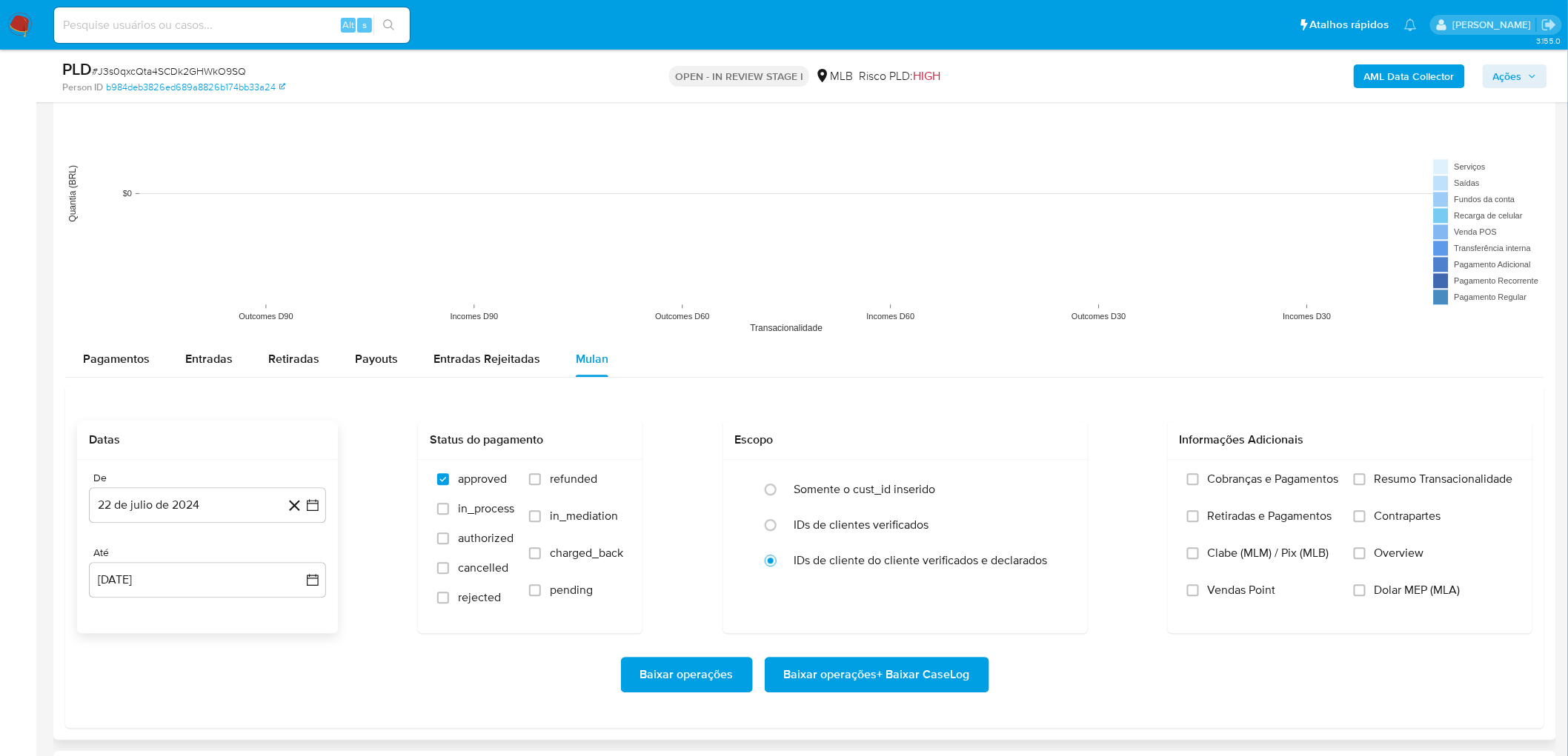
scroll to position [1316, 0]
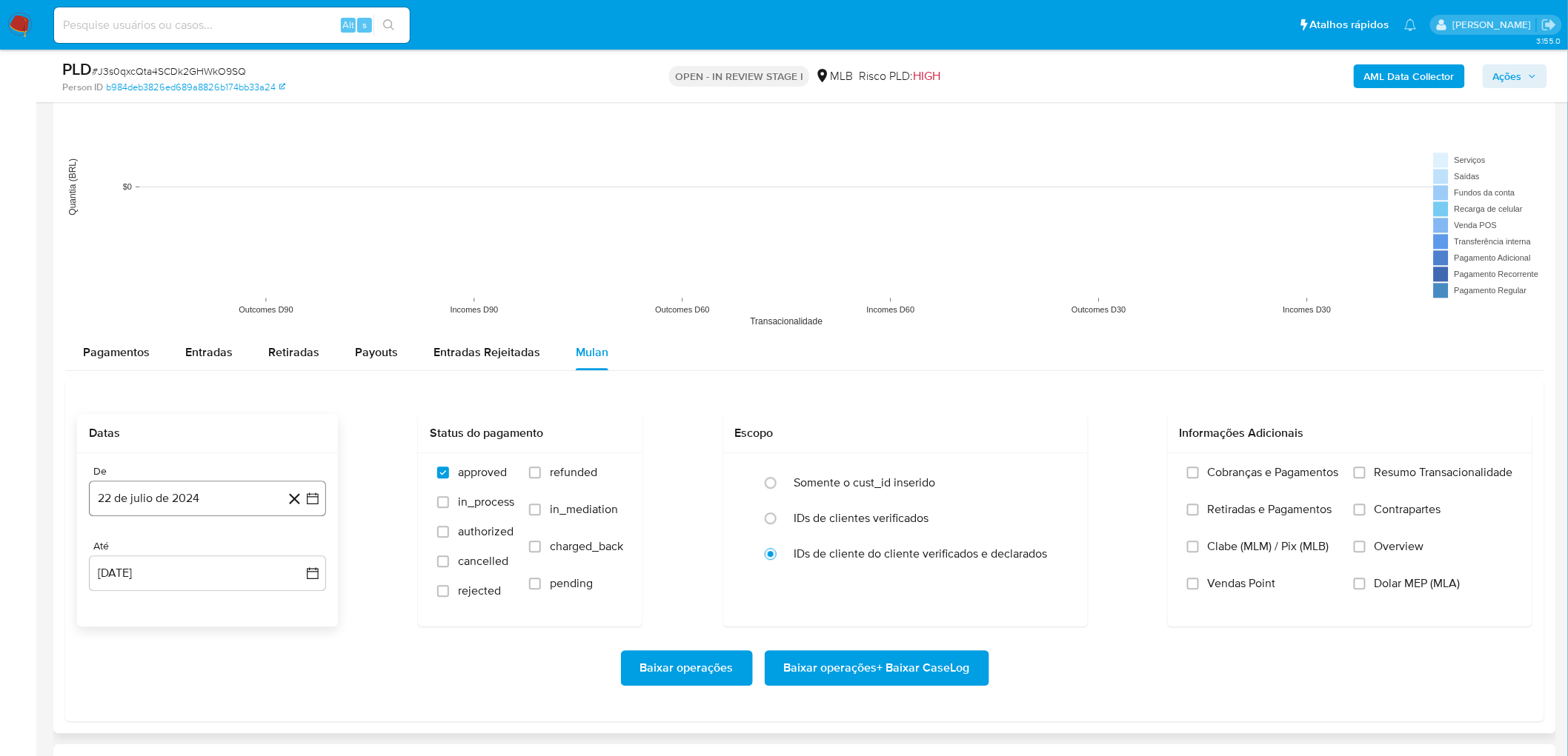
click at [152, 460] on button "22 de julio de 2024" at bounding box center [207, 499] width 237 height 36
click at [193, 276] on span "julio 2024" at bounding box center [201, 273] width 56 height 15
click at [296, 263] on icon "Año siguiente" at bounding box center [297, 256] width 18 height 18
click at [206, 308] on span "feb" at bounding box center [207, 311] width 18 height 12
click at [264, 341] on tbody "1 2 3 4 5 6 7 8 9 10 11 12 13 14 15 16 17 18 19 20 21 22 23 24 25 26 27 28" at bounding box center [207, 388] width 202 height 142
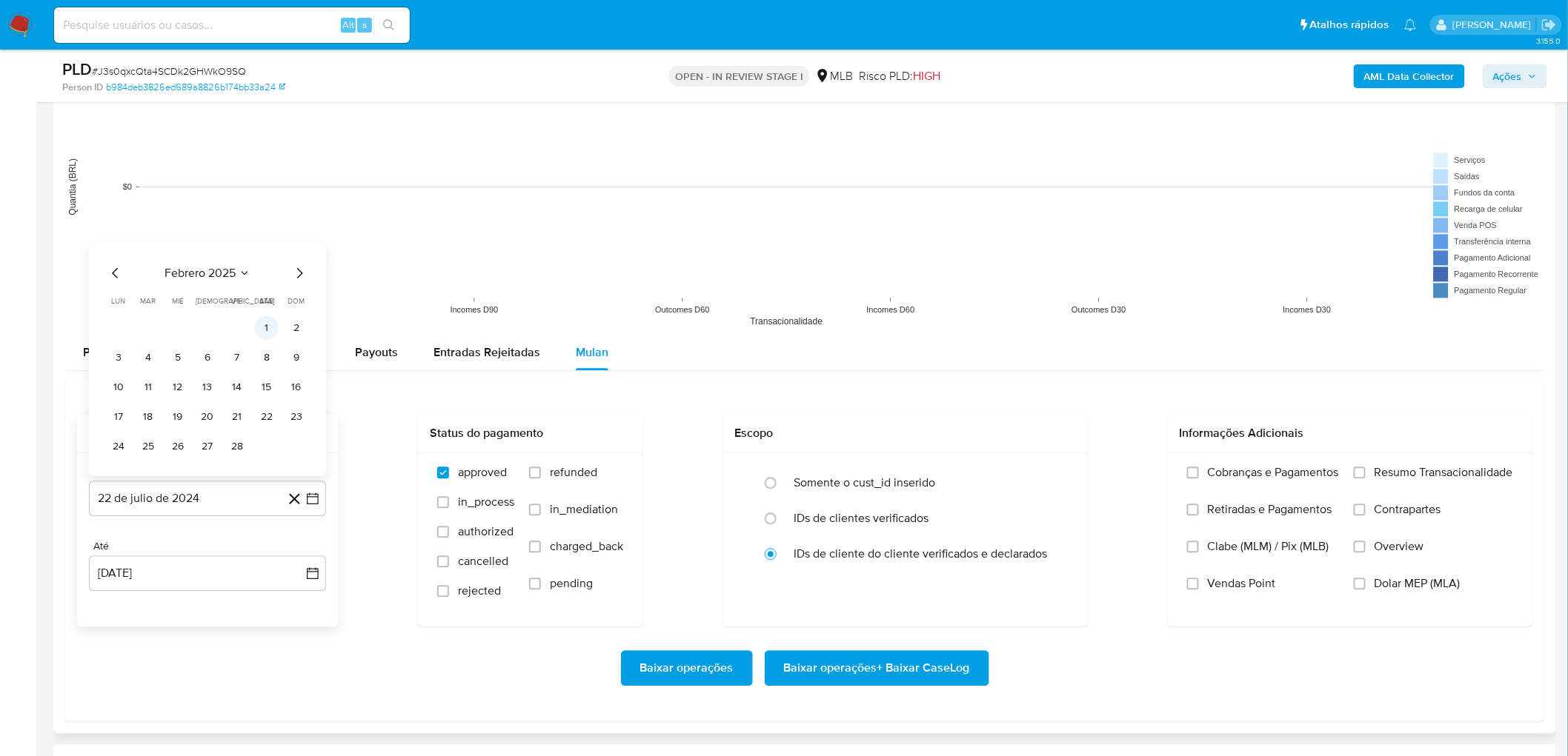
click at [268, 328] on button "1" at bounding box center [267, 328] width 24 height 24
click at [144, 460] on button "22 [PERSON_NAME] de 2025" at bounding box center [207, 573] width 237 height 36
click at [174, 460] on button "20" at bounding box center [178, 492] width 24 height 24
click at [1052, 460] on span "Resumo Transacionalidade" at bounding box center [1444, 473] width 139 height 15
click at [1052, 460] on input "Resumo Transacionalidade" at bounding box center [1360, 472] width 12 height 12
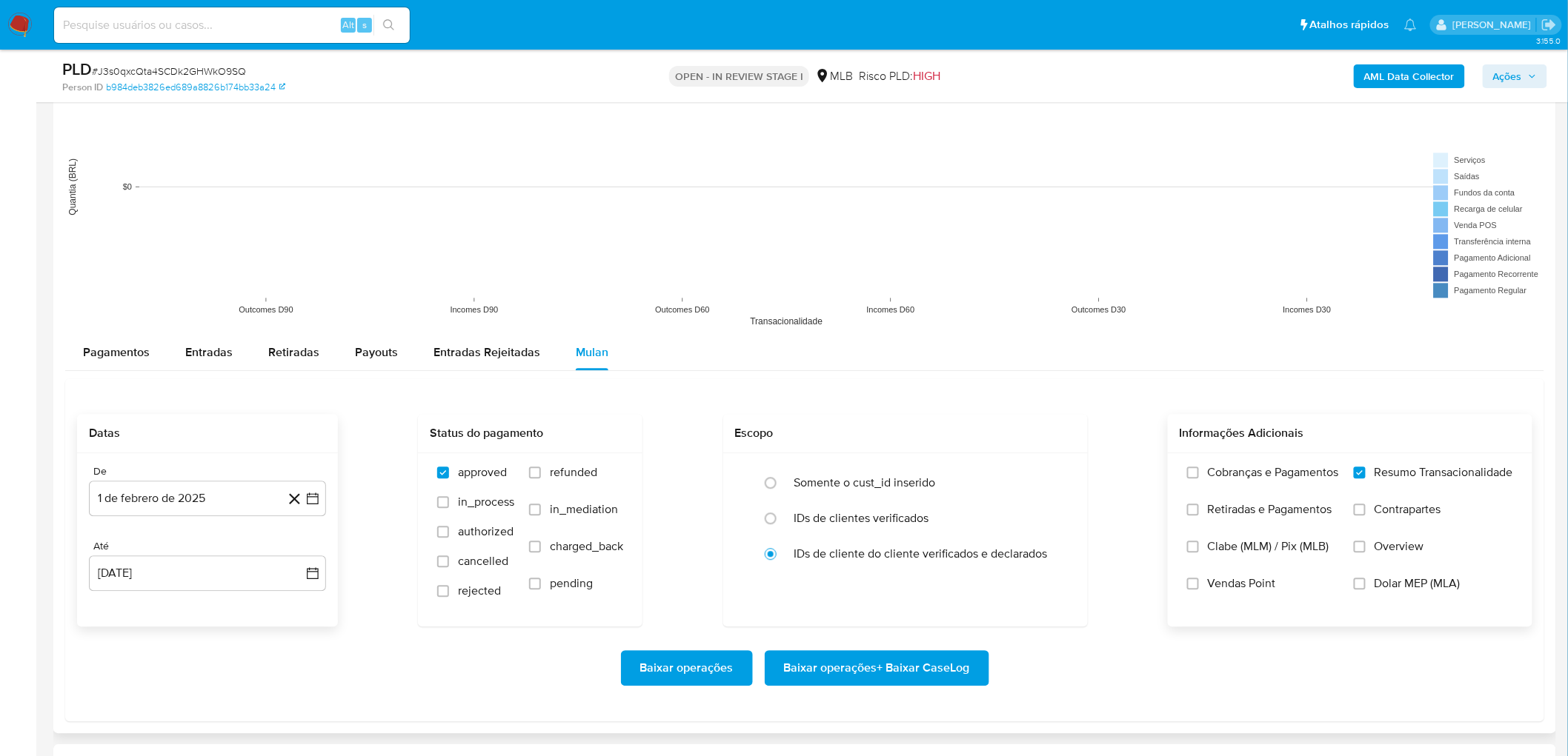
click at [1052, 460] on span "Vendas Point" at bounding box center [1241, 584] width 69 height 15
click at [1052, 460] on input "Vendas Point" at bounding box center [1193, 584] width 12 height 12
click at [914, 460] on span "Baixar operações + Baixar CaseLog" at bounding box center [877, 668] width 186 height 33
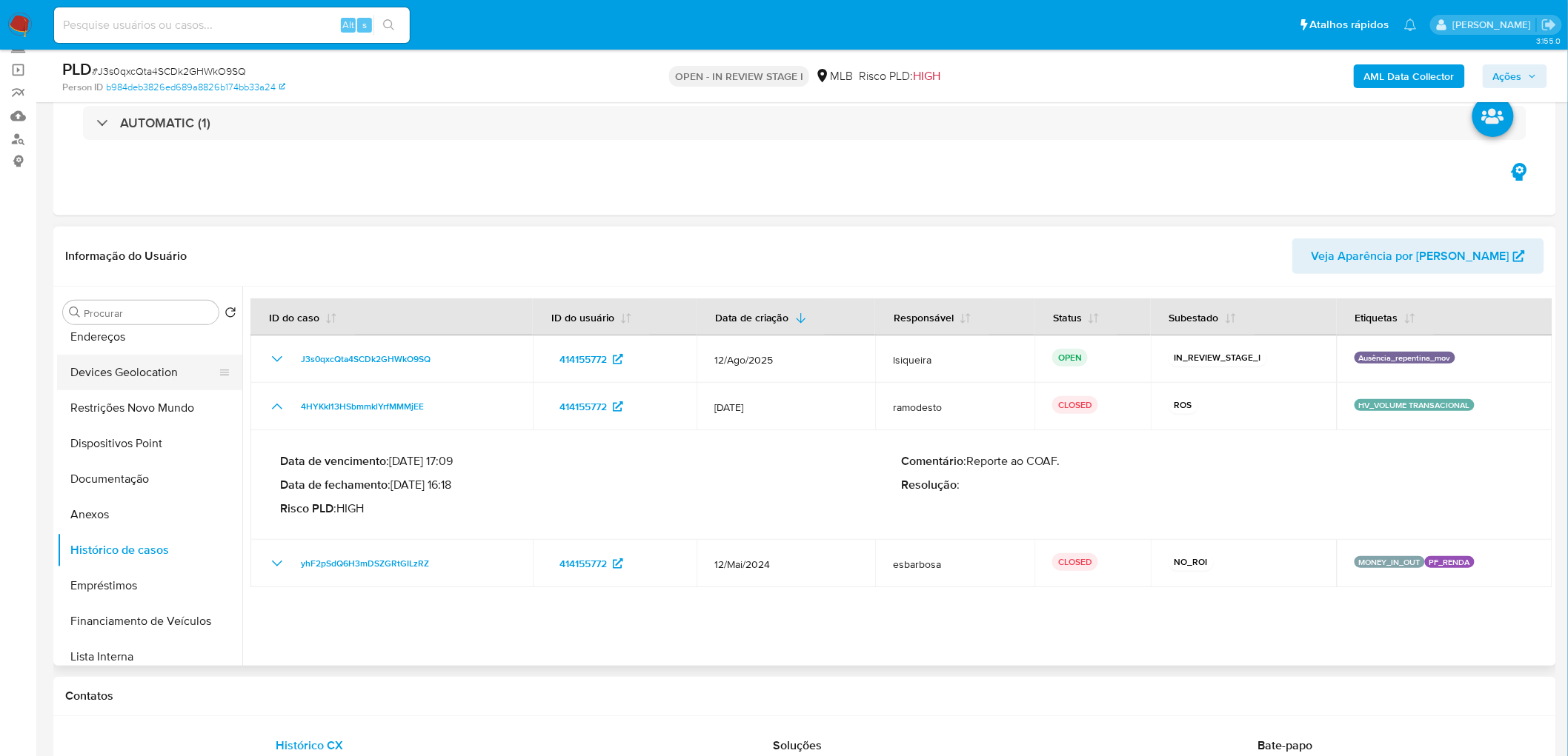
scroll to position [0, 0]
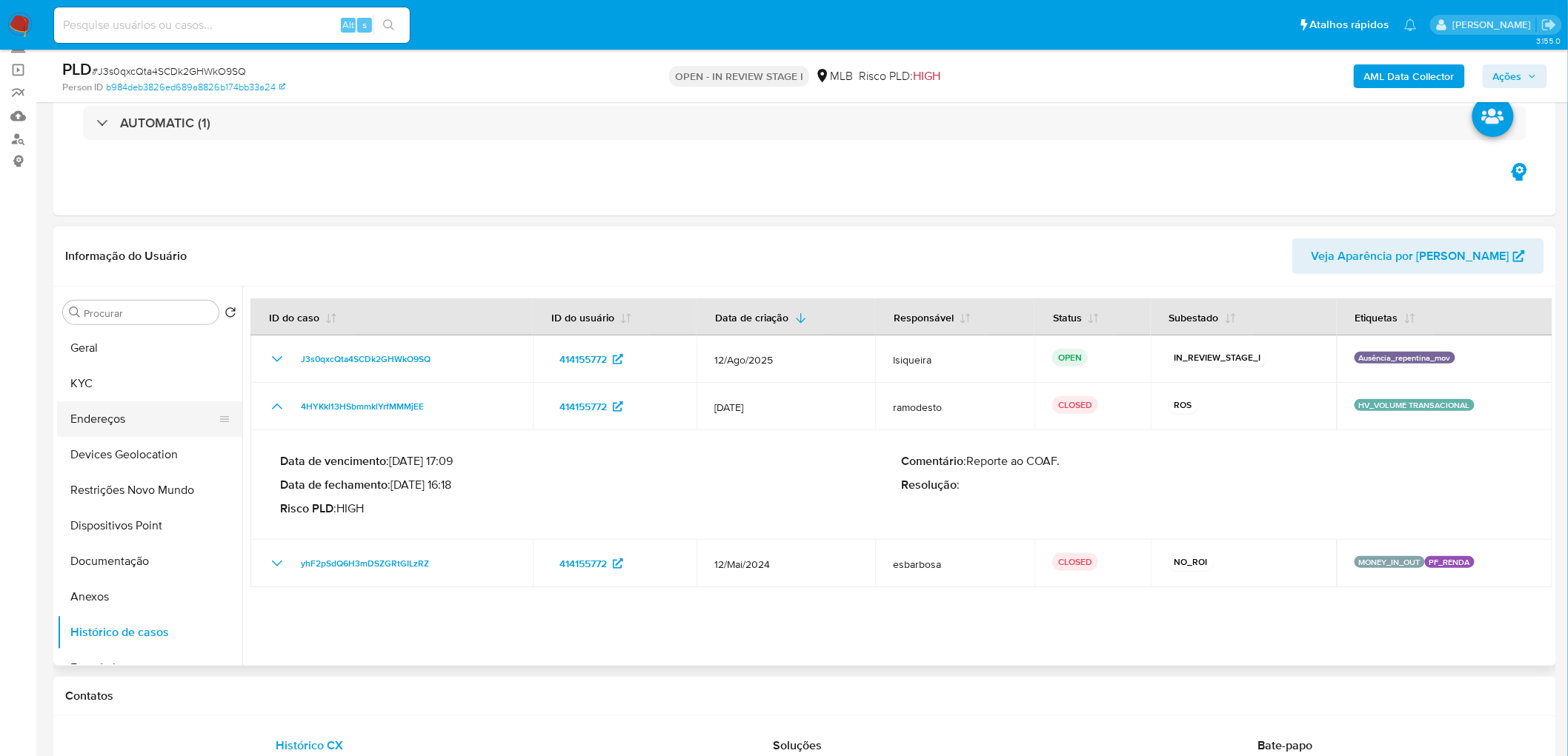
drag, startPoint x: 130, startPoint y: 382, endPoint x: 224, endPoint y: 436, distance: 108.4
click at [129, 382] on button "KYC" at bounding box center [149, 384] width 185 height 36
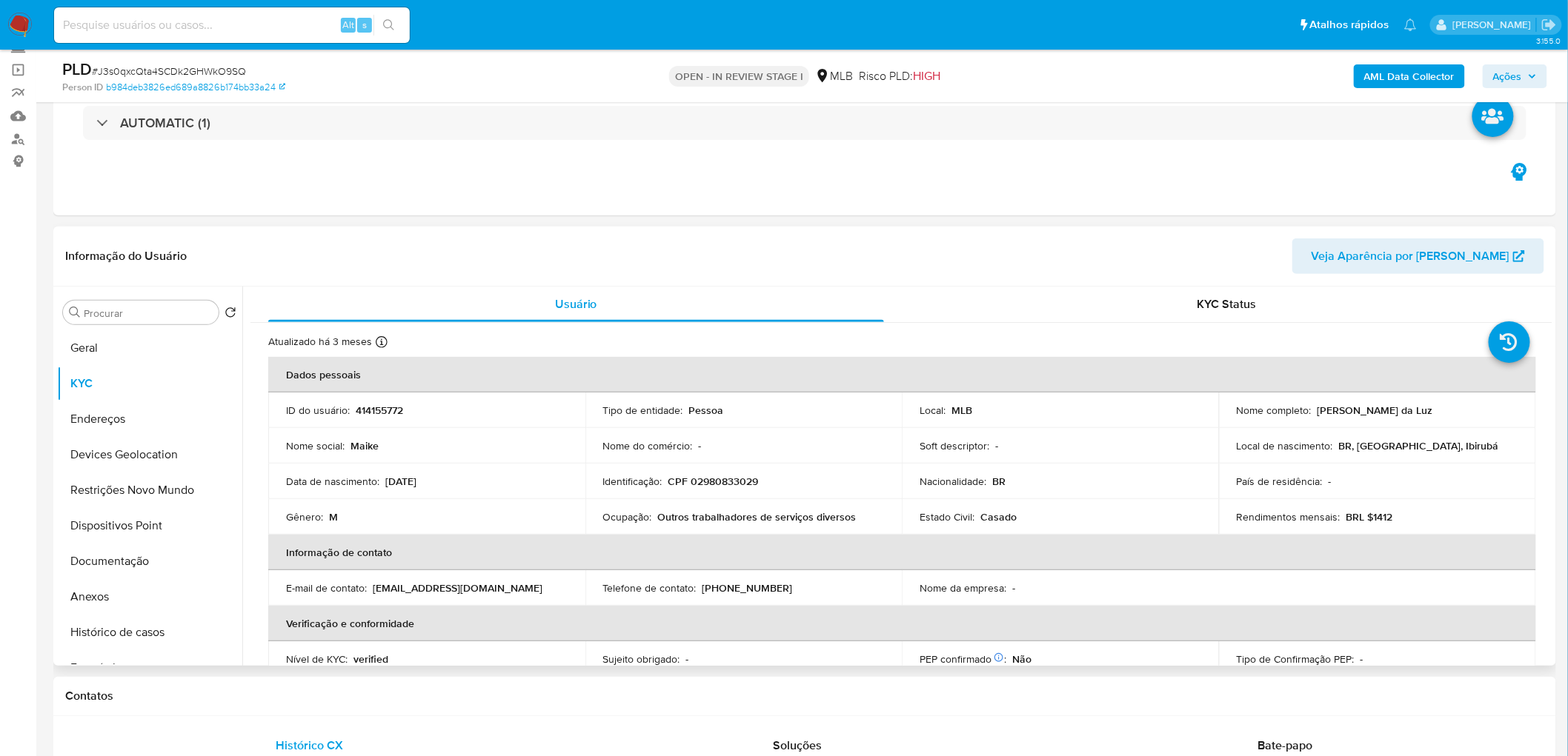
drag, startPoint x: 1380, startPoint y: 424, endPoint x: 1366, endPoint y: 422, distance: 14.1
click at [1052, 422] on td "Nome completo : Maike Marques da Luz" at bounding box center [1377, 411] width 317 height 36
drag, startPoint x: 1435, startPoint y: 411, endPoint x: 1309, endPoint y: 406, distance: 126.1
click at [1052, 406] on div "Nome completo : Maike Marques da Luz" at bounding box center [1377, 411] width 282 height 14
copy div "Maike Marques da Luz"
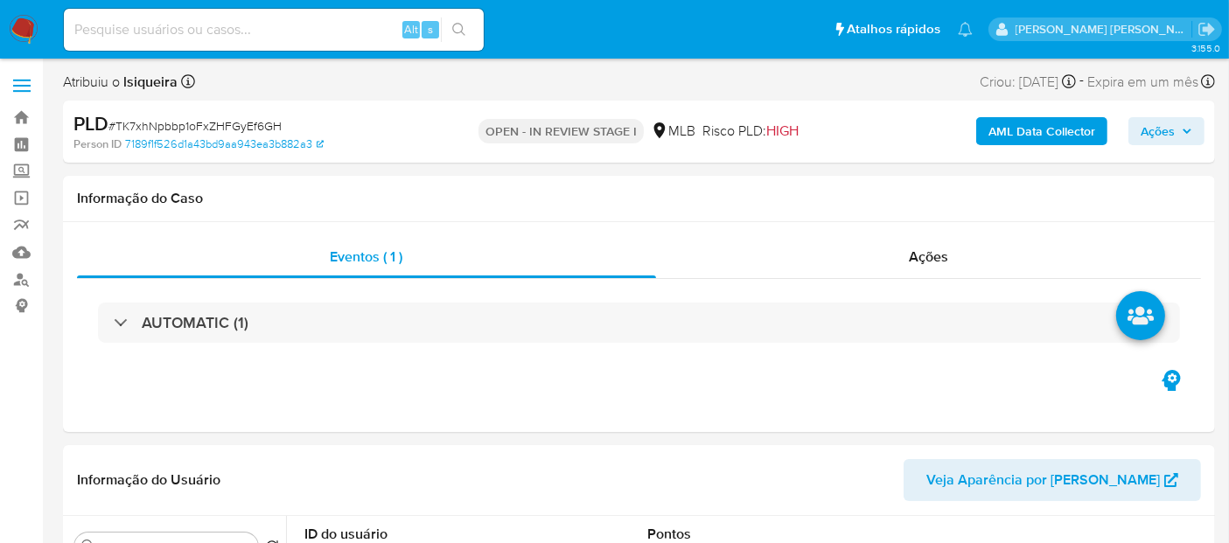
select select "10"
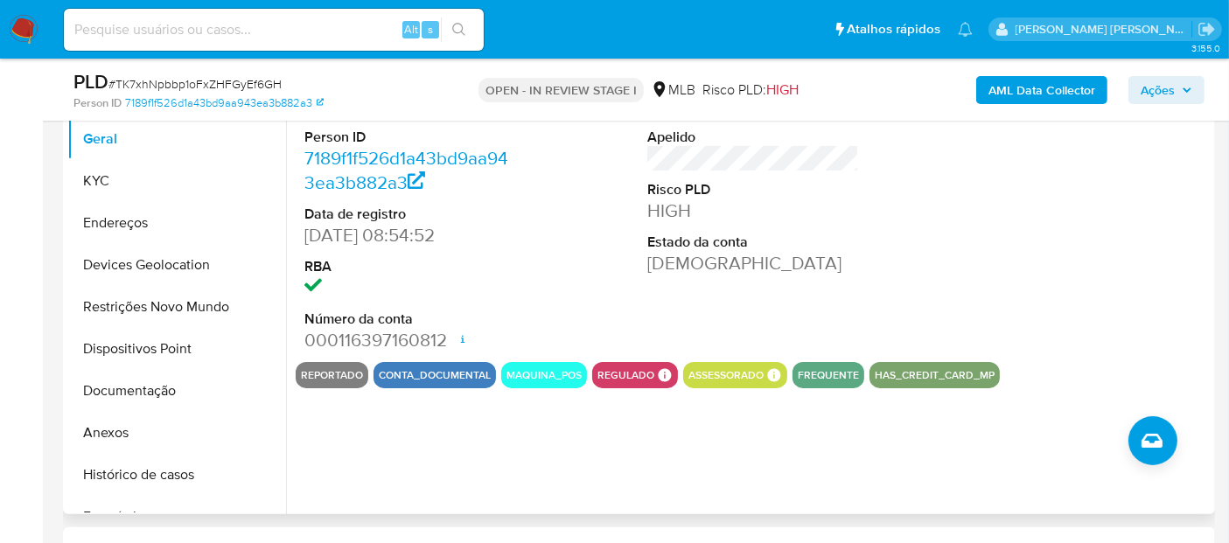
scroll to position [389, 0]
click at [151, 476] on button "Histórico de casos" at bounding box center [169, 474] width 205 height 42
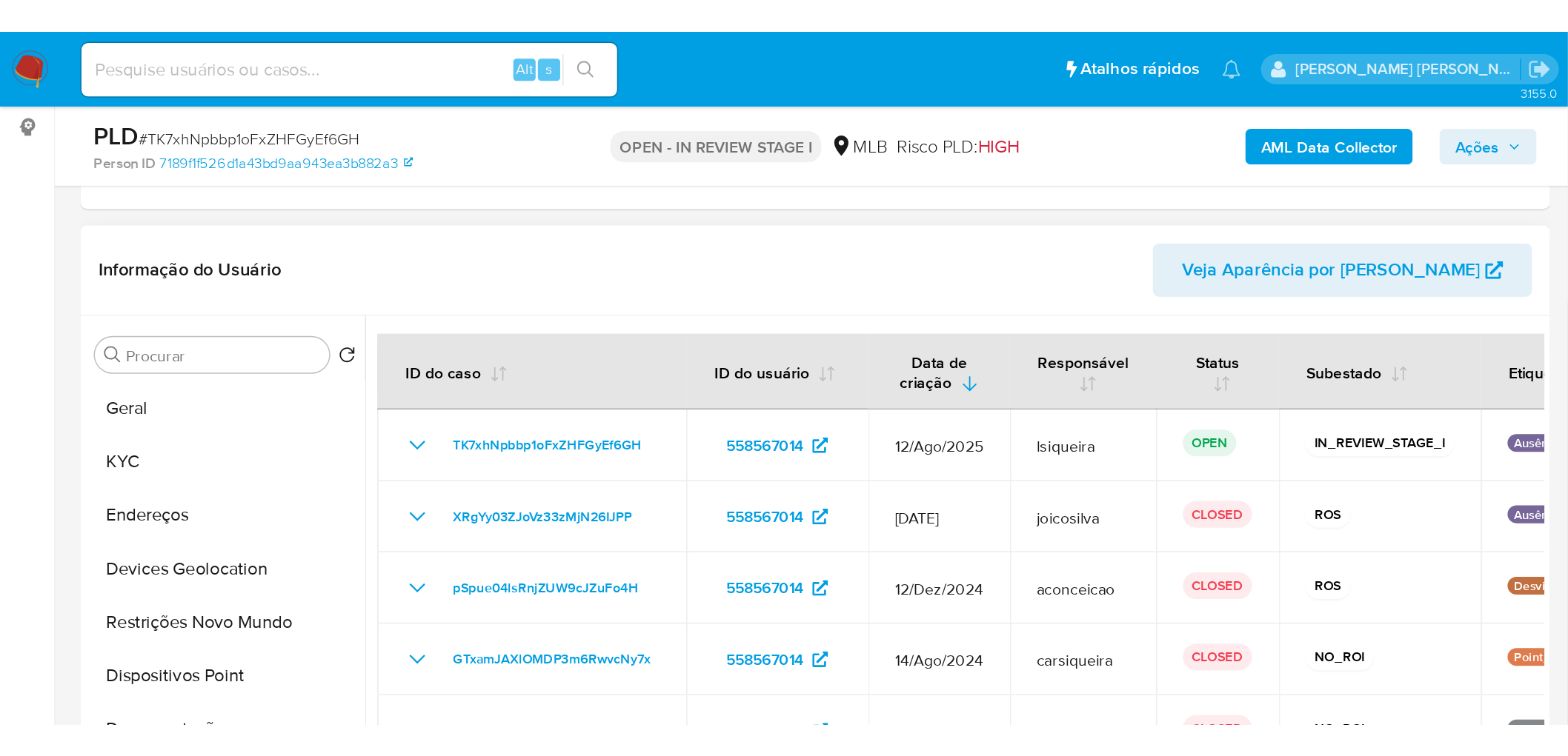
scroll to position [246, 0]
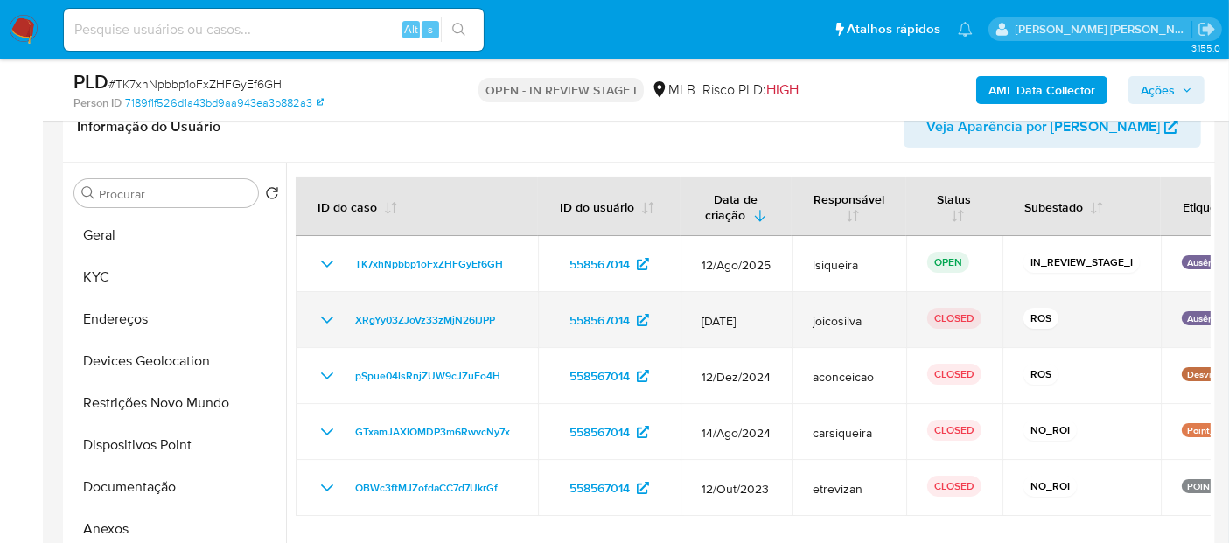
click at [317, 321] on icon "Mostrar/Ocultar" at bounding box center [327, 320] width 21 height 21
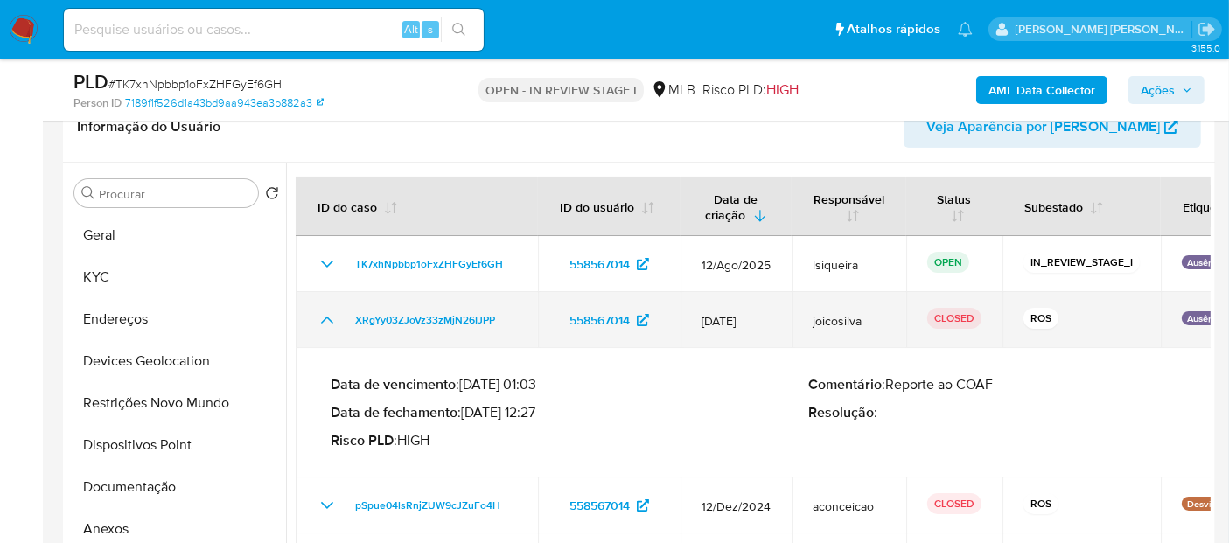
click at [317, 321] on icon "Mostrar/Ocultar" at bounding box center [327, 320] width 21 height 21
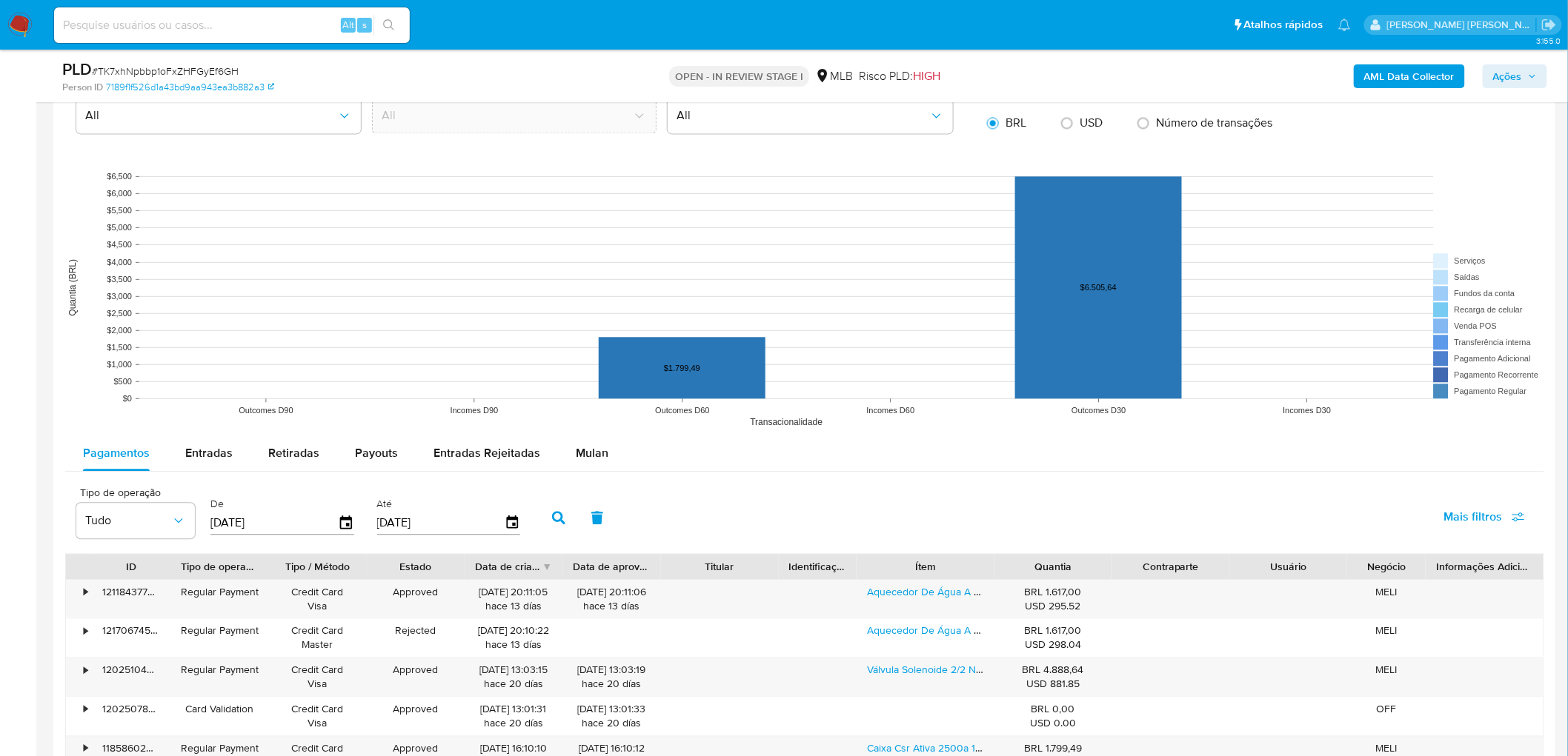
click at [576, 413] on span "Mulan" at bounding box center [592, 453] width 33 height 17
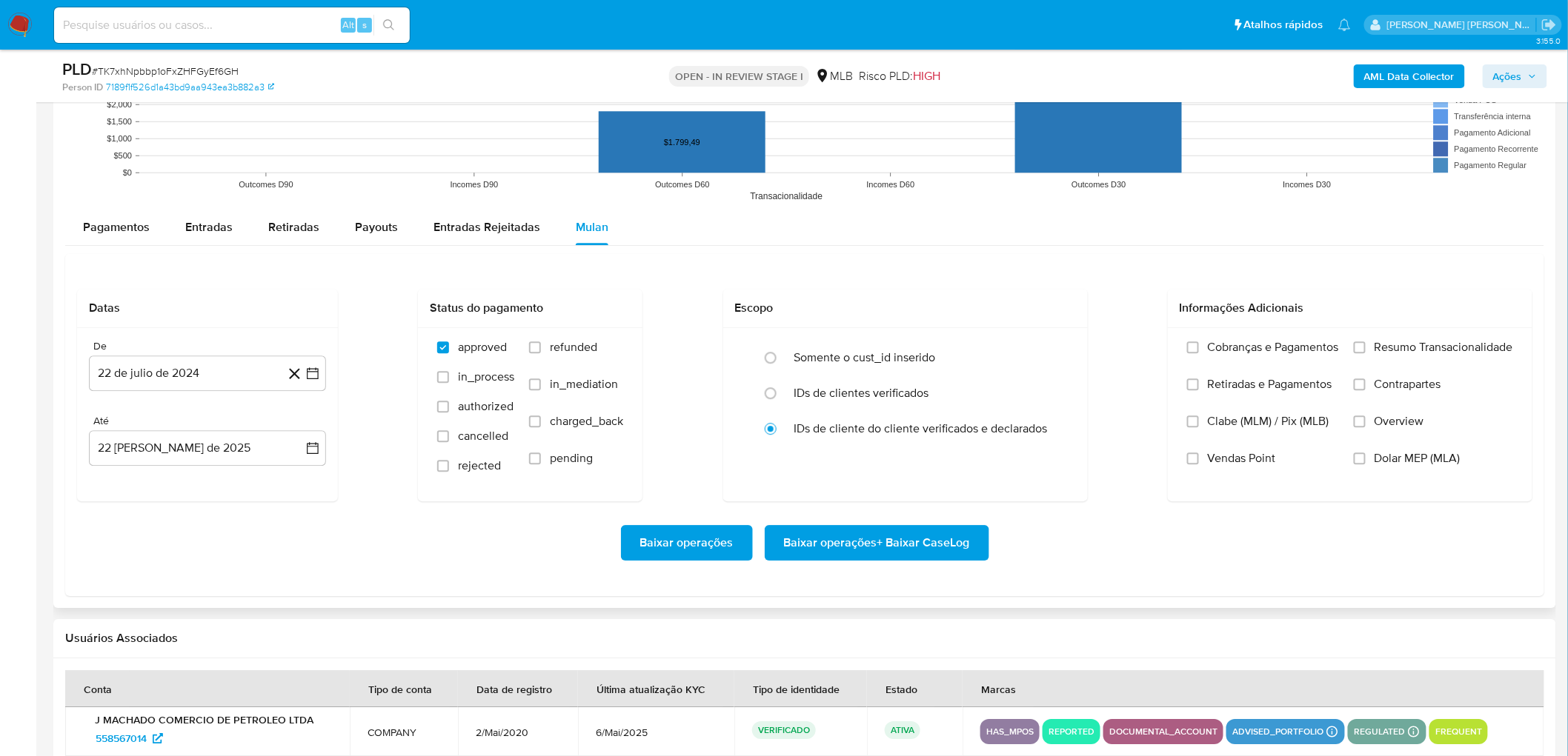
scroll to position [1564, 0]
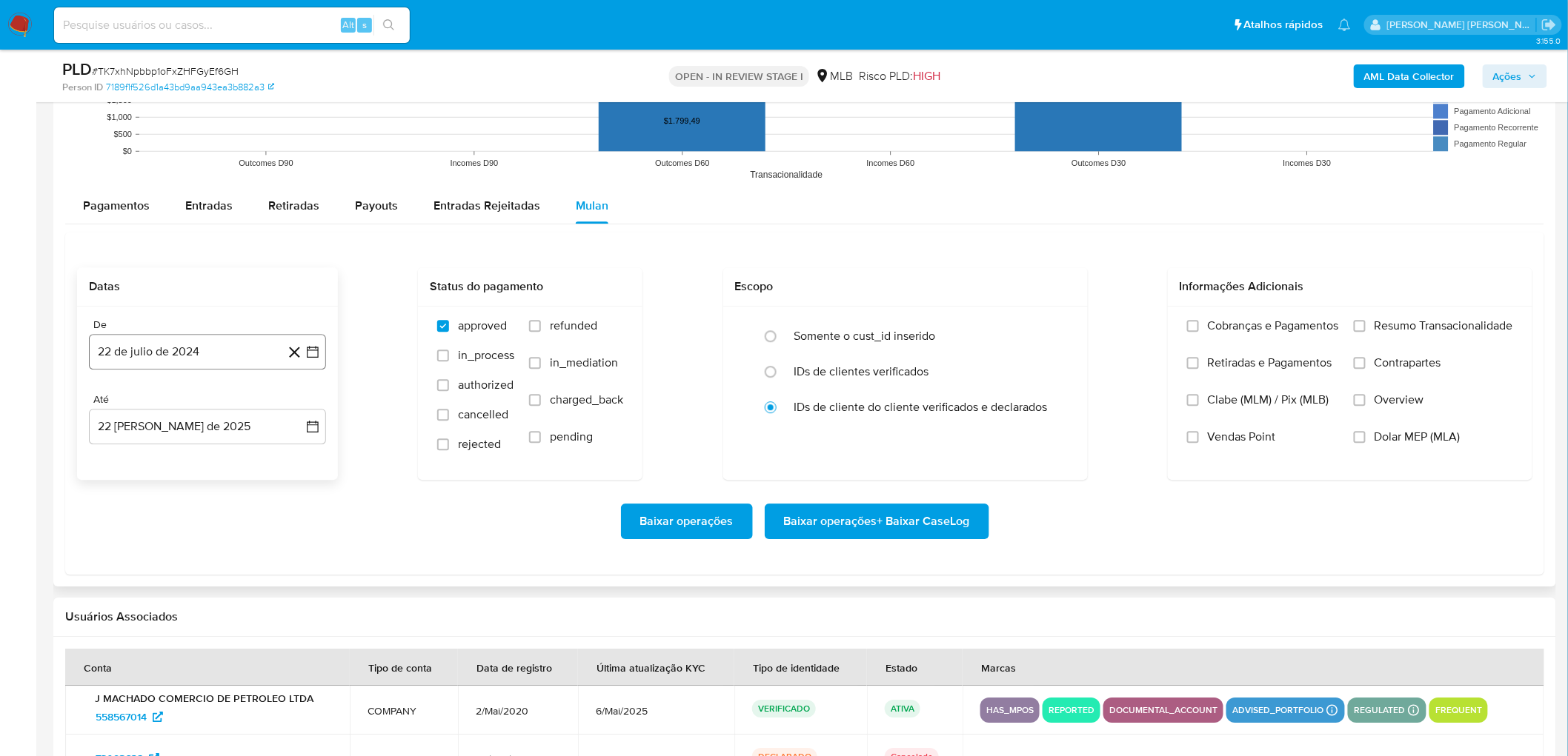
click at [180, 335] on button "22 de julio de 2024" at bounding box center [207, 352] width 237 height 36
click at [223, 404] on span "julio 2024" at bounding box center [201, 406] width 56 height 15
click at [290, 406] on icon "Año siguiente" at bounding box center [296, 405] width 18 height 18
click at [204, 413] on span "feb" at bounding box center [206, 460] width 18 height 12
click at [264, 413] on button "1" at bounding box center [267, 460] width 24 height 24
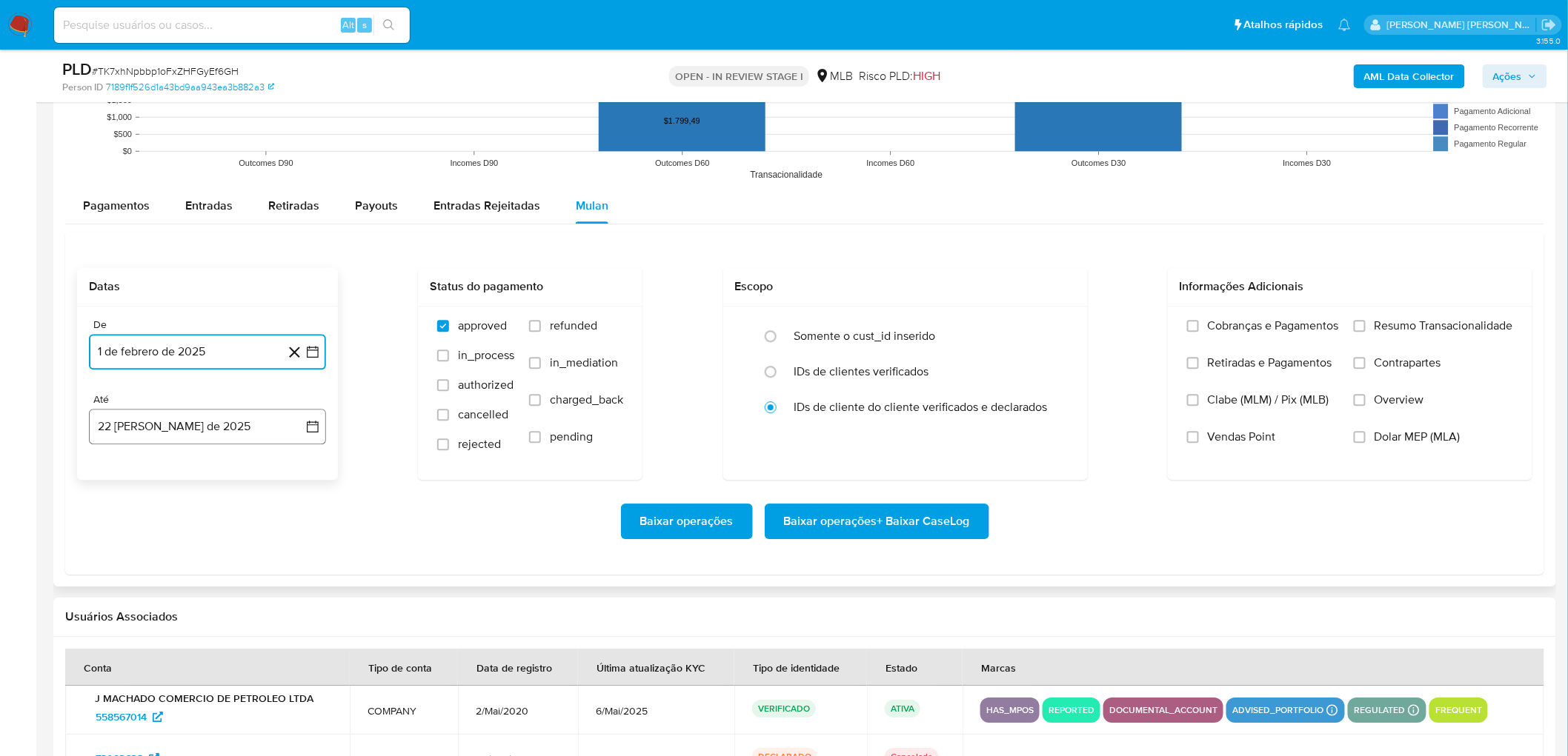
click at [174, 413] on button "22 [PERSON_NAME] de 2025" at bounding box center [207, 427] width 237 height 36
click at [178, 413] on button "20" at bounding box center [178, 624] width 24 height 24
click at [947, 326] on span "Resumo Transacionalidade" at bounding box center [1444, 326] width 139 height 15
click at [947, 326] on input "Resumo Transacionalidade" at bounding box center [1360, 326] width 12 height 12
click at [947, 413] on label "Vendas Point" at bounding box center [1262, 449] width 152 height 37
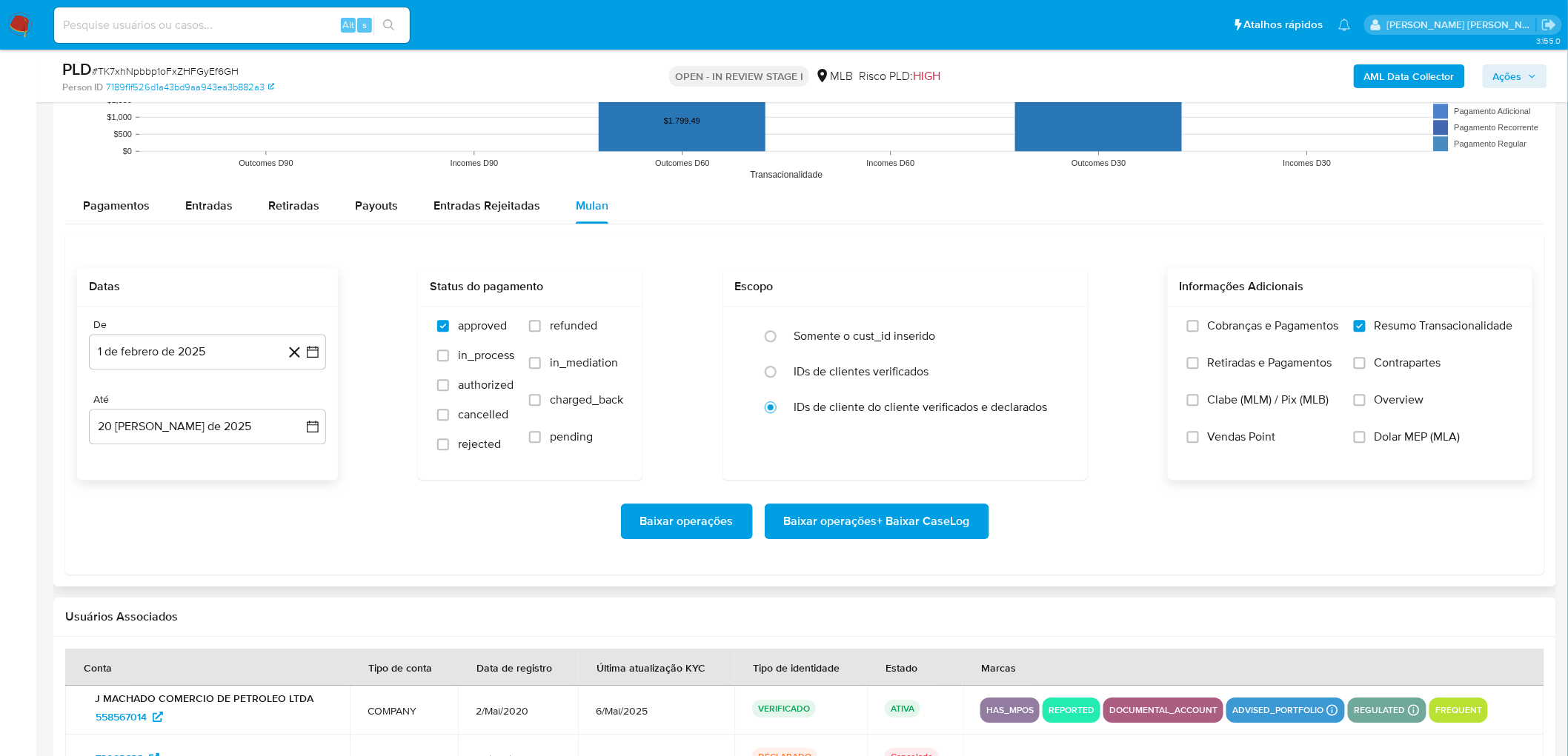
click at [947, 413] on input "Vendas Point" at bounding box center [1193, 437] width 12 height 12
click at [904, 413] on span "Baixar operações + Baixar CaseLog" at bounding box center [877, 521] width 186 height 33
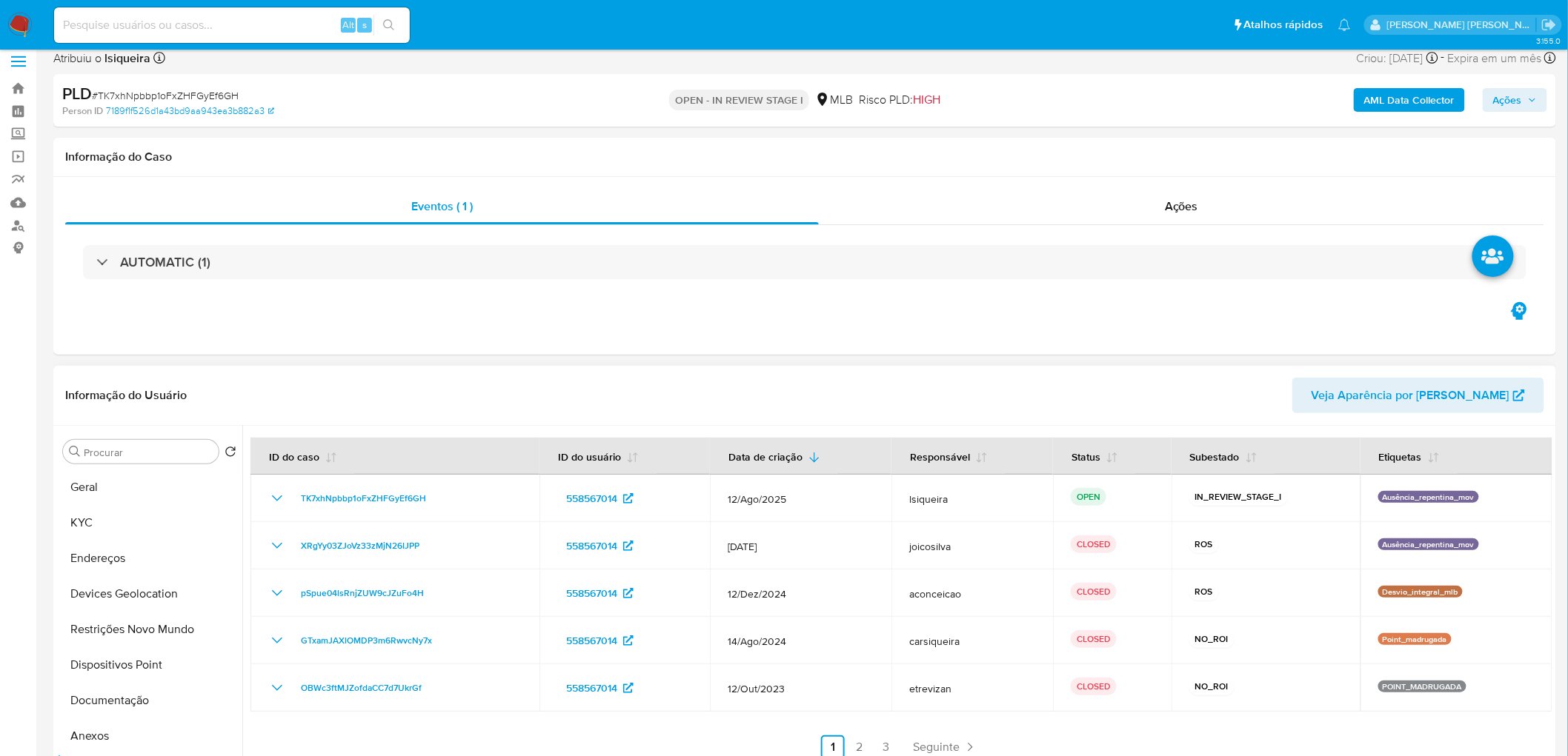
scroll to position [0, 0]
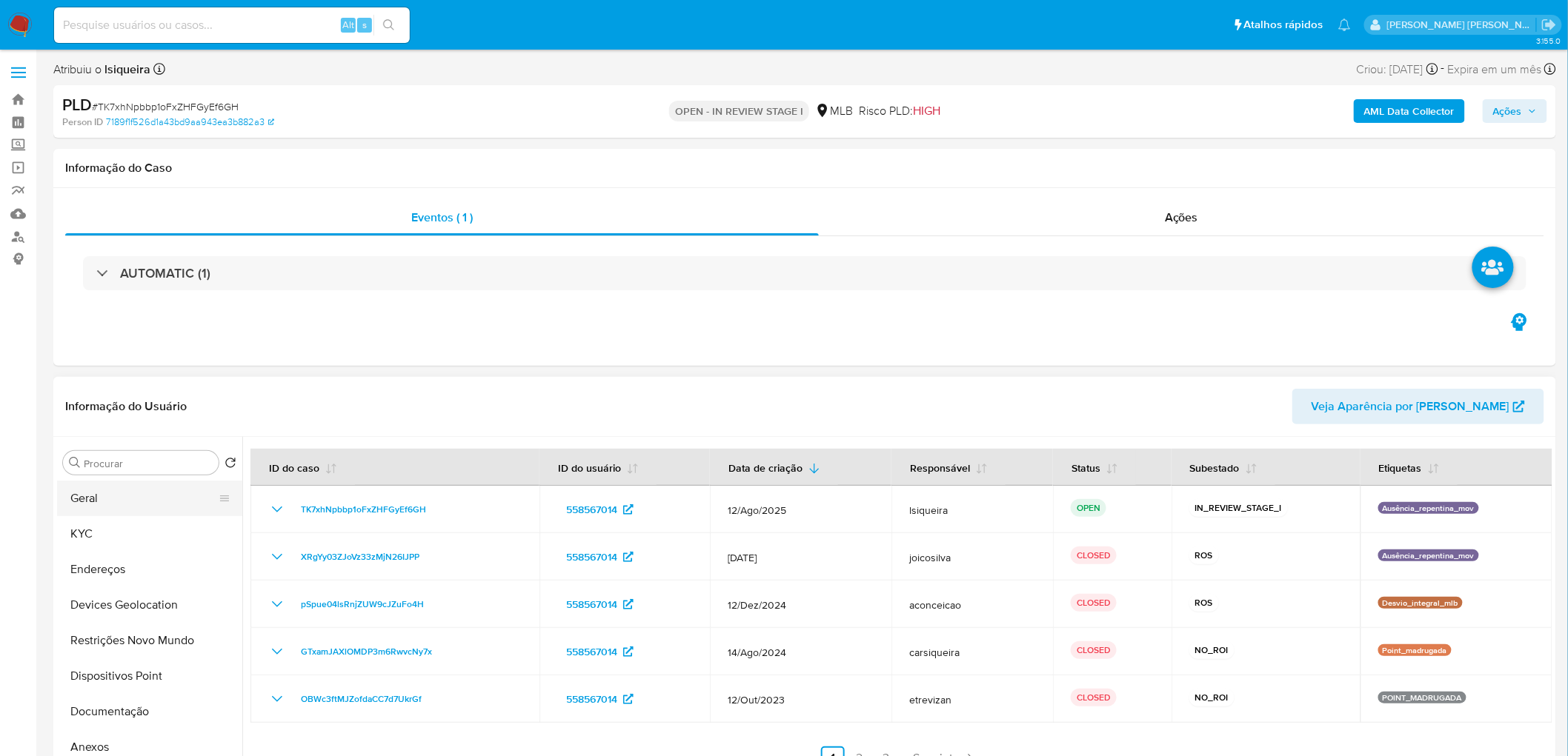
click at [114, 413] on button "Geral" at bounding box center [143, 499] width 174 height 36
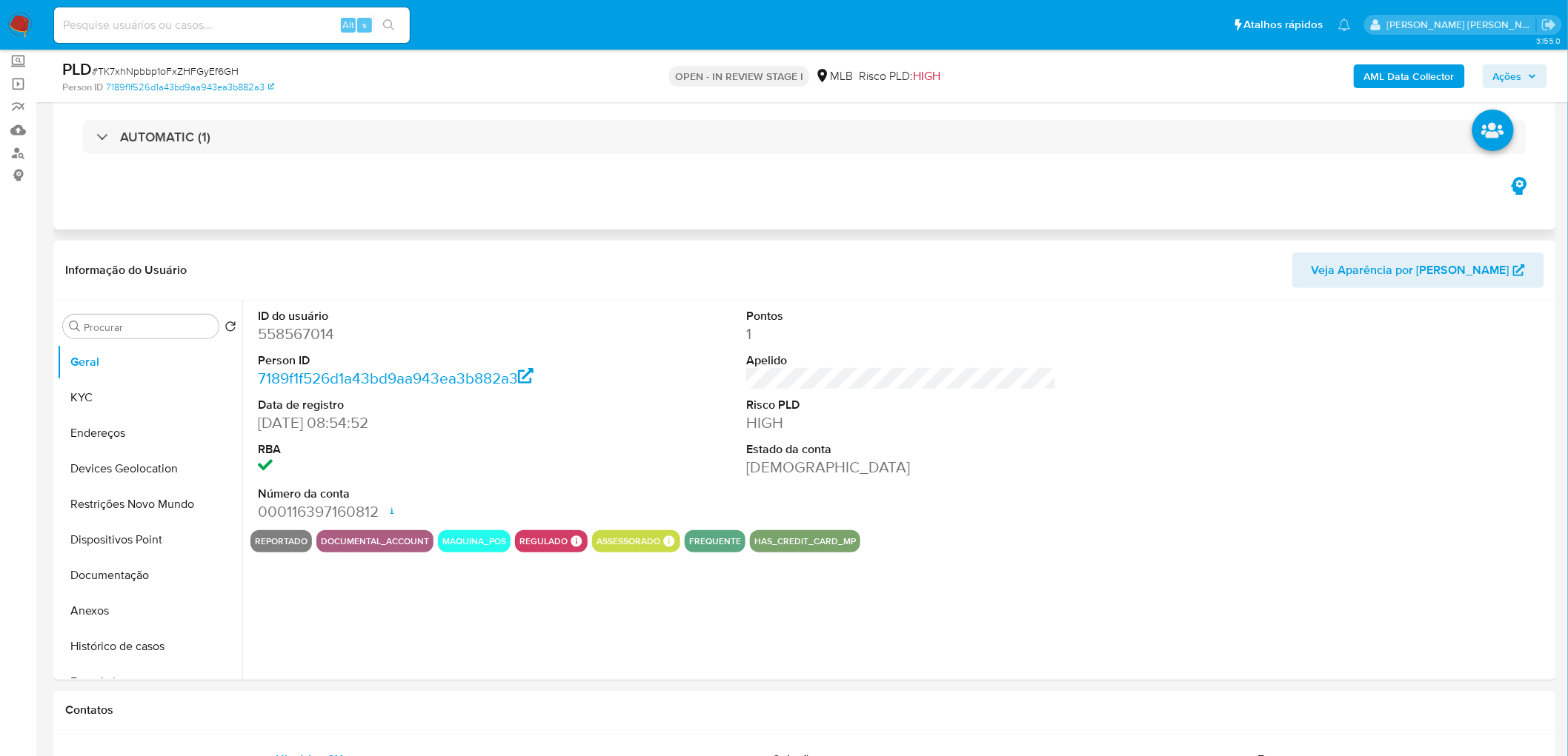
scroll to position [164, 0]
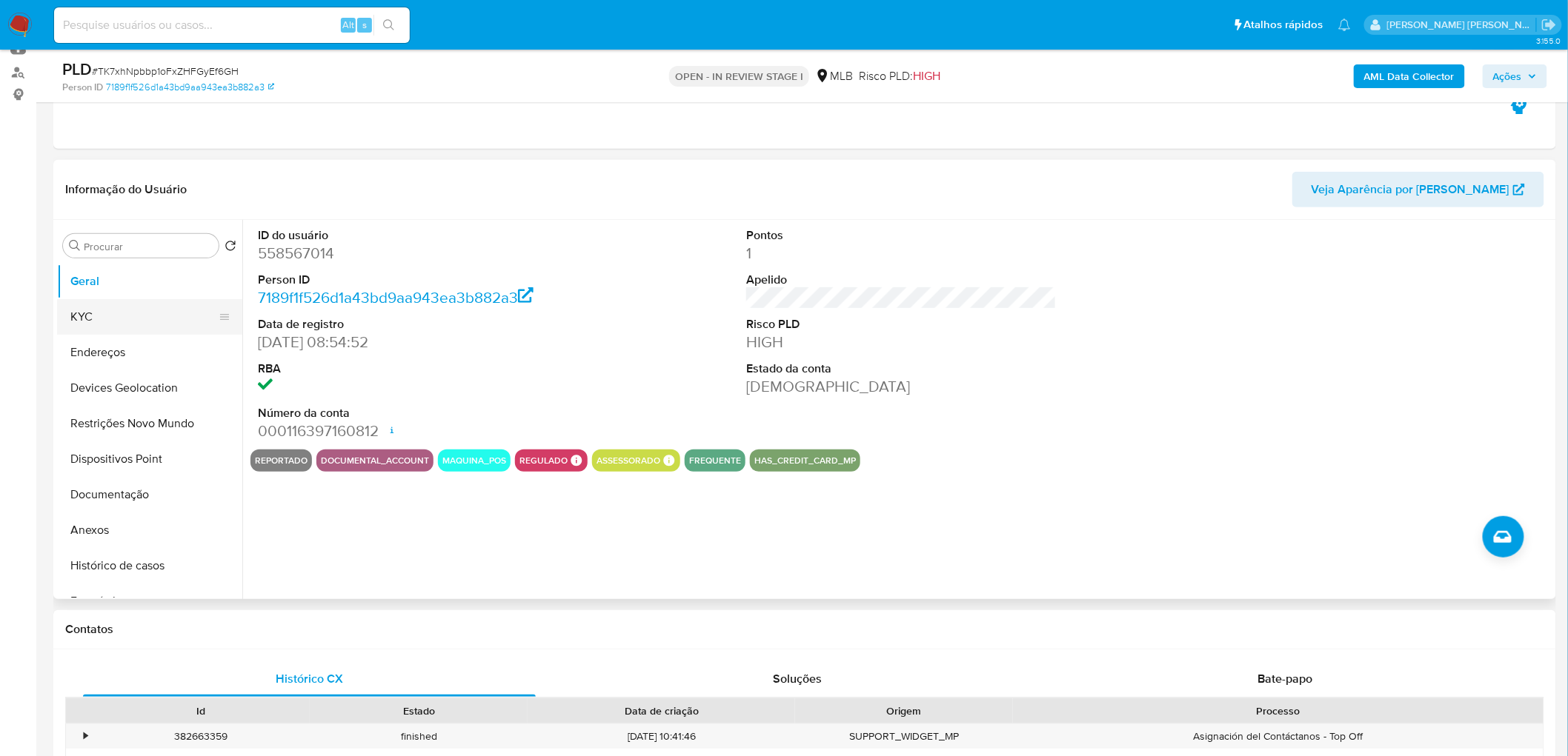
click at [157, 327] on button "KYC" at bounding box center [143, 317] width 174 height 36
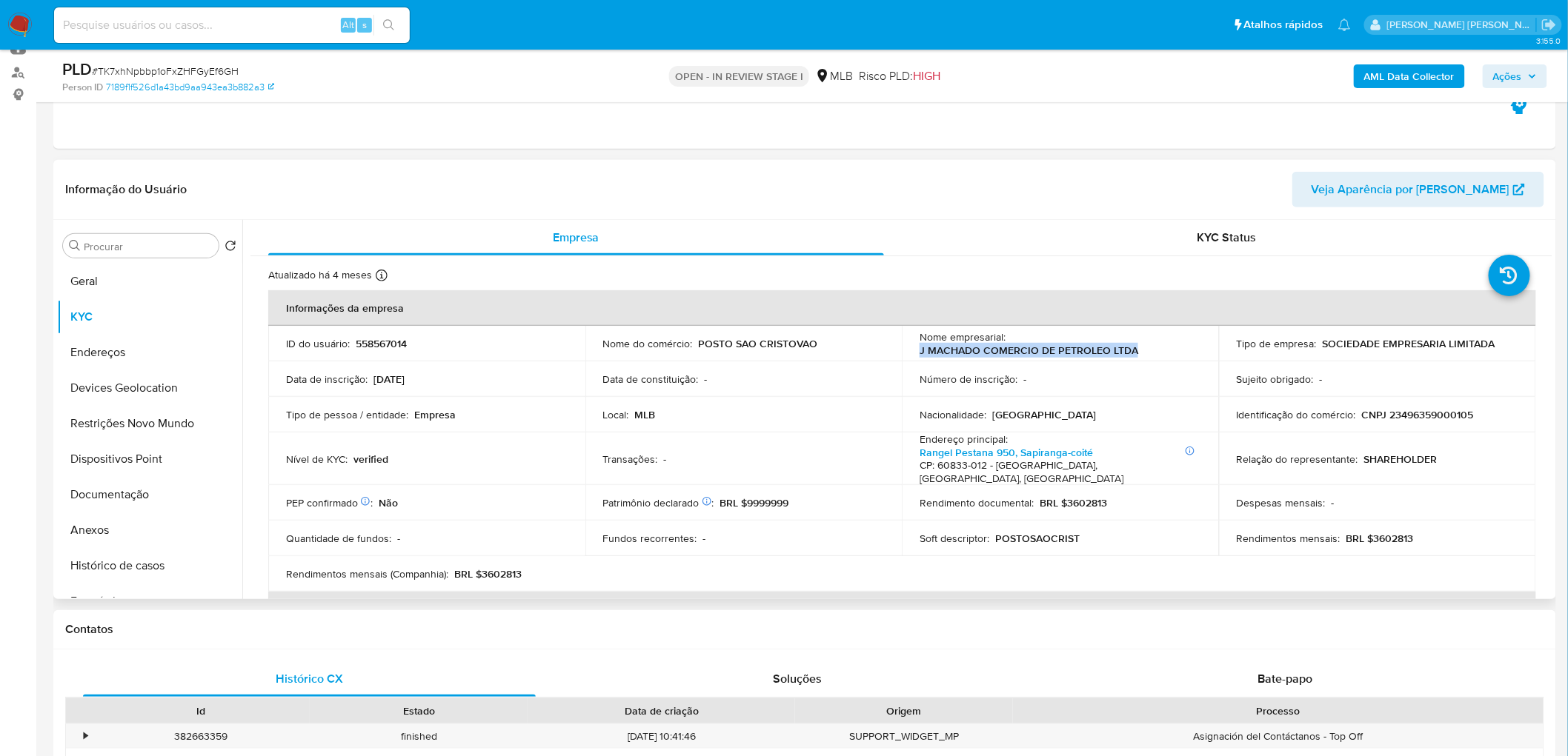
drag, startPoint x: 1149, startPoint y: 347, endPoint x: 912, endPoint y: 350, distance: 237.0
click at [912, 350] on td "Nome empresarial : J MACHADO COMERCIO DE PETROLEO LTDA" at bounding box center [1060, 344] width 317 height 36
copy p "J MACHADO COMERCIO DE PETROLEO LTDA"
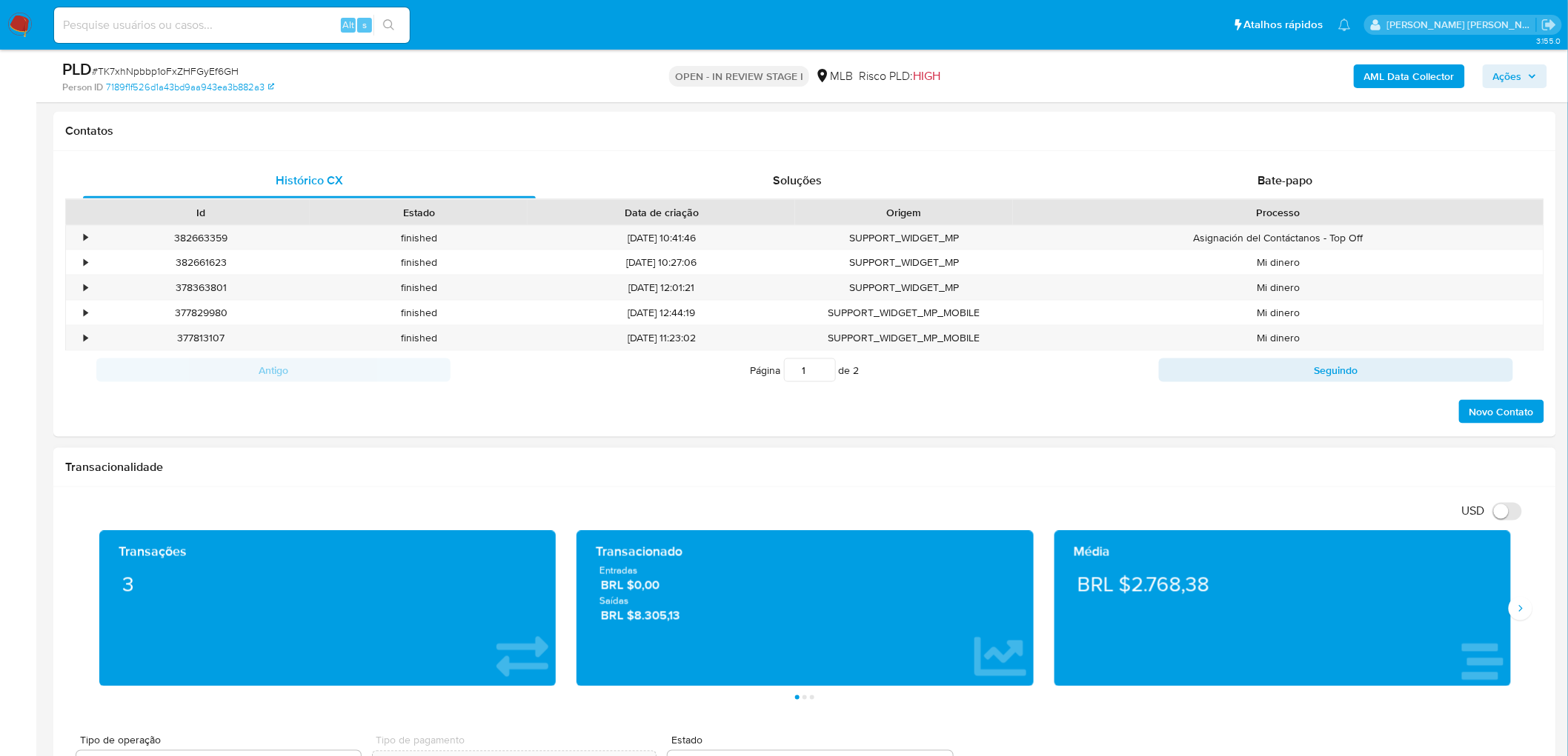
scroll to position [987, 0]
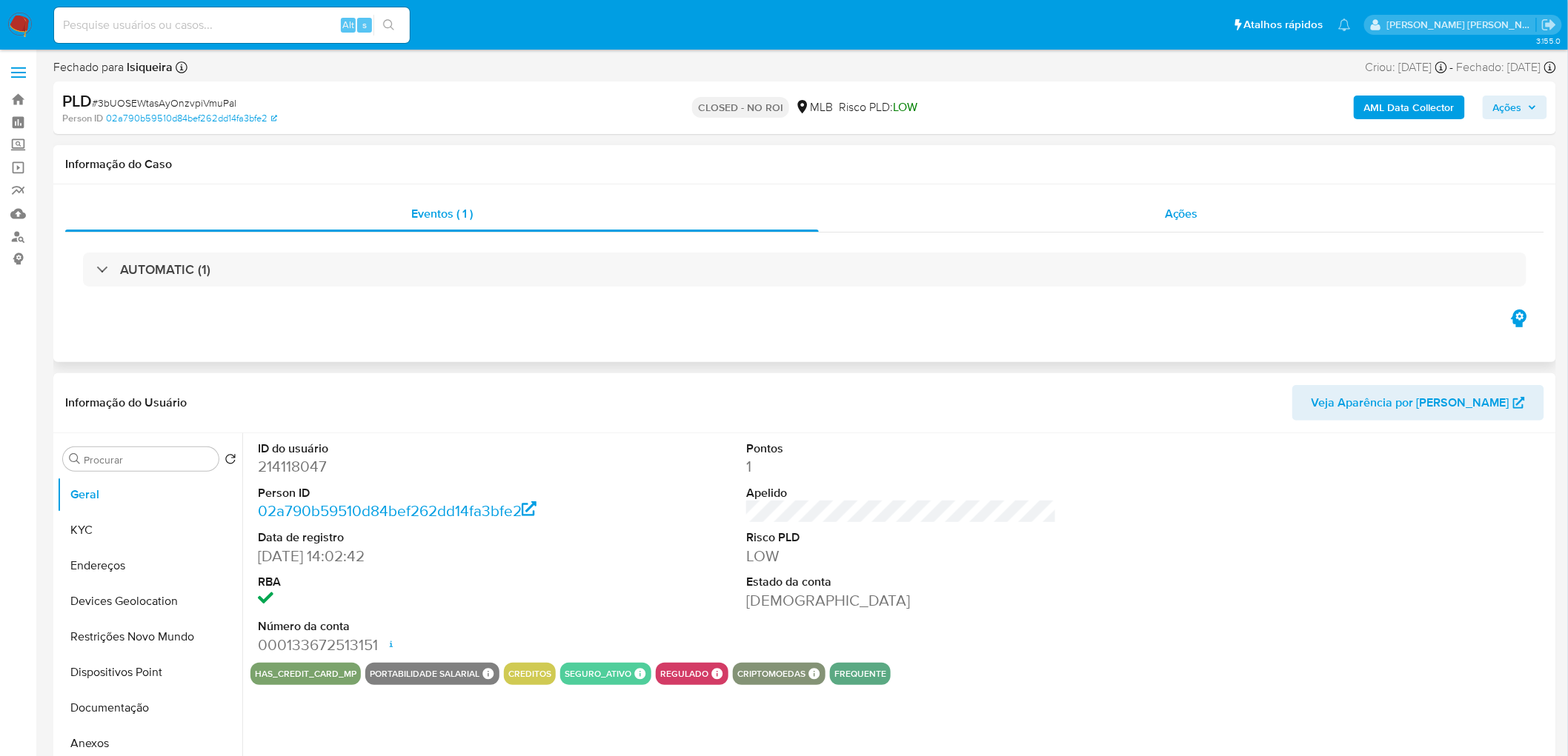
click at [1109, 218] on div "Ações" at bounding box center [1181, 214] width 726 height 36
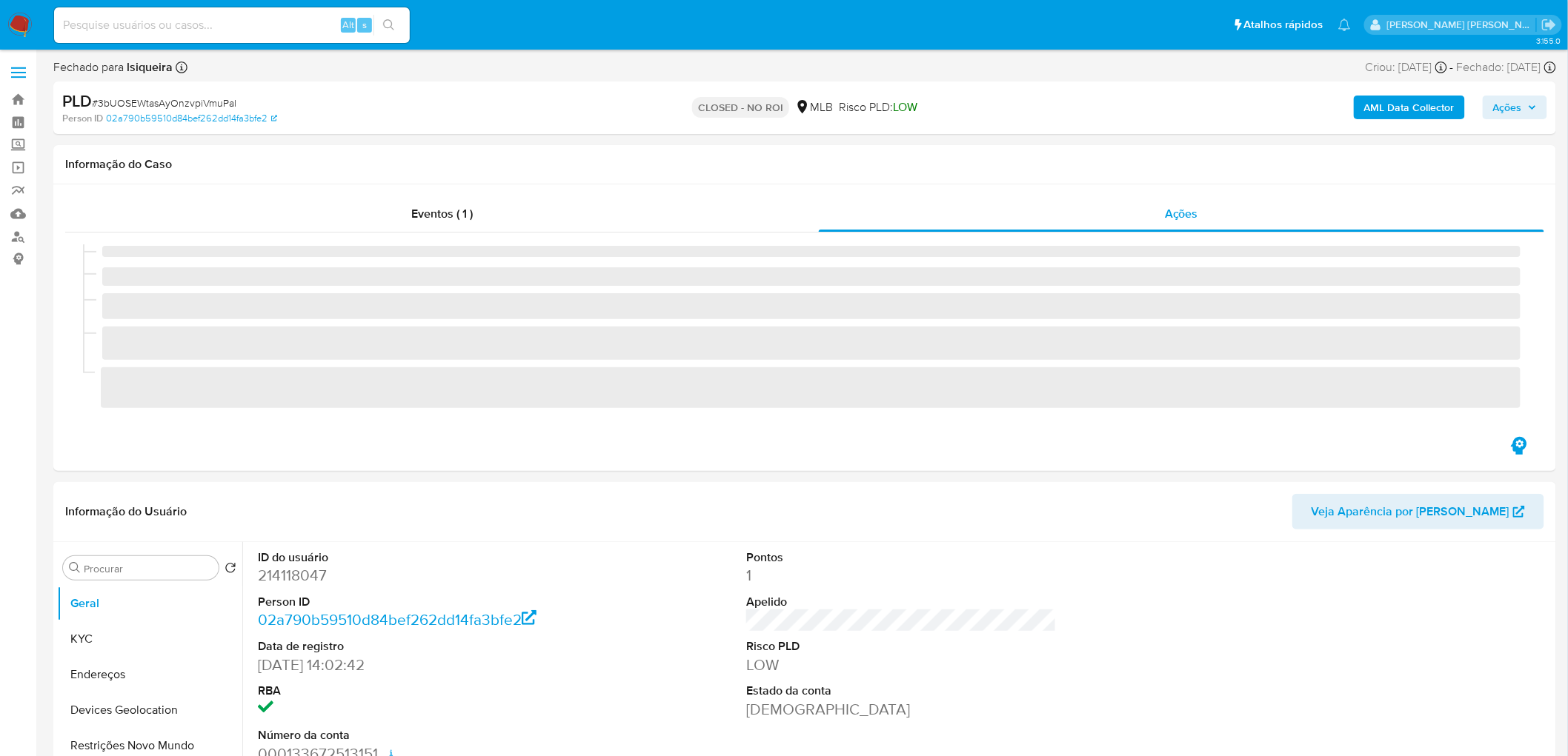
select select "10"
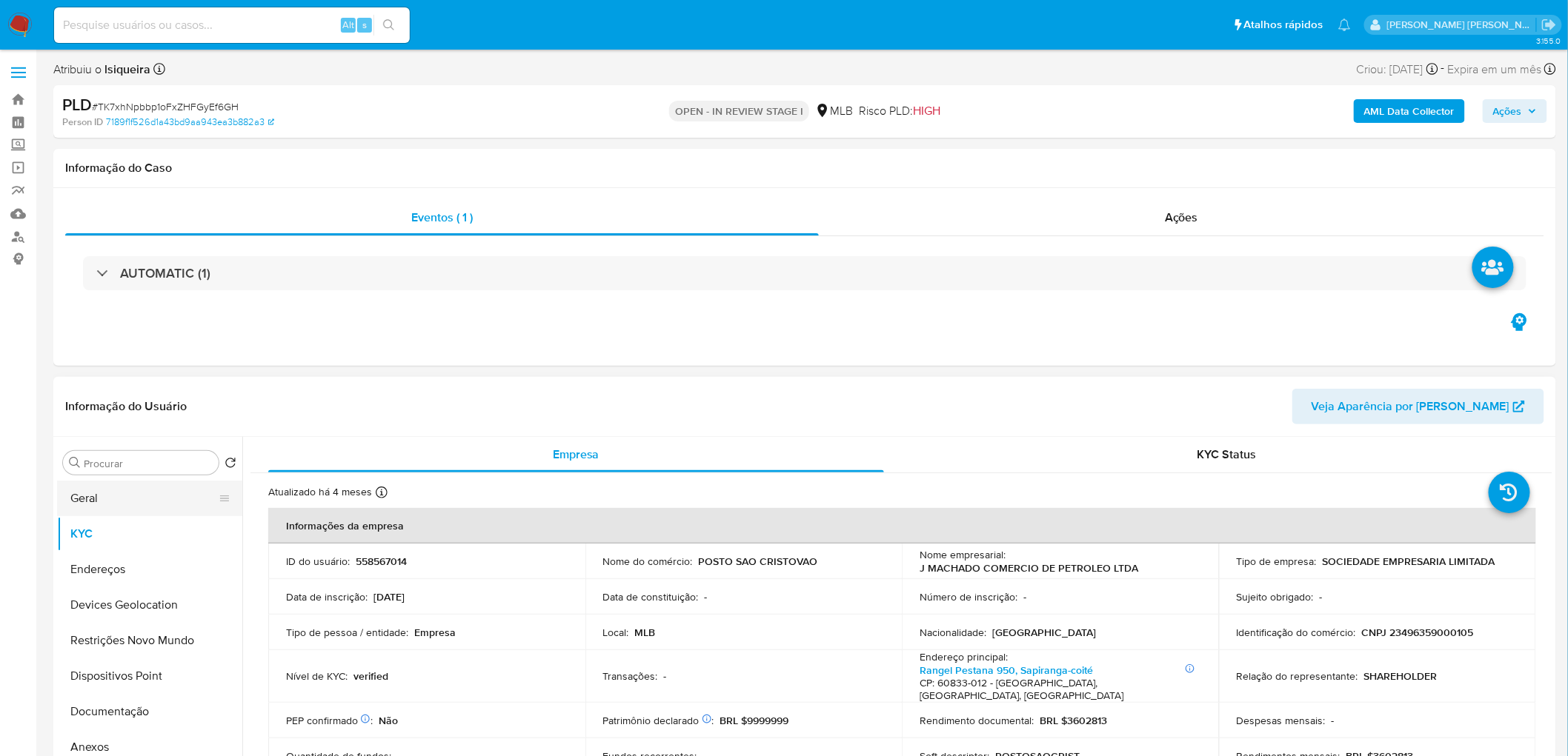
click at [110, 501] on button "Geral" at bounding box center [143, 499] width 174 height 36
